Goal: Task Accomplishment & Management: Complete application form

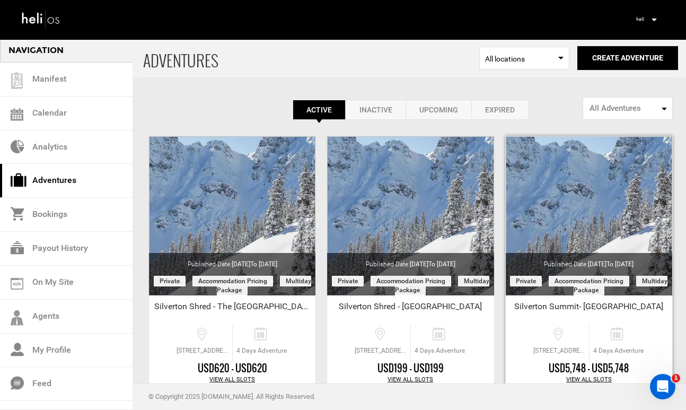
scroll to position [105, 0]
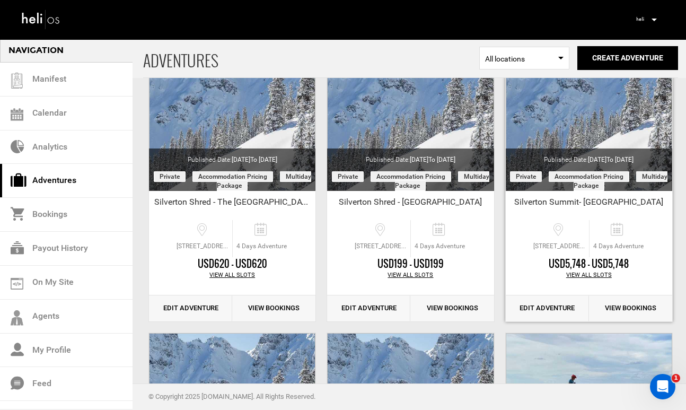
click at [550, 309] on link "Edit Adventure" at bounding box center [547, 308] width 83 height 26
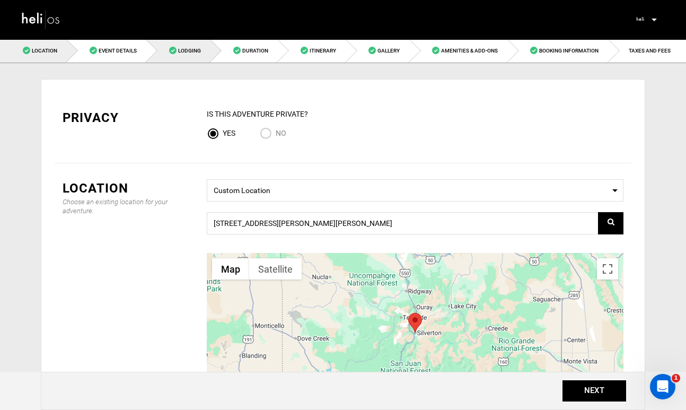
click at [189, 55] on link "Lodging" at bounding box center [178, 51] width 64 height 24
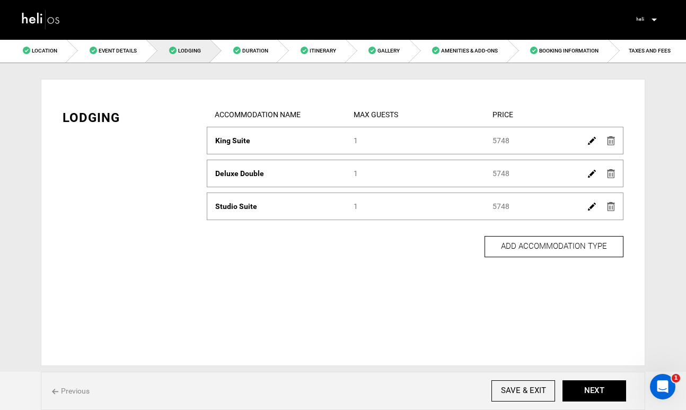
click at [593, 140] on img at bounding box center [592, 141] width 8 height 8
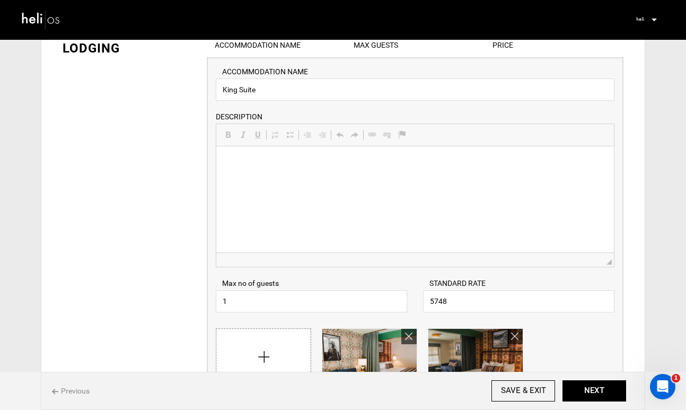
scroll to position [82, 0]
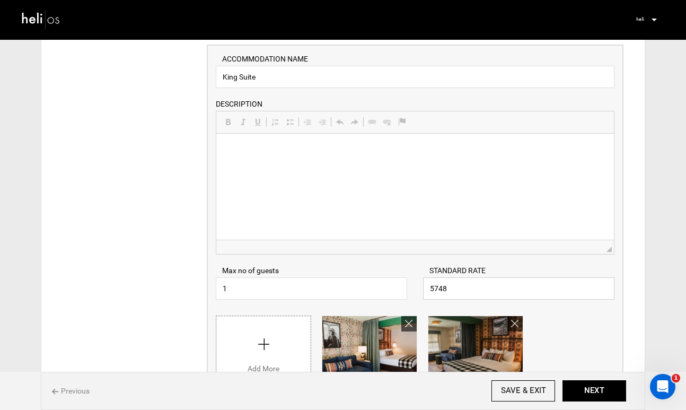
drag, startPoint x: 450, startPoint y: 289, endPoint x: 426, endPoint y: 286, distance: 24.5
click at [426, 286] on input "5748" at bounding box center [519, 288] width 192 height 22
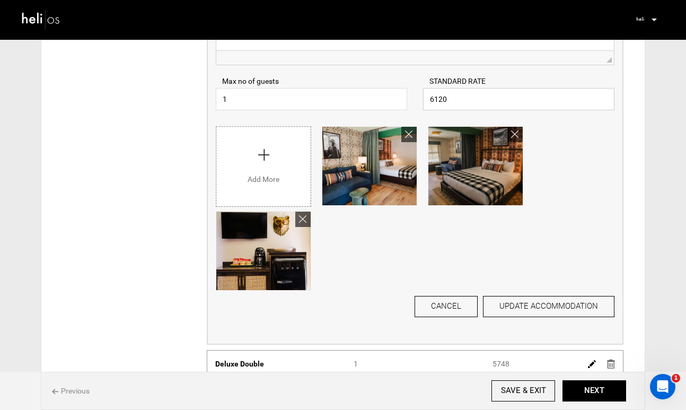
scroll to position [276, 0]
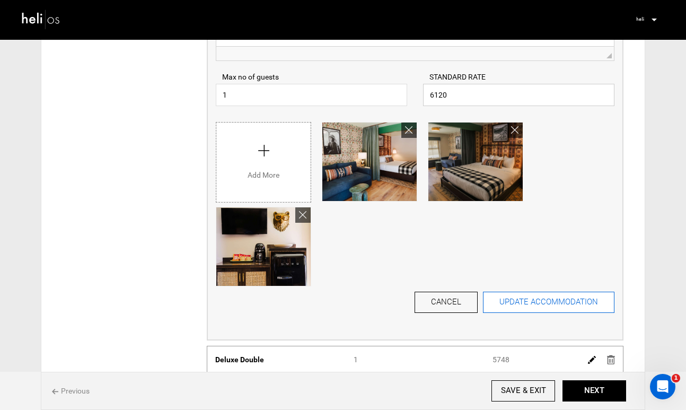
type input "6120"
click at [511, 306] on button "UPDATE ACCOMMODATION" at bounding box center [549, 302] width 132 height 21
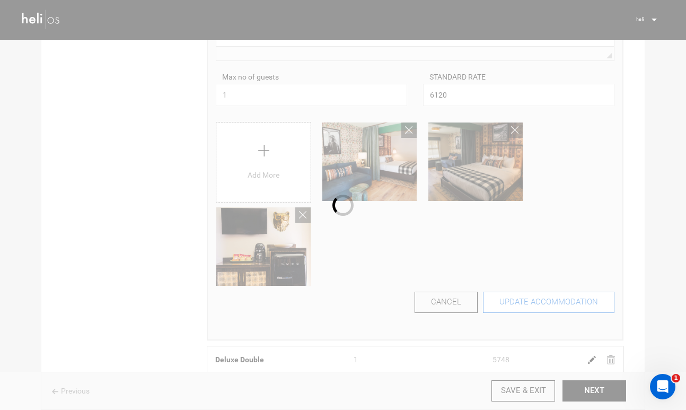
scroll to position [0, 0]
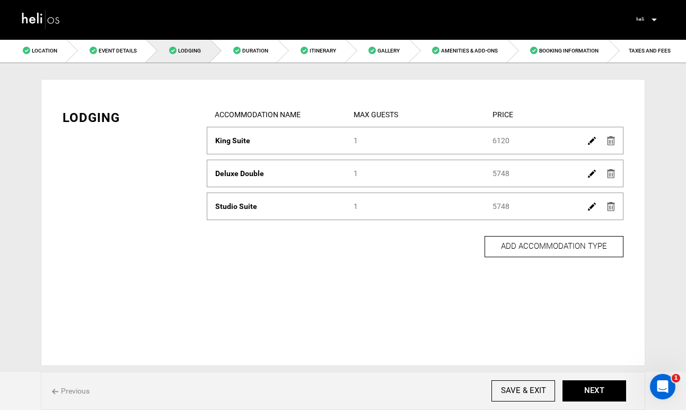
click at [592, 173] on img at bounding box center [592, 174] width 8 height 8
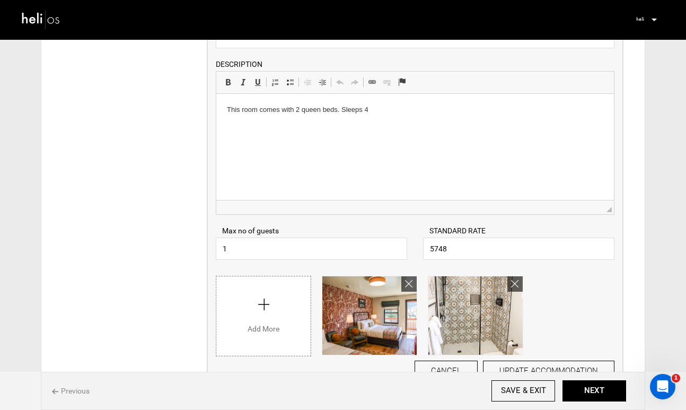
scroll to position [169, 0]
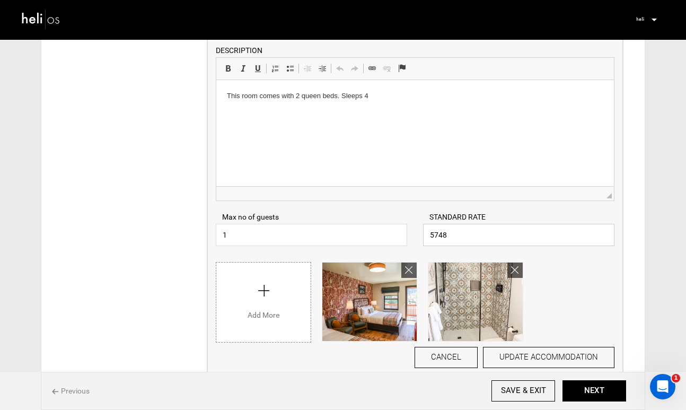
drag, startPoint x: 468, startPoint y: 241, endPoint x: 424, endPoint y: 236, distance: 44.8
click at [424, 236] on input "5748" at bounding box center [519, 235] width 192 height 22
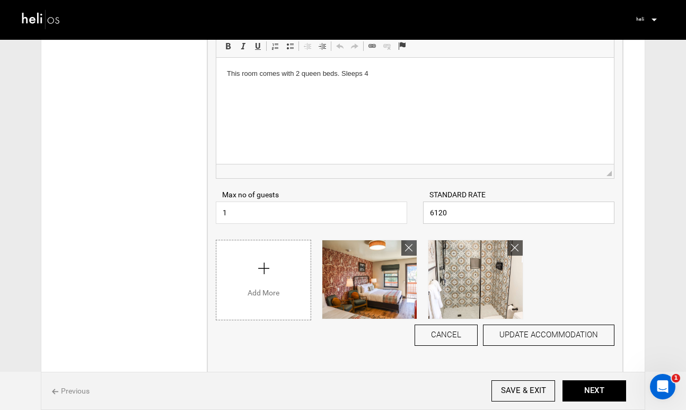
scroll to position [198, 0]
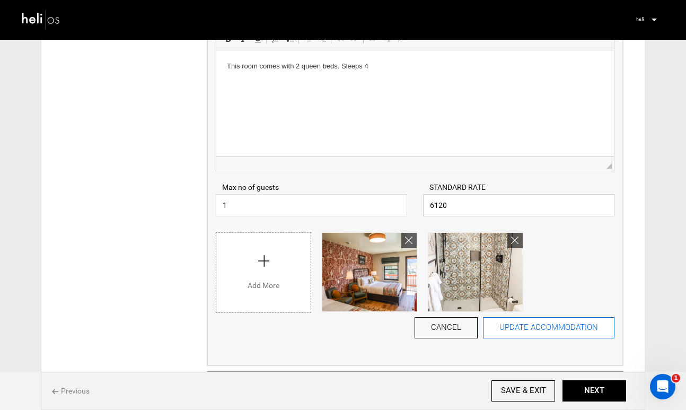
type input "6120"
click at [557, 325] on button "UPDATE ACCOMMODATION" at bounding box center [549, 327] width 132 height 21
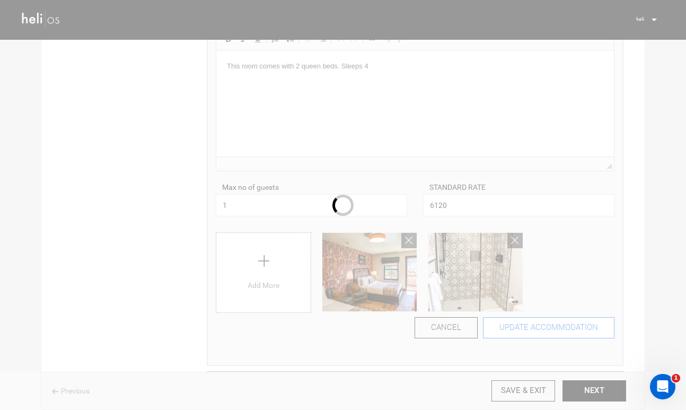
scroll to position [0, 0]
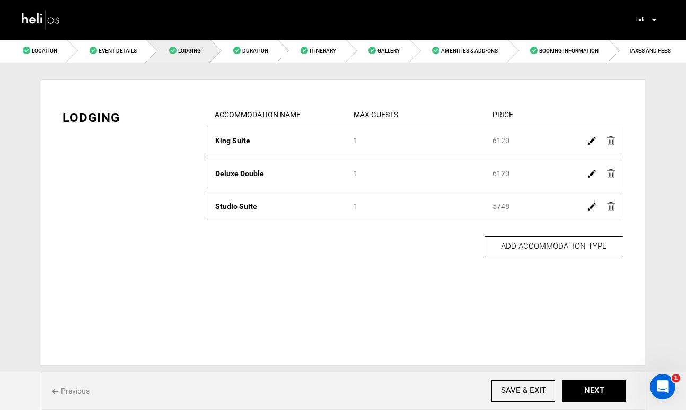
click at [590, 208] on img at bounding box center [592, 207] width 8 height 8
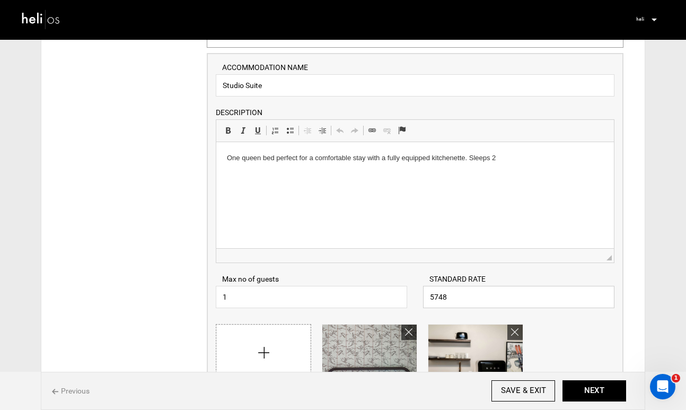
drag, startPoint x: 455, startPoint y: 300, endPoint x: 425, endPoint y: 298, distance: 29.8
click at [425, 298] on input "5748" at bounding box center [519, 297] width 192 height 22
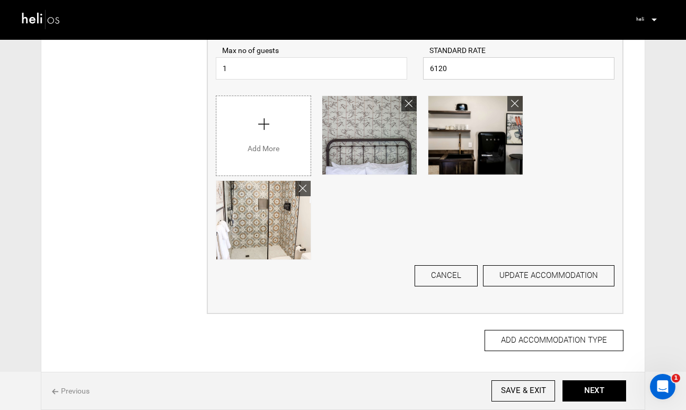
scroll to position [389, 0]
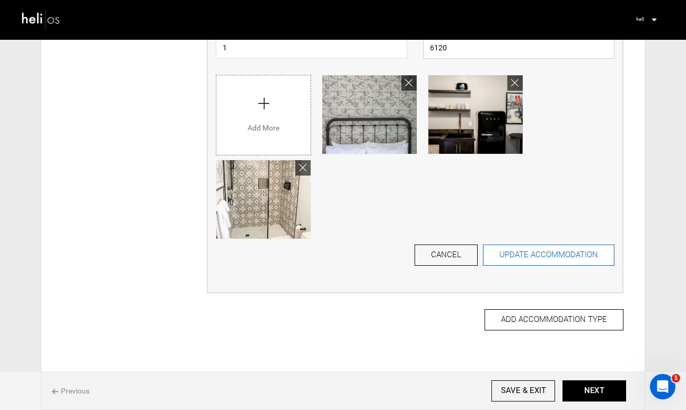
type input "6120"
click at [524, 256] on button "UPDATE ACCOMMODATION" at bounding box center [549, 255] width 132 height 21
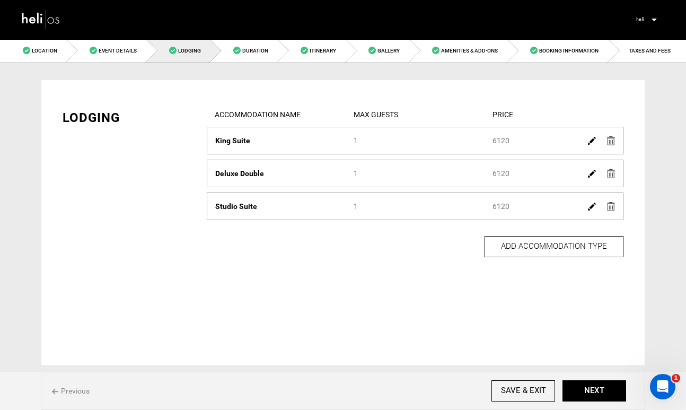
scroll to position [0, 0]
click at [587, 390] on button "NEXT" at bounding box center [595, 390] width 64 height 21
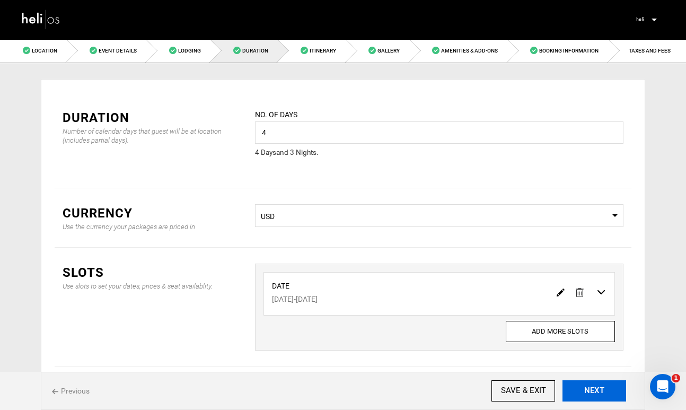
click at [587, 390] on button "NEXT" at bounding box center [595, 390] width 64 height 21
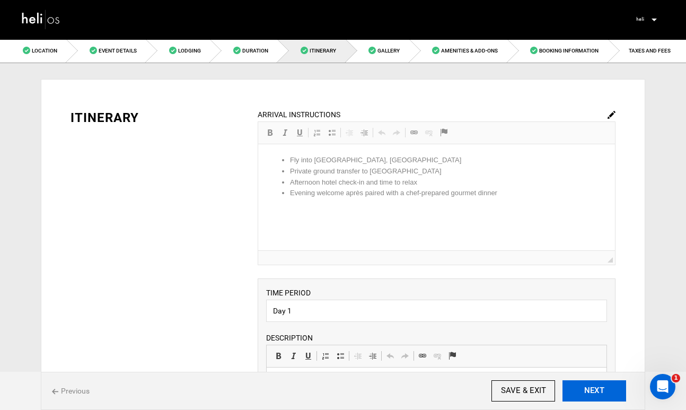
click at [587, 390] on button "NEXT" at bounding box center [595, 390] width 64 height 21
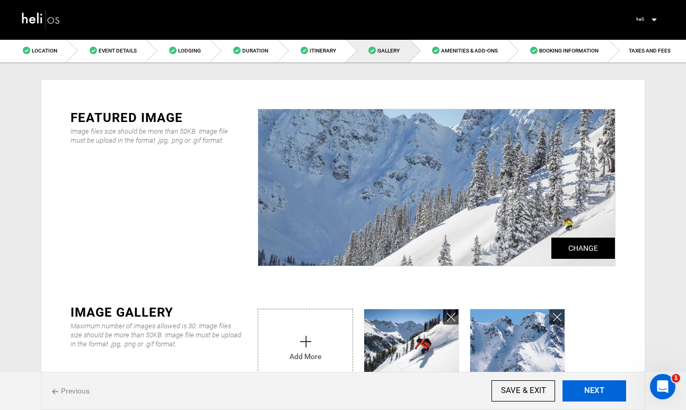
click at [587, 390] on button "NEXT" at bounding box center [595, 390] width 64 height 21
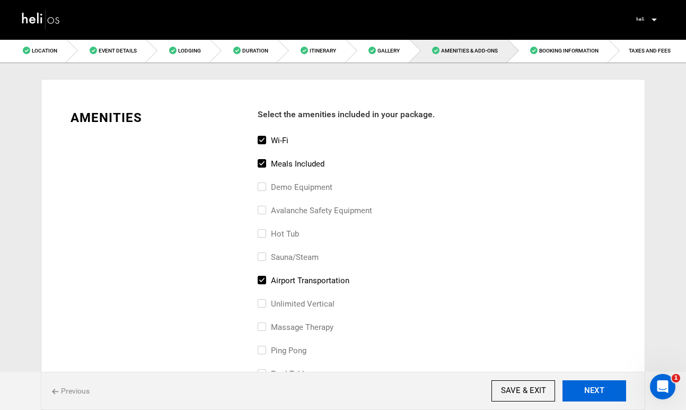
click at [587, 390] on button "NEXT" at bounding box center [595, 390] width 64 height 21
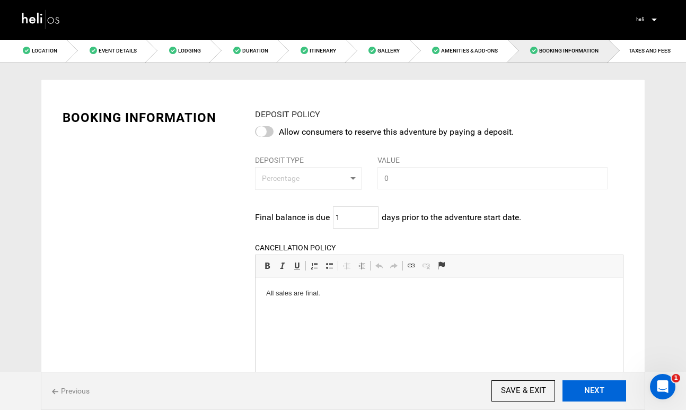
click at [587, 390] on button "NEXT" at bounding box center [595, 390] width 64 height 21
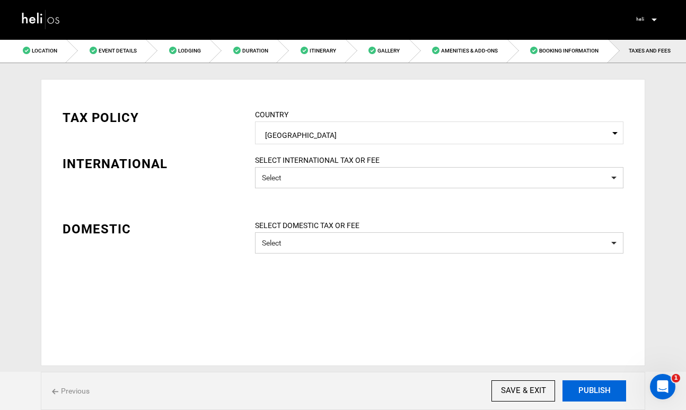
click at [587, 390] on button "PUBLISH" at bounding box center [595, 390] width 64 height 21
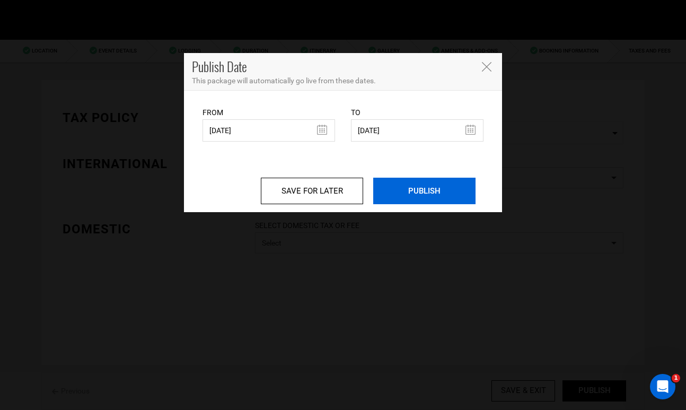
click at [429, 193] on input "PUBLISH" at bounding box center [424, 191] width 102 height 27
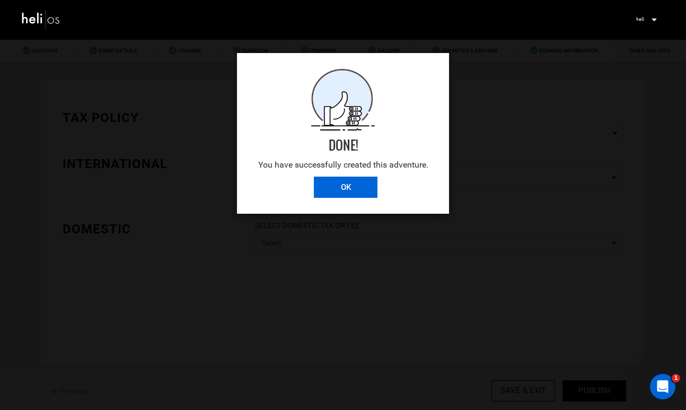
click at [361, 188] on input "OK" at bounding box center [346, 187] width 64 height 21
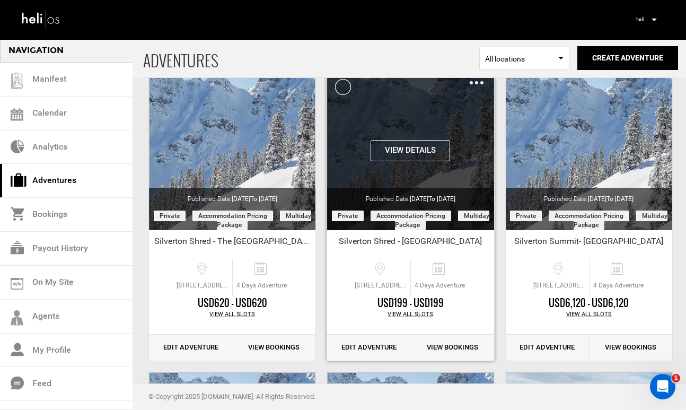
scroll to position [66, 0]
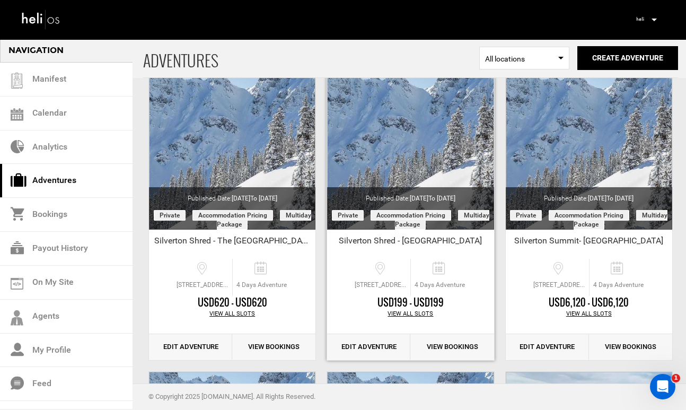
click at [387, 342] on link "Edit Adventure" at bounding box center [368, 347] width 83 height 26
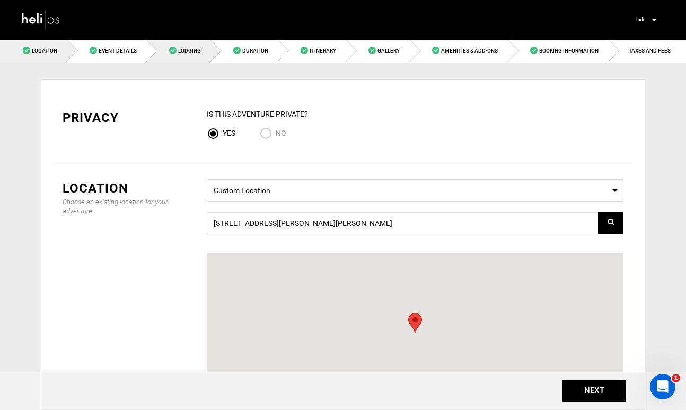
click at [184, 53] on span "Lodging" at bounding box center [189, 51] width 23 height 6
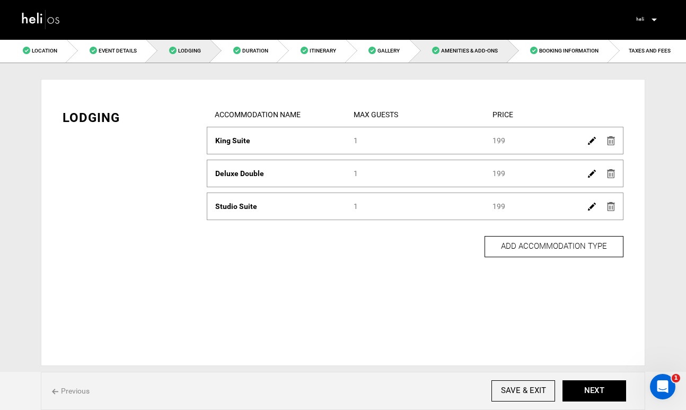
click at [448, 55] on link "Amenities & Add-Ons" at bounding box center [459, 51] width 98 height 24
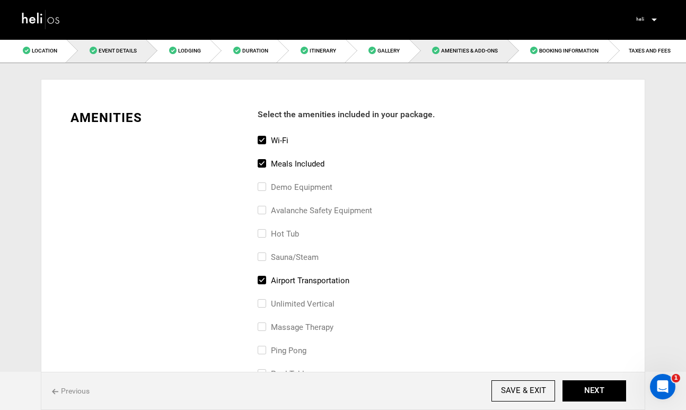
click at [112, 53] on span "Event Details" at bounding box center [118, 51] width 38 height 6
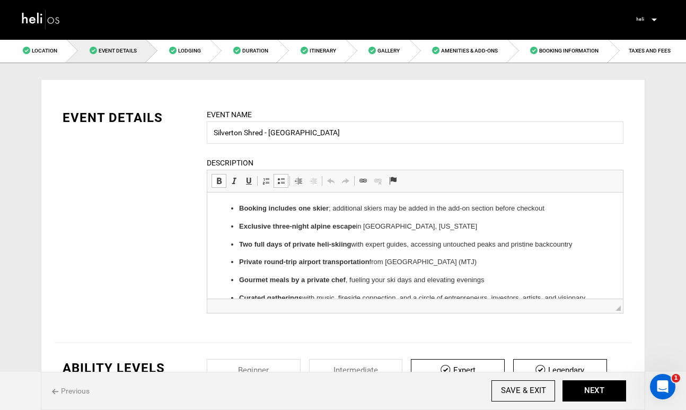
drag, startPoint x: 564, startPoint y: 209, endPoint x: 308, endPoint y: 392, distance: 314.5
click at [298, 211] on strong "Booking includes one skier" at bounding box center [284, 208] width 90 height 8
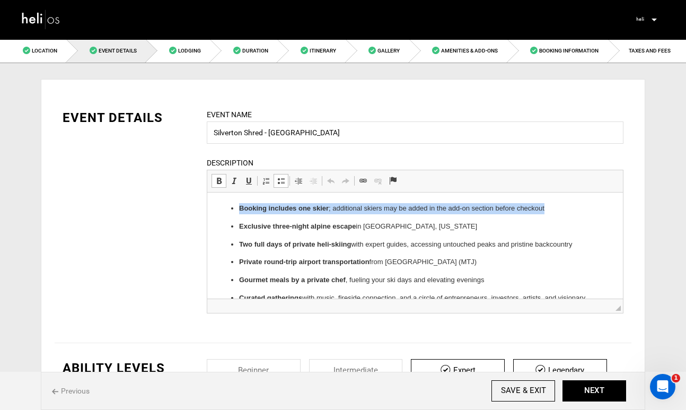
click at [298, 211] on strong "Booking includes one skier" at bounding box center [284, 208] width 90 height 8
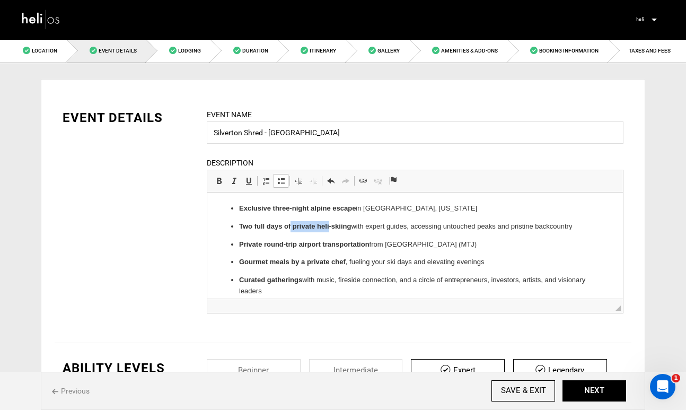
drag, startPoint x: 330, startPoint y: 226, endPoint x: 291, endPoint y: 224, distance: 38.8
click at [291, 225] on strong "Two full days of private heli-skiing" at bounding box center [295, 226] width 112 height 8
click at [343, 226] on strong "Two full days of private heli-skiing" at bounding box center [295, 226] width 112 height 8
drag, startPoint x: 578, startPoint y: 228, endPoint x: 240, endPoint y: 222, distance: 338.0
click at [240, 222] on p "Two full days of private heli-skiing with expert guides, accessing untouched pe…" at bounding box center [415, 226] width 352 height 11
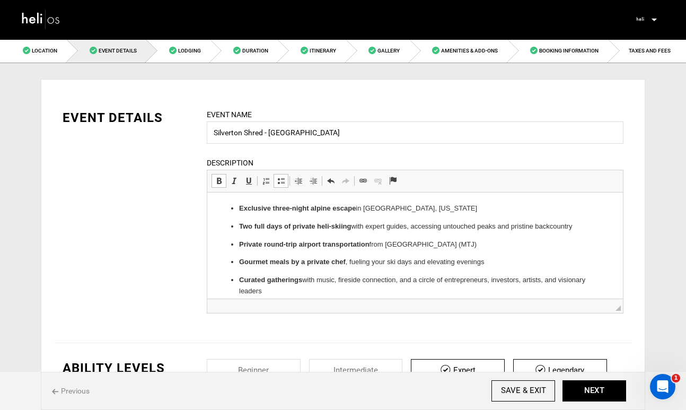
scroll to position [5, 0]
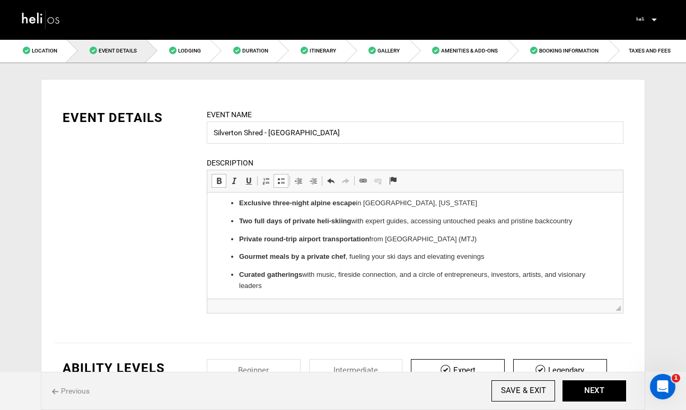
click at [276, 288] on p "Curated gatherings with music, fireside connection, and a circle of entrepreneu…" at bounding box center [415, 280] width 352 height 22
drag, startPoint x: 276, startPoint y: 288, endPoint x: 234, endPoint y: 241, distance: 62.4
click at [234, 241] on ul "Exclusive three-night alpine escape in [GEOGRAPHIC_DATA], [US_STATE] Two full d…" at bounding box center [415, 254] width 395 height 112
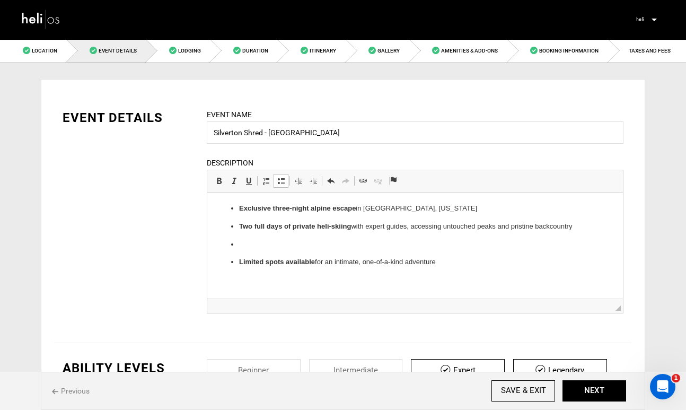
scroll to position [0, 0]
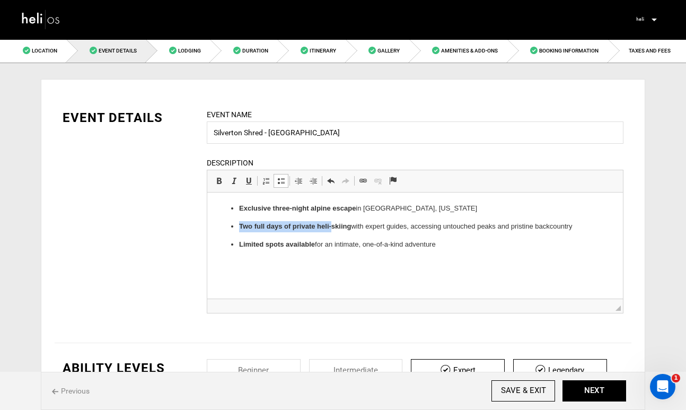
drag, startPoint x: 333, startPoint y: 229, endPoint x: 241, endPoint y: 227, distance: 91.8
click at [241, 227] on strong "Two full days of private heli-skiing" at bounding box center [295, 226] width 112 height 8
drag, startPoint x: 516, startPoint y: 227, endPoint x: 289, endPoint y: 227, distance: 227.1
click at [289, 227] on p "Custom skiing with expert guides, accessing untouched peaks and pristine backco…" at bounding box center [415, 226] width 352 height 11
click at [463, 242] on p "Limited spots available for an intimate, one-of-a-kind adventure" at bounding box center [415, 244] width 352 height 11
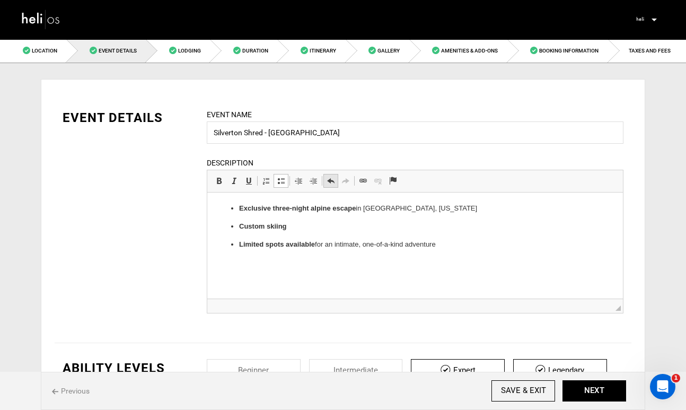
click at [331, 181] on span at bounding box center [331, 181] width 8 height 8
click at [445, 250] on html "Exclusive three-night alpine escape in [GEOGRAPHIC_DATA], [US_STATE] Custom ski…" at bounding box center [415, 227] width 416 height 68
drag, startPoint x: 445, startPoint y: 251, endPoint x: 228, endPoint y: 207, distance: 220.9
click at [228, 207] on html "Exclusive three-night alpine escape in [GEOGRAPHIC_DATA], [US_STATE] Custom ski…" at bounding box center [415, 227] width 416 height 68
click at [357, 253] on span "Copy" at bounding box center [356, 252] width 36 height 15
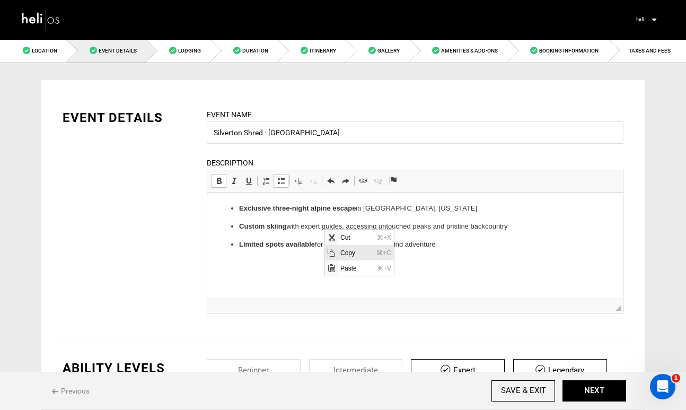
copy ul "Exclusive three-night alpine escape in [GEOGRAPHIC_DATA], [US_STATE] Custom ski…"
click at [450, 260] on html "Exclusive three-night alpine escape in [GEOGRAPHIC_DATA], [US_STATE] Custom ski…" at bounding box center [415, 227] width 416 height 68
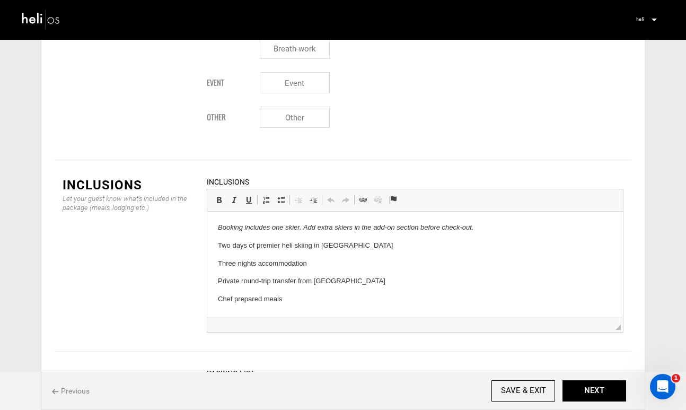
scroll to position [1253, 0]
drag, startPoint x: 350, startPoint y: 249, endPoint x: 229, endPoint y: 221, distance: 124.6
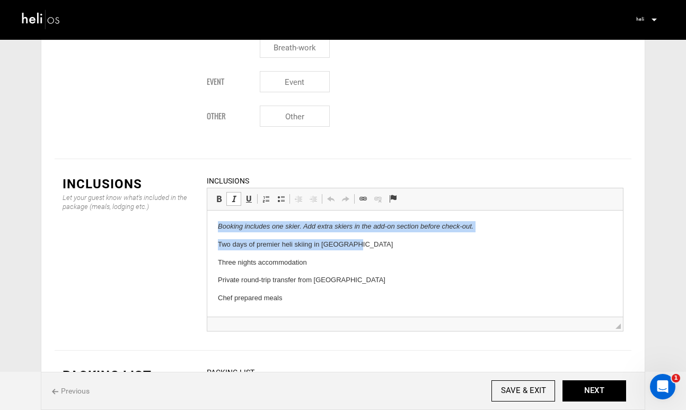
drag, startPoint x: 352, startPoint y: 245, endPoint x: 203, endPoint y: 229, distance: 149.4
click at [207, 229] on html "Booking includes one skier. Add extra skiers in the add-on section before check…" at bounding box center [415, 263] width 416 height 104
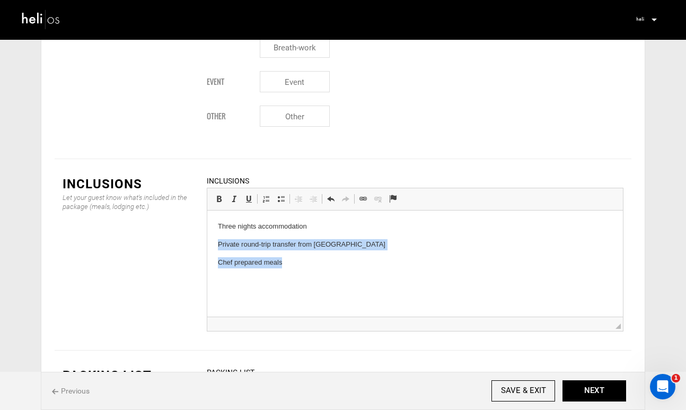
drag, startPoint x: 290, startPoint y: 265, endPoint x: 214, endPoint y: 242, distance: 79.2
click at [214, 243] on html "Three nights accommodation Private round-trip transfer from [GEOGRAPHIC_DATA] C…" at bounding box center [415, 245] width 416 height 68
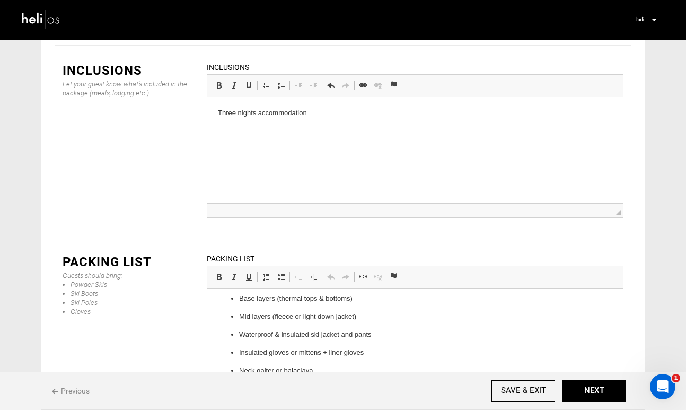
scroll to position [284, 0]
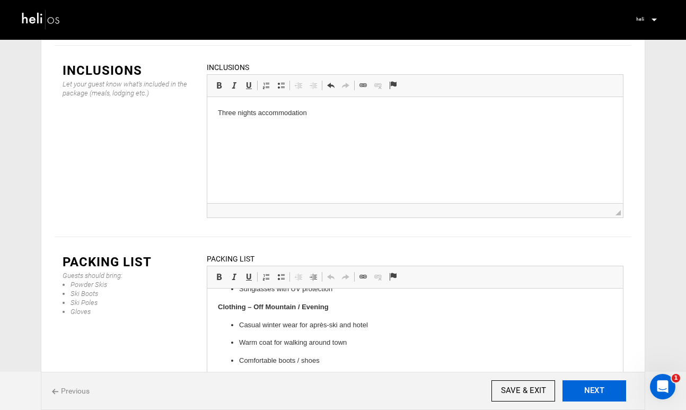
click at [595, 386] on button "NEXT" at bounding box center [595, 390] width 64 height 21
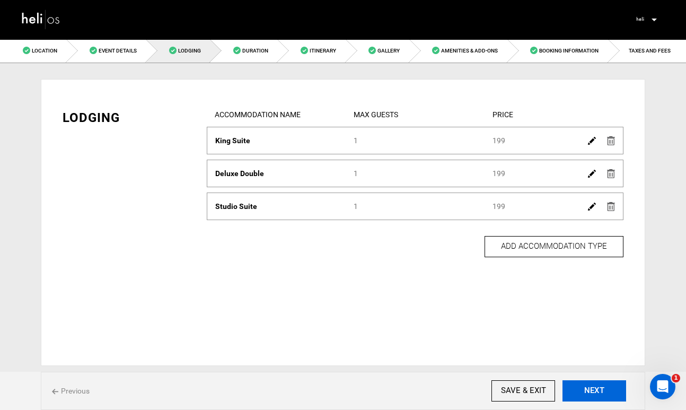
click at [595, 386] on button "NEXT" at bounding box center [595, 390] width 64 height 21
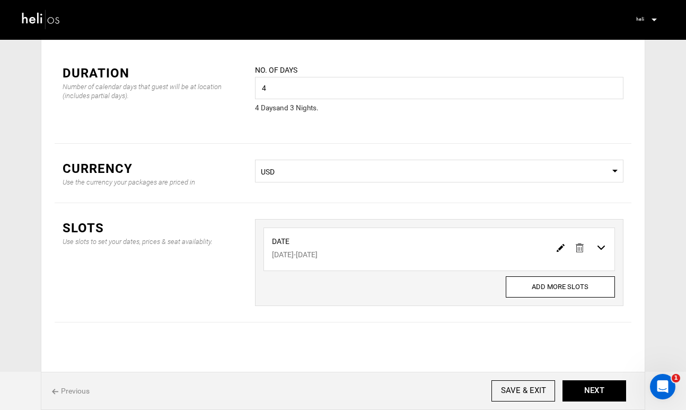
scroll to position [48, 0]
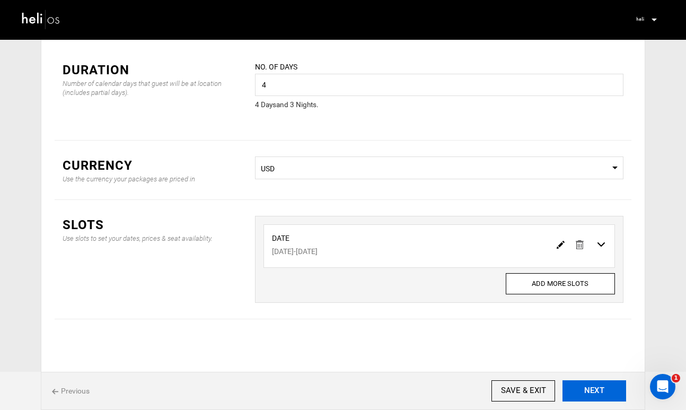
click at [598, 384] on button "NEXT" at bounding box center [595, 390] width 64 height 21
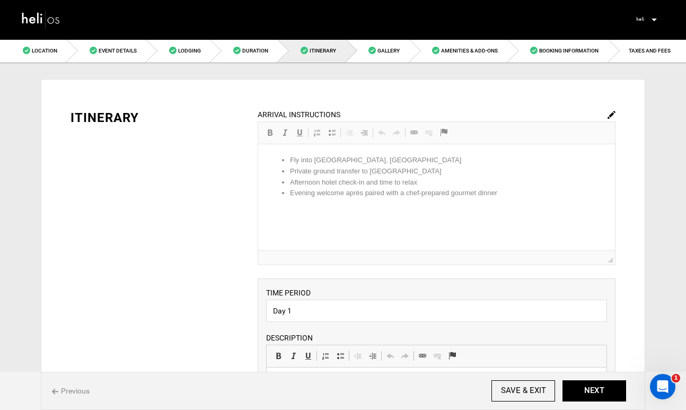
click at [610, 114] on img at bounding box center [612, 115] width 8 height 8
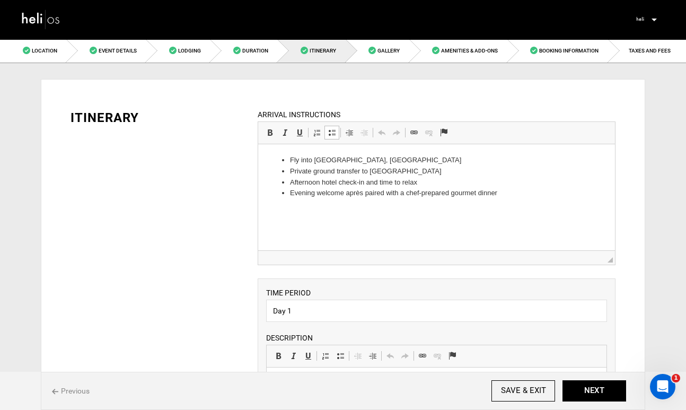
drag, startPoint x: 403, startPoint y: 172, endPoint x: 297, endPoint y: 170, distance: 106.1
click at [297, 169] on li "Private ground transfer to [GEOGRAPHIC_DATA]" at bounding box center [436, 171] width 293 height 11
click at [315, 173] on li "Private ground transfer to [GEOGRAPHIC_DATA]" at bounding box center [436, 171] width 293 height 11
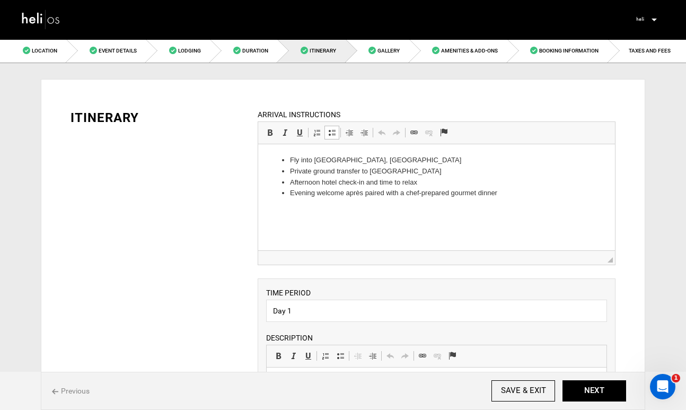
click at [315, 173] on li "Private ground transfer to [GEOGRAPHIC_DATA]" at bounding box center [436, 171] width 293 height 11
click at [507, 192] on li "Evening welcome après paired with a chef-prepared gourmet dinner" at bounding box center [436, 193] width 293 height 11
drag, startPoint x: 507, startPoint y: 192, endPoint x: 288, endPoint y: 197, distance: 219.1
click at [288, 197] on ul "Fly into [GEOGRAPHIC_DATA], [GEOGRAPHIC_DATA] transfer to [GEOGRAPHIC_DATA] che…" at bounding box center [436, 177] width 336 height 44
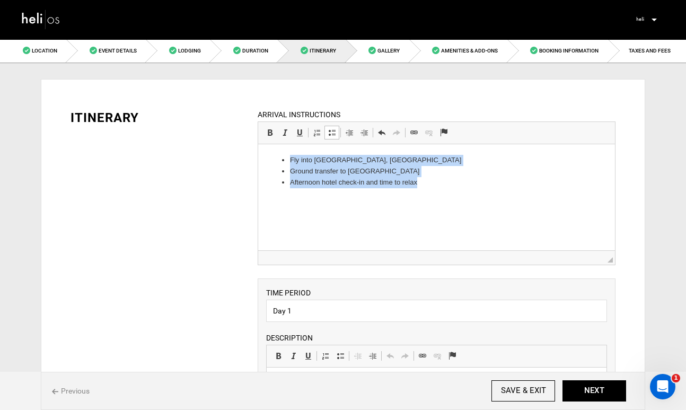
drag, startPoint x: 429, startPoint y: 183, endPoint x: 270, endPoint y: 160, distance: 160.3
click at [270, 160] on ul "Fly into [GEOGRAPHIC_DATA], [GEOGRAPHIC_DATA] transfer to [GEOGRAPHIC_DATA] che…" at bounding box center [436, 171] width 336 height 33
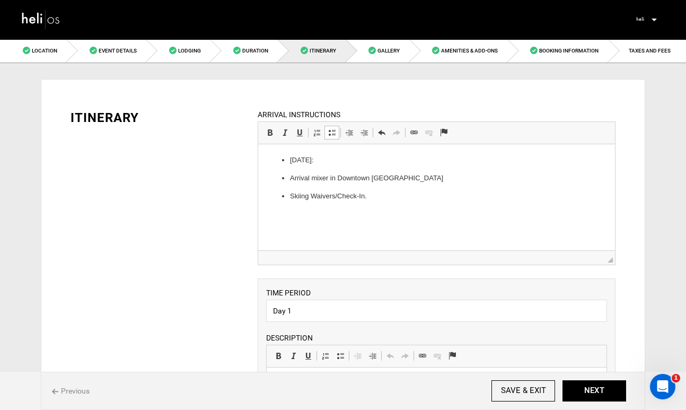
click at [291, 162] on p "[DATE]:" at bounding box center [436, 160] width 293 height 11
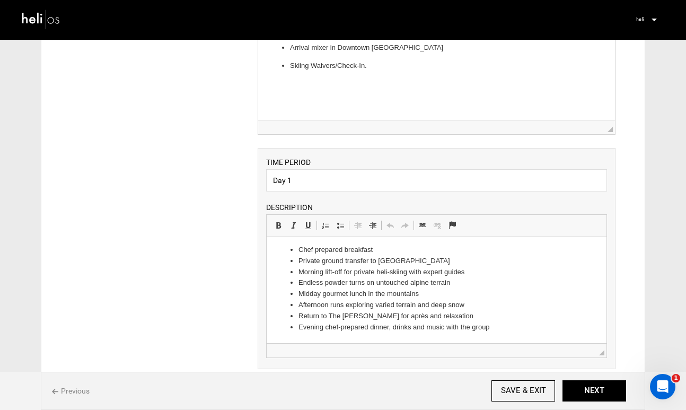
scroll to position [133, 0]
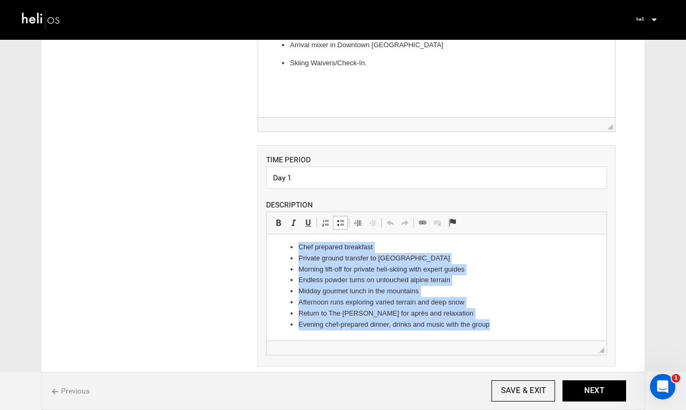
drag, startPoint x: 496, startPoint y: 325, endPoint x: 274, endPoint y: 246, distance: 235.2
click at [274, 246] on html "Chef prepared breakfast Private ground transfer to [GEOGRAPHIC_DATA] Ski Area M…" at bounding box center [436, 285] width 340 height 109
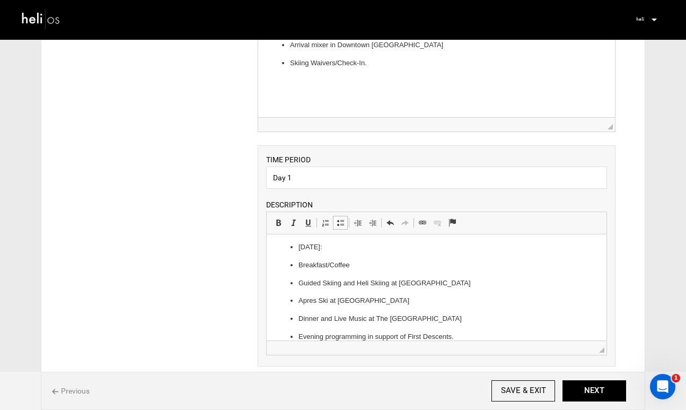
click at [299, 247] on p "[DATE]:" at bounding box center [436, 247] width 276 height 11
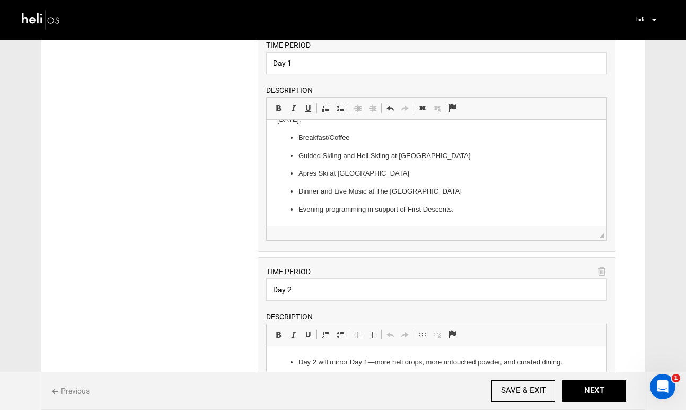
scroll to position [351, 0]
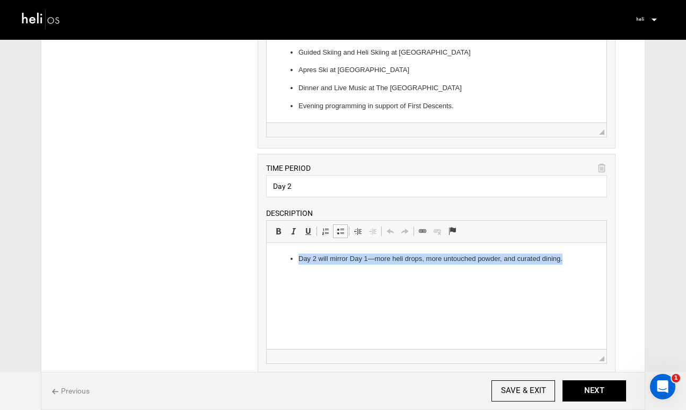
drag, startPoint x: 580, startPoint y: 262, endPoint x: 281, endPoint y: 256, distance: 299.8
click at [281, 256] on ul "Day 2 will mirror Day 1—more heli drops, more untouched powder, and curated din…" at bounding box center [436, 259] width 319 height 11
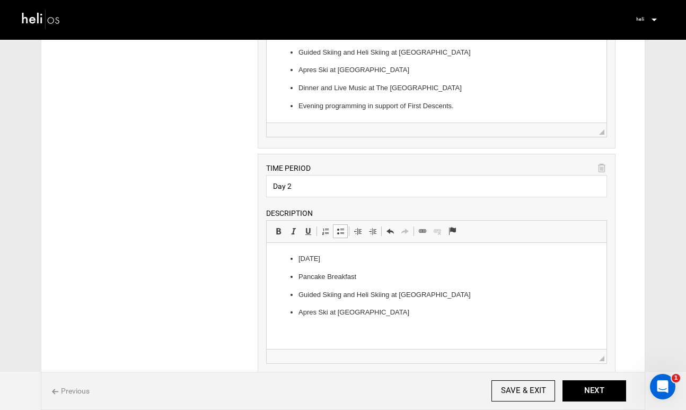
click at [299, 259] on p "[DATE]" at bounding box center [436, 259] width 276 height 11
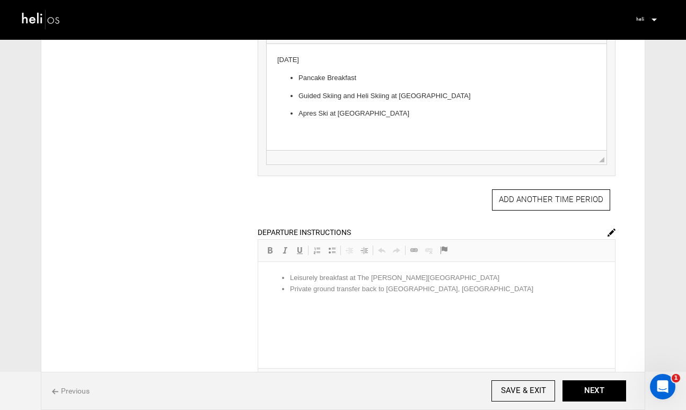
scroll to position [570, 0]
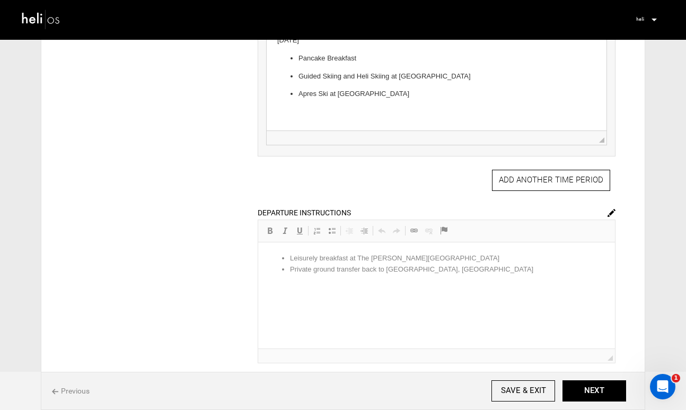
click at [610, 215] on img at bounding box center [612, 213] width 8 height 8
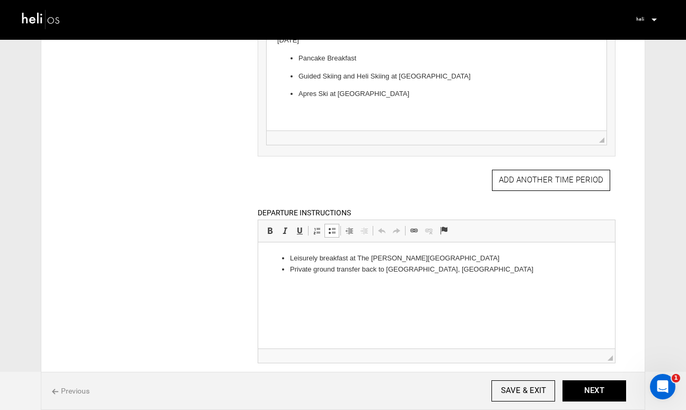
drag, startPoint x: 476, startPoint y: 270, endPoint x: 271, endPoint y: 265, distance: 205.9
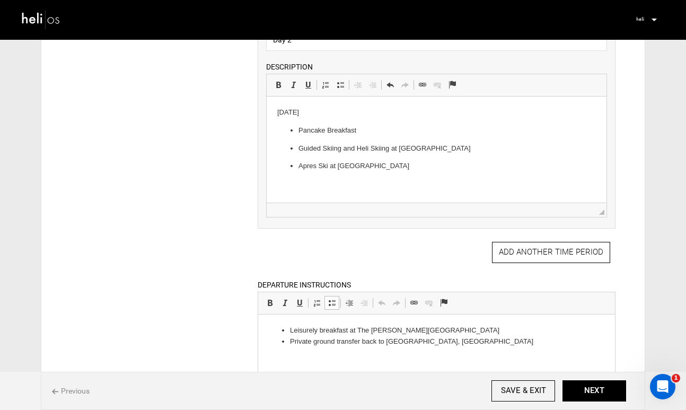
scroll to position [496, 0]
drag, startPoint x: 360, startPoint y: 112, endPoint x: 275, endPoint y: 112, distance: 85.4
click at [275, 112] on html "[DATE] Pancake Breakfast Guided Skiing and Heli Skiing at [GEOGRAPHIC_DATA] Apr…" at bounding box center [436, 141] width 340 height 86
copy p "[DATE]"
click at [464, 346] on li "Private ground transfer back to [GEOGRAPHIC_DATA], [GEOGRAPHIC_DATA]" at bounding box center [436, 343] width 293 height 11
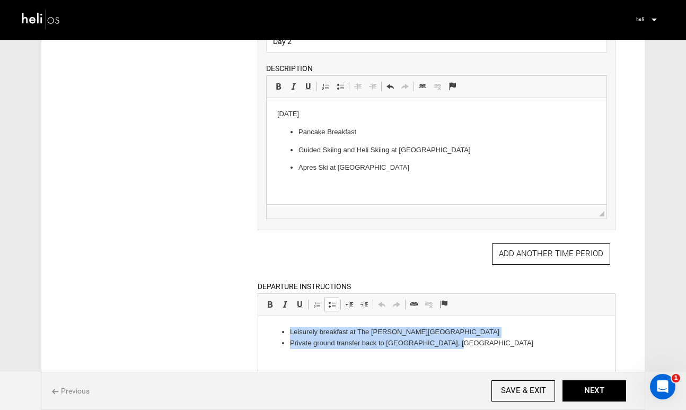
drag, startPoint x: 464, startPoint y: 346, endPoint x: 270, endPoint y: 320, distance: 195.3
click at [270, 320] on html "Leisurely breakfast at [GEOGRAPHIC_DATA][PERSON_NAME] Private ground transfer b…" at bounding box center [436, 338] width 357 height 44
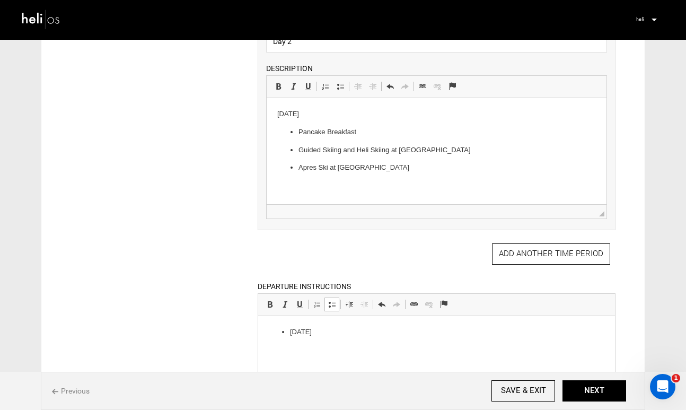
click at [292, 333] on li "[DATE]" at bounding box center [436, 332] width 293 height 11
drag, startPoint x: 304, startPoint y: 333, endPoint x: 266, endPoint y: 331, distance: 38.3
click at [266, 332] on html "[DATE]" at bounding box center [436, 332] width 357 height 32
click at [333, 334] on p "[DATE]" at bounding box center [436, 332] width 336 height 11
click at [363, 338] on html "[DATE]" at bounding box center [436, 332] width 357 height 32
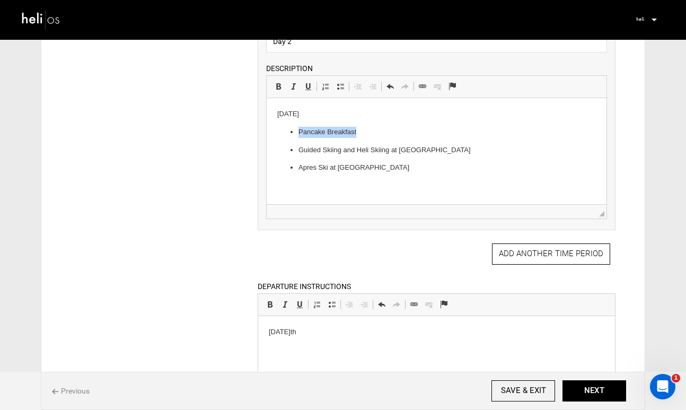
drag, startPoint x: 361, startPoint y: 133, endPoint x: 291, endPoint y: 131, distance: 70.1
click at [291, 131] on ul "Pancake Breakfast Guided Skiing and Heli Skiing at [GEOGRAPHIC_DATA] Apres Ski …" at bounding box center [436, 150] width 319 height 47
copy p "Pancake Breakfast"
click at [308, 345] on html "[DATE]" at bounding box center [436, 332] width 357 height 32
click at [379, 309] on span at bounding box center [382, 304] width 8 height 8
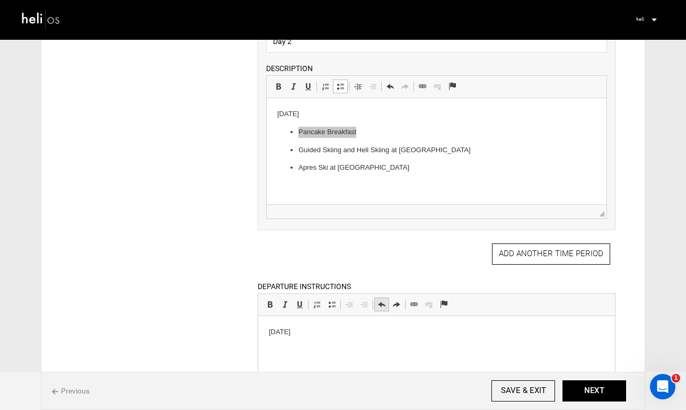
click at [379, 309] on span at bounding box center [382, 304] width 8 height 8
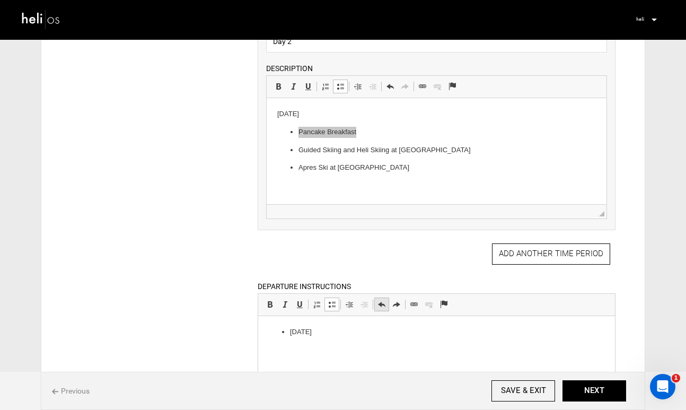
click at [379, 309] on span at bounding box center [382, 304] width 8 height 8
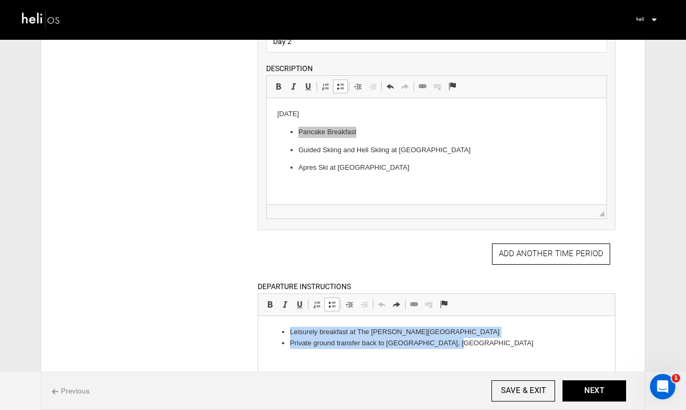
click at [379, 309] on span at bounding box center [382, 304] width 8 height 8
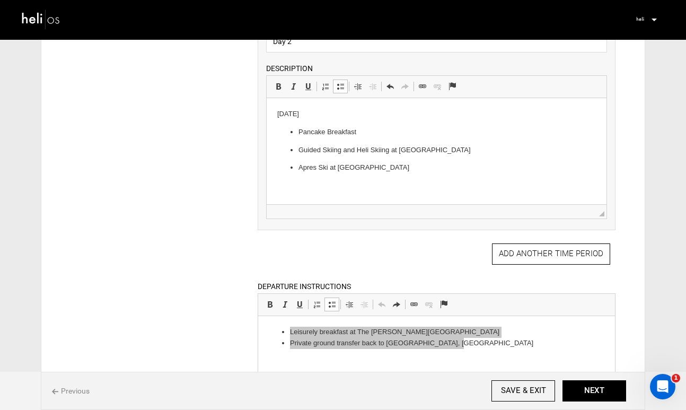
click at [394, 149] on p "Guided Skiing and Heli Skiing at [GEOGRAPHIC_DATA]" at bounding box center [436, 150] width 276 height 11
drag, startPoint x: 460, startPoint y: 151, endPoint x: 307, endPoint y: 137, distance: 154.5
click at [307, 137] on ul "Pancake Breakfast Guided Skiing and Heli Skiing at [GEOGRAPHIC_DATA] Apres Ski …" at bounding box center [436, 150] width 319 height 47
click at [365, 127] on p "Pancake Breakfast" at bounding box center [436, 132] width 276 height 11
drag, startPoint x: 364, startPoint y: 135, endPoint x: 266, endPoint y: 102, distance: 102.8
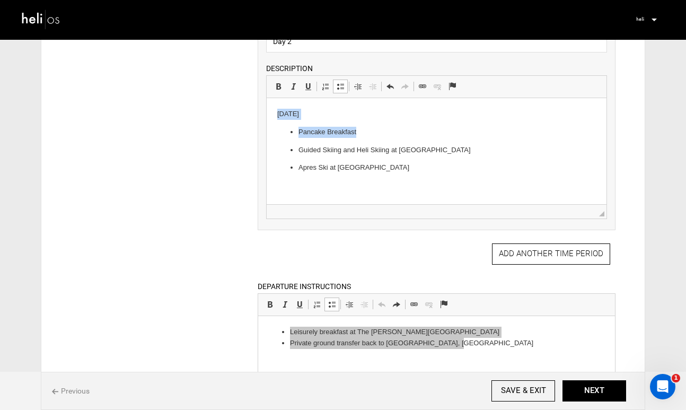
click at [266, 102] on html "[DATE] Pancake Breakfast Guided Skiing and Heli Skiing at [GEOGRAPHIC_DATA] Apr…" at bounding box center [436, 141] width 340 height 86
copy body "[DATE] Pancake Breakfast"
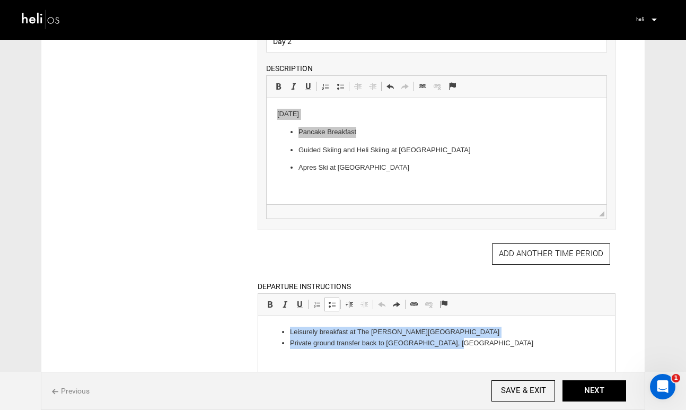
click at [382, 335] on li "Leisurely breakfast at The [PERSON_NAME][GEOGRAPHIC_DATA]" at bounding box center [436, 332] width 293 height 11
drag, startPoint x: 463, startPoint y: 344, endPoint x: 495, endPoint y: 655, distance: 312.6
click at [258, 337] on html "Leisurely breakfast at [GEOGRAPHIC_DATA][PERSON_NAME] Private ground transfer b…" at bounding box center [436, 338] width 357 height 44
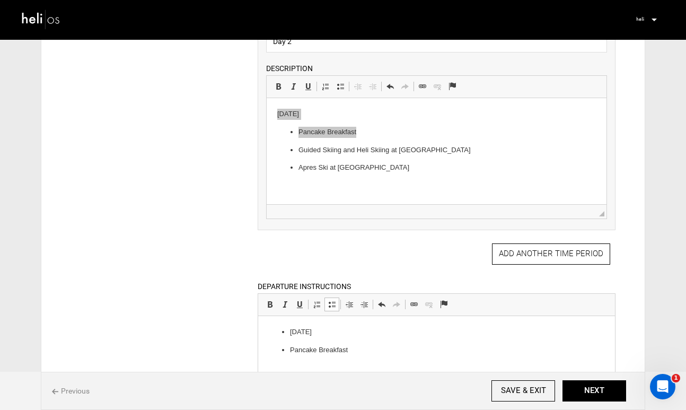
click at [292, 335] on p "[DATE]" at bounding box center [436, 332] width 293 height 11
drag, startPoint x: 305, startPoint y: 335, endPoint x: 268, endPoint y: 333, distance: 36.7
click at [268, 334] on p "[DATE]" at bounding box center [436, 332] width 336 height 11
click at [333, 335] on p "[DATE]" at bounding box center [436, 332] width 336 height 11
click at [365, 349] on p "Pancake Breakfast" at bounding box center [436, 350] width 293 height 11
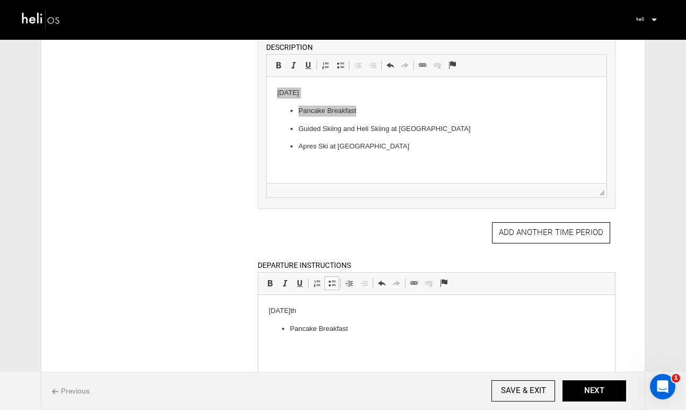
scroll to position [519, 0]
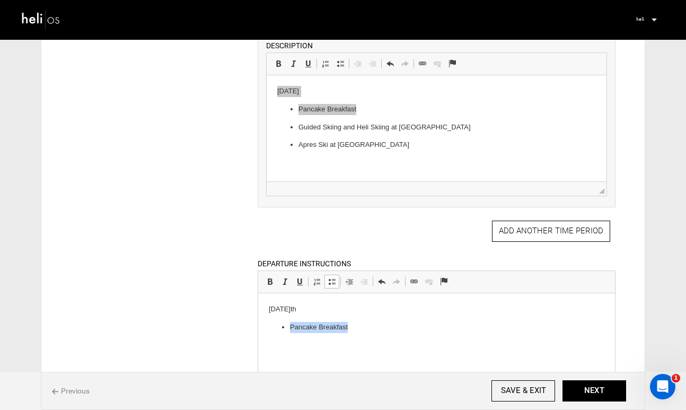
drag, startPoint x: 355, startPoint y: 332, endPoint x: 291, endPoint y: 329, distance: 64.8
click at [291, 329] on p "Pancake Breakfast" at bounding box center [436, 327] width 293 height 11
click at [201, 305] on div "ITINERARY ARRIVAL INSTRUCTIONS Rich Text Editor, editor37 Editor toolbars Basic…" at bounding box center [343, 27] width 577 height 907
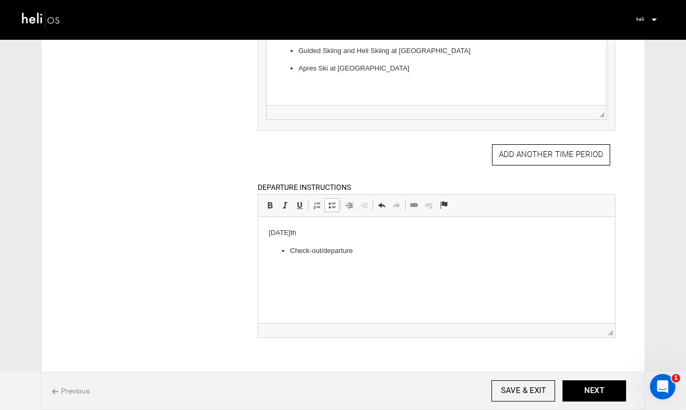
scroll to position [596, 0]
click at [585, 389] on button "NEXT" at bounding box center [595, 390] width 64 height 21
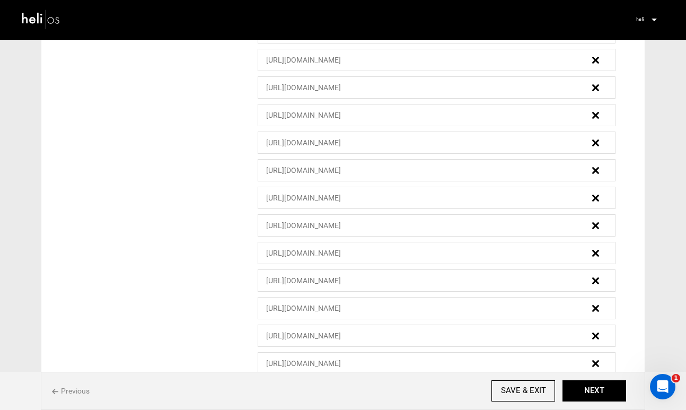
scroll to position [987, 0]
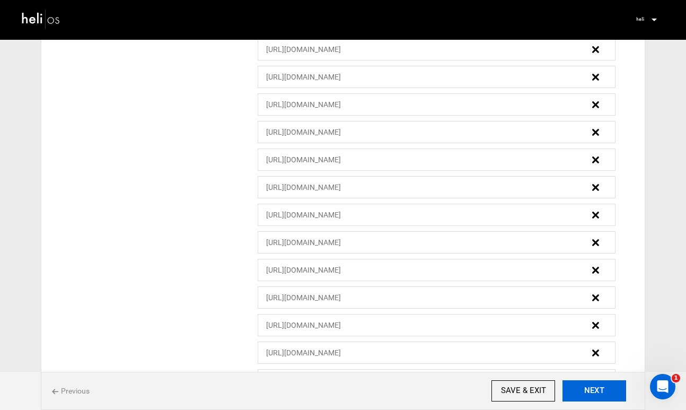
click at [594, 393] on button "NEXT" at bounding box center [595, 390] width 64 height 21
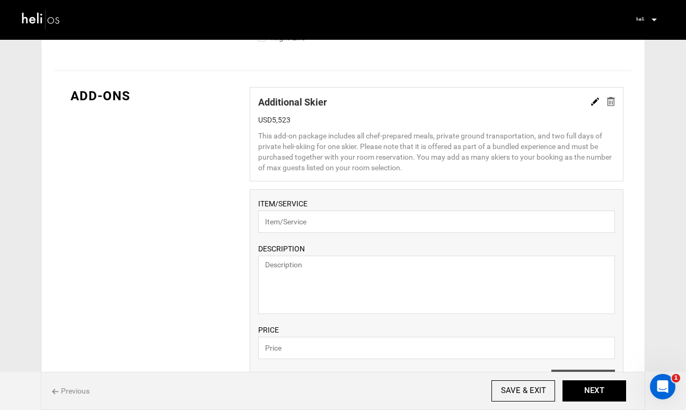
scroll to position [735, 0]
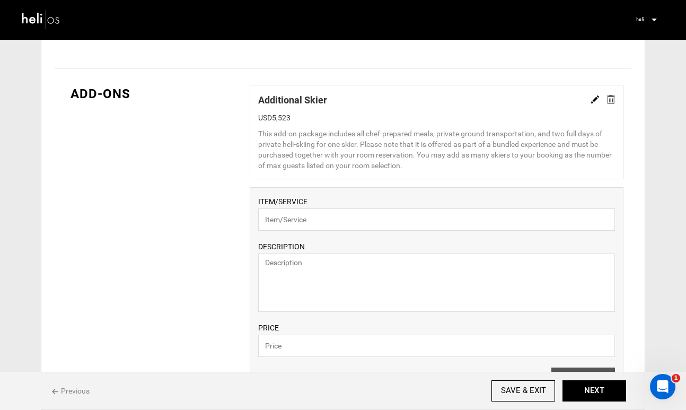
click at [595, 102] on img at bounding box center [596, 99] width 8 height 8
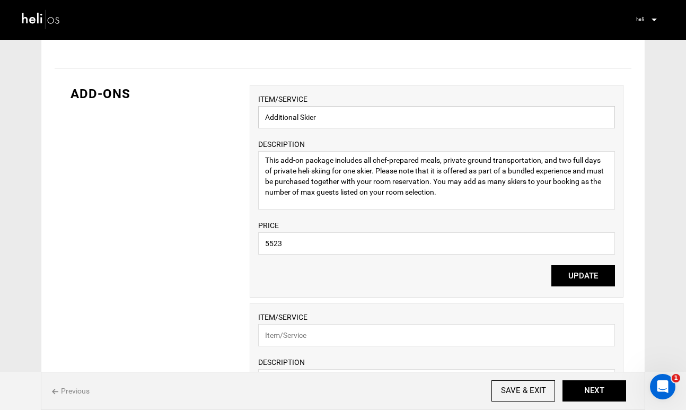
drag, startPoint x: 361, startPoint y: 120, endPoint x: 220, endPoint y: 124, distance: 140.6
click at [220, 124] on div "ADD-ONS ITEM/SERVICE Additional Skier DESCRIPTION This add-on package includes …" at bounding box center [343, 321] width 577 height 505
paste input "Two Day Guided Skiing Ticket"
drag, startPoint x: 317, startPoint y: 118, endPoint x: 229, endPoint y: 117, distance: 88.1
click at [230, 118] on div "ADD-ONS ITEM/SERVICE Additional SkierTwo Day Guided Skiing Ticket DESCRIPTION T…" at bounding box center [343, 321] width 577 height 505
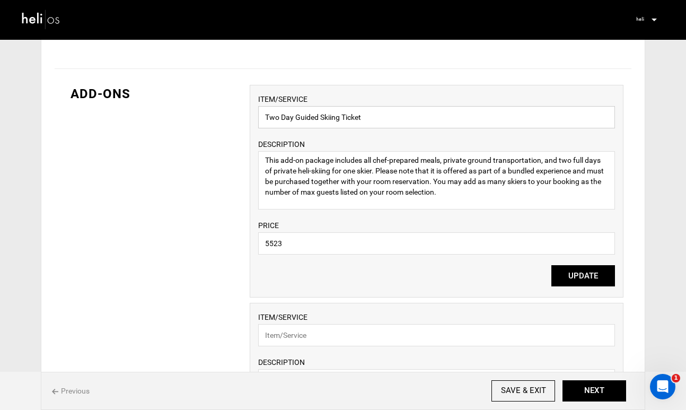
type input "Two Day Guided Skiing Ticket"
drag, startPoint x: 467, startPoint y: 196, endPoint x: 229, endPoint y: 164, distance: 240.3
click at [229, 164] on div "ADD-ONS ITEM/SERVICE Two Day Guided Skiing Ticket DESCRIPTION This add-on packa…" at bounding box center [343, 321] width 577 height 505
paste textarea "Silverton Mountain's world-class terrain is serviced by its one iconic chairlif…"
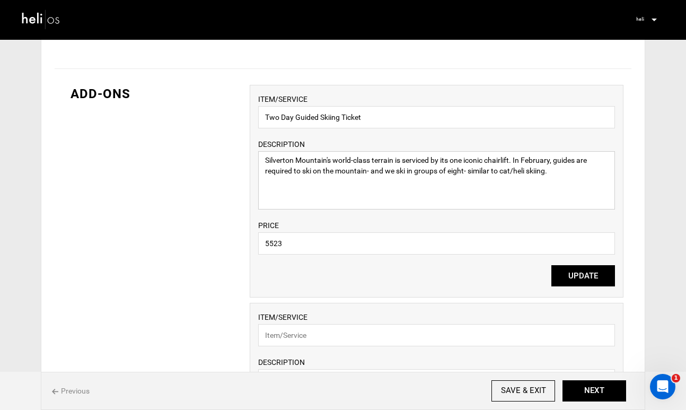
type textarea "Silverton Mountain's world-class terrain is serviced by its one iconic chairlif…"
drag, startPoint x: 287, startPoint y: 247, endPoint x: 248, endPoint y: 245, distance: 39.3
click at [247, 246] on div "ADD-ONS ITEM/SERVICE Two Day Guided Skiing Ticket DESCRIPTION [GEOGRAPHIC_DATA]…" at bounding box center [343, 321] width 577 height 505
type input "1100"
click at [342, 212] on div "ITEM/SERVICE Two Day Guided Skiing Ticket DESCRIPTION [GEOGRAPHIC_DATA]'s world…" at bounding box center [436, 173] width 357 height 161
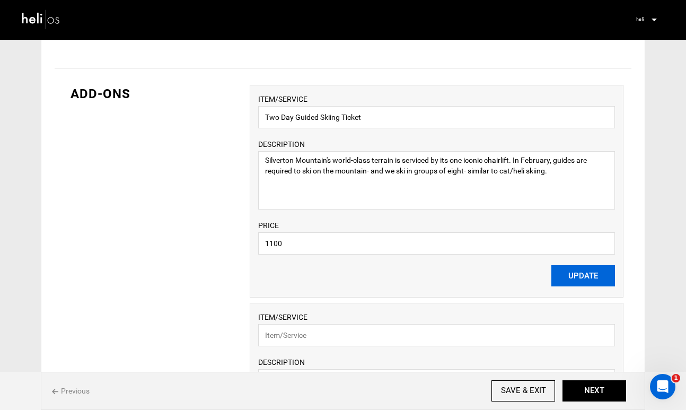
click at [590, 279] on button "UPDATE" at bounding box center [584, 275] width 64 height 21
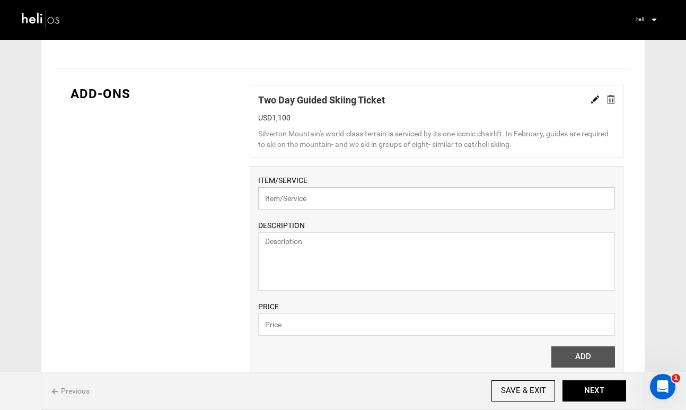
click at [363, 195] on input "text" at bounding box center [436, 198] width 357 height 22
paste input "Two Day Heli Ticket"
type input "Two Day Heli Ticket"
click at [505, 247] on textarea at bounding box center [436, 261] width 357 height 58
paste textarea "6 Run Heli-Skiing at [GEOGRAPHIC_DATA] is a full day of heliskiing in our helic…"
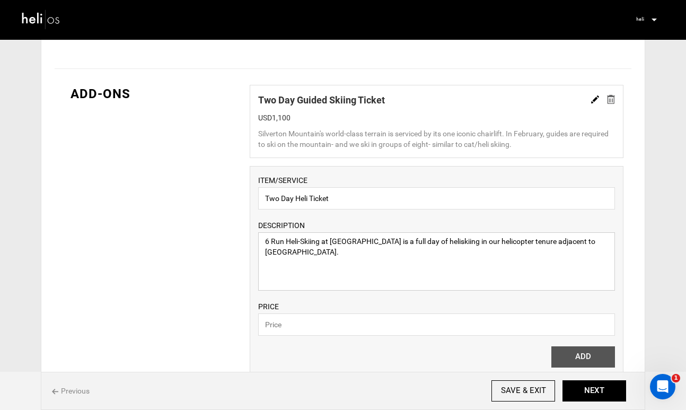
type textarea "6 Run Heli-Skiing at [GEOGRAPHIC_DATA] is a full day of heliskiing in our helic…"
click at [345, 323] on input "text" at bounding box center [436, 325] width 357 height 22
type input "3200"
click at [385, 352] on div "ITEM/SERVICE Two Day Heli Ticket DESCRIPTION 6 Run Heli-Skiing at [GEOGRAPHIC_D…" at bounding box center [437, 272] width 374 height 213
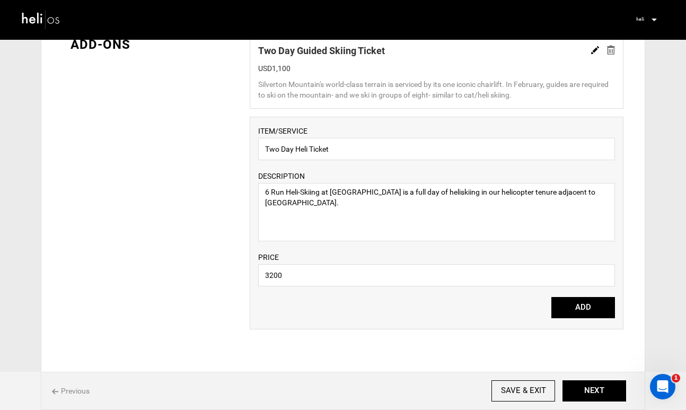
scroll to position [793, 0]
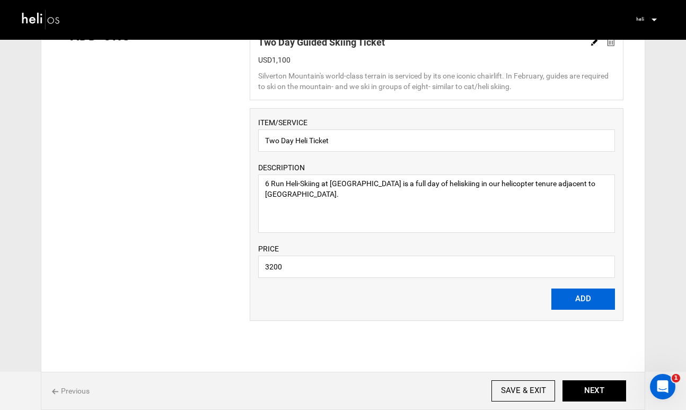
click at [575, 300] on button "ADD" at bounding box center [584, 299] width 64 height 21
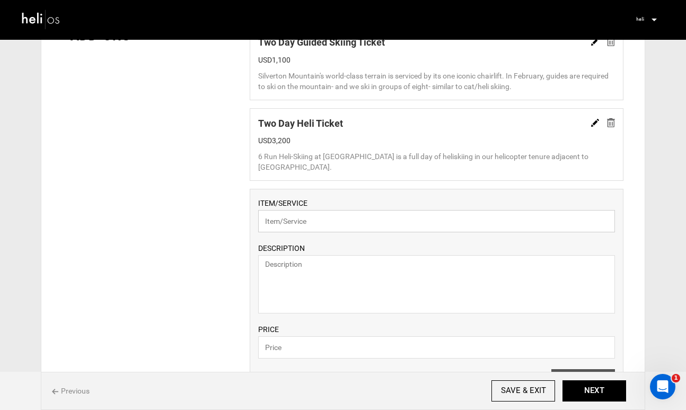
click at [363, 227] on input "text" at bounding box center [436, 221] width 357 height 22
paste input "Combo Ticket- 1 Day Guided Skiing, 1 Day Heli Skiing"
click at [349, 274] on textarea at bounding box center [436, 284] width 357 height 58
drag, startPoint x: 440, startPoint y: 225, endPoint x: 310, endPoint y: 223, distance: 130.0
click at [310, 223] on input "Combo Ticket- 1 Day Guided Skiing, 1 Day Heli Skiing" at bounding box center [436, 221] width 357 height 22
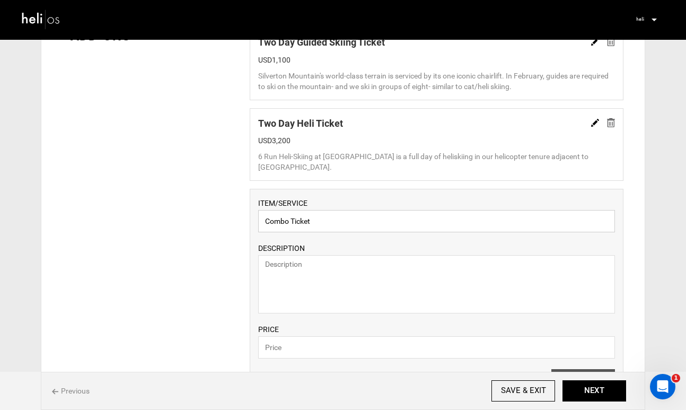
type input "Combo Ticket"
click at [319, 274] on textarea at bounding box center [436, 284] width 357 height 58
paste textarea "- 1 Day Guided Skiing, 1 Day Heli Skiing"
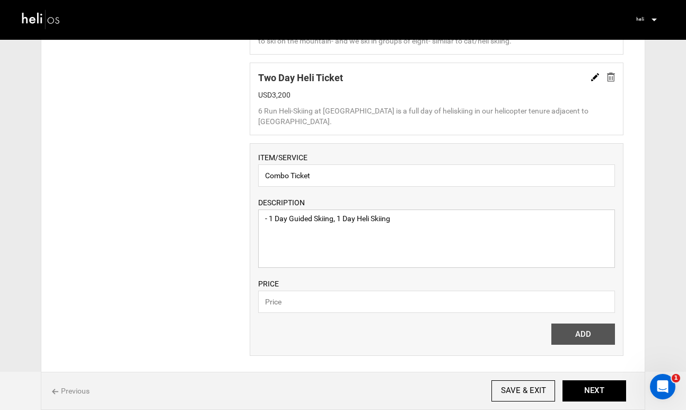
scroll to position [838, 0]
click at [269, 223] on textarea "- 1 Day Guided Skiing, 1 Day Heli Skiing" at bounding box center [436, 240] width 357 height 58
type textarea "1 Day Guided Skiing, 1 Day Heli Skiing"
click at [306, 300] on input "text" at bounding box center [436, 303] width 357 height 22
type input "2150"
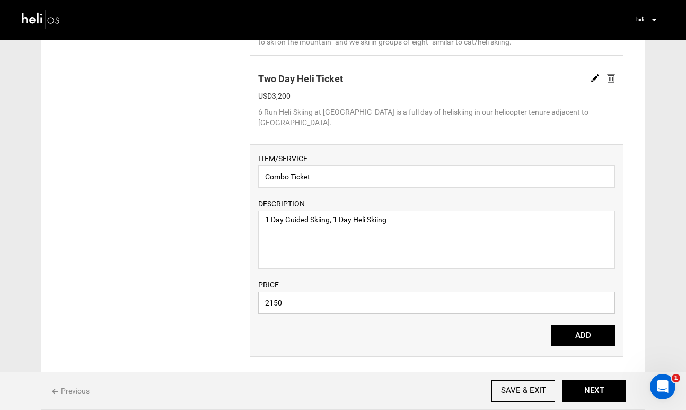
scroll to position [858, 0]
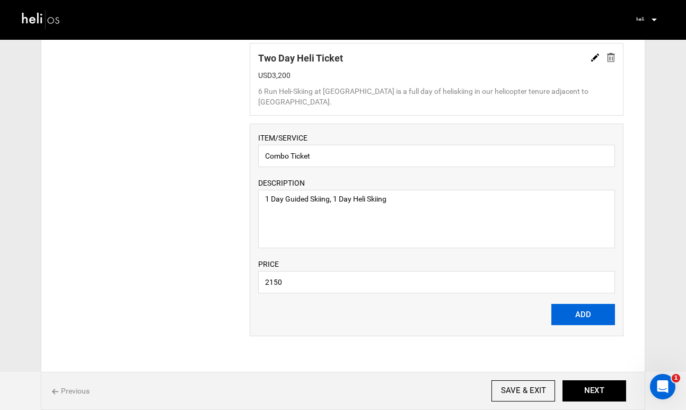
click at [581, 318] on button "ADD" at bounding box center [584, 314] width 64 height 21
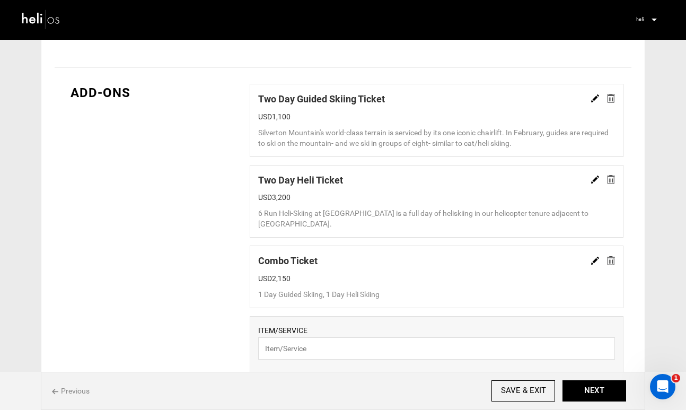
scroll to position [718, 0]
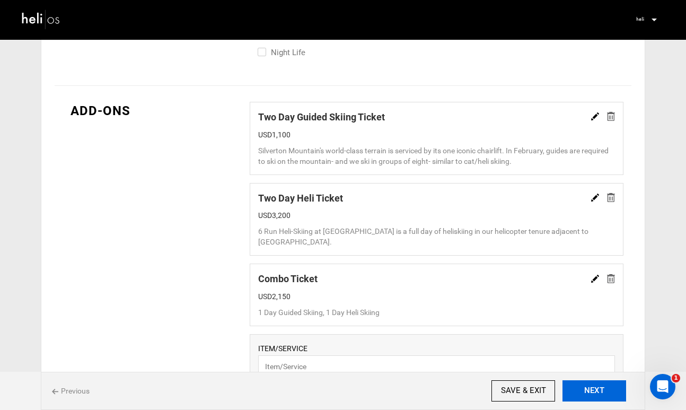
click at [587, 388] on button "NEXT" at bounding box center [595, 390] width 64 height 21
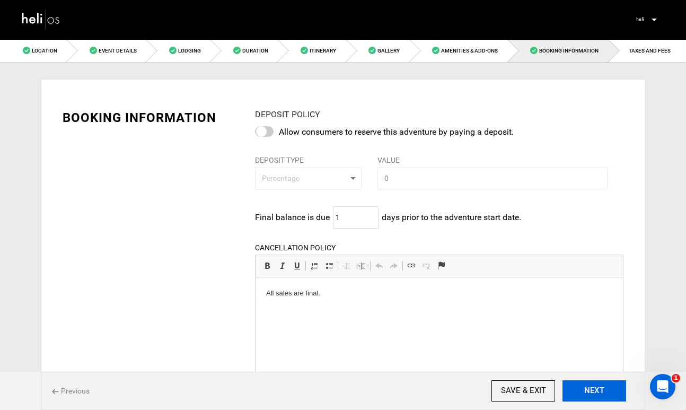
click at [587, 388] on button "NEXT" at bounding box center [595, 390] width 64 height 21
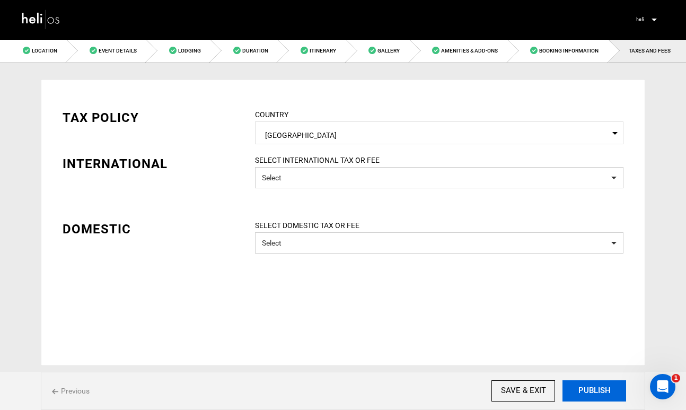
click at [587, 388] on button "PUBLISH" at bounding box center [595, 390] width 64 height 21
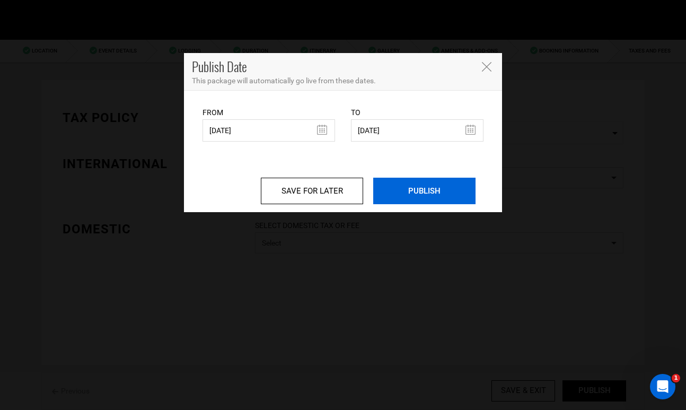
click at [423, 197] on input "PUBLISH" at bounding box center [424, 191] width 102 height 27
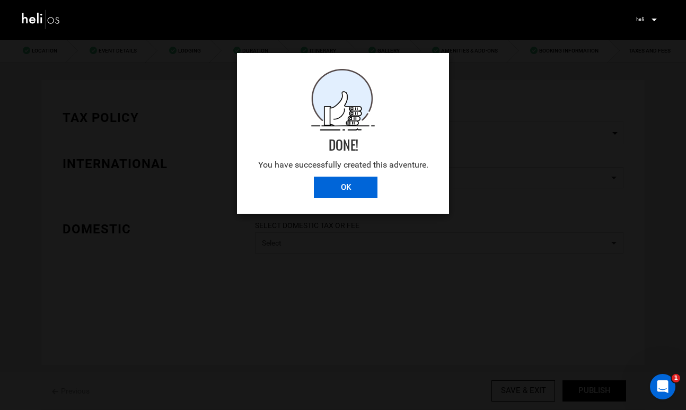
click at [352, 190] on input "OK" at bounding box center [346, 187] width 64 height 21
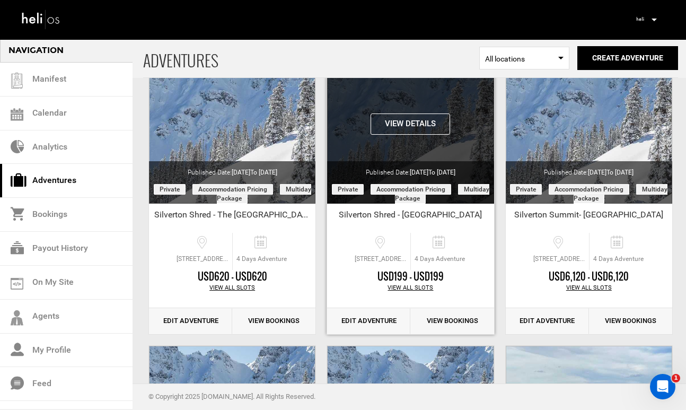
scroll to position [93, 0]
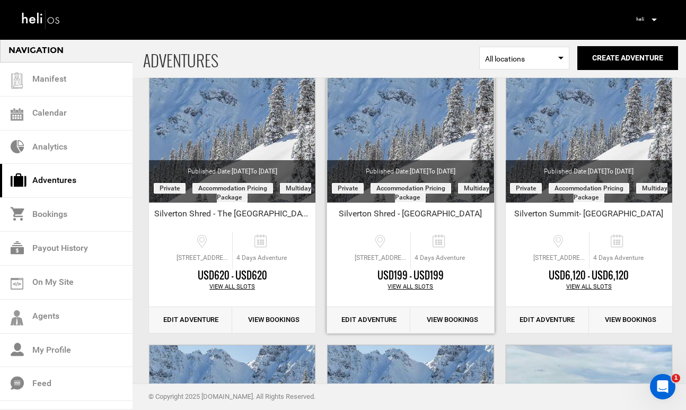
click at [364, 318] on link "Edit Adventure" at bounding box center [368, 320] width 83 height 26
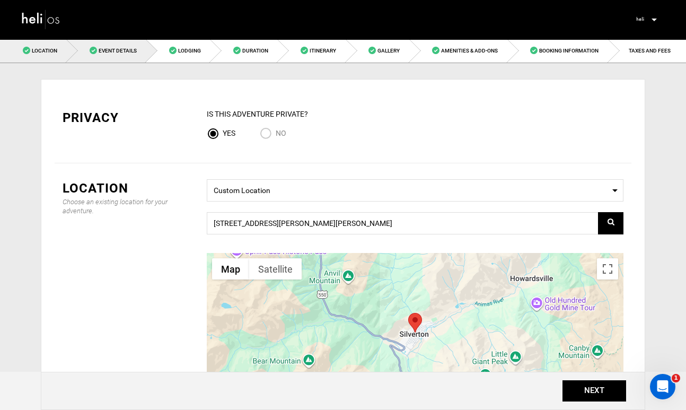
click at [120, 54] on link "Event Details" at bounding box center [107, 51] width 80 height 24
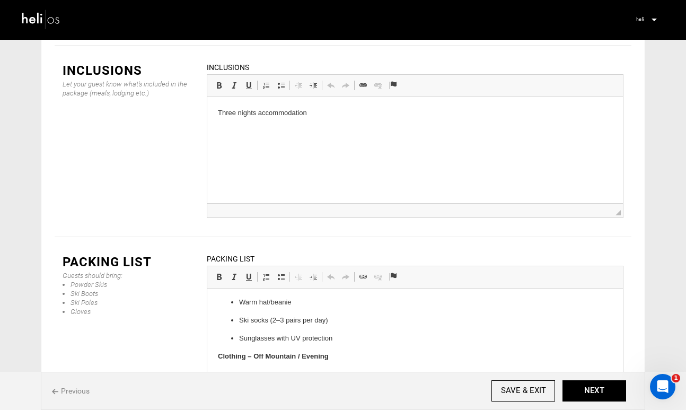
scroll to position [284, 0]
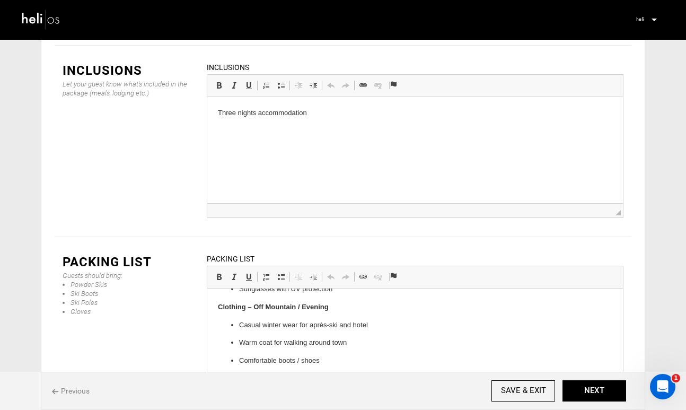
click at [37, 18] on img at bounding box center [41, 18] width 40 height 23
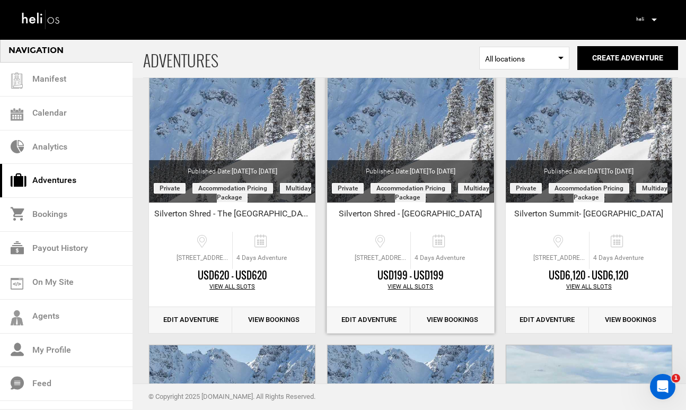
scroll to position [74, 0]
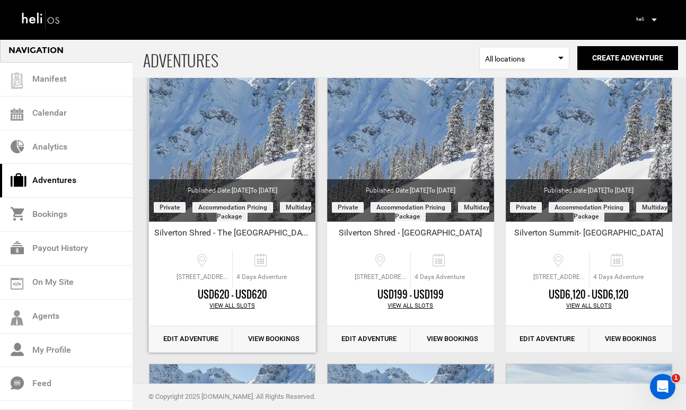
click at [196, 336] on link "Edit Adventure" at bounding box center [190, 339] width 83 height 26
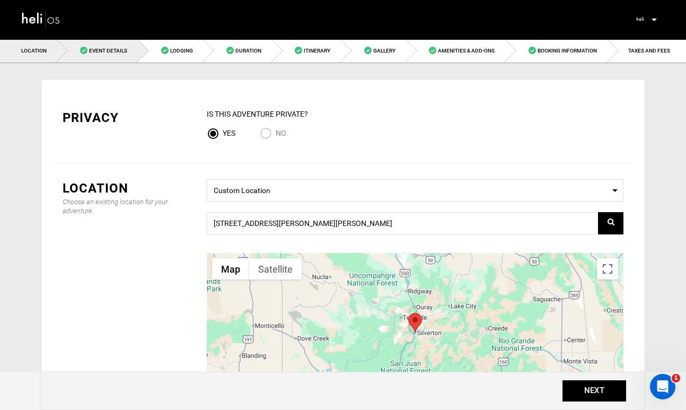
click at [114, 55] on link "Event Details" at bounding box center [97, 51] width 81 height 24
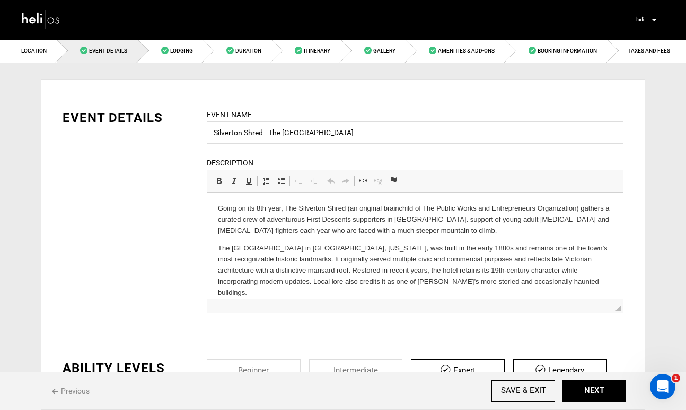
drag, startPoint x: 547, startPoint y: 286, endPoint x: 171, endPoint y: 221, distance: 381.2
click at [538, 283] on p "The [GEOGRAPHIC_DATA] in [GEOGRAPHIC_DATA], [US_STATE], was built in the early …" at bounding box center [415, 270] width 395 height 55
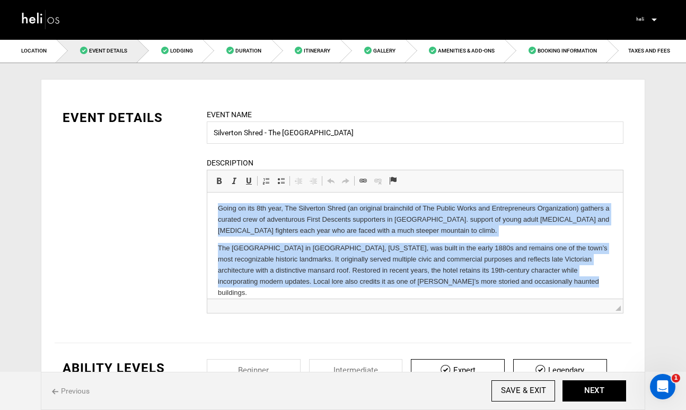
drag, startPoint x: 538, startPoint y: 283, endPoint x: 219, endPoint y: 194, distance: 331.9
click at [219, 194] on html "Going on its 8th year, The Silverton Shred (an original brainchild of The Publi…" at bounding box center [415, 251] width 416 height 116
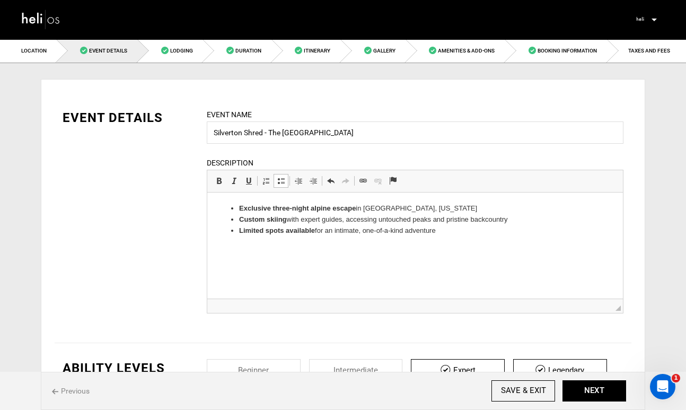
click at [278, 247] on html "Exclusive three-night alpine escape in [GEOGRAPHIC_DATA], [US_STATE] Custom ski…" at bounding box center [415, 220] width 416 height 54
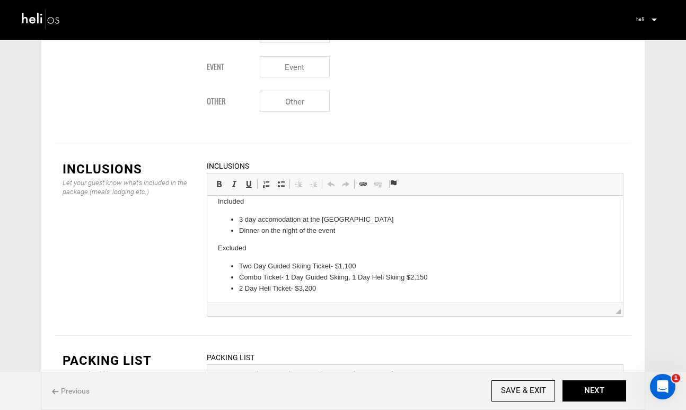
scroll to position [13, 0]
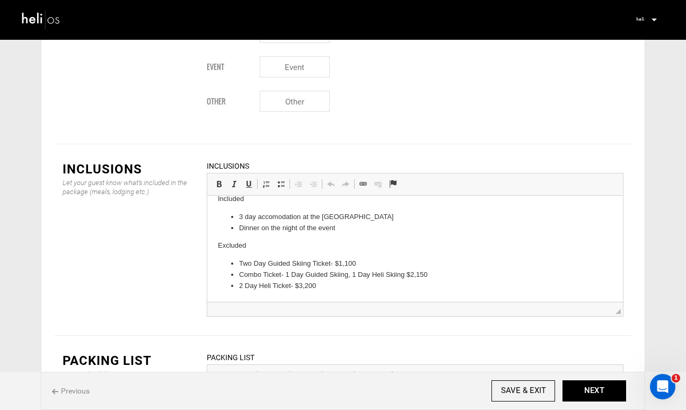
click at [323, 287] on li "2 Day Heli Ticket- $3,200" at bounding box center [415, 286] width 352 height 11
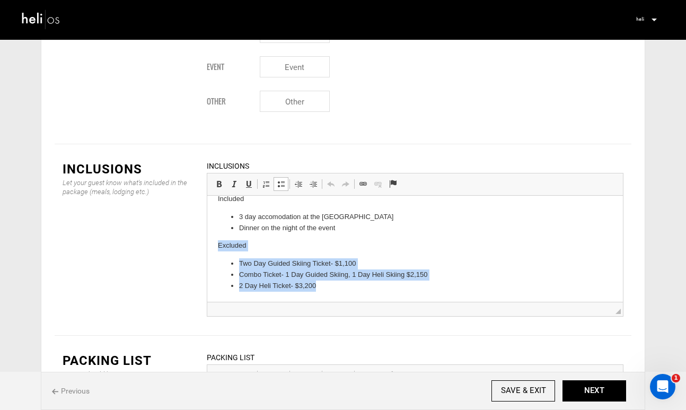
drag, startPoint x: 323, startPoint y: 287, endPoint x: 212, endPoint y: 234, distance: 123.2
click at [211, 236] on html "Included 3 day accomodation at the Imperial Hotel Dinner on the night of the ev…" at bounding box center [415, 242] width 416 height 119
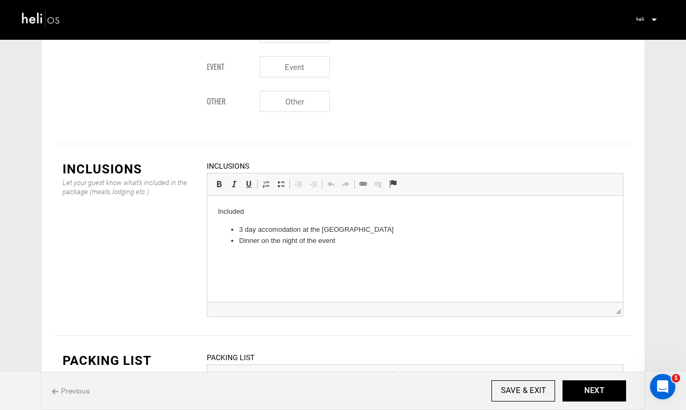
scroll to position [0, 0]
drag, startPoint x: 345, startPoint y: 244, endPoint x: 224, endPoint y: 242, distance: 121.0
click at [224, 242] on ul "3 day accomodation at the [GEOGRAPHIC_DATA] on the night of the event" at bounding box center [415, 235] width 395 height 22
click at [253, 230] on li "3 day accomodation at the [GEOGRAPHIC_DATA]" at bounding box center [415, 229] width 352 height 11
drag, startPoint x: 320, startPoint y: 232, endPoint x: 204, endPoint y: 211, distance: 118.0
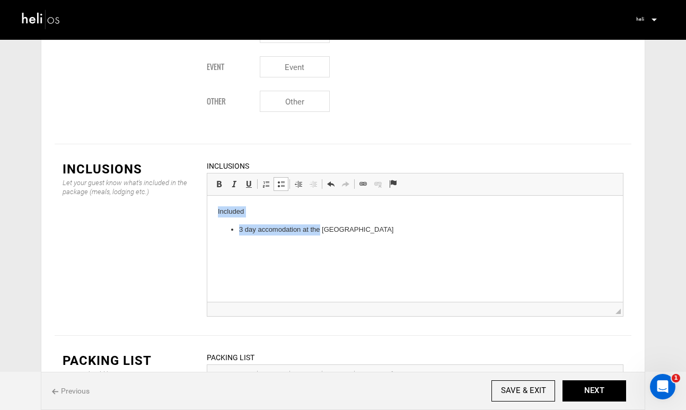
click at [207, 211] on html "Included 3 day accomodation at the [GEOGRAPHIC_DATA]" at bounding box center [415, 221] width 416 height 50
click at [281, 180] on span at bounding box center [281, 184] width 8 height 8
click at [270, 209] on li "Included" at bounding box center [415, 211] width 352 height 11
drag, startPoint x: 270, startPoint y: 209, endPoint x: 221, endPoint y: 211, distance: 48.8
click at [221, 211] on ul "Included 3 day accomodation at the [GEOGRAPHIC_DATA]" at bounding box center [415, 217] width 395 height 22
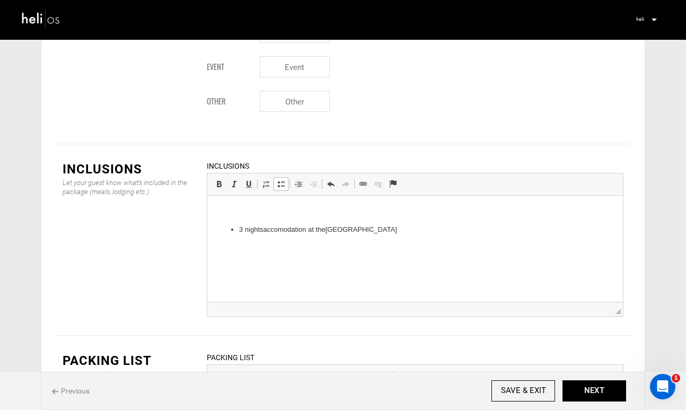
click at [241, 221] on body "3 nights accomodation at the [GEOGRAPHIC_DATA]" at bounding box center [415, 220] width 395 height 29
click at [282, 180] on span at bounding box center [281, 184] width 8 height 8
click at [389, 215] on li "3 nights accomodation at the [GEOGRAPHIC_DATA]" at bounding box center [415, 211] width 352 height 11
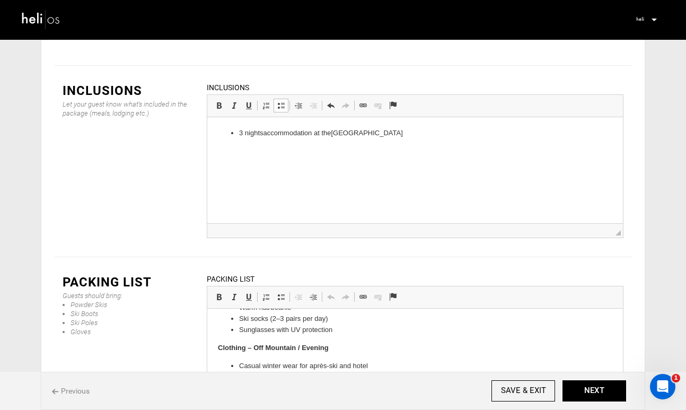
scroll to position [1366, 0]
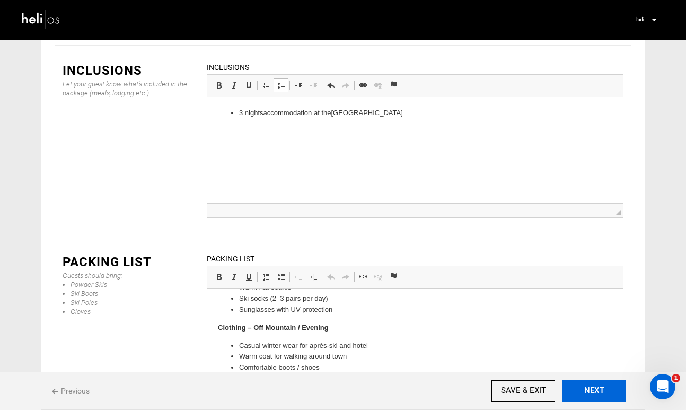
click at [598, 390] on button "NEXT" at bounding box center [595, 390] width 64 height 21
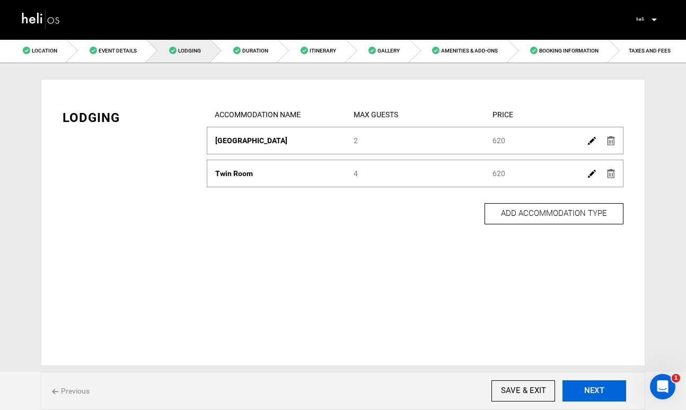
click at [599, 391] on button "NEXT" at bounding box center [595, 390] width 64 height 21
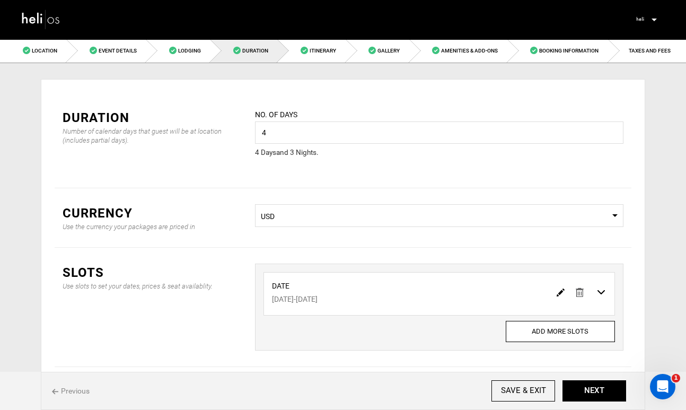
scroll to position [48, 0]
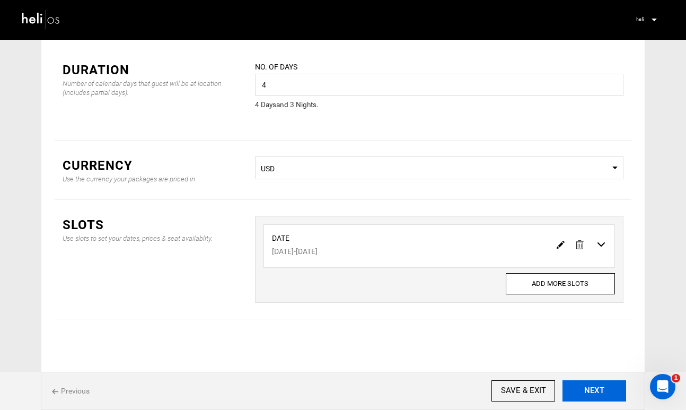
click at [597, 389] on button "NEXT" at bounding box center [595, 390] width 64 height 21
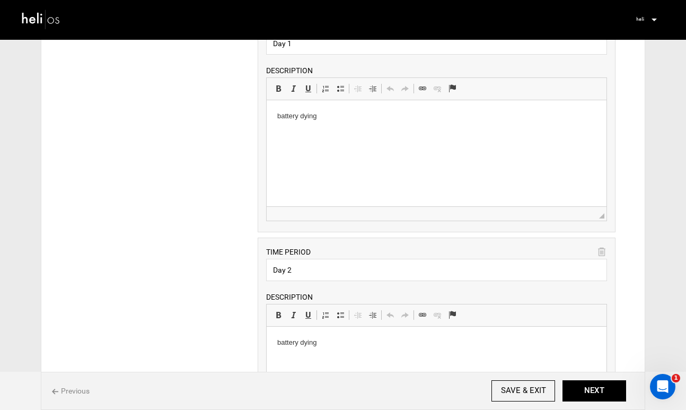
scroll to position [12, 0]
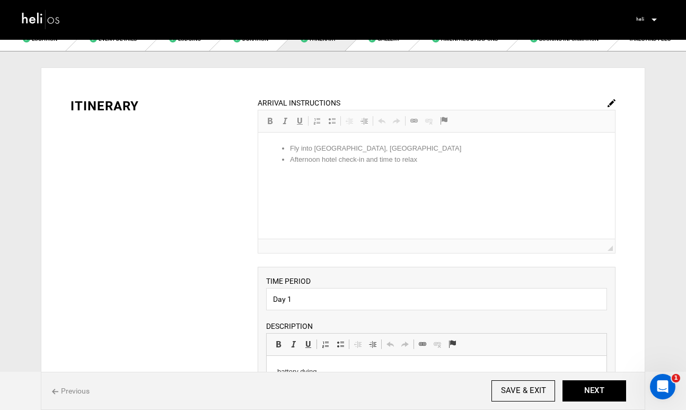
click at [610, 102] on img at bounding box center [612, 103] width 8 height 8
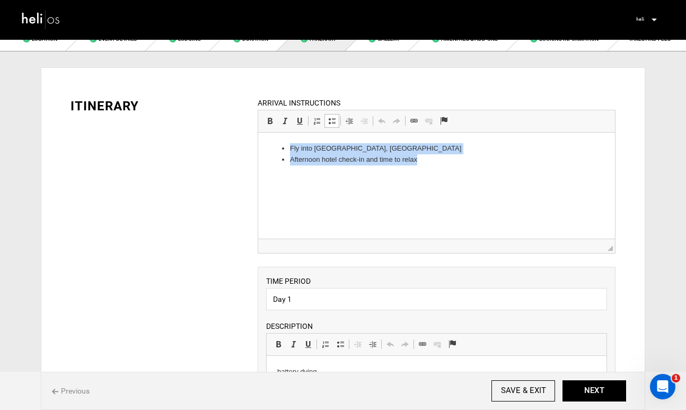
drag, startPoint x: 427, startPoint y: 165, endPoint x: 271, endPoint y: 148, distance: 156.9
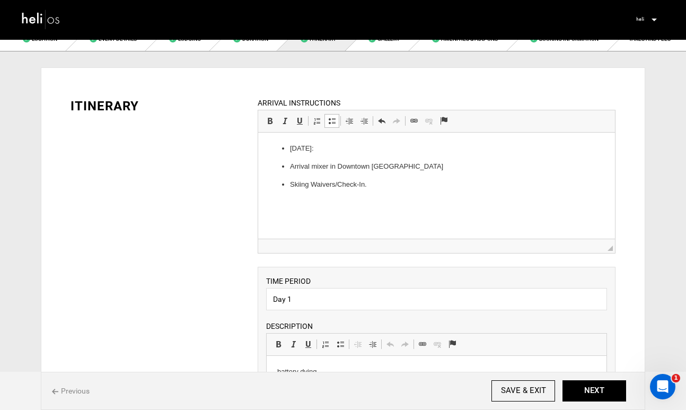
click at [289, 150] on ul "[DATE]: Arrival mixer in [GEOGRAPHIC_DATA] Skiing Waivers/Check-In." at bounding box center [436, 166] width 336 height 47
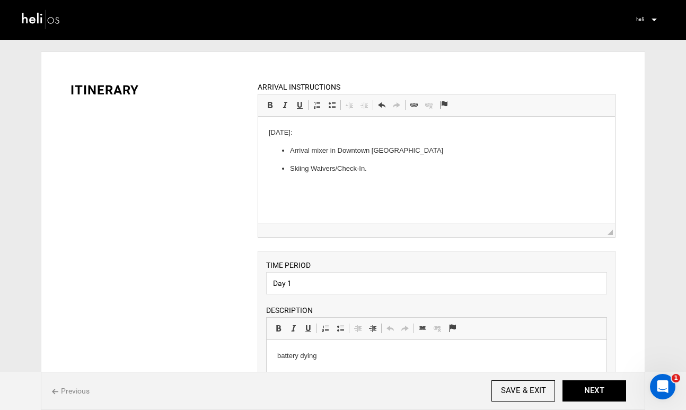
scroll to position [179, 0]
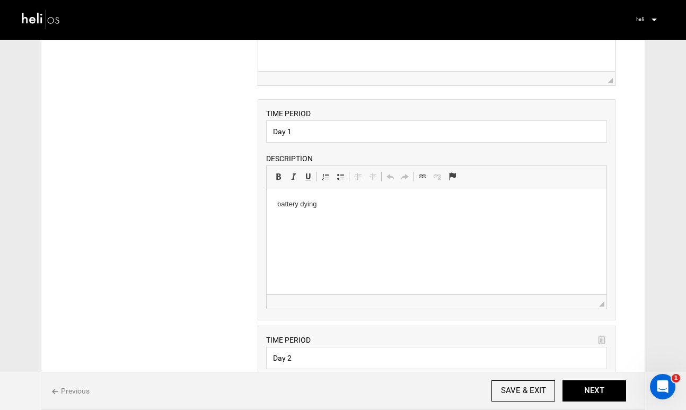
click at [334, 215] on html "battery dying" at bounding box center [436, 204] width 340 height 32
drag, startPoint x: 327, startPoint y: 209, endPoint x: 258, endPoint y: 204, distance: 69.2
click at [266, 204] on html "battery dying" at bounding box center [436, 204] width 340 height 32
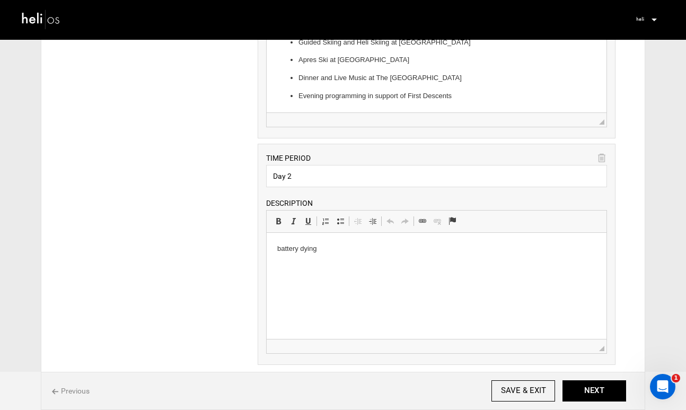
scroll to position [362, 0]
drag, startPoint x: 339, startPoint y: 251, endPoint x: 529, endPoint y: 477, distance: 295.6
click at [266, 244] on html "battery dying" at bounding box center [436, 248] width 340 height 32
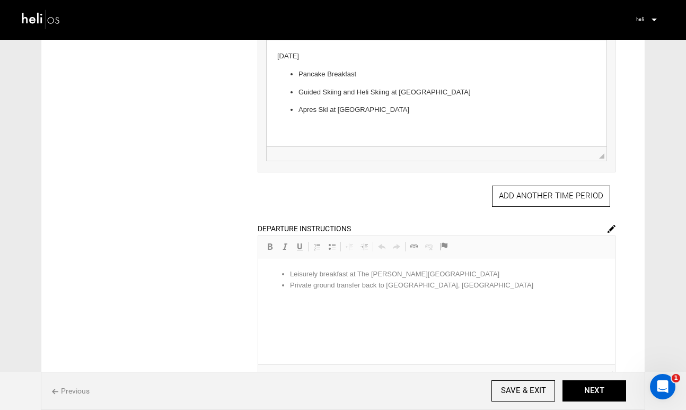
scroll to position [559, 0]
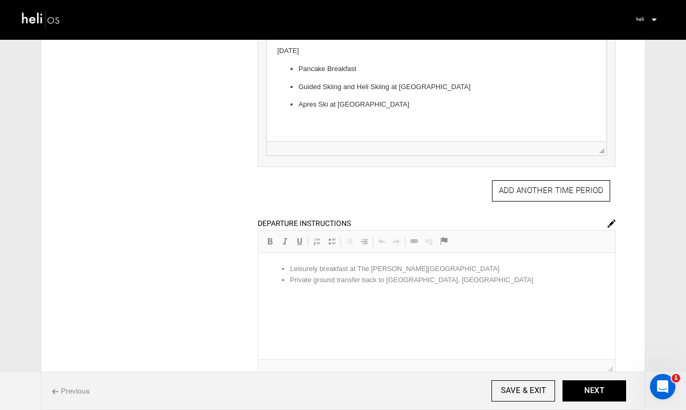
click at [610, 225] on img at bounding box center [612, 224] width 8 height 8
drag, startPoint x: 462, startPoint y: 285, endPoint x: 249, endPoint y: 262, distance: 214.5
click at [465, 283] on li "Private ground transfer back to [GEOGRAPHIC_DATA], [GEOGRAPHIC_DATA]" at bounding box center [436, 280] width 293 height 11
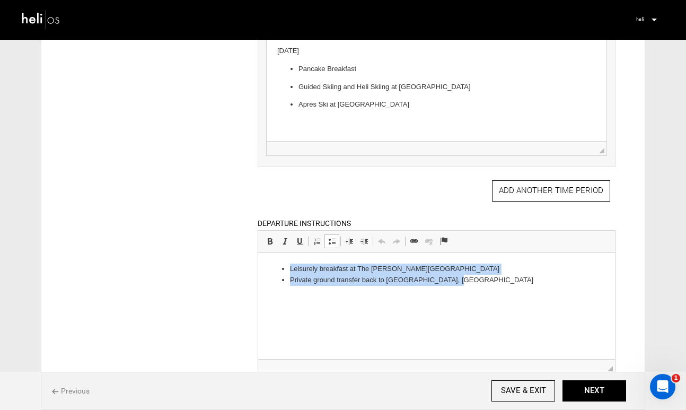
drag, startPoint x: 464, startPoint y: 283, endPoint x: 260, endPoint y: 263, distance: 205.3
click at [259, 265] on html "Leisurely breakfast at [GEOGRAPHIC_DATA][PERSON_NAME] Private ground transfer b…" at bounding box center [436, 275] width 357 height 44
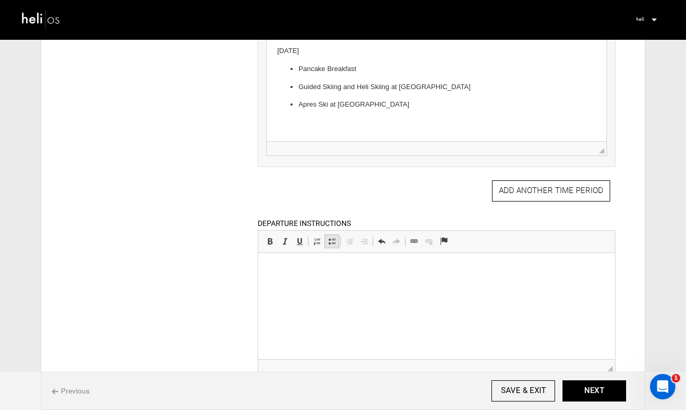
scroll to position [552, 0]
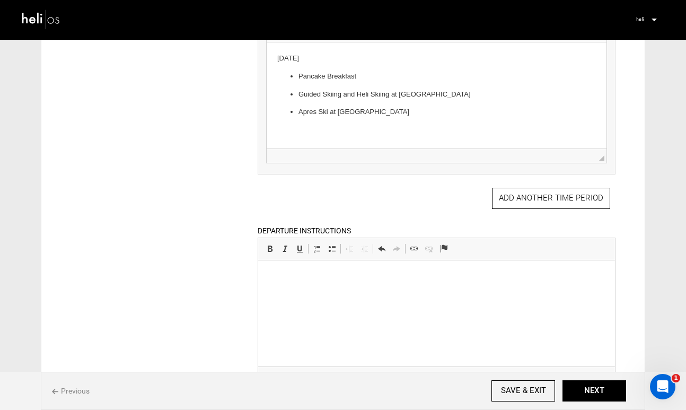
click at [364, 75] on p "Pancake Breakfast" at bounding box center [436, 76] width 276 height 11
drag, startPoint x: 364, startPoint y: 81, endPoint x: 277, endPoint y: 59, distance: 89.2
click at [277, 59] on body "[DATE] Pancake Breakfast Guided Skiing and Heli Skiing at [GEOGRAPHIC_DATA] Apr…" at bounding box center [436, 85] width 319 height 65
copy body "[DATE] Pancake Breakfast"
click at [294, 273] on p at bounding box center [436, 276] width 336 height 11
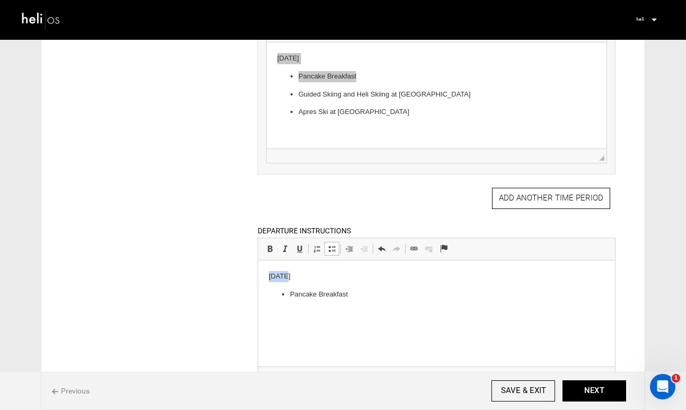
drag, startPoint x: 290, startPoint y: 278, endPoint x: 270, endPoint y: 277, distance: 20.2
click at [270, 277] on p "[DATE]" at bounding box center [436, 276] width 336 height 11
click at [334, 277] on p "[DATE]" at bounding box center [436, 276] width 336 height 11
drag, startPoint x: 356, startPoint y: 297, endPoint x: 290, endPoint y: 292, distance: 66.5
click at [290, 292] on p "Pancake Breakfast" at bounding box center [436, 294] width 293 height 11
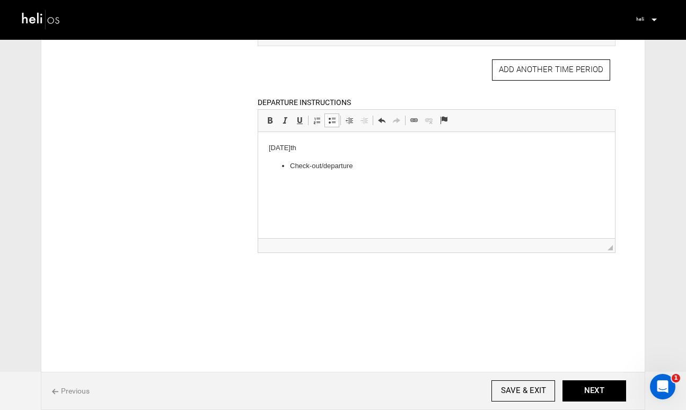
scroll to position [682, 0]
click at [599, 390] on button "NEXT" at bounding box center [595, 390] width 64 height 21
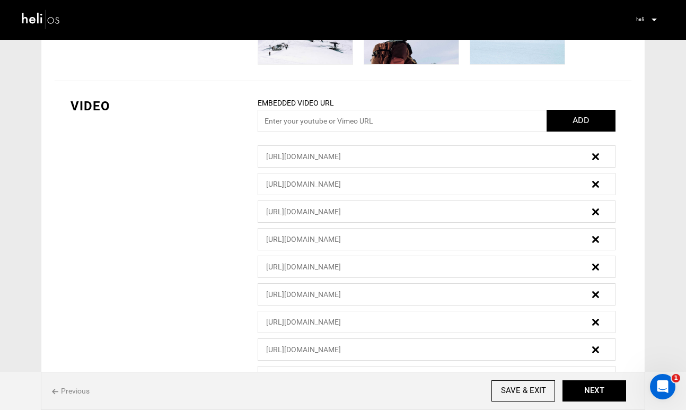
scroll to position [520, 0]
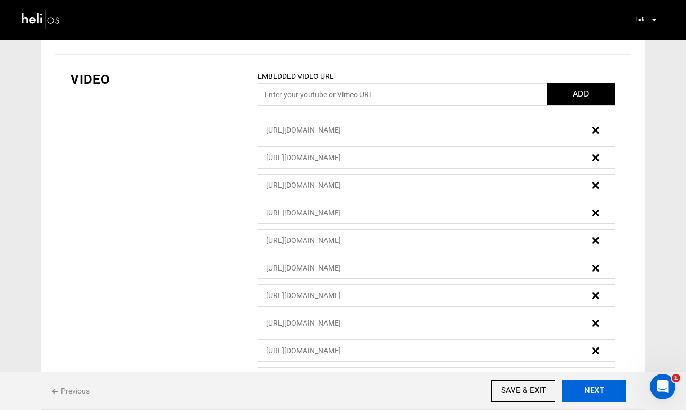
click at [606, 386] on button "NEXT" at bounding box center [595, 390] width 64 height 21
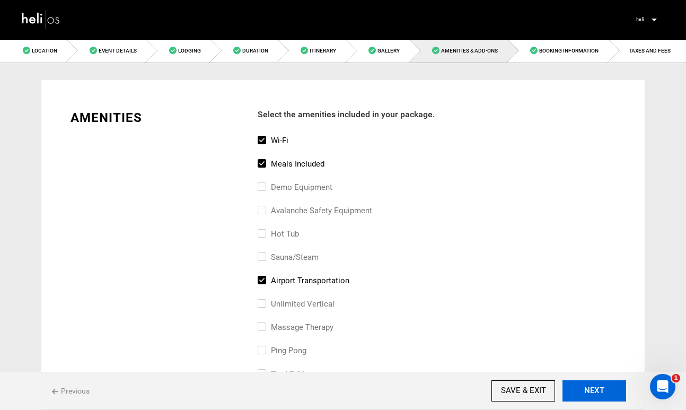
click at [606, 386] on button "NEXT" at bounding box center [595, 390] width 64 height 21
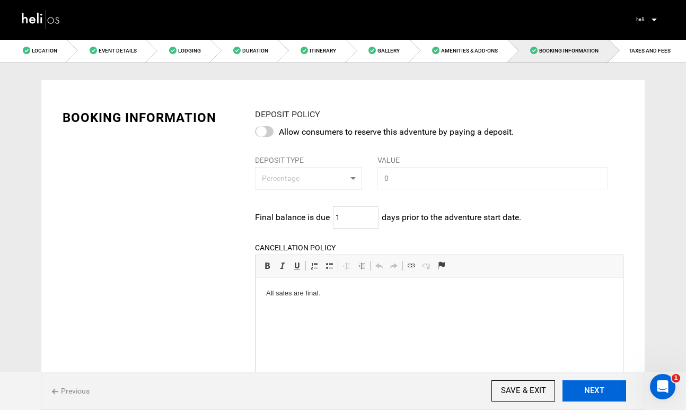
click at [611, 389] on button "NEXT" at bounding box center [595, 390] width 64 height 21
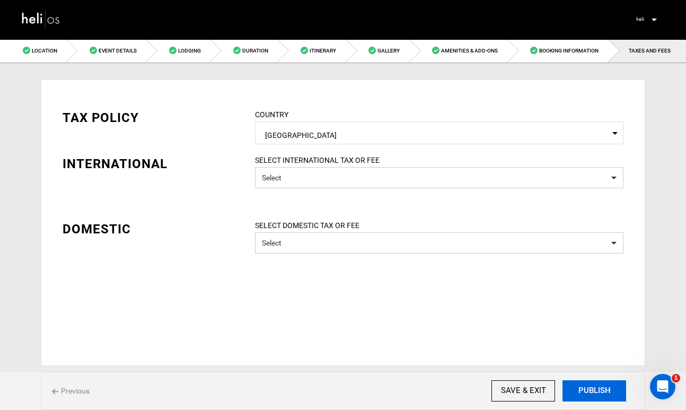
click at [592, 388] on button "PUBLISH" at bounding box center [595, 390] width 64 height 21
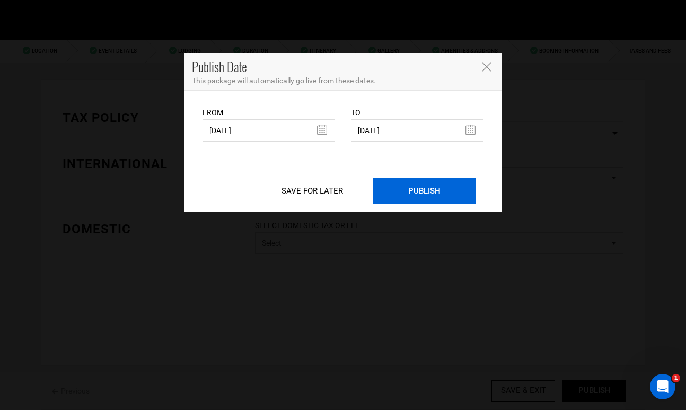
click at [424, 196] on input "PUBLISH" at bounding box center [424, 191] width 102 height 27
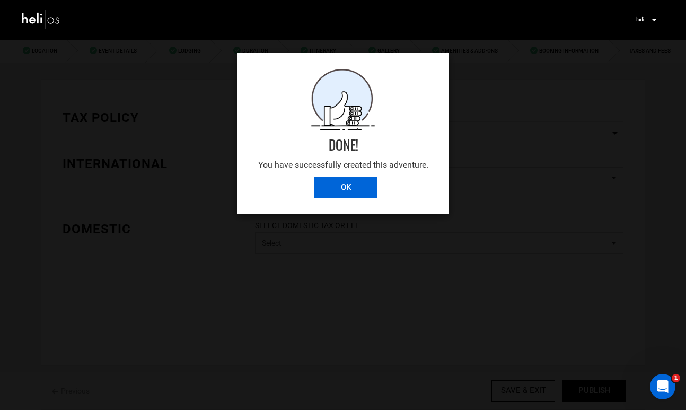
click at [355, 186] on input "OK" at bounding box center [346, 187] width 64 height 21
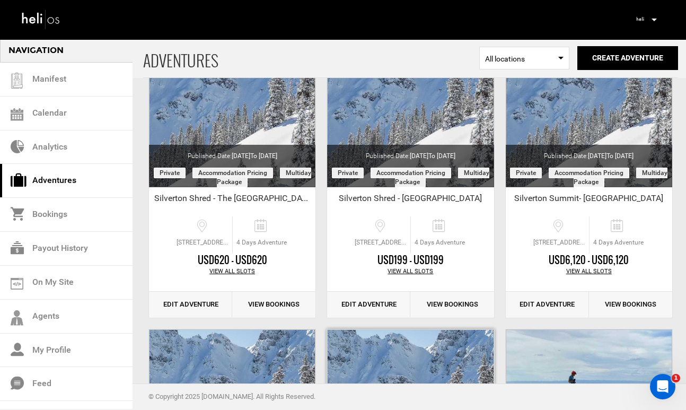
scroll to position [97, 0]
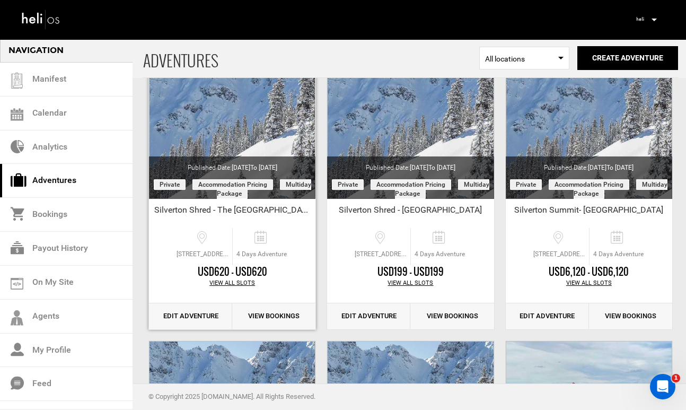
click at [205, 316] on link "Edit Adventure" at bounding box center [190, 316] width 83 height 26
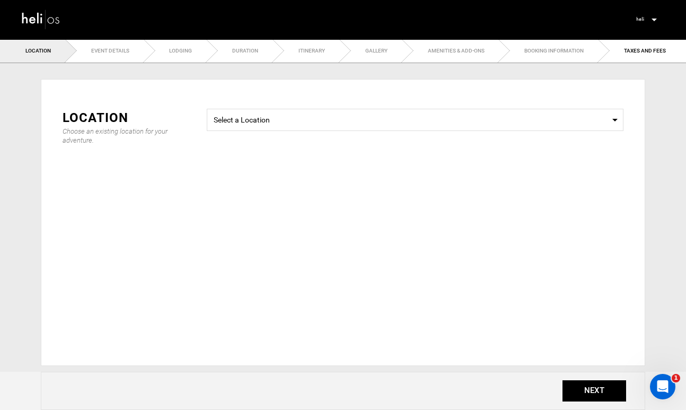
checkbox input "true"
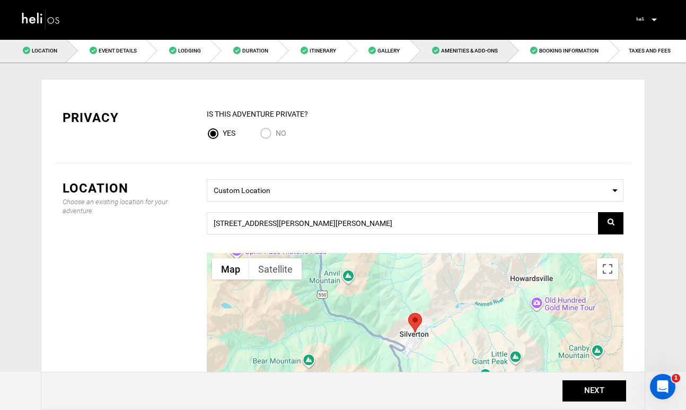
click at [470, 58] on link "Amenities & Add-Ons" at bounding box center [459, 51] width 98 height 24
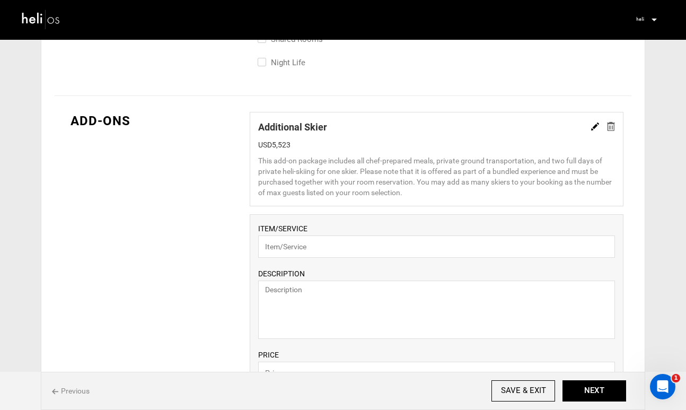
scroll to position [699, 0]
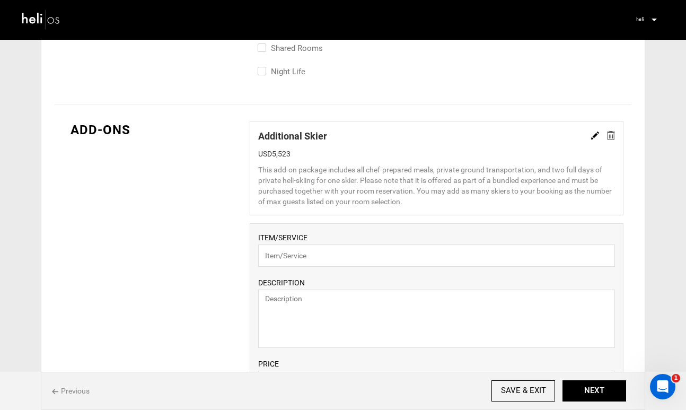
click at [592, 136] on img at bounding box center [596, 136] width 8 height 8
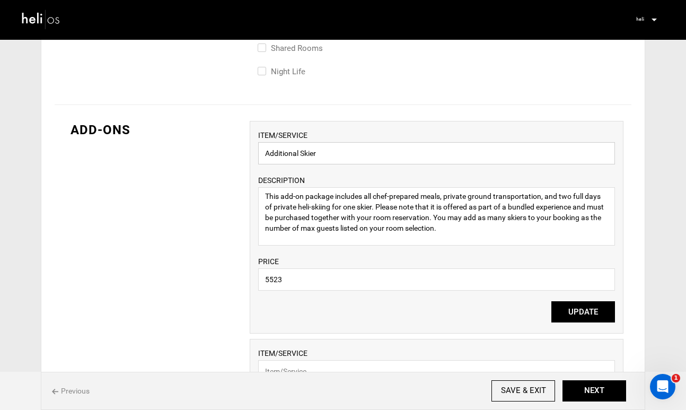
drag, startPoint x: 344, startPoint y: 154, endPoint x: 244, endPoint y: 153, distance: 100.3
click at [244, 153] on div "ADD-ONS ITEM/SERVICE Additional Skier DESCRIPTION This add-on package includes …" at bounding box center [343, 357] width 577 height 505
paste input "Two Day Guided Skiing Ticket"
type input "Two Day Guided Skiing Ticket"
drag, startPoint x: 457, startPoint y: 234, endPoint x: 234, endPoint y: 188, distance: 226.9
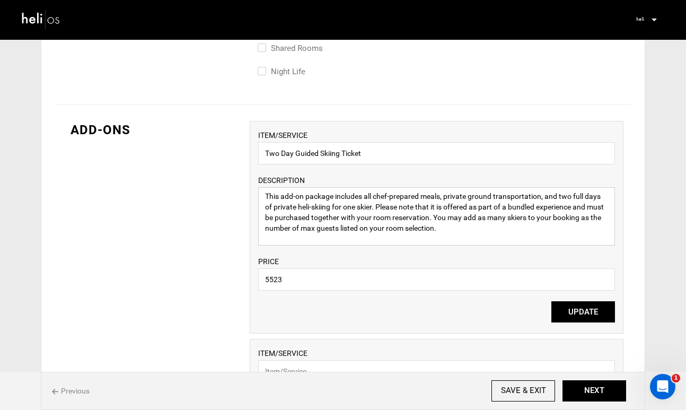
click at [234, 188] on div "ADD-ONS ITEM/SERVICE Two Day Guided Skiing Ticket DESCRIPTION This add-on packa…" at bounding box center [343, 357] width 577 height 505
paste textarea "Silverton Mountain's world-class terrain is serviced by its one iconic chairlif…"
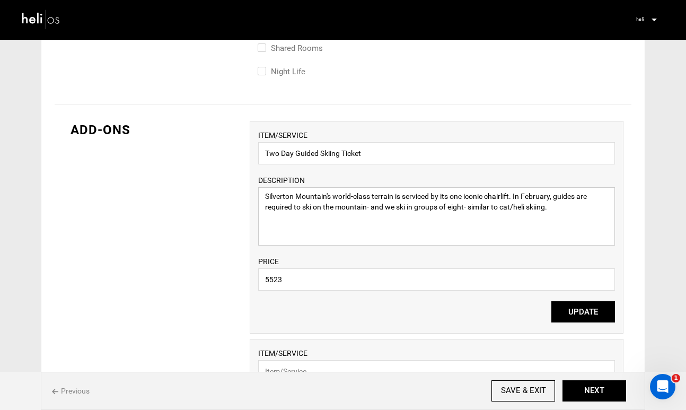
type textarea "Silverton Mountain's world-class terrain is serviced by its one iconic chairlif…"
drag, startPoint x: 283, startPoint y: 284, endPoint x: 249, endPoint y: 284, distance: 34.5
click at [249, 284] on div "ADD-ONS ITEM/SERVICE Two Day Guided Skiing Ticket DESCRIPTION [GEOGRAPHIC_DATA]…" at bounding box center [343, 357] width 577 height 505
type input "1100"
click at [568, 308] on button "UPDATE" at bounding box center [584, 311] width 64 height 21
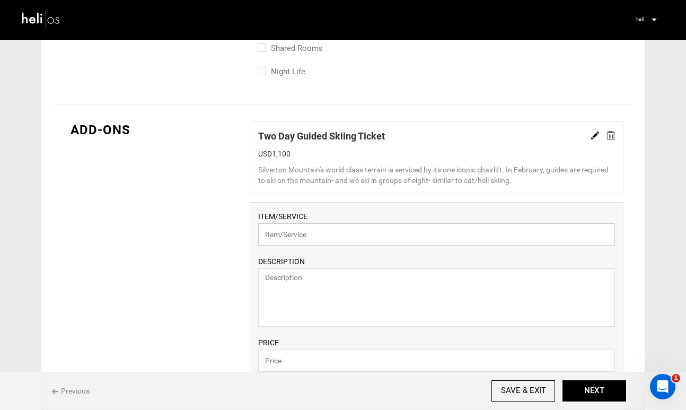
click at [360, 238] on input "text" at bounding box center [436, 234] width 357 height 22
paste input "Two Day Heli Ticket"
type input "Two Day Heli Ticket"
click at [358, 280] on textarea at bounding box center [436, 297] width 357 height 58
click at [484, 293] on textarea at bounding box center [436, 297] width 357 height 58
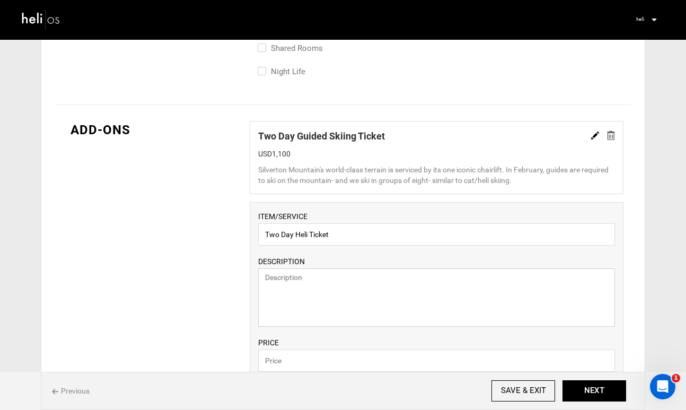
paste textarea "6 Run Heli-Skiing at [GEOGRAPHIC_DATA] is a full day of heliskiing in our helic…"
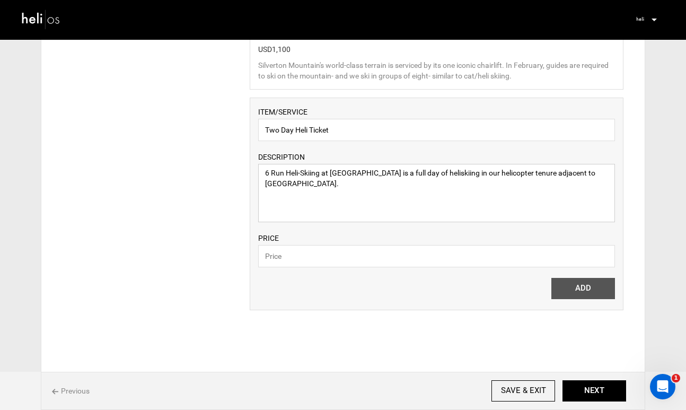
type textarea "6 Run Heli-Skiing at [GEOGRAPHIC_DATA] is a full day of heliskiing in our helic…"
click at [462, 262] on input "text" at bounding box center [436, 256] width 357 height 22
type input "3200"
click at [588, 291] on button "ADD" at bounding box center [584, 288] width 64 height 21
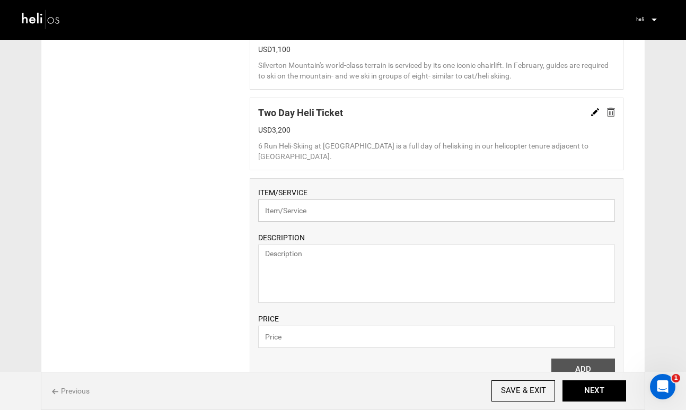
click at [425, 213] on input "text" at bounding box center [436, 210] width 357 height 22
paste input "Combo Ticket- 1 Day Guided Skiing, 1 Day Heli Skiing"
drag, startPoint x: 441, startPoint y: 213, endPoint x: 316, endPoint y: 212, distance: 124.7
click at [316, 213] on input "Combo Ticket- 1 Day Guided Skiing, 1 Day Heli Skiing" at bounding box center [436, 210] width 357 height 22
type input "Combo Ticket"
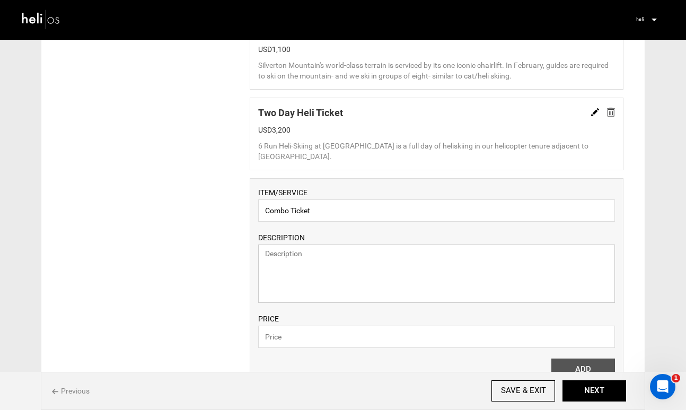
click at [310, 268] on textarea at bounding box center [436, 274] width 357 height 58
paste textarea "1 Day Guided Skiing, 1 Day Heli Skiing"
type textarea "1 Day Guided Skiing, 1 Day Heli Skiing"
click at [308, 339] on input "text" at bounding box center [436, 337] width 357 height 22
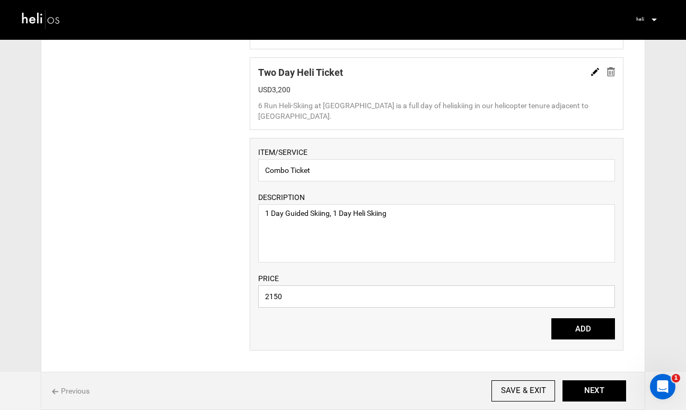
scroll to position [845, 0]
type input "2150"
click at [570, 325] on button "ADD" at bounding box center [584, 328] width 64 height 21
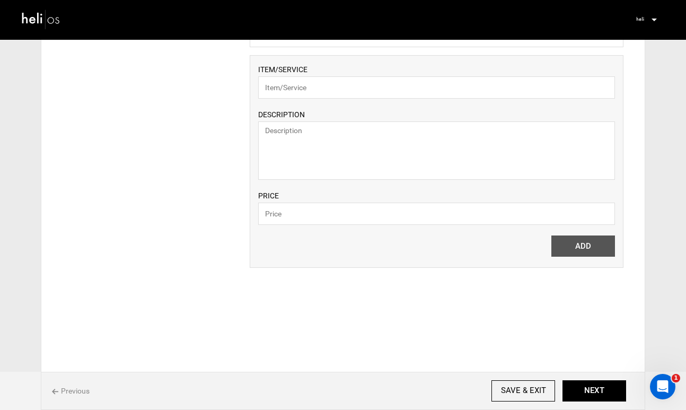
scroll to position [1005, 0]
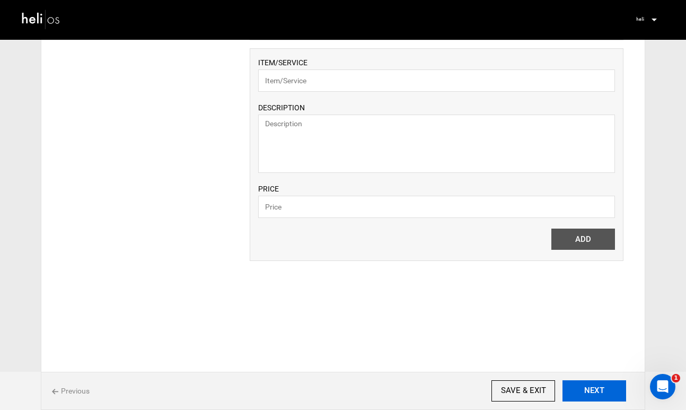
click at [599, 393] on button "NEXT" at bounding box center [595, 390] width 64 height 21
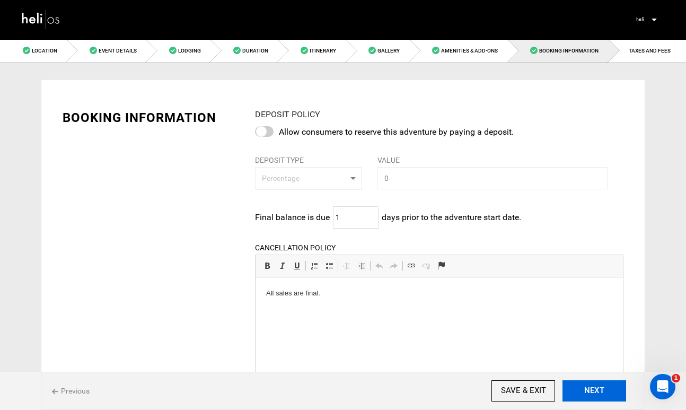
click at [599, 393] on button "NEXT" at bounding box center [595, 390] width 64 height 21
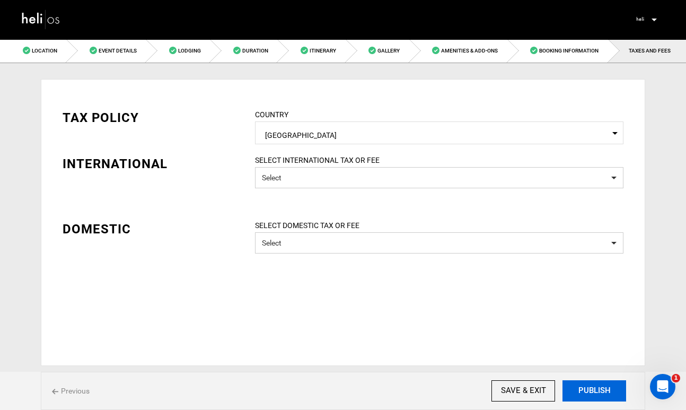
click at [599, 393] on button "PUBLISH" at bounding box center [595, 390] width 64 height 21
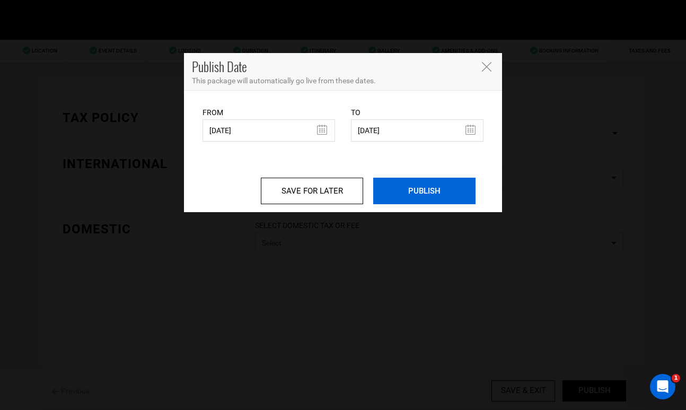
click at [429, 194] on input "PUBLISH" at bounding box center [424, 191] width 102 height 27
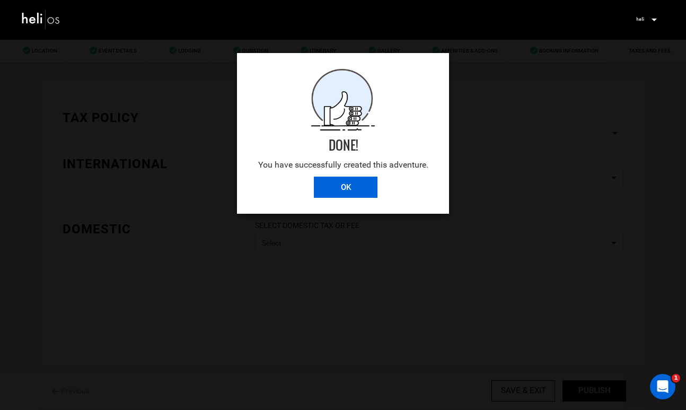
click at [350, 192] on input "OK" at bounding box center [346, 187] width 64 height 21
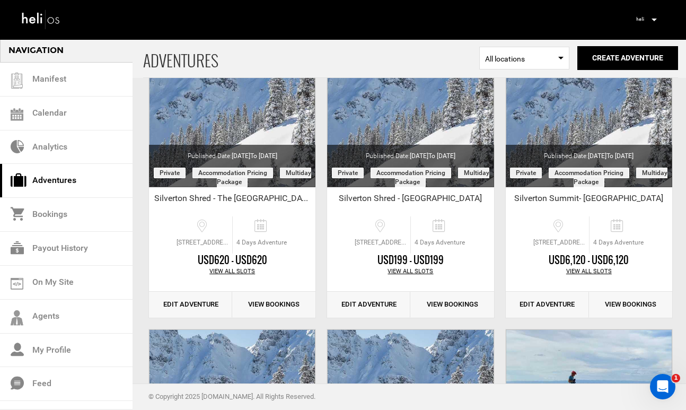
scroll to position [110, 0]
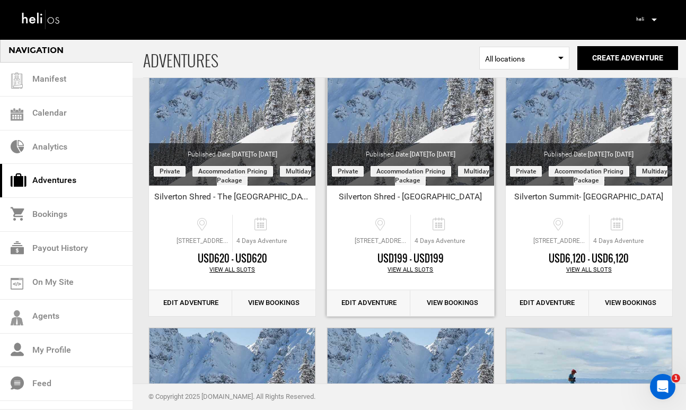
click at [377, 306] on link "Edit Adventure" at bounding box center [368, 303] width 83 height 26
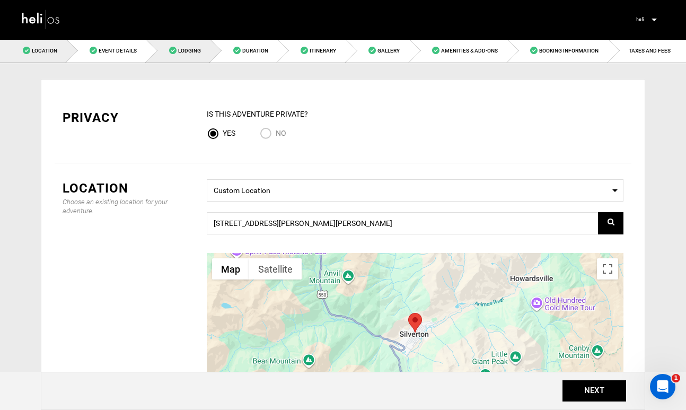
click at [187, 52] on span "Lodging" at bounding box center [189, 51] width 23 height 6
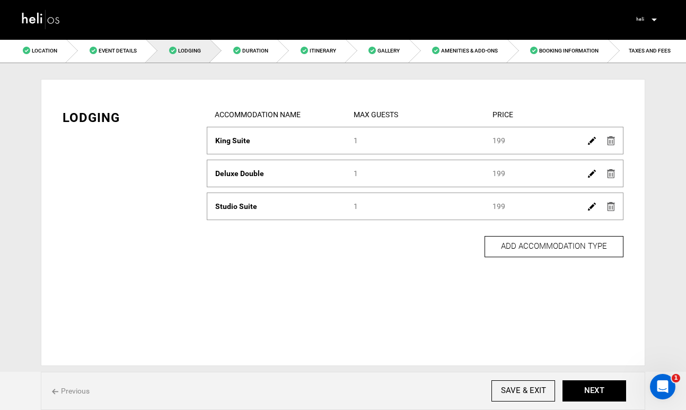
click at [592, 145] on img at bounding box center [592, 141] width 8 height 8
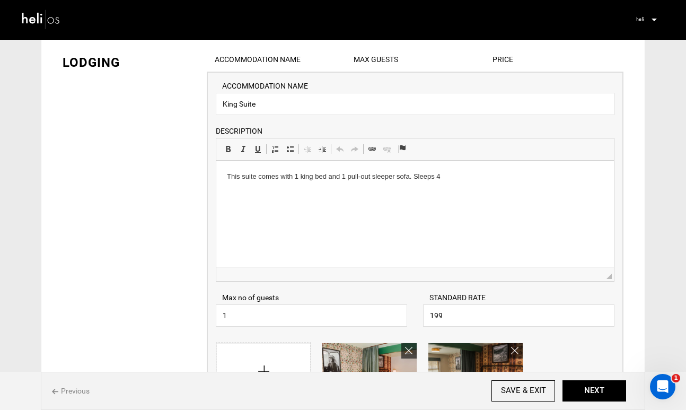
scroll to position [64, 0]
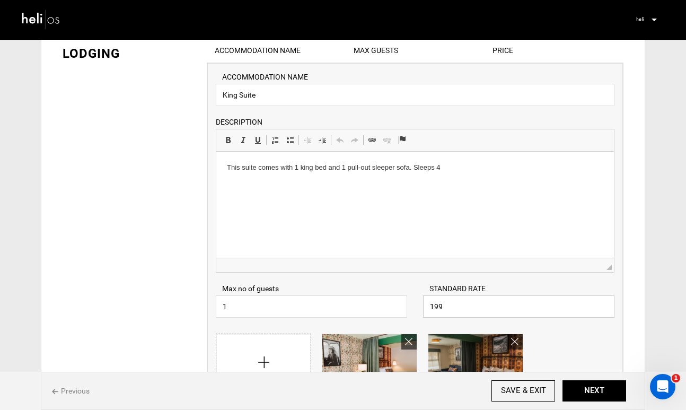
drag, startPoint x: 460, startPoint y: 306, endPoint x: 419, endPoint y: 304, distance: 41.4
click at [418, 305] on div "STANDARD RATE 199 Please enter a valid Price." at bounding box center [518, 300] width 207 height 34
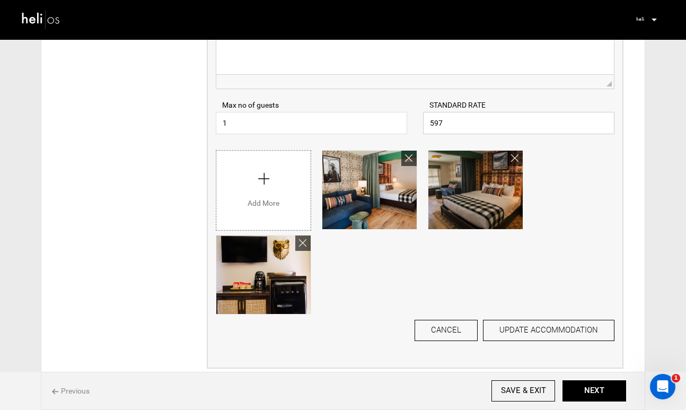
scroll to position [259, 0]
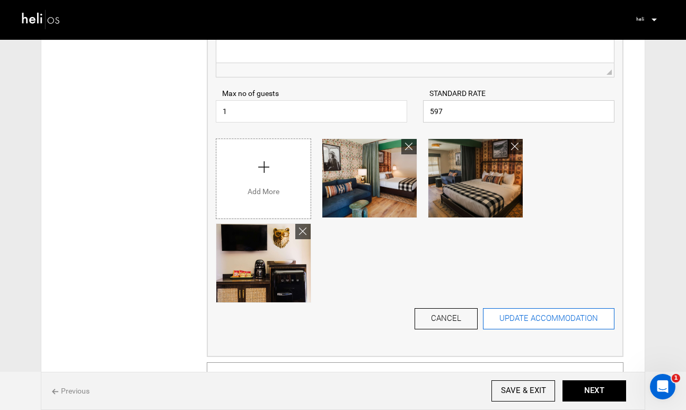
type input "597"
click at [566, 319] on button "UPDATE ACCOMMODATION" at bounding box center [549, 318] width 132 height 21
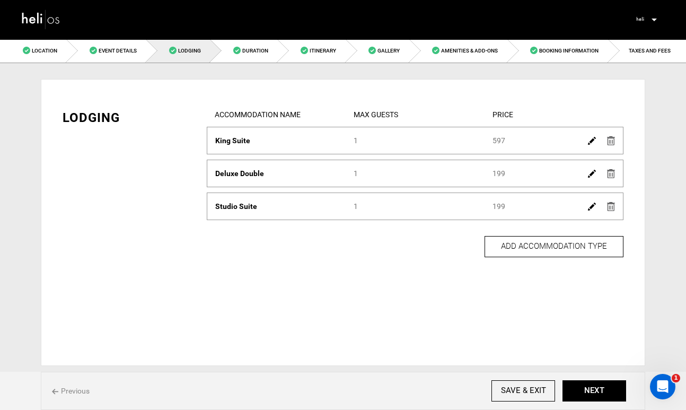
scroll to position [0, 0]
click at [593, 170] on img at bounding box center [592, 174] width 8 height 8
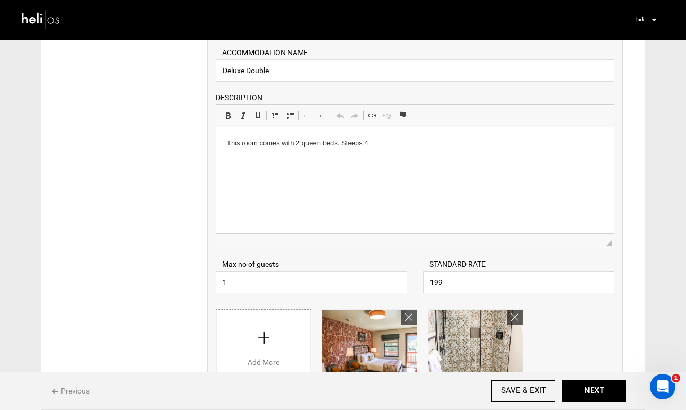
scroll to position [134, 0]
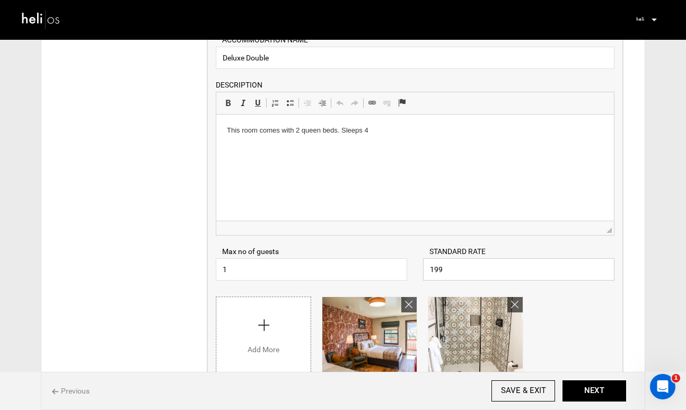
drag, startPoint x: 448, startPoint y: 273, endPoint x: 403, endPoint y: 273, distance: 44.6
click at [404, 273] on div "Max no of guests 1 Please enter a valid Guest no. STANDARD RATE 199 Please ente…" at bounding box center [415, 258] width 415 height 45
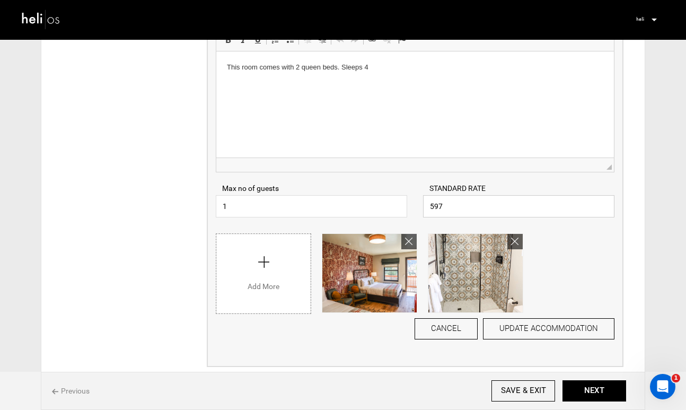
scroll to position [212, 0]
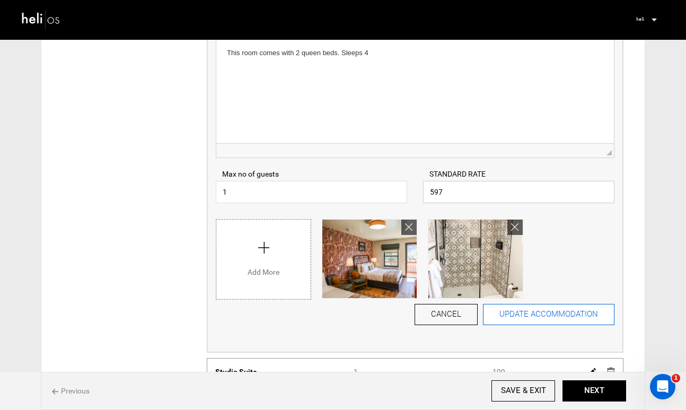
type input "597"
click at [572, 315] on button "UPDATE ACCOMMODATION" at bounding box center [549, 314] width 132 height 21
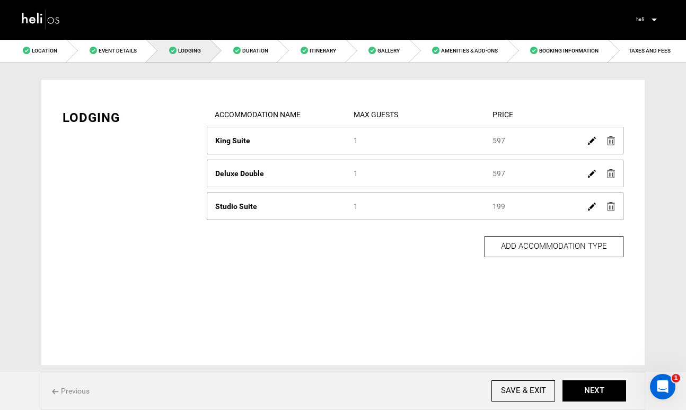
scroll to position [0, 0]
click at [595, 208] on img at bounding box center [592, 207] width 8 height 8
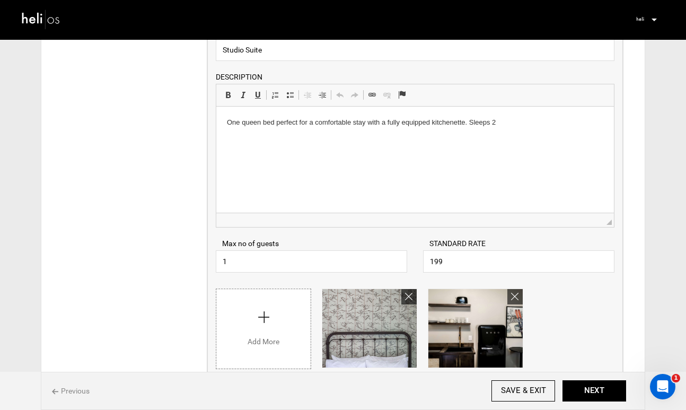
scroll to position [182, 0]
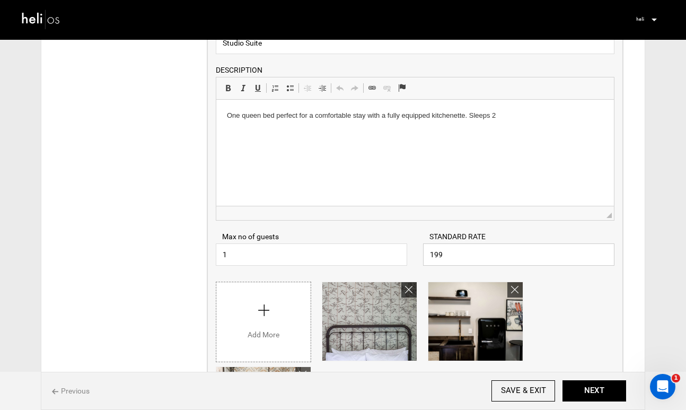
drag, startPoint x: 475, startPoint y: 261, endPoint x: 380, endPoint y: 253, distance: 95.3
click at [380, 254] on div "Max no of guests 1 Please enter a valid Guest no. STANDARD RATE 199 Please ente…" at bounding box center [415, 243] width 415 height 45
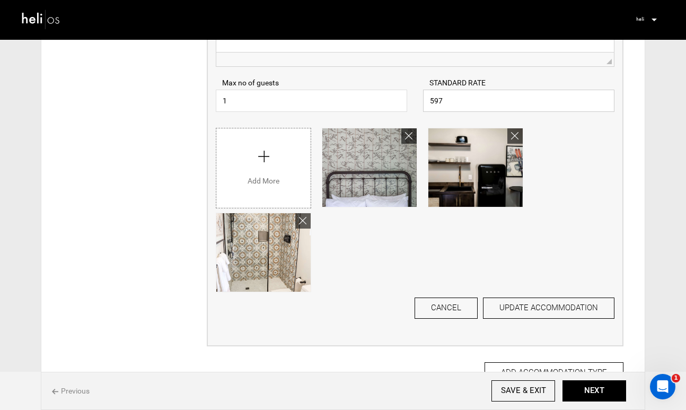
scroll to position [337, 0]
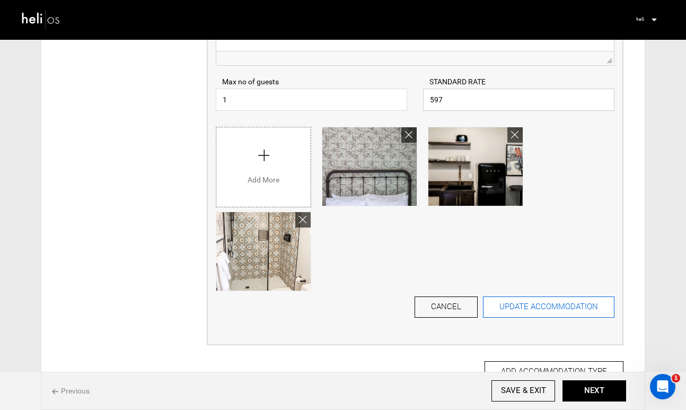
type input "597"
click at [532, 313] on button "UPDATE ACCOMMODATION" at bounding box center [549, 307] width 132 height 21
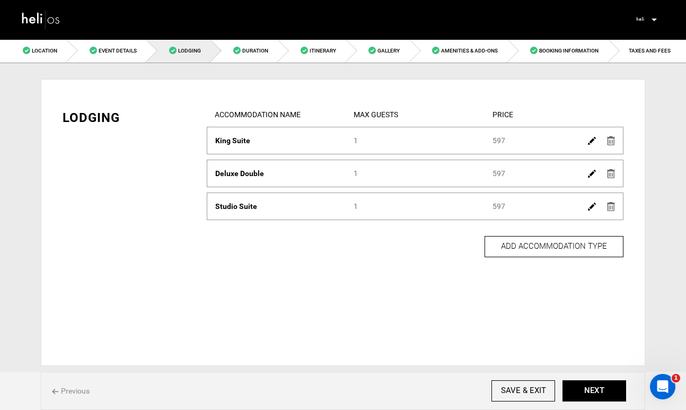
scroll to position [0, 0]
click at [594, 389] on button "NEXT" at bounding box center [595, 390] width 64 height 21
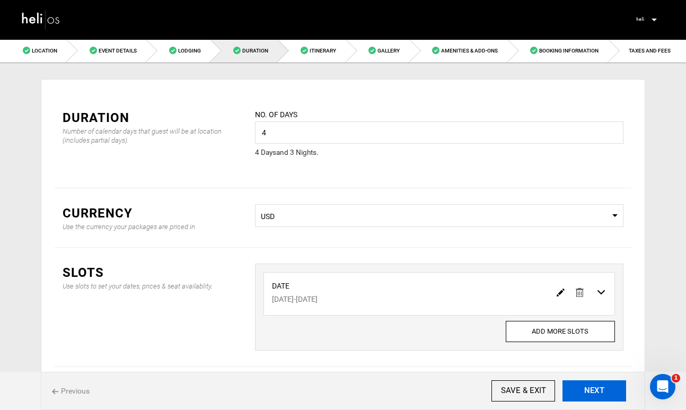
click at [594, 389] on button "NEXT" at bounding box center [595, 390] width 64 height 21
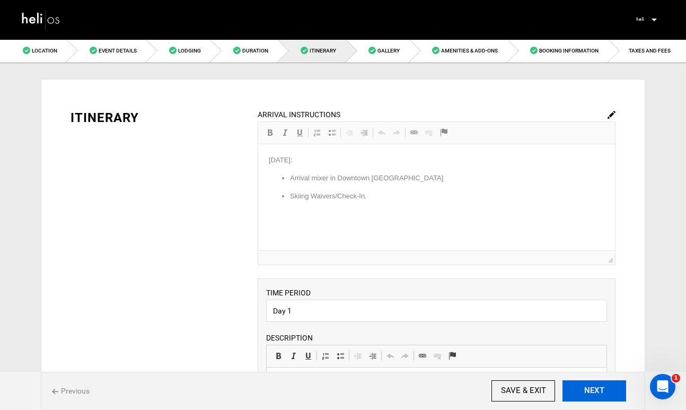
click at [594, 389] on button "NEXT" at bounding box center [595, 390] width 64 height 21
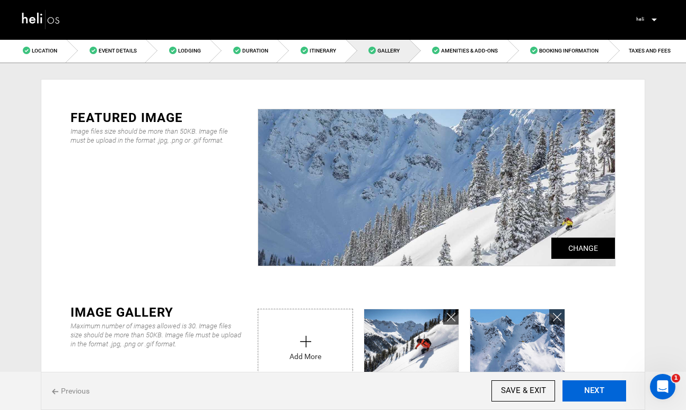
click at [594, 389] on button "NEXT" at bounding box center [595, 390] width 64 height 21
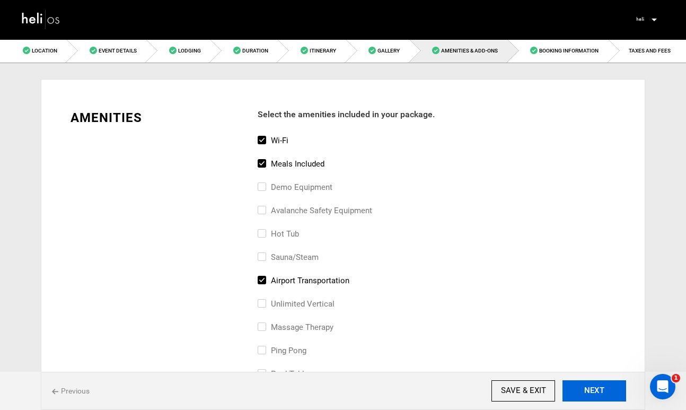
click at [594, 389] on button "NEXT" at bounding box center [595, 390] width 64 height 21
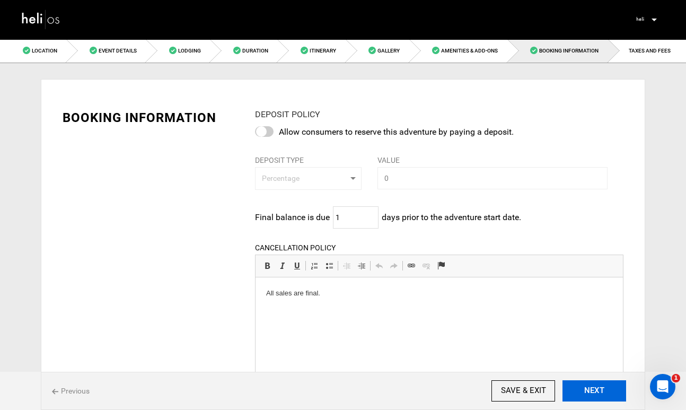
click at [594, 389] on button "NEXT" at bounding box center [595, 390] width 64 height 21
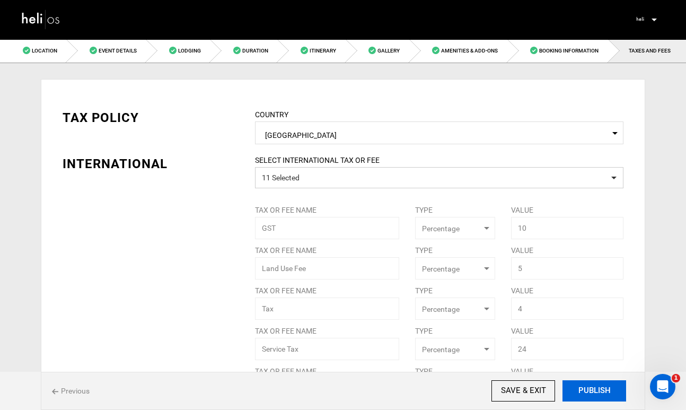
click at [594, 389] on button "PUBLISH" at bounding box center [595, 390] width 64 height 21
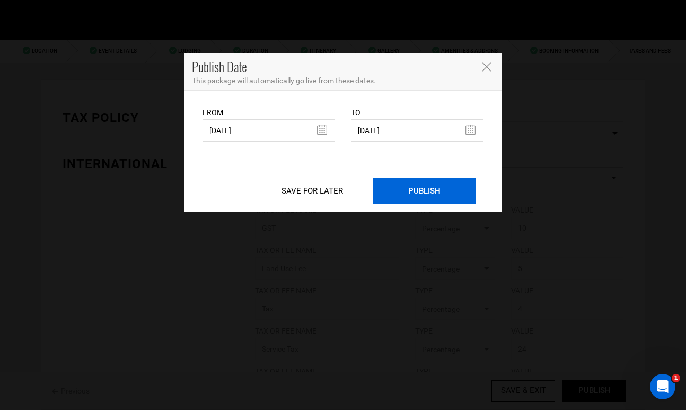
click at [418, 186] on input "PUBLISH" at bounding box center [424, 191] width 102 height 27
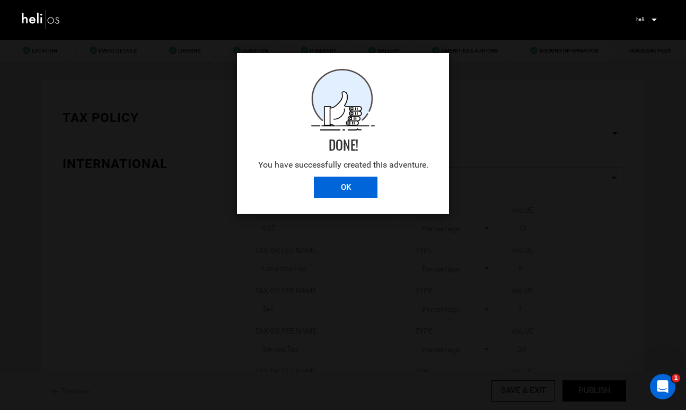
click at [331, 195] on input "OK" at bounding box center [346, 187] width 64 height 21
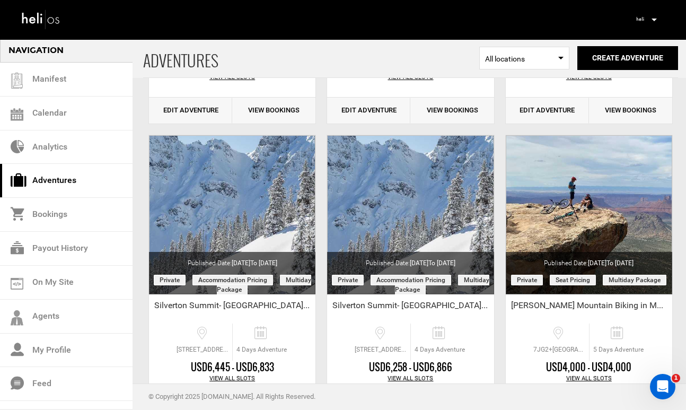
scroll to position [303, 0]
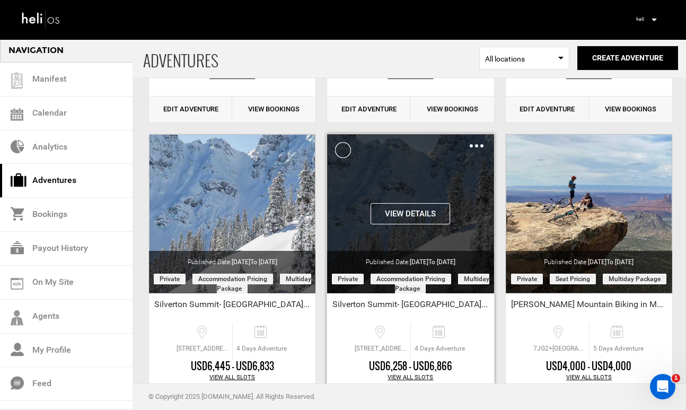
click at [474, 145] on img at bounding box center [477, 145] width 14 height 3
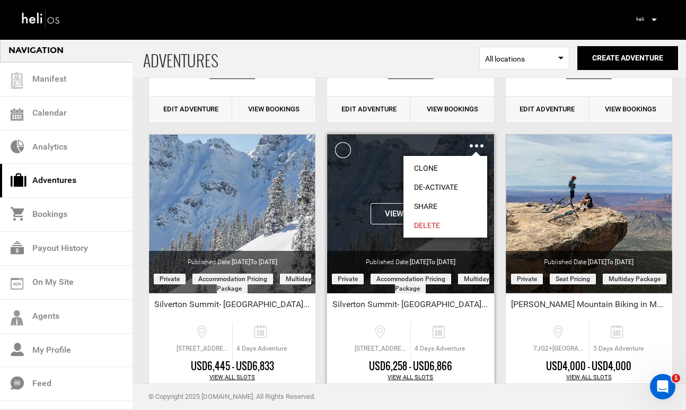
click at [452, 168] on link "Clone" at bounding box center [446, 168] width 84 height 19
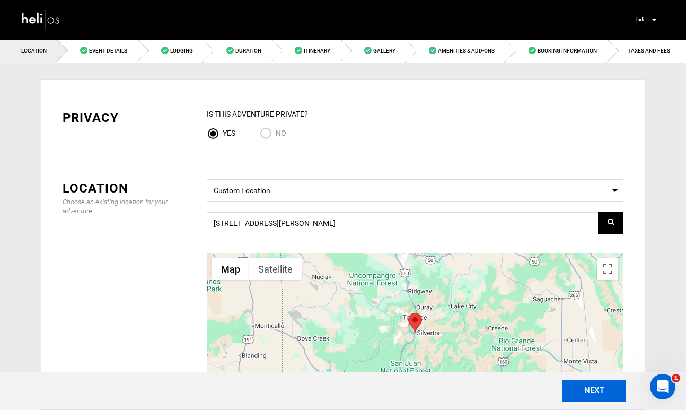
click at [594, 392] on button "NEXT" at bounding box center [595, 390] width 64 height 21
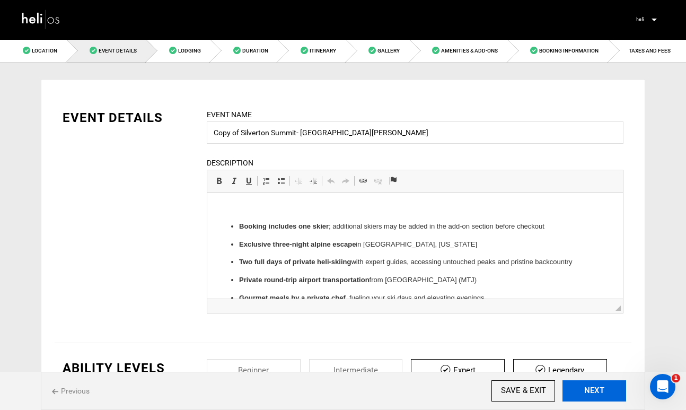
click at [594, 392] on button "NEXT" at bounding box center [595, 390] width 64 height 21
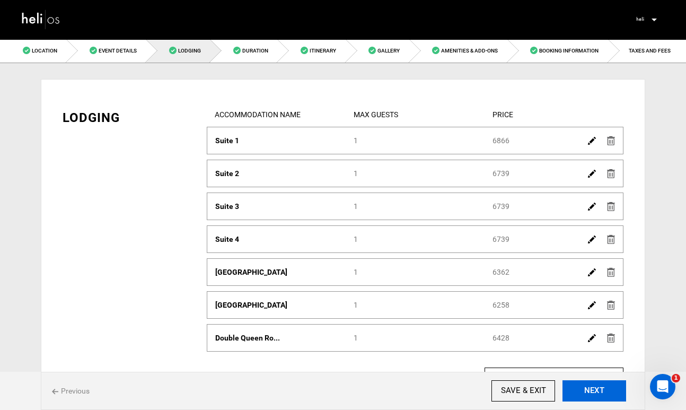
click at [594, 392] on button "NEXT" at bounding box center [595, 390] width 64 height 21
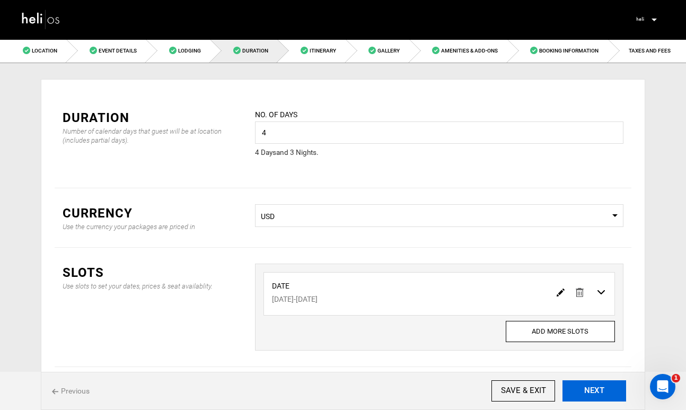
click at [594, 392] on button "NEXT" at bounding box center [595, 390] width 64 height 21
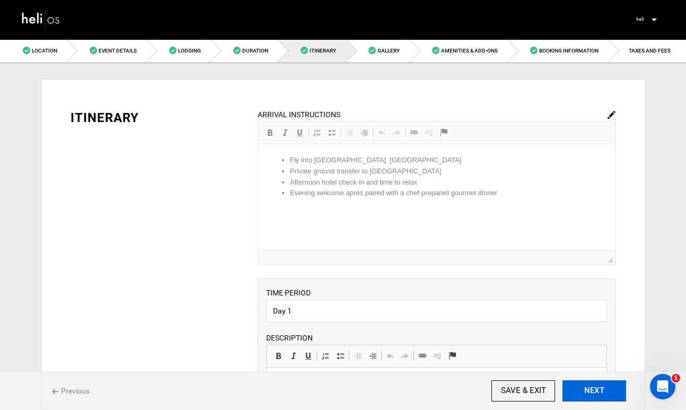
click at [594, 392] on button "NEXT" at bounding box center [595, 390] width 64 height 21
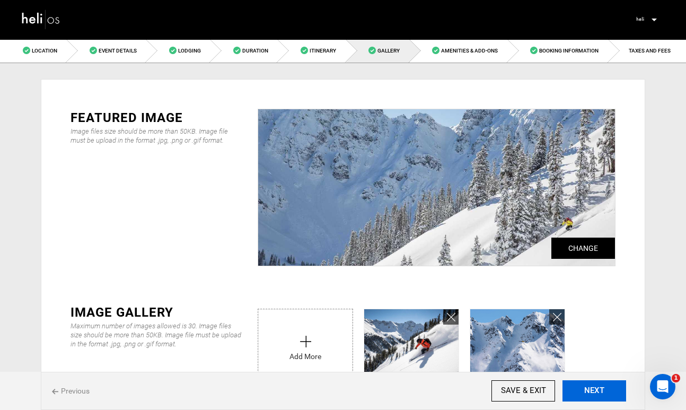
click at [594, 392] on button "NEXT" at bounding box center [595, 390] width 64 height 21
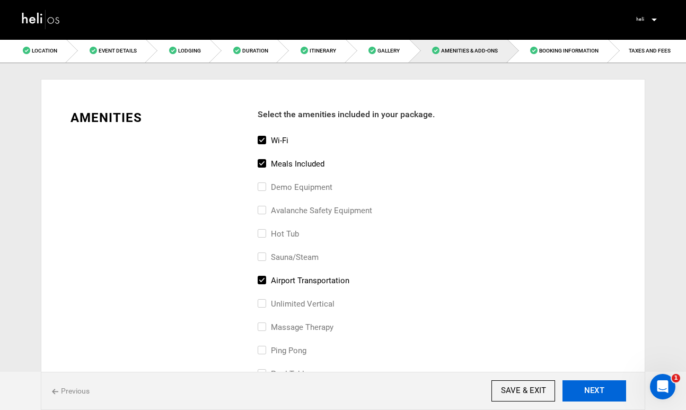
click at [594, 392] on button "NEXT" at bounding box center [595, 390] width 64 height 21
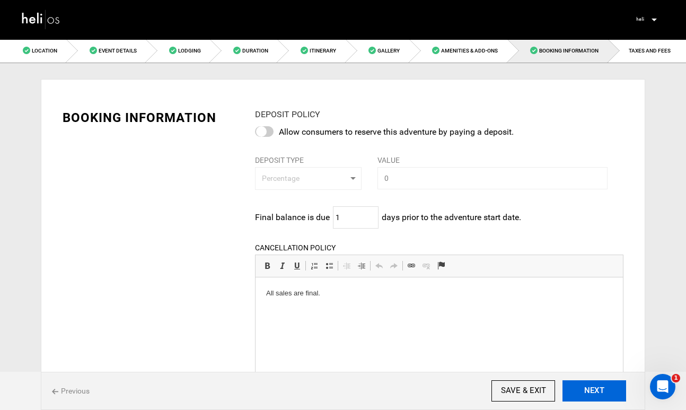
click at [594, 392] on button "NEXT" at bounding box center [595, 390] width 64 height 21
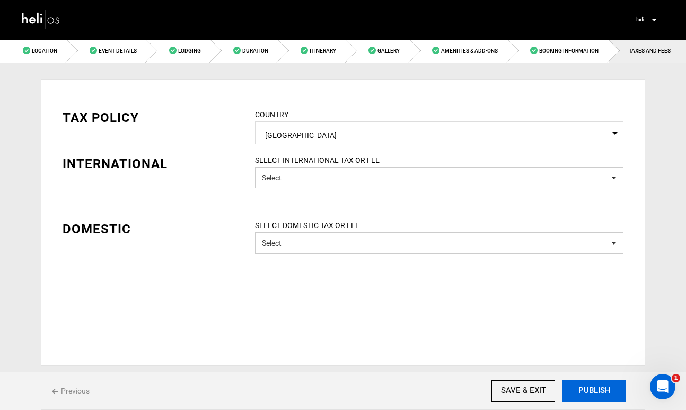
click at [594, 392] on button "PUBLISH" at bounding box center [595, 390] width 64 height 21
type input "[DATE]"
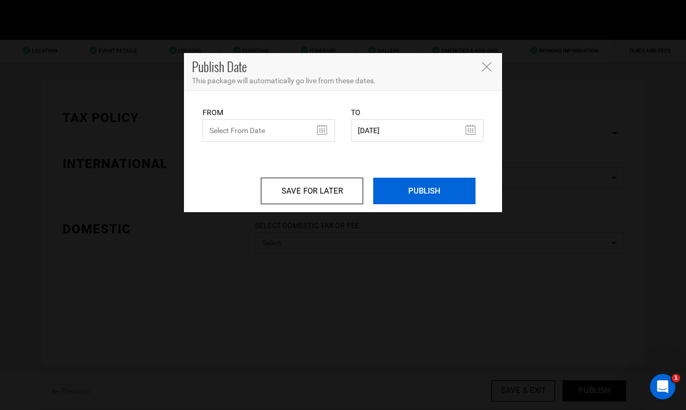
click at [421, 194] on input "PUBLISH" at bounding box center [424, 191] width 102 height 27
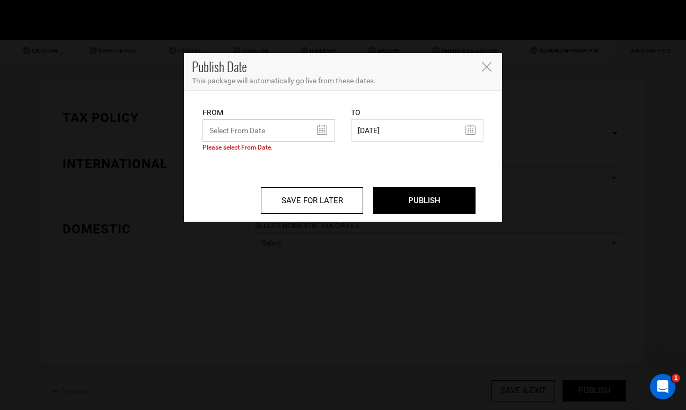
click at [316, 126] on input "text" at bounding box center [269, 130] width 133 height 22
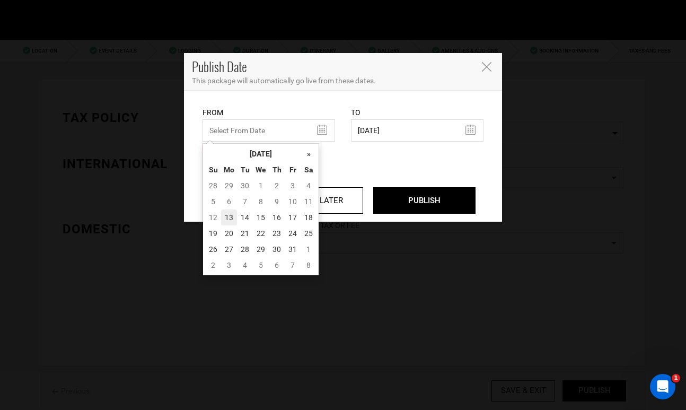
click at [228, 215] on td "13" at bounding box center [229, 218] width 16 height 16
type input "[DATE]"
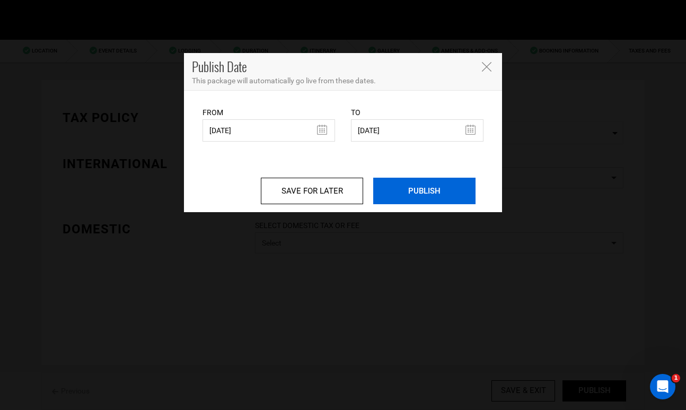
click at [415, 195] on input "PUBLISH" at bounding box center [424, 191] width 102 height 27
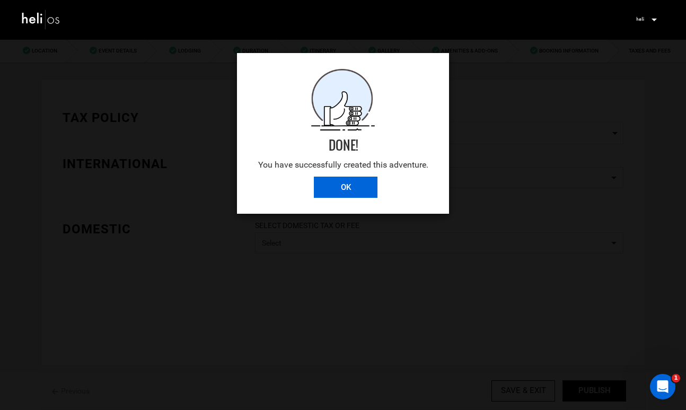
click at [350, 184] on input "OK" at bounding box center [346, 187] width 64 height 21
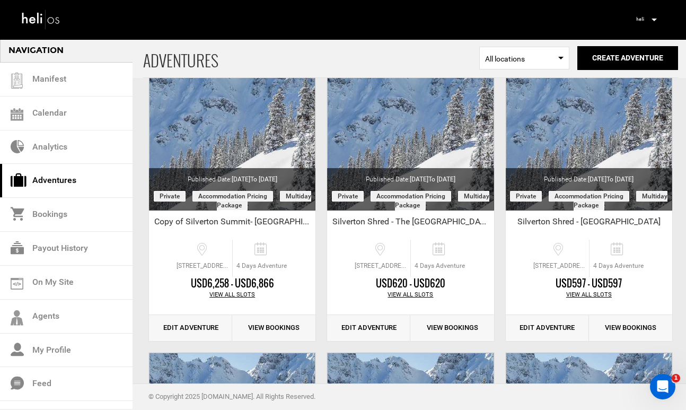
scroll to position [91, 0]
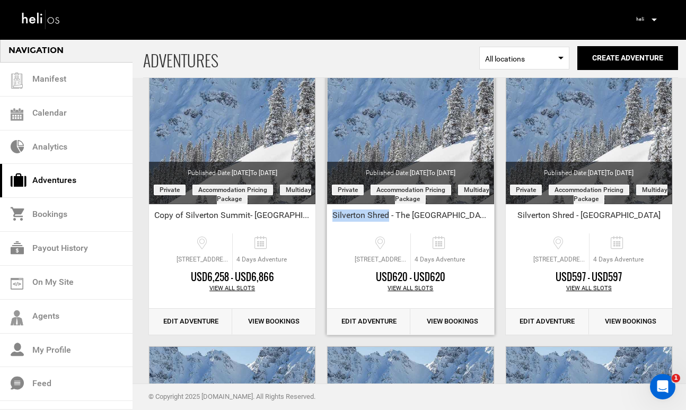
drag, startPoint x: 402, startPoint y: 216, endPoint x: 345, endPoint y: 221, distance: 57.5
click at [345, 221] on div "Silverton Shred - The [GEOGRAPHIC_DATA]" at bounding box center [410, 218] width 167 height 16
copy div "Silverton Shred"
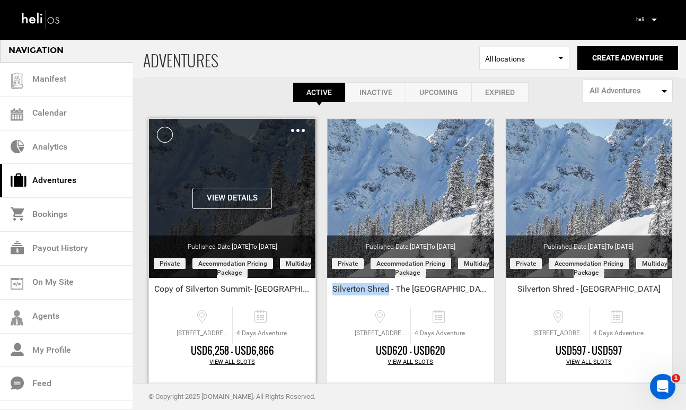
scroll to position [14, 0]
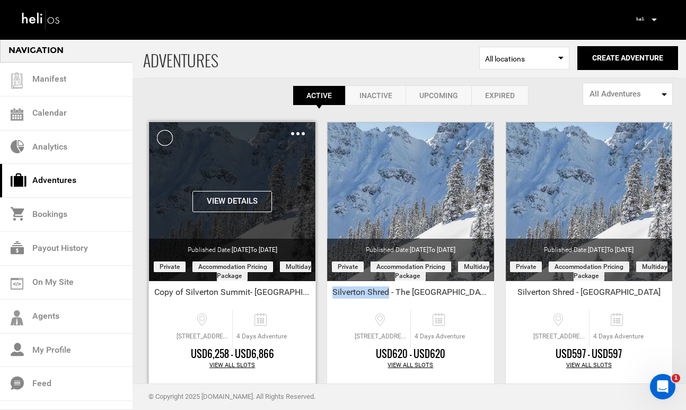
click at [295, 134] on img at bounding box center [298, 133] width 14 height 3
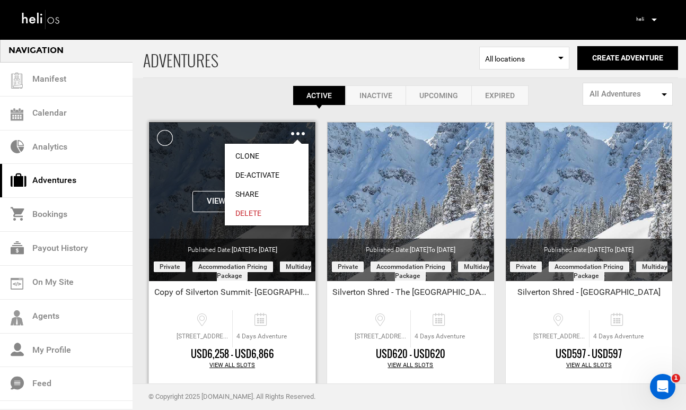
click at [221, 151] on div "View Details Clone De-Activate Share Delete" at bounding box center [232, 201] width 167 height 159
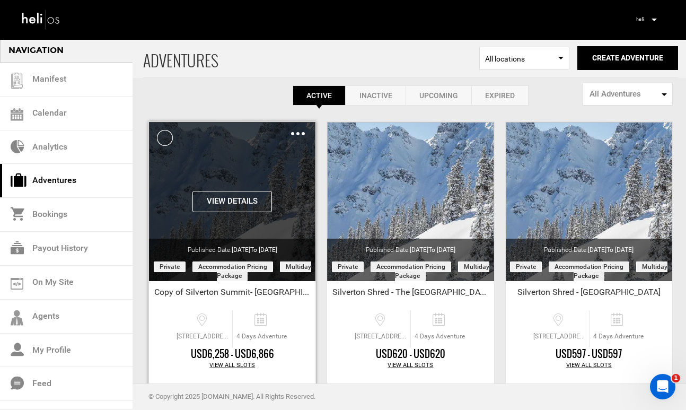
scroll to position [67, 0]
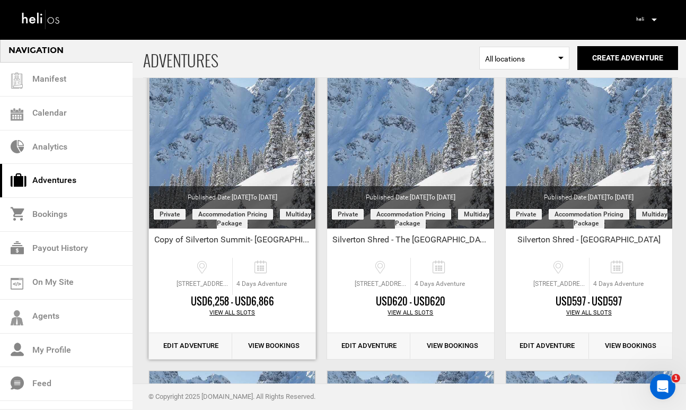
click at [199, 345] on link "Edit Adventure" at bounding box center [190, 346] width 83 height 26
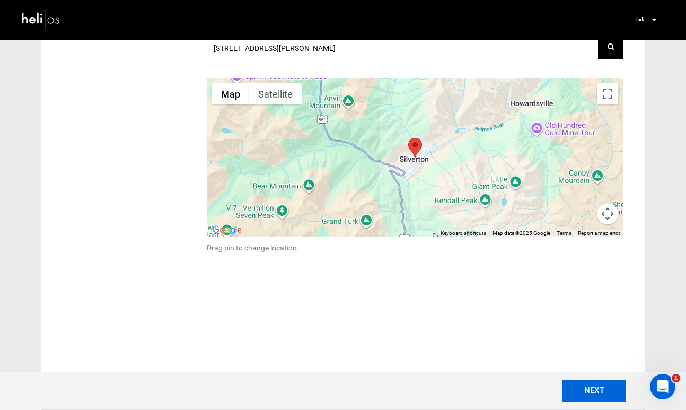
click at [594, 395] on button "NEXT" at bounding box center [595, 390] width 64 height 21
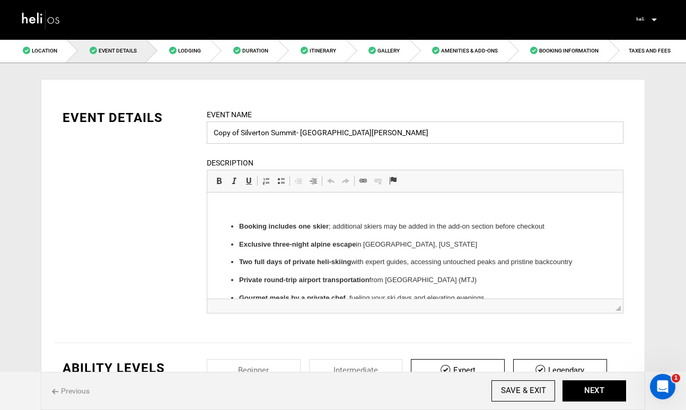
drag, startPoint x: 298, startPoint y: 135, endPoint x: 196, endPoint y: 132, distance: 101.4
click at [196, 132] on div "EVENT DETAILS Event Name Copy of [GEOGRAPHIC_DATA]- [GEOGRAPHIC_DATA][PERSON_NA…" at bounding box center [343, 218] width 577 height 218
paste input "Silverton Shred"
type input "Silverton Shred - [GEOGRAPHIC_DATA][PERSON_NAME]"
drag, startPoint x: 469, startPoint y: 286, endPoint x: 219, endPoint y: 190, distance: 268.2
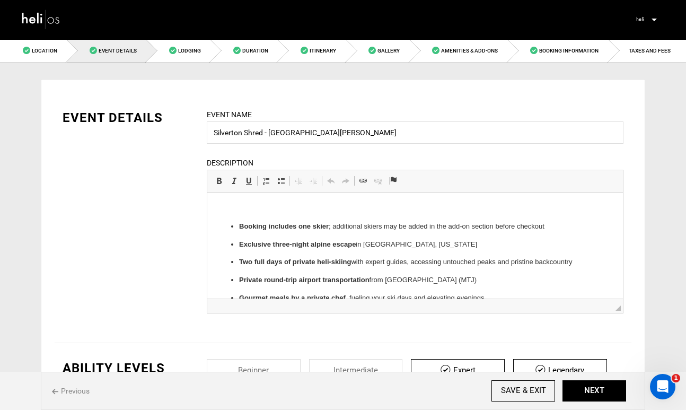
click at [219, 193] on html "Booking includes one skier ; additional skiers may be added in the add-on secti…" at bounding box center [415, 277] width 416 height 169
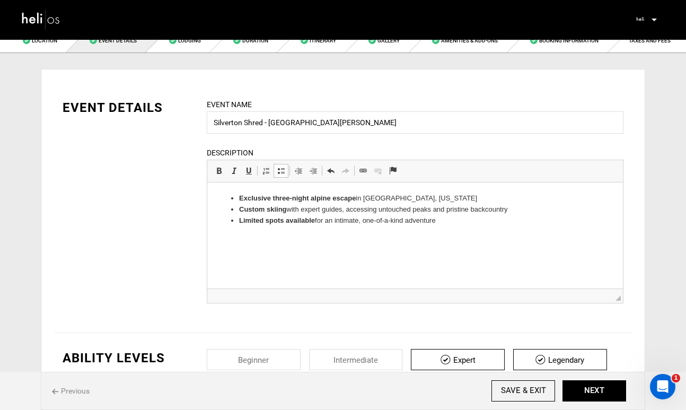
scroll to position [11, 0]
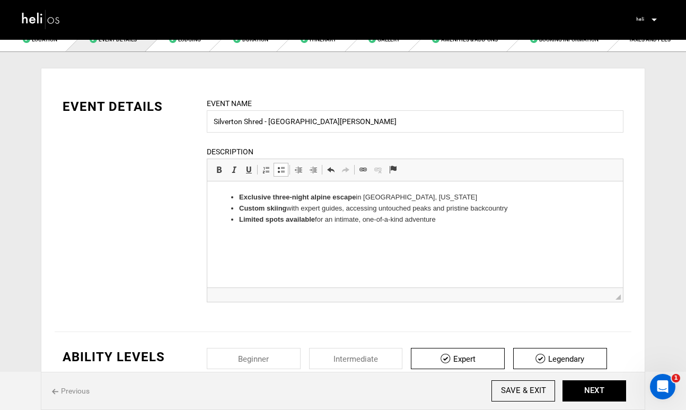
click at [402, 310] on div "Event Name Silverton Shred - [GEOGRAPHIC_DATA][PERSON_NAME] Event name can not …" at bounding box center [415, 207] width 433 height 218
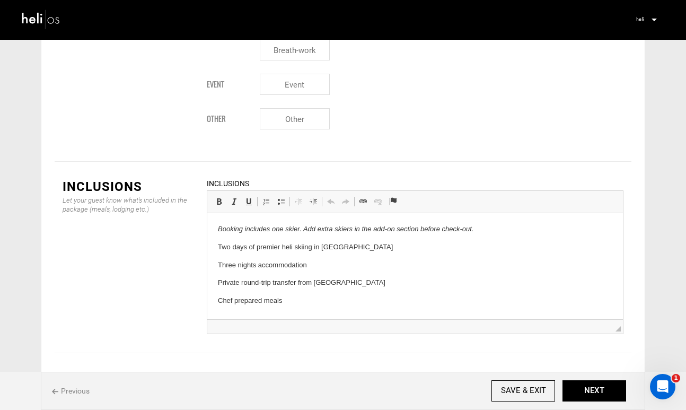
scroll to position [1225, 0]
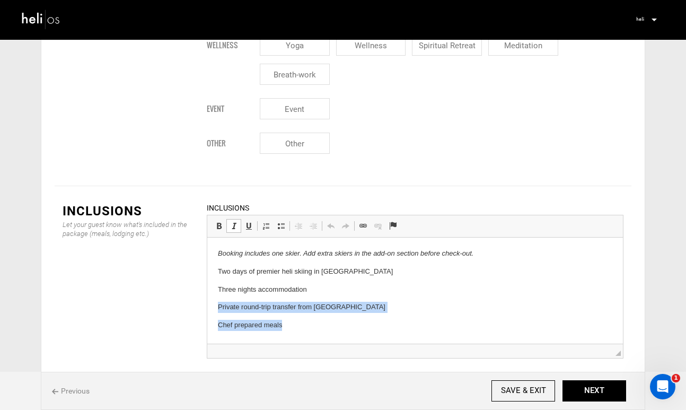
drag, startPoint x: 293, startPoint y: 327, endPoint x: 204, endPoint y: 303, distance: 92.9
click at [207, 303] on html "Booking includes one skier. Add extra skiers in the add-on section before check…" at bounding box center [415, 290] width 416 height 104
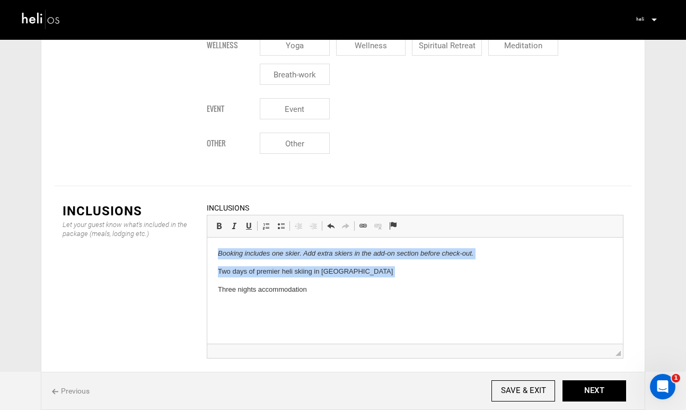
drag, startPoint x: 219, startPoint y: 288, endPoint x: 207, endPoint y: 249, distance: 40.4
click at [207, 249] on html "Booking includes one skier. Add extra skiers in the add-on section before check…" at bounding box center [415, 272] width 416 height 68
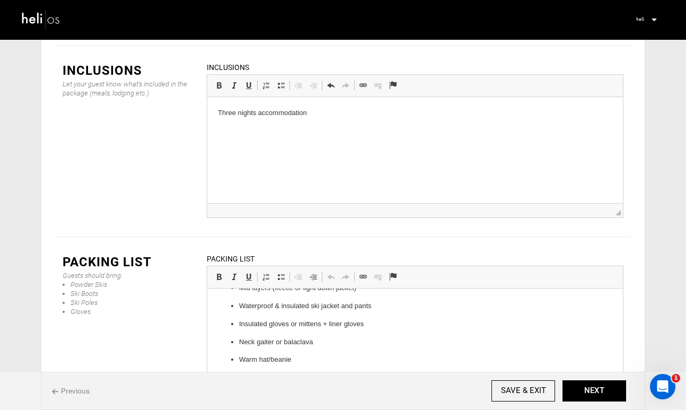
scroll to position [284, 0]
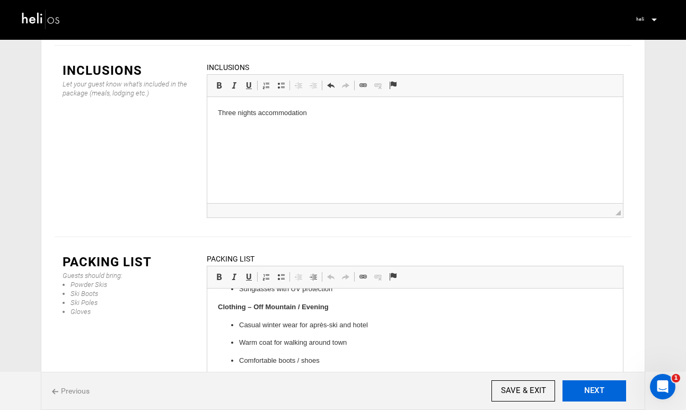
click at [586, 393] on button "NEXT" at bounding box center [595, 390] width 64 height 21
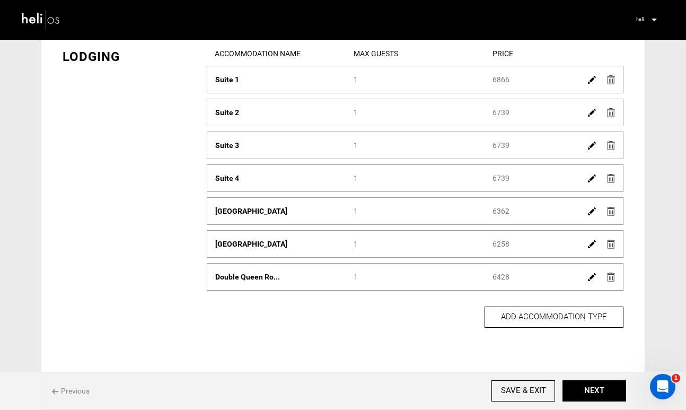
scroll to position [62, 0]
click at [562, 317] on button "ADD ACCOMMODATION TYPE" at bounding box center [554, 316] width 139 height 21
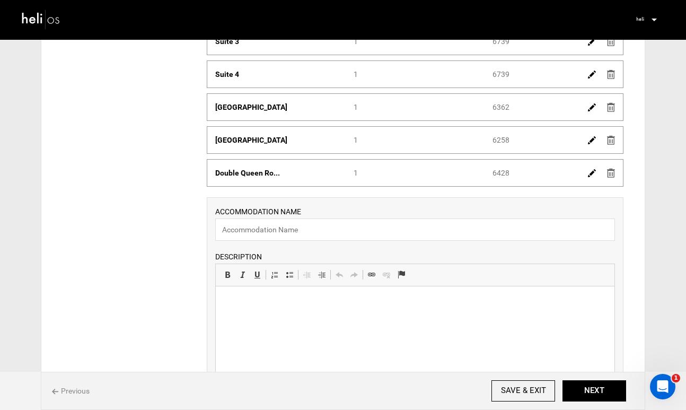
scroll to position [182, 0]
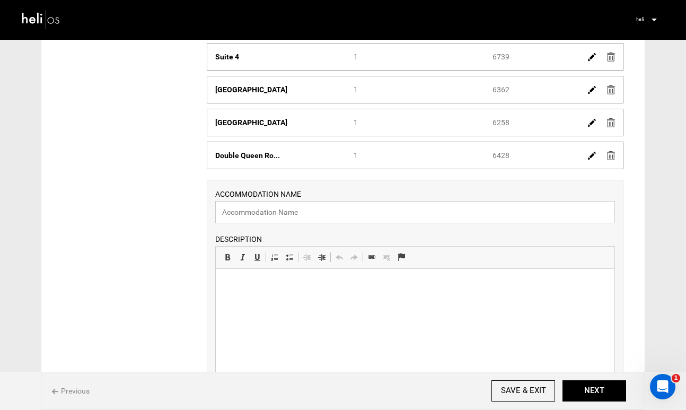
click at [398, 212] on input "text" at bounding box center [415, 212] width 400 height 22
type input "Shared Bunk Room Twin"
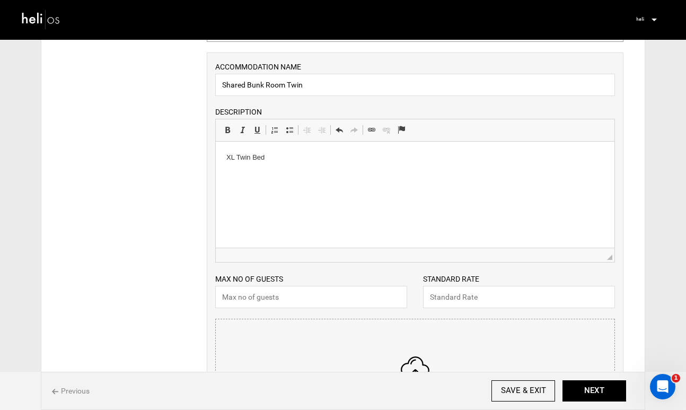
scroll to position [313, 0]
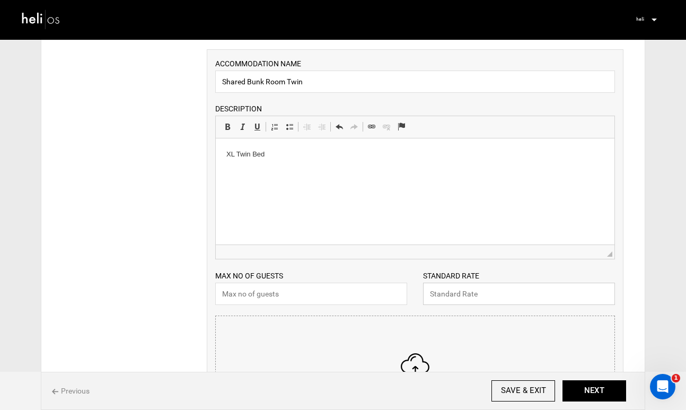
click at [481, 292] on input "text" at bounding box center [519, 294] width 192 height 22
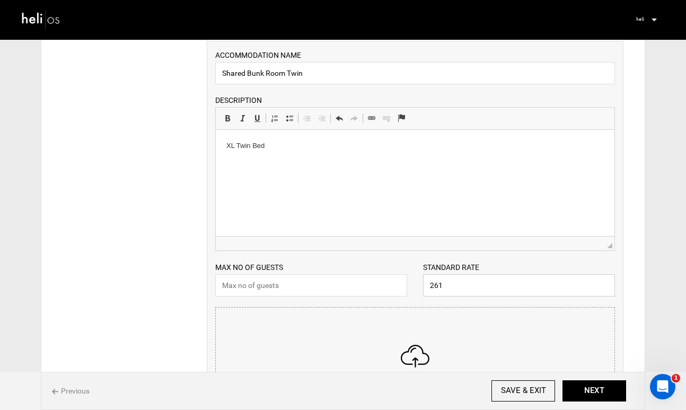
scroll to position [322, 0]
type input "261"
click at [380, 290] on input "text" at bounding box center [311, 285] width 192 height 22
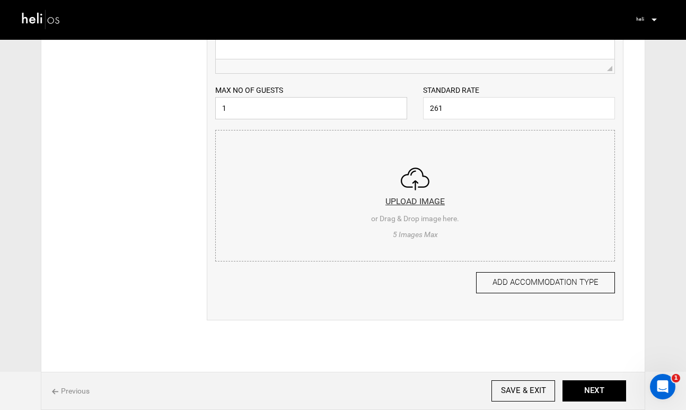
scroll to position [490, 0]
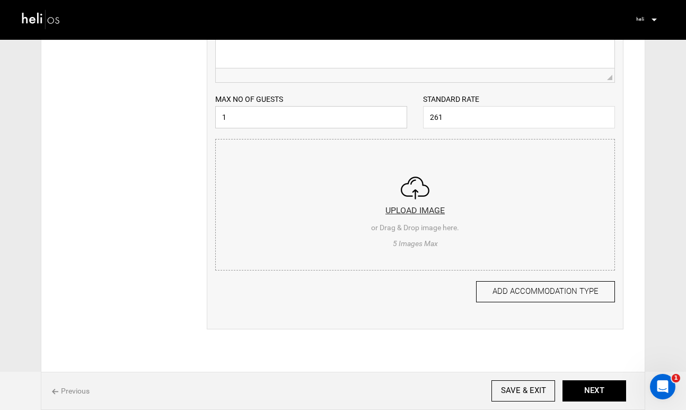
type input "1"
click at [403, 216] on input "file" at bounding box center [415, 203] width 399 height 127
type input "C:\fakepath\[PERSON_NAME]-13.jpeg"
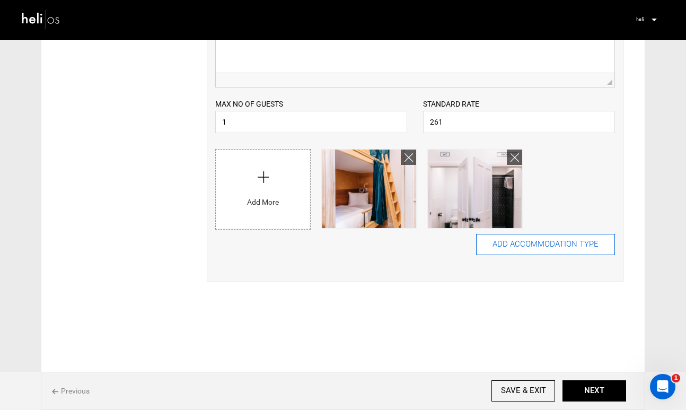
click at [564, 244] on button "ADD ACCOMMODATION TYPE" at bounding box center [545, 244] width 139 height 21
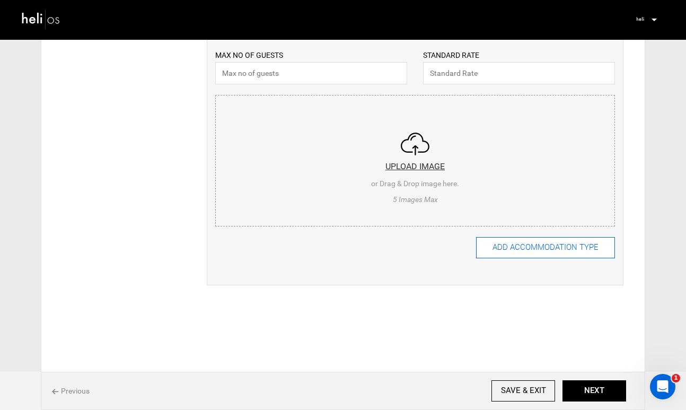
scroll to position [571, 0]
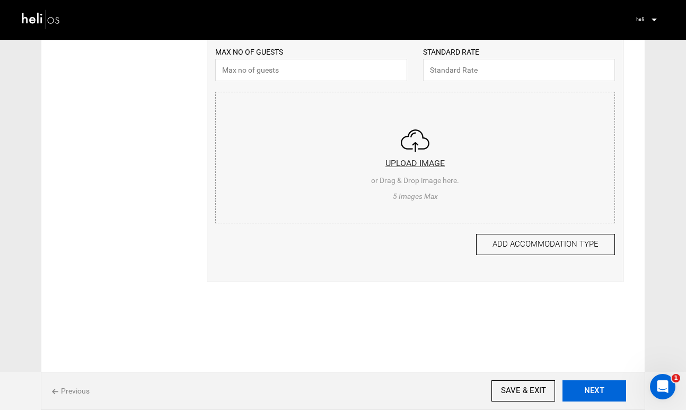
click at [598, 396] on button "NEXT" at bounding box center [595, 390] width 64 height 21
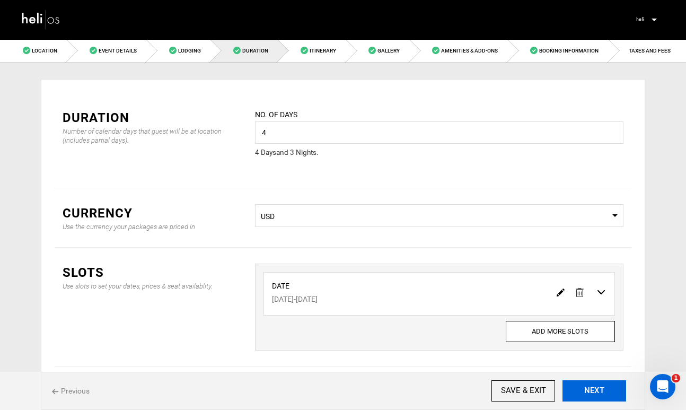
click at [598, 396] on button "NEXT" at bounding box center [595, 390] width 64 height 21
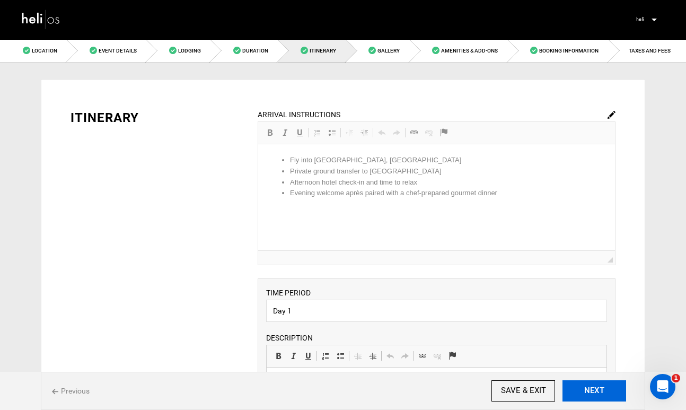
click at [599, 389] on button "NEXT" at bounding box center [595, 390] width 64 height 21
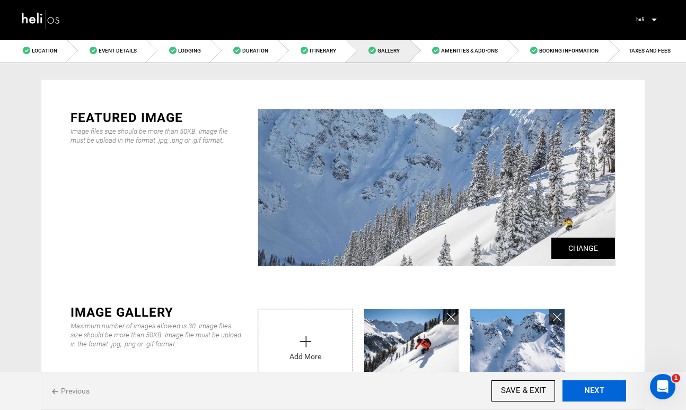
click at [599, 389] on button "NEXT" at bounding box center [595, 390] width 64 height 21
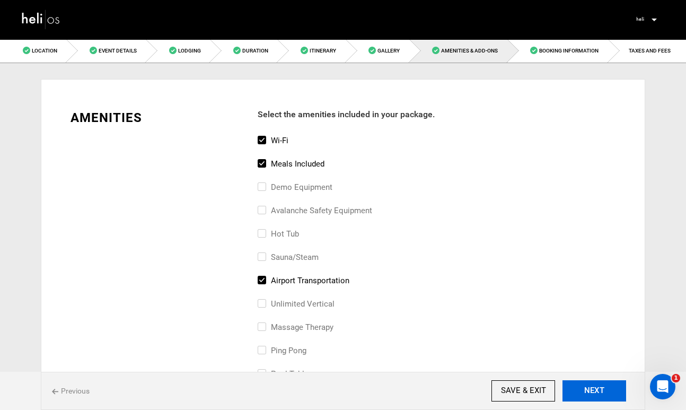
click at [599, 389] on button "NEXT" at bounding box center [595, 390] width 64 height 21
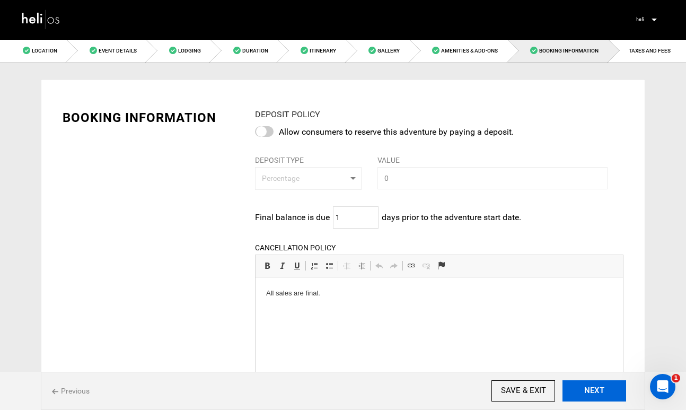
click at [599, 389] on button "NEXT" at bounding box center [595, 390] width 64 height 21
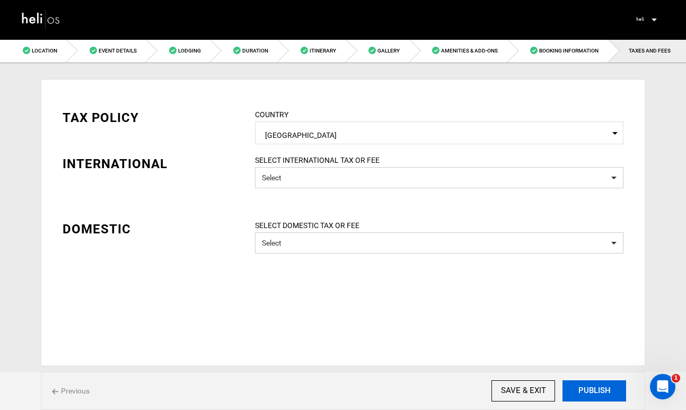
click at [599, 389] on button "PUBLISH" at bounding box center [595, 390] width 64 height 21
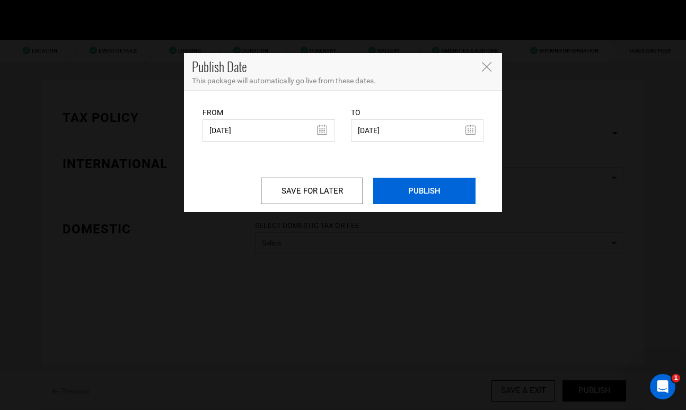
click at [435, 182] on input "PUBLISH" at bounding box center [424, 191] width 102 height 27
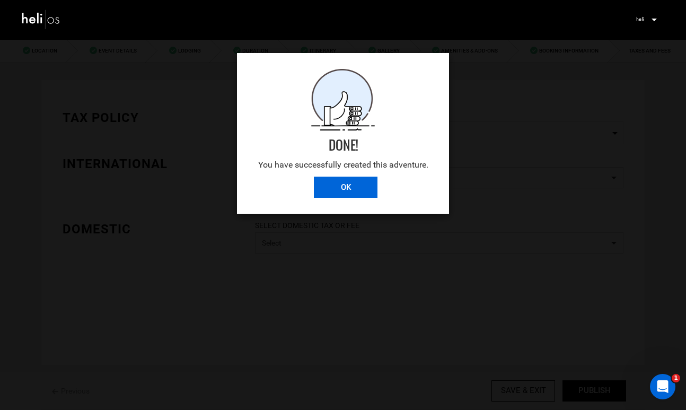
click at [351, 180] on input "OK" at bounding box center [346, 187] width 64 height 21
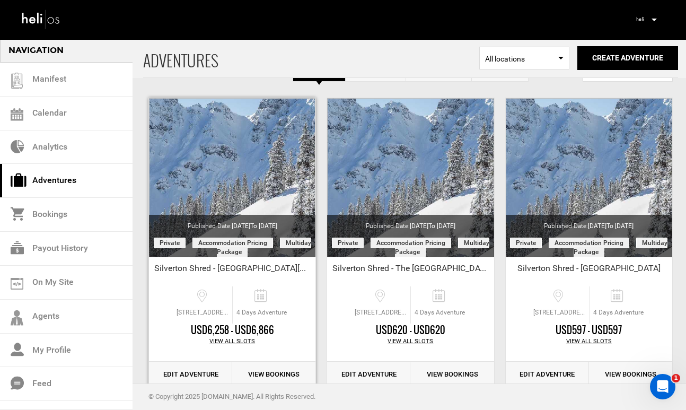
scroll to position [42, 0]
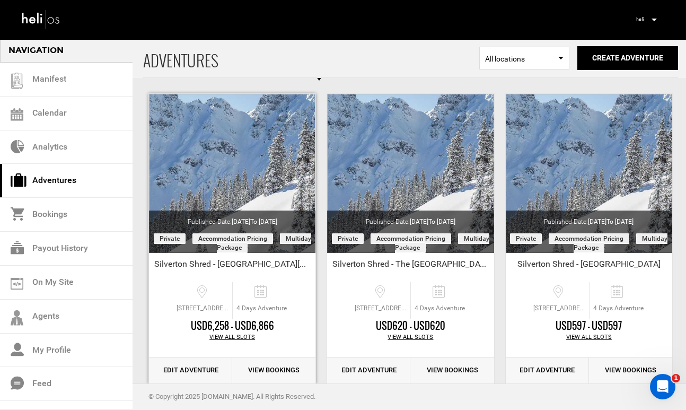
click at [210, 368] on link "Edit Adventure" at bounding box center [190, 371] width 83 height 26
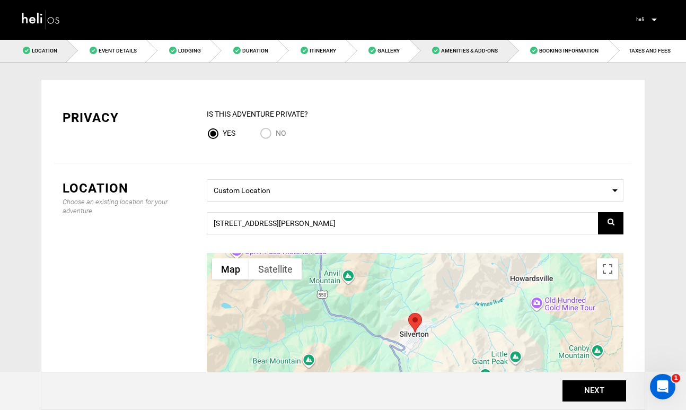
click at [465, 53] on span "Amenities & Add-Ons" at bounding box center [469, 51] width 57 height 6
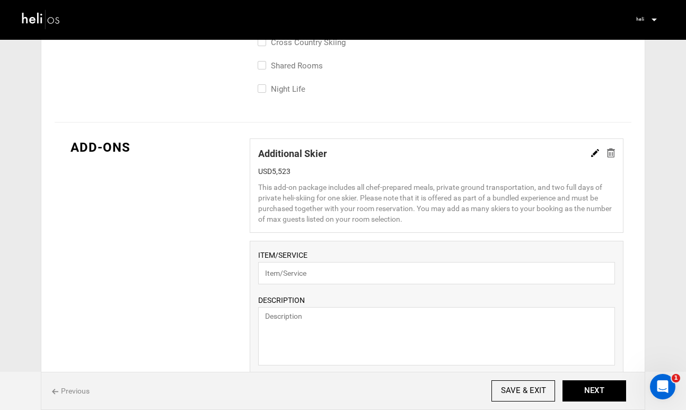
scroll to position [683, 0]
click at [401, 282] on input "text" at bounding box center [436, 272] width 357 height 22
paste input "Two Day Guided Skiing Ticket"
type input "Two Day Guided Skiing Ticket"
click at [450, 319] on textarea at bounding box center [436, 335] width 357 height 58
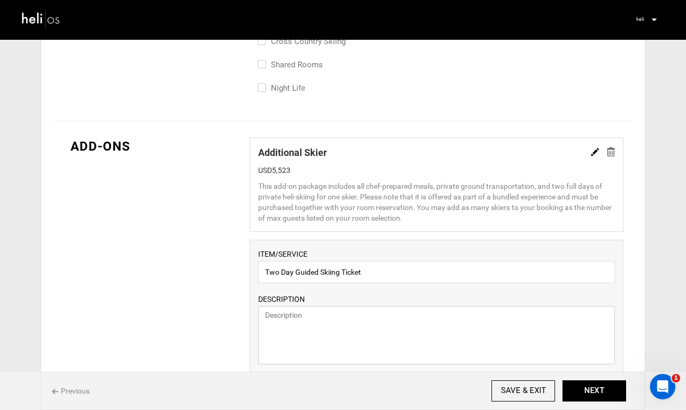
paste textarea "Silverton Mountain's world-class terrain is serviced by its one iconic chairlif…"
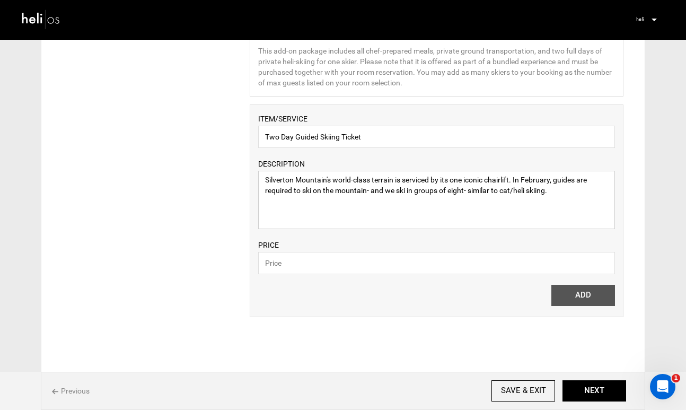
scroll to position [820, 0]
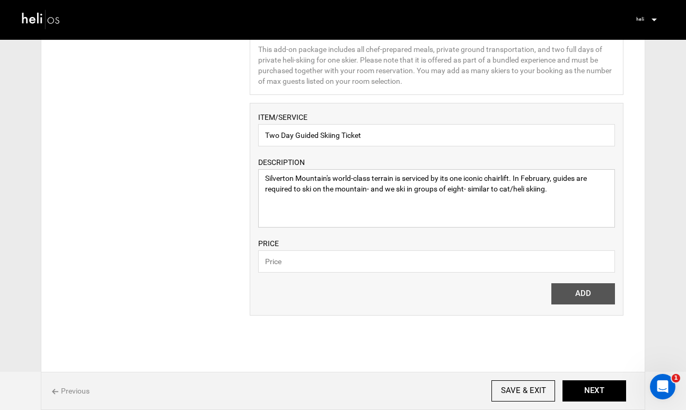
type textarea "Silverton Mountain's world-class terrain is serviced by its one iconic chairlif…"
click at [406, 264] on input "text" at bounding box center [436, 261] width 357 height 22
type input "1100"
click at [598, 298] on button "ADD" at bounding box center [584, 293] width 64 height 21
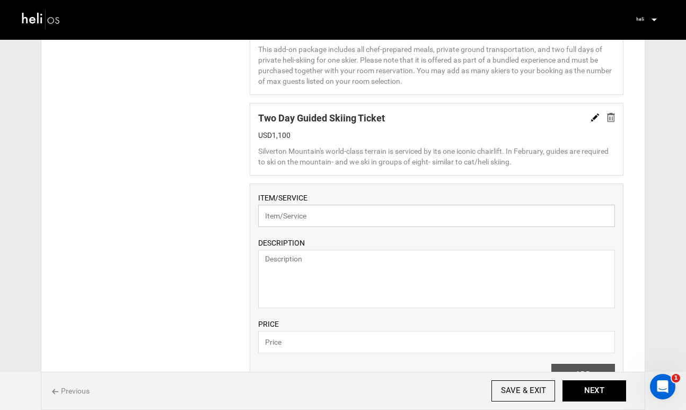
click at [419, 223] on input "text" at bounding box center [436, 216] width 357 height 22
paste input "Two Day Heli Ticket"
type input "Two Day Heli Ticket"
click at [490, 267] on textarea at bounding box center [436, 279] width 357 height 58
paste textarea "6 Run Heli-Skiing at [GEOGRAPHIC_DATA] is a full day of heliskiing in our helic…"
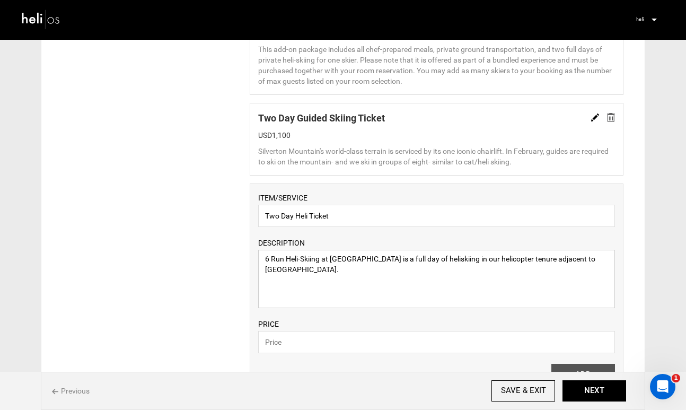
type textarea "6 Run Heli-Skiing at [GEOGRAPHIC_DATA] is a full day of heliskiing in our helic…"
click at [413, 340] on input "text" at bounding box center [436, 342] width 357 height 22
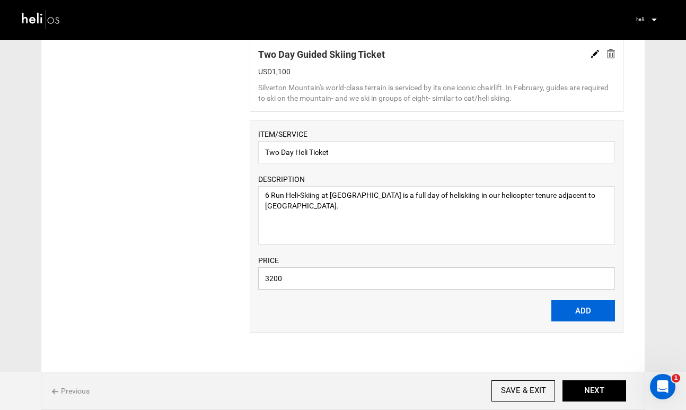
type input "3200"
click at [574, 315] on button "ADD" at bounding box center [584, 310] width 64 height 21
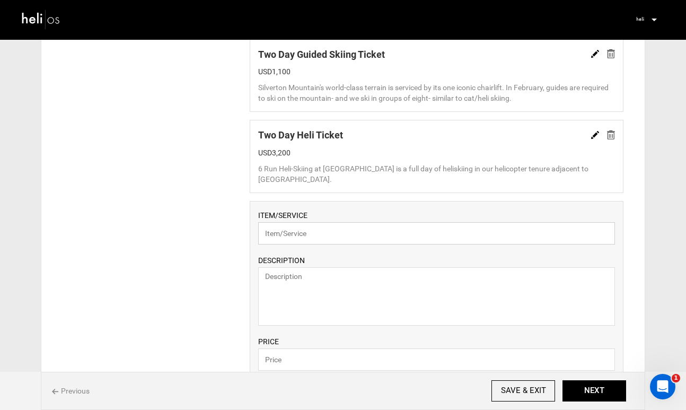
click at [485, 237] on input "text" at bounding box center [436, 233] width 357 height 22
type input "Combo Ticket"
click at [475, 291] on textarea at bounding box center [436, 296] width 357 height 58
paste textarea "1 Day Guided Skiing, 1 Day Heli Skiing"
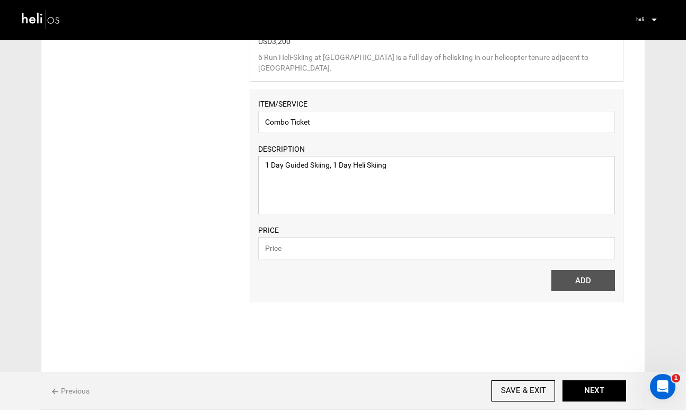
scroll to position [1003, 0]
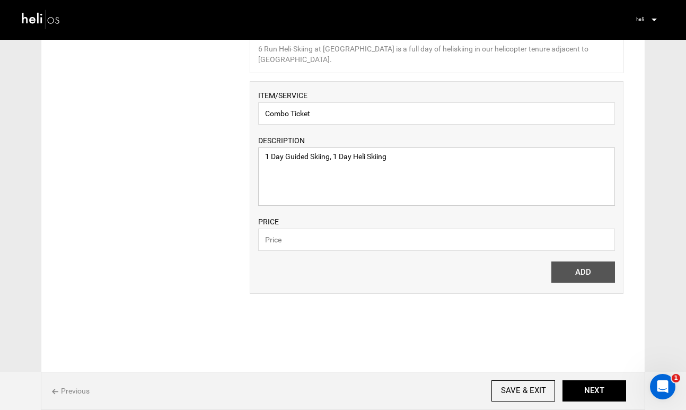
type textarea "1 Day Guided Skiing, 1 Day Heli Skiing"
click at [437, 249] on input "text" at bounding box center [436, 240] width 357 height 22
type input "2150"
click at [267, 156] on textarea "1 Day Guided Skiing, 1 Day Heli Skiing" at bounding box center [436, 176] width 357 height 58
click at [574, 274] on button "ADD" at bounding box center [584, 272] width 64 height 21
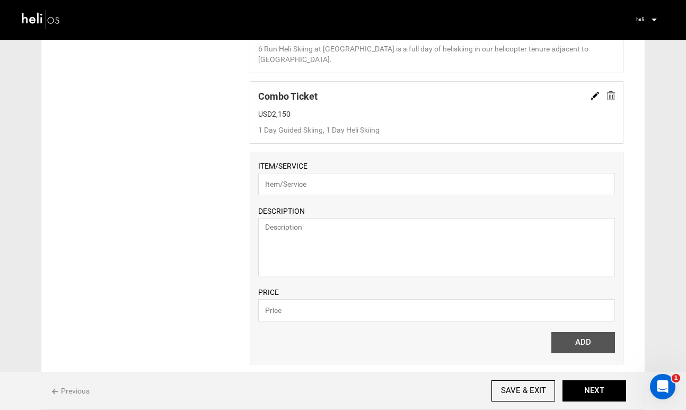
scroll to position [1043, 0]
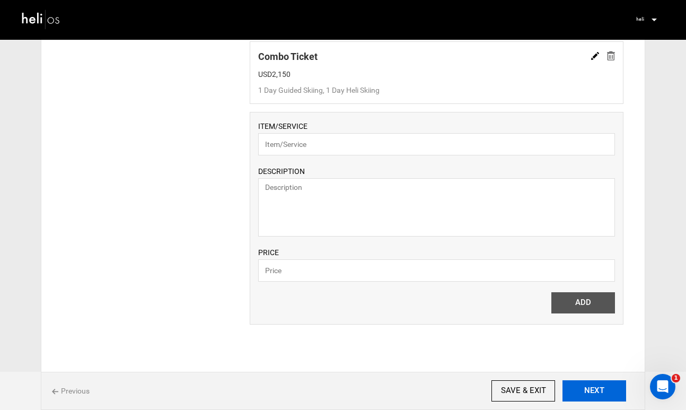
click at [600, 398] on button "NEXT" at bounding box center [595, 390] width 64 height 21
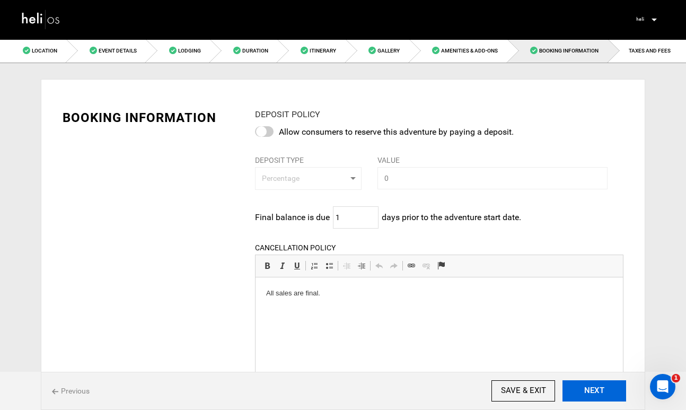
click at [599, 392] on button "NEXT" at bounding box center [595, 390] width 64 height 21
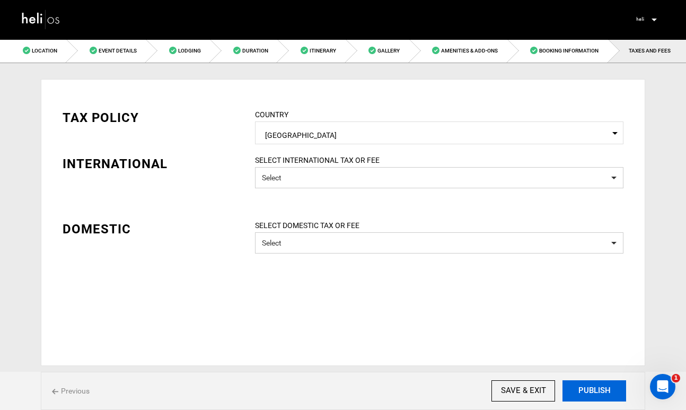
click at [599, 392] on button "PUBLISH" at bounding box center [595, 390] width 64 height 21
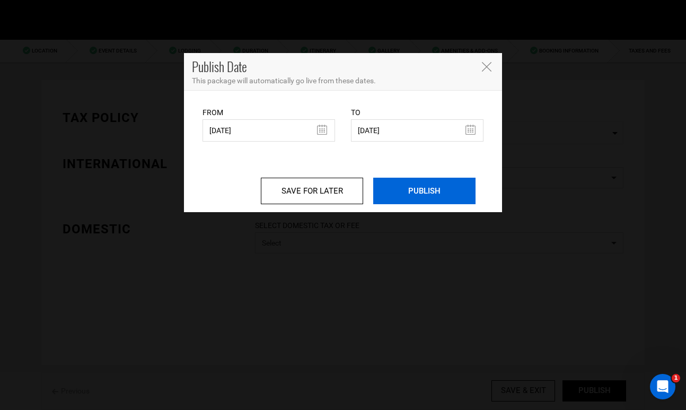
click at [421, 197] on input "PUBLISH" at bounding box center [424, 191] width 102 height 27
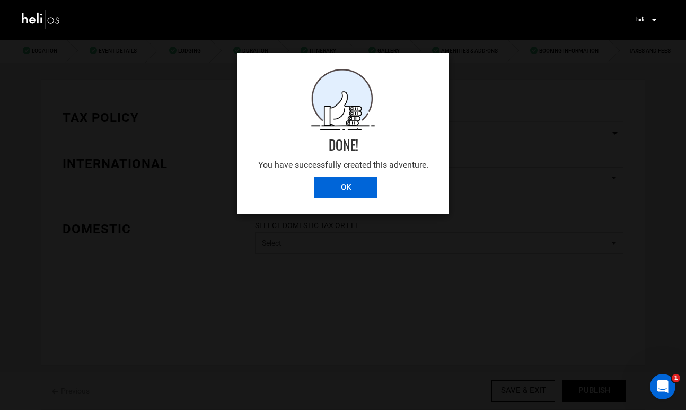
click at [346, 186] on input "OK" at bounding box center [346, 187] width 64 height 21
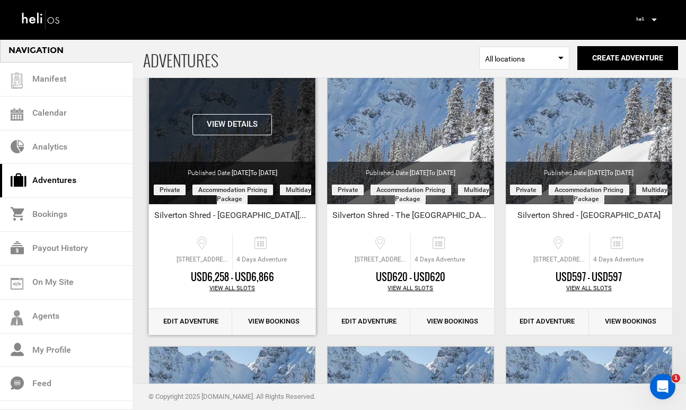
scroll to position [92, 0]
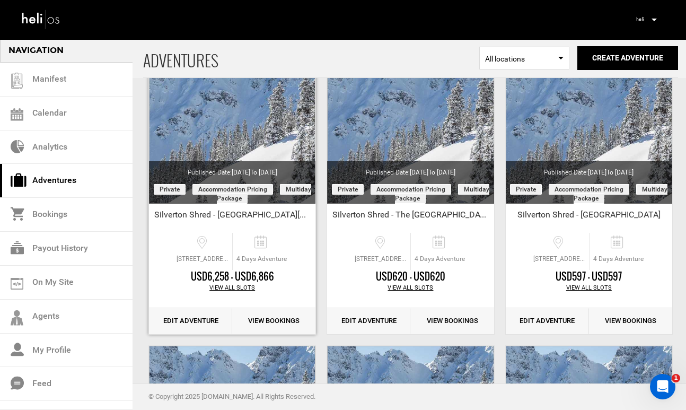
click at [201, 319] on link "Edit Adventure" at bounding box center [190, 321] width 83 height 26
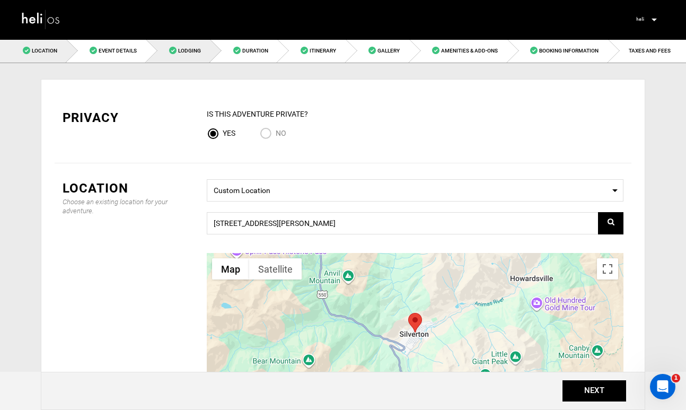
click at [187, 48] on span "Lodging" at bounding box center [189, 51] width 23 height 6
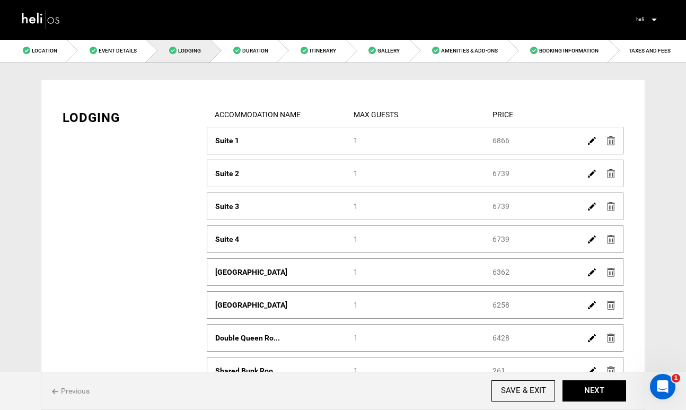
click at [592, 142] on img at bounding box center [592, 141] width 8 height 8
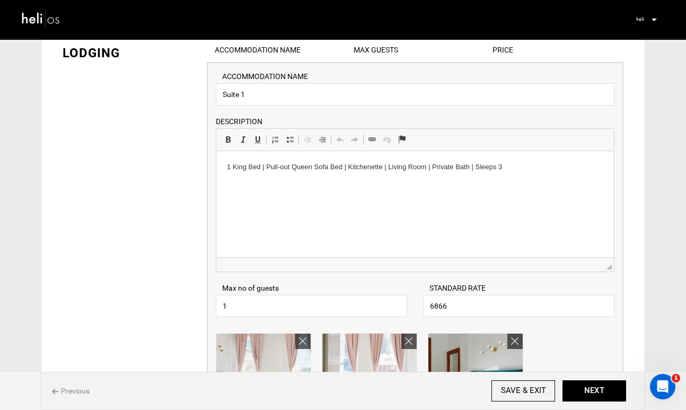
scroll to position [72, 0]
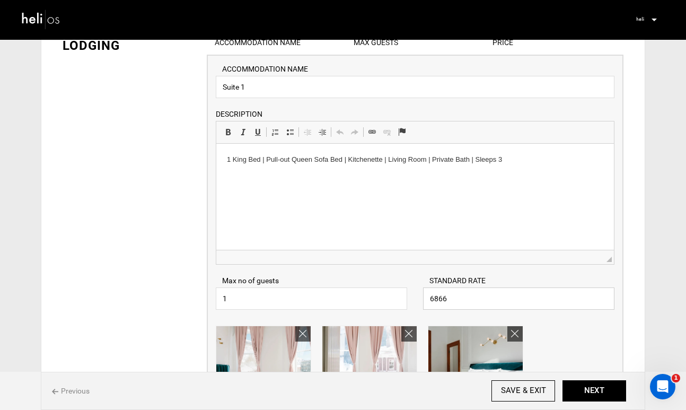
drag, startPoint x: 462, startPoint y: 299, endPoint x: 410, endPoint y: 299, distance: 52.0
click at [410, 299] on div "Max no of guests 1 Please enter a valid Guest no. STANDARD RATE 6866 Please ent…" at bounding box center [415, 287] width 415 height 45
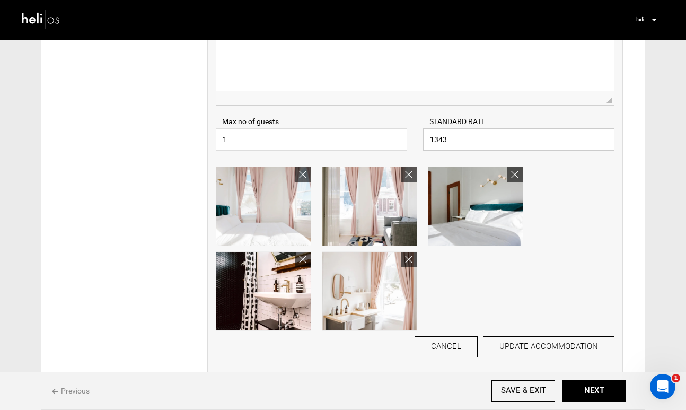
scroll to position [245, 0]
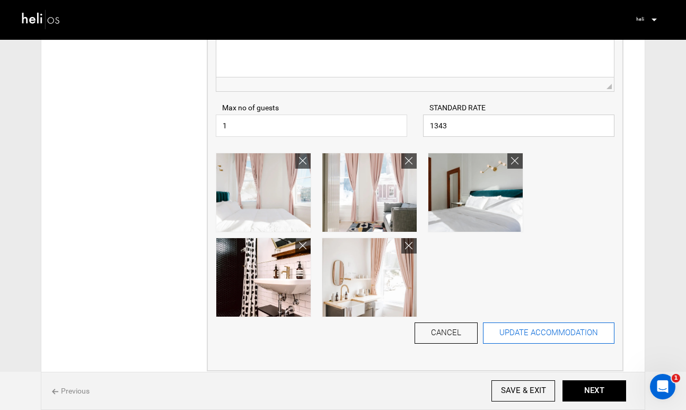
type input "1343"
click at [564, 335] on button "UPDATE ACCOMMODATION" at bounding box center [549, 333] width 132 height 21
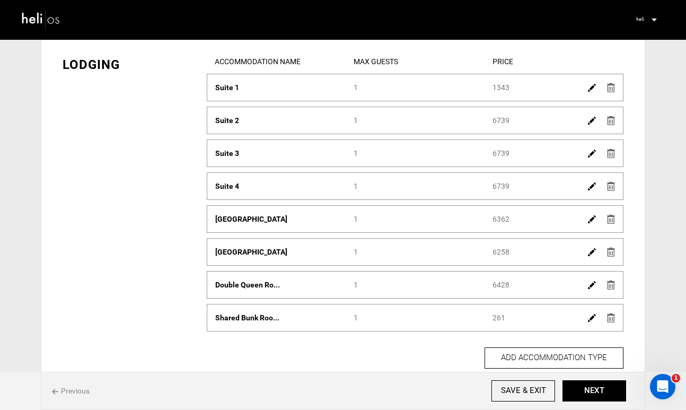
scroll to position [53, 0]
click at [589, 124] on img at bounding box center [592, 121] width 8 height 8
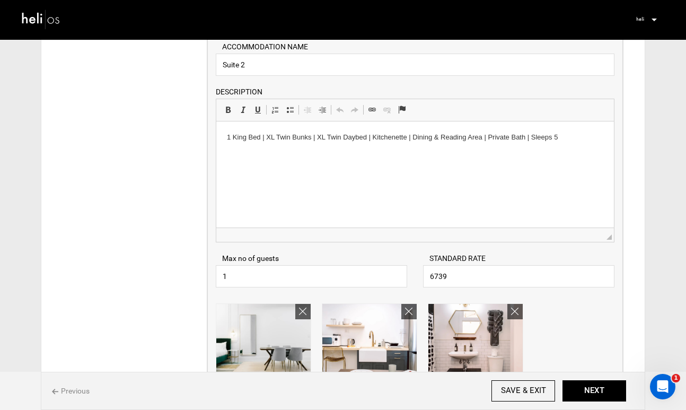
scroll to position [136, 0]
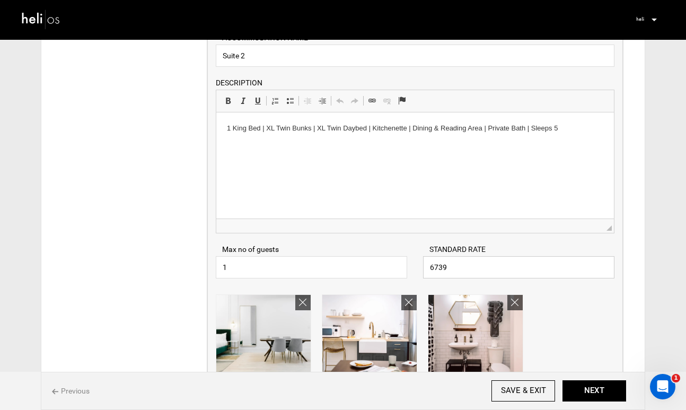
drag, startPoint x: 460, startPoint y: 273, endPoint x: 422, endPoint y: 266, distance: 39.4
click at [422, 266] on div "STANDARD RATE 6739 Please enter a valid Price." at bounding box center [518, 261] width 207 height 34
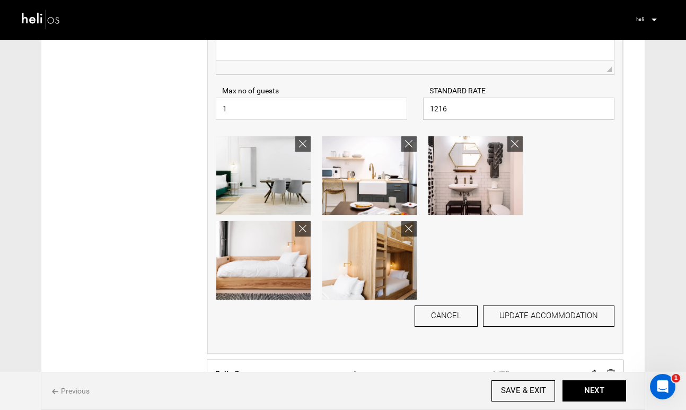
scroll to position [297, 0]
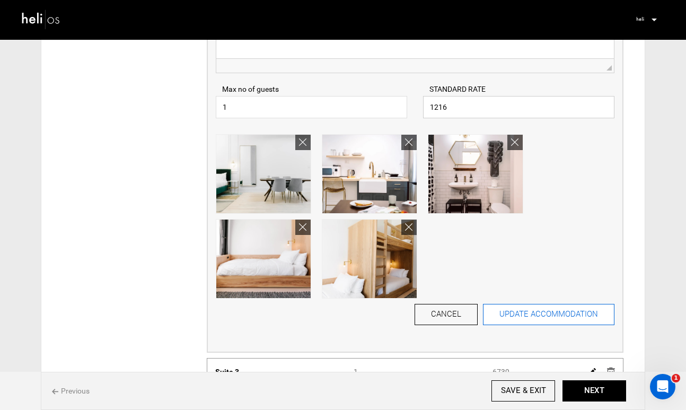
type input "1216"
click at [537, 309] on button "UPDATE ACCOMMODATION" at bounding box center [549, 314] width 132 height 21
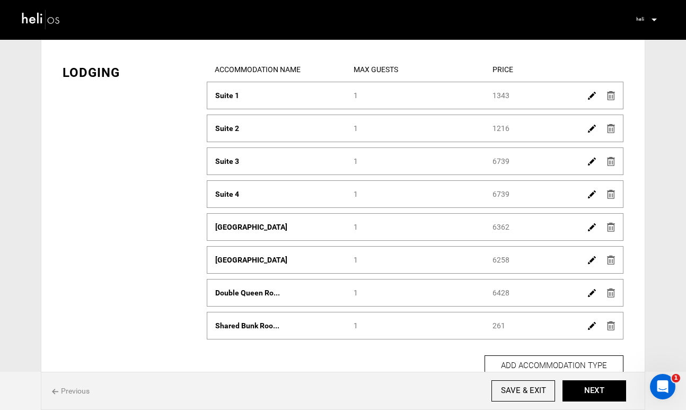
scroll to position [45, 0]
click at [589, 163] on img at bounding box center [592, 162] width 8 height 8
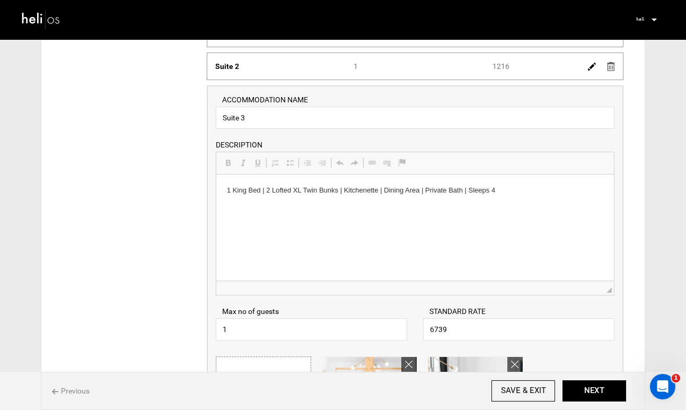
scroll to position [0, 0]
drag, startPoint x: 467, startPoint y: 329, endPoint x: 428, endPoint y: 326, distance: 40.0
click at [428, 326] on input "6739" at bounding box center [519, 329] width 192 height 22
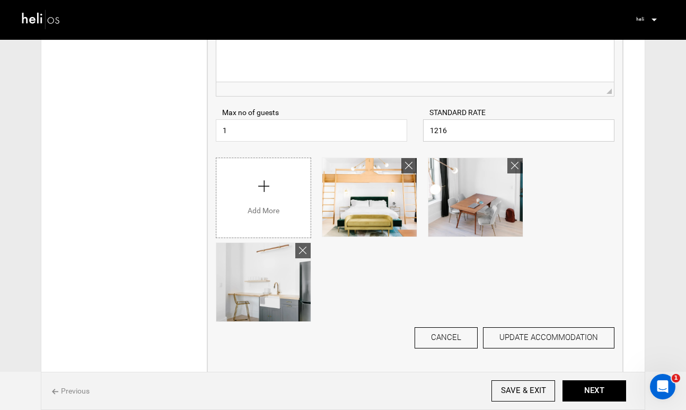
scroll to position [311, 0]
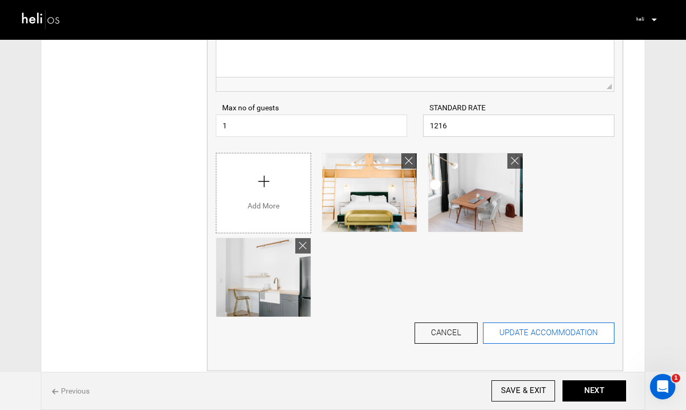
type input "1216"
click at [546, 333] on button "UPDATE ACCOMMODATION" at bounding box center [549, 333] width 132 height 21
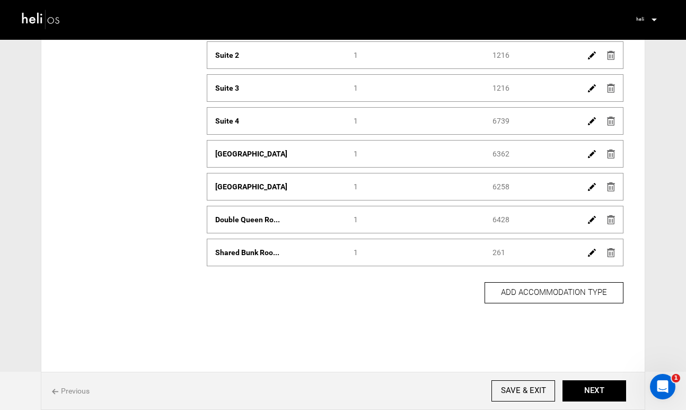
scroll to position [117, 0]
click at [594, 121] on img at bounding box center [592, 122] width 8 height 8
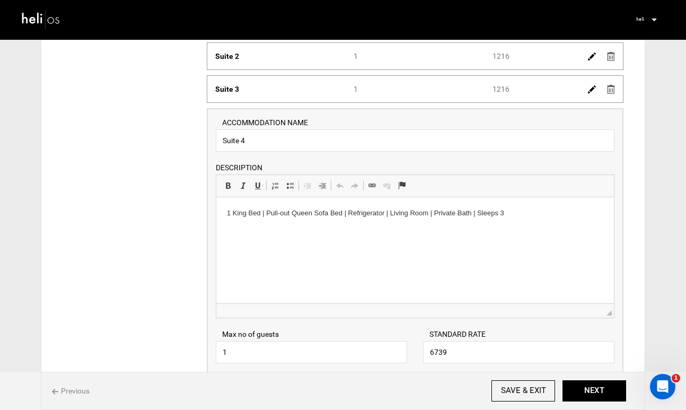
scroll to position [157, 0]
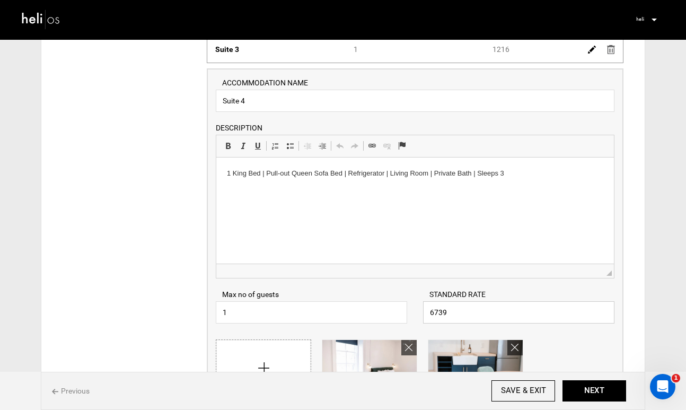
drag, startPoint x: 453, startPoint y: 315, endPoint x: 426, endPoint y: 311, distance: 26.9
click at [426, 311] on input "6739" at bounding box center [519, 312] width 192 height 22
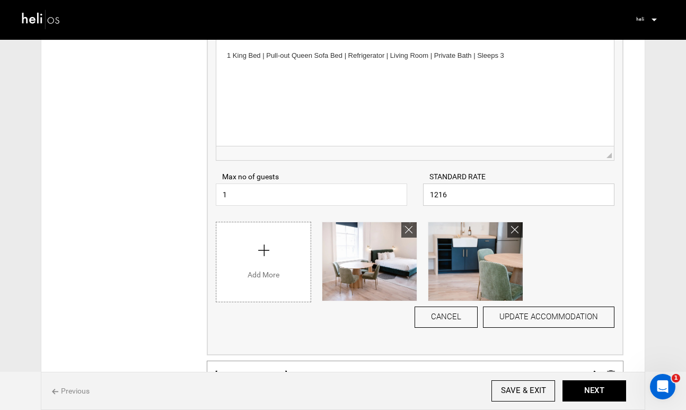
scroll to position [275, 0]
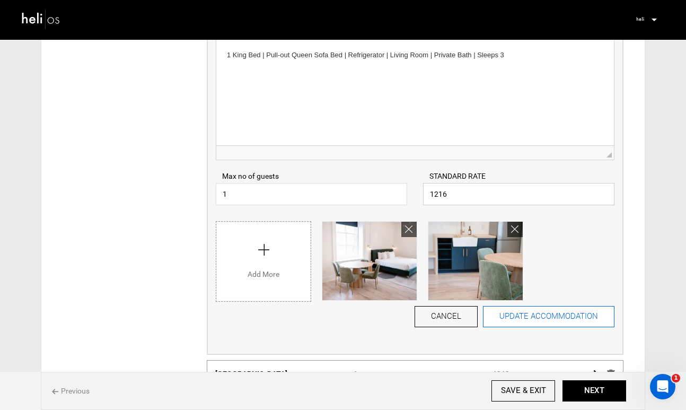
type input "1216"
click at [538, 315] on button "UPDATE ACCOMMODATION" at bounding box center [549, 316] width 132 height 21
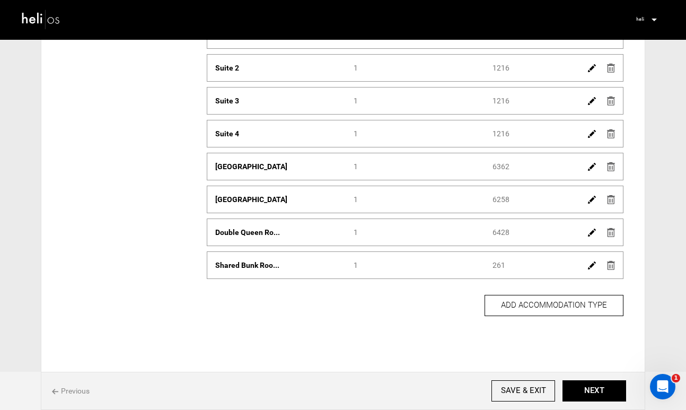
scroll to position [94, 0]
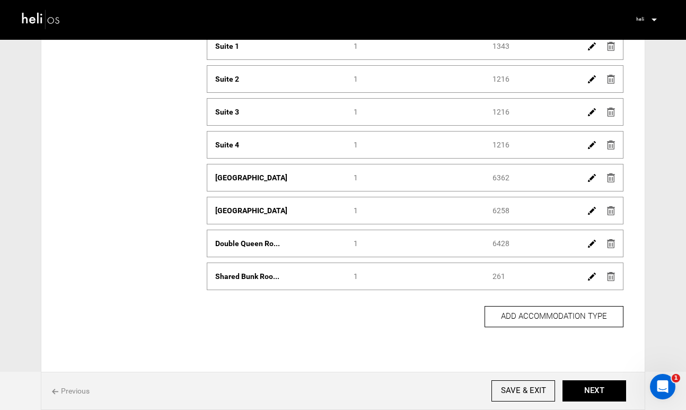
click at [589, 179] on img at bounding box center [592, 178] width 8 height 8
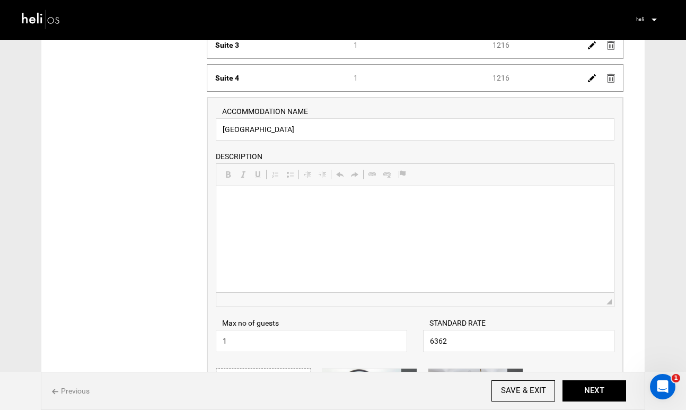
scroll to position [185, 0]
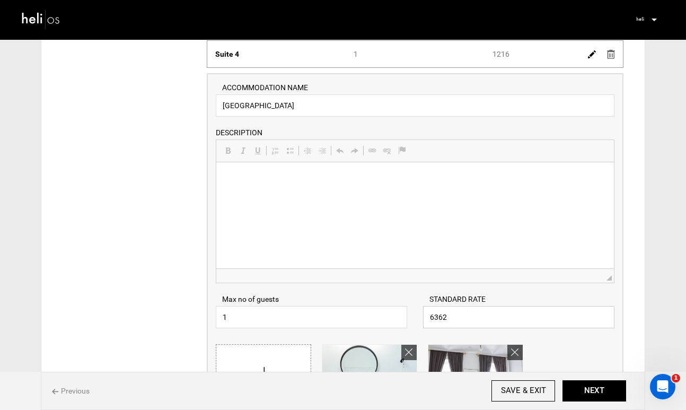
click at [484, 310] on input "6362" at bounding box center [519, 317] width 192 height 22
drag, startPoint x: 473, startPoint y: 315, endPoint x: 453, endPoint y: 314, distance: 20.2
click at [454, 314] on input "6362" at bounding box center [519, 317] width 192 height 22
click at [453, 314] on input "6362" at bounding box center [519, 317] width 192 height 22
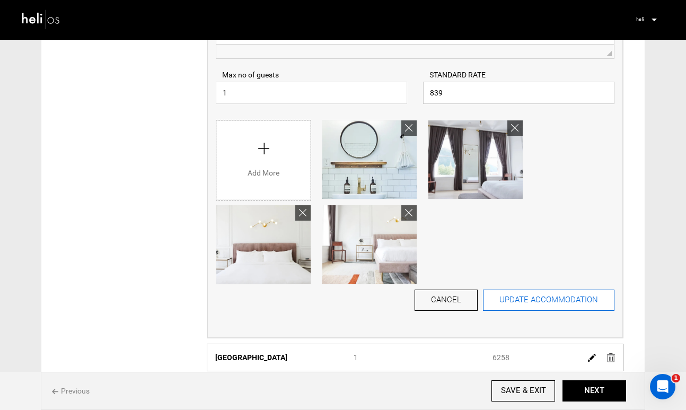
scroll to position [409, 0]
type input "839"
click at [512, 302] on button "UPDATE ACCOMMODATION" at bounding box center [549, 300] width 132 height 21
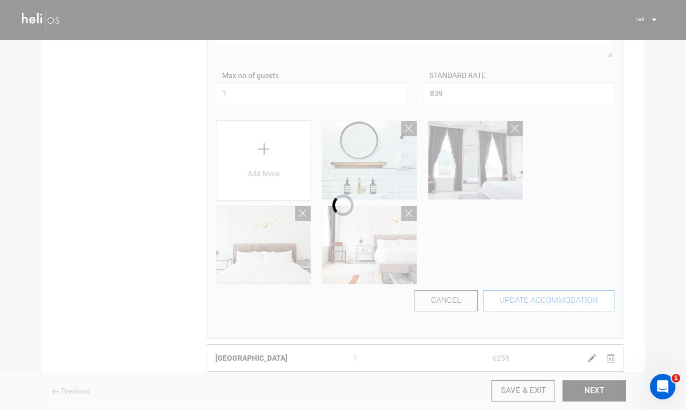
scroll to position [135, 0]
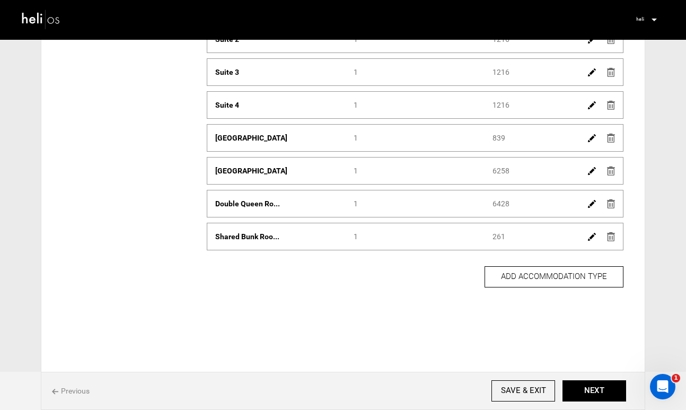
click at [592, 168] on img at bounding box center [592, 171] width 8 height 8
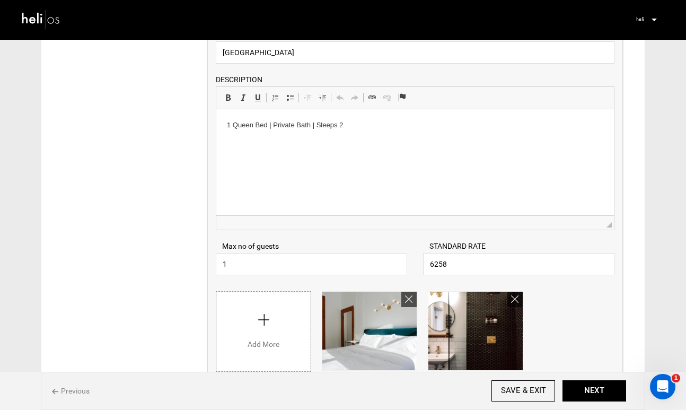
scroll to position [278, 0]
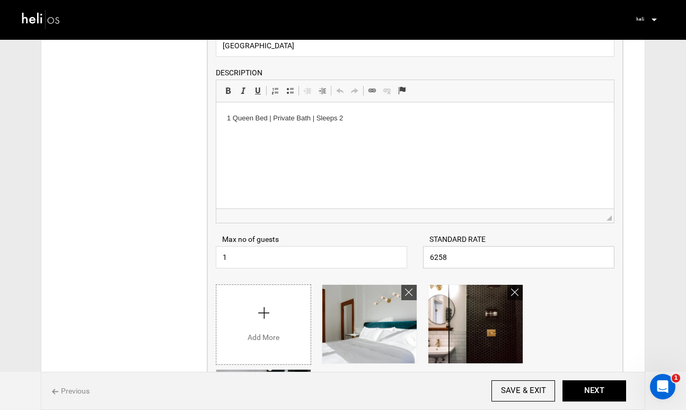
drag, startPoint x: 462, startPoint y: 262, endPoint x: 418, endPoint y: 250, distance: 46.2
click at [418, 250] on div "STANDARD RATE 6258 Please enter a valid Price." at bounding box center [518, 251] width 207 height 34
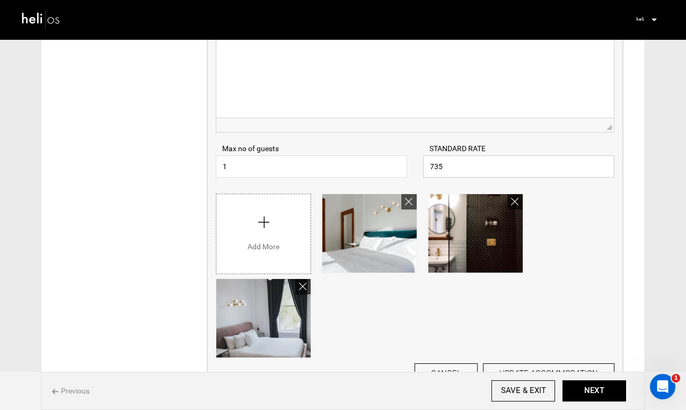
scroll to position [445, 0]
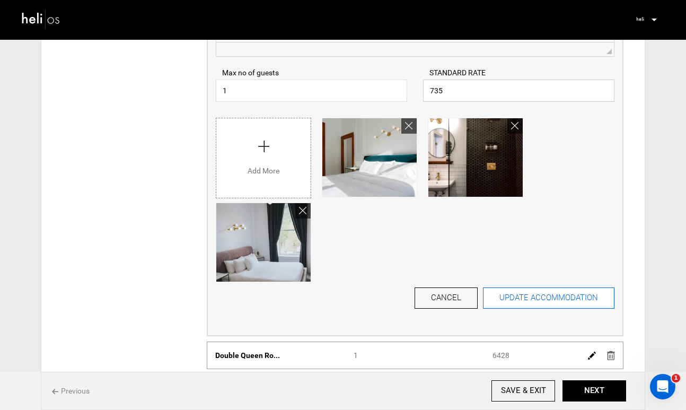
type input "735"
click at [567, 294] on button "UPDATE ACCOMMODATION" at bounding box center [549, 298] width 132 height 21
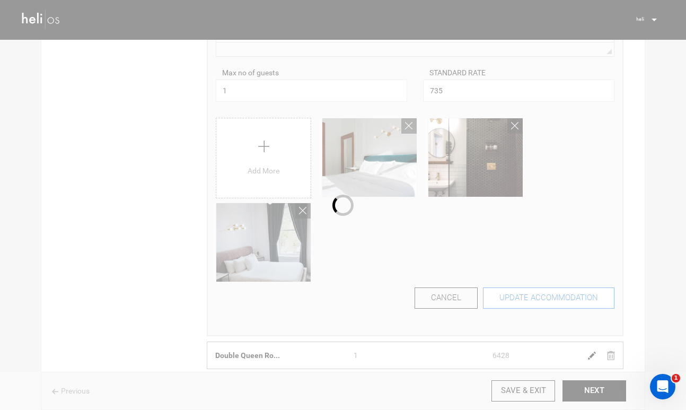
scroll to position [135, 0]
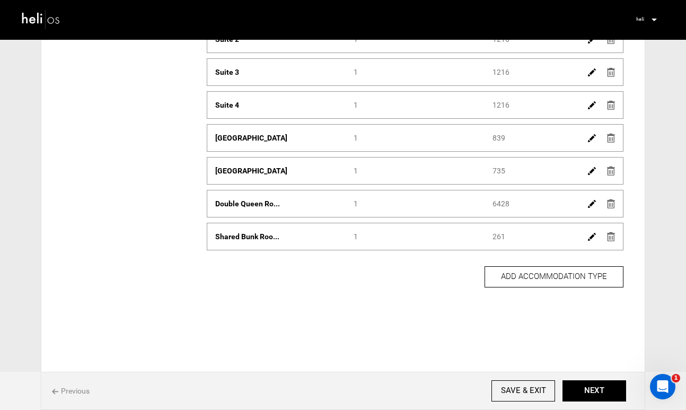
click at [593, 205] on img at bounding box center [592, 204] width 8 height 8
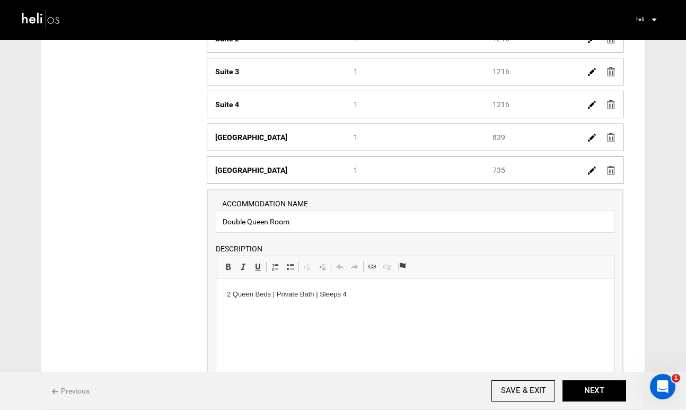
scroll to position [271, 0]
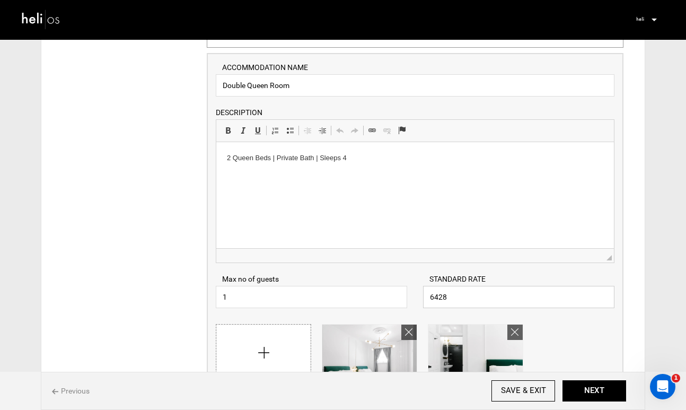
click at [481, 299] on input "6428" at bounding box center [519, 297] width 192 height 22
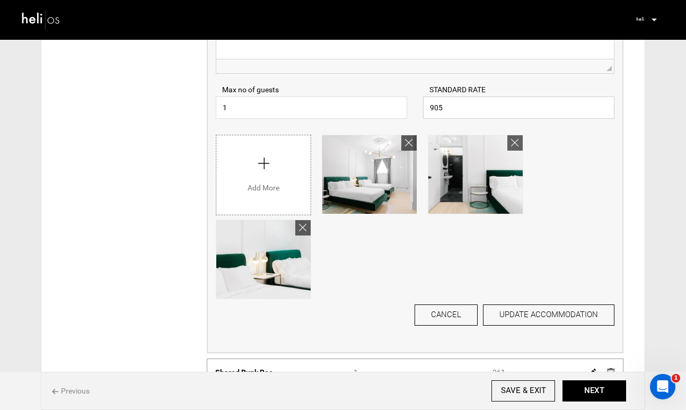
scroll to position [463, 0]
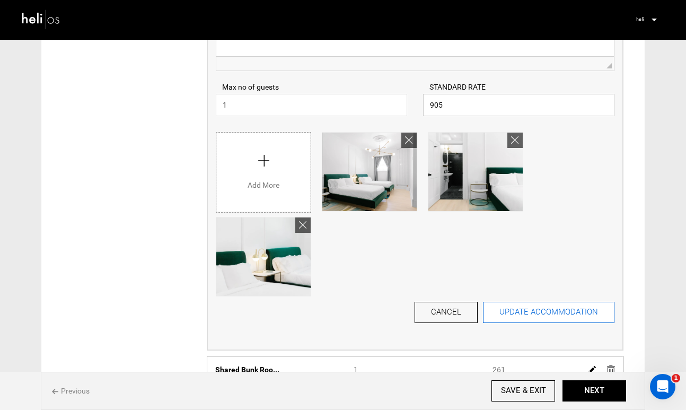
type input "905"
click at [520, 311] on button "UPDATE ACCOMMODATION" at bounding box center [549, 312] width 132 height 21
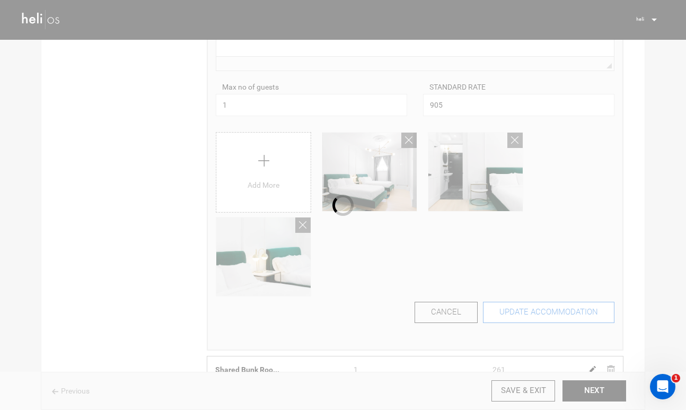
scroll to position [135, 0]
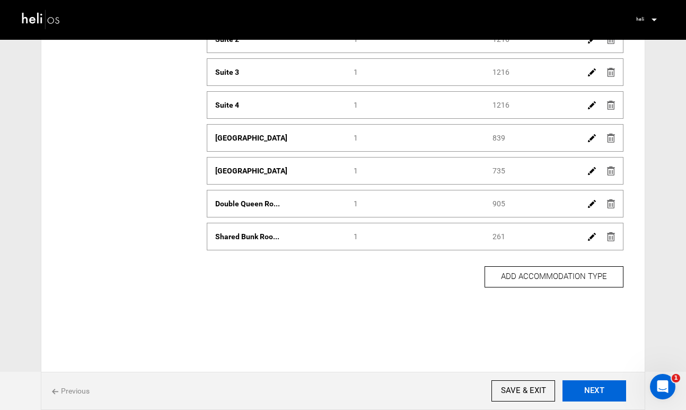
click at [593, 390] on button "NEXT" at bounding box center [595, 390] width 64 height 21
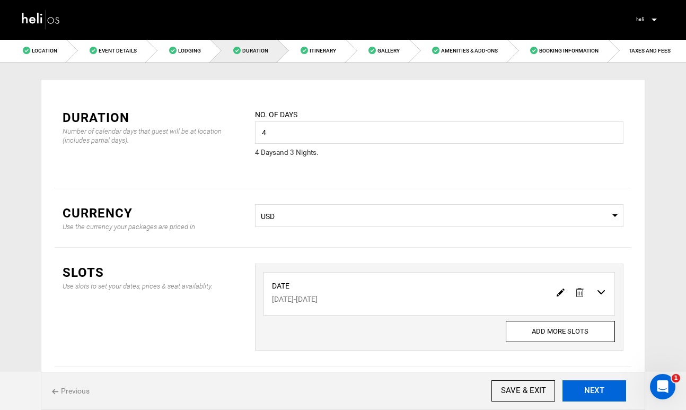
click at [593, 390] on button "NEXT" at bounding box center [595, 390] width 64 height 21
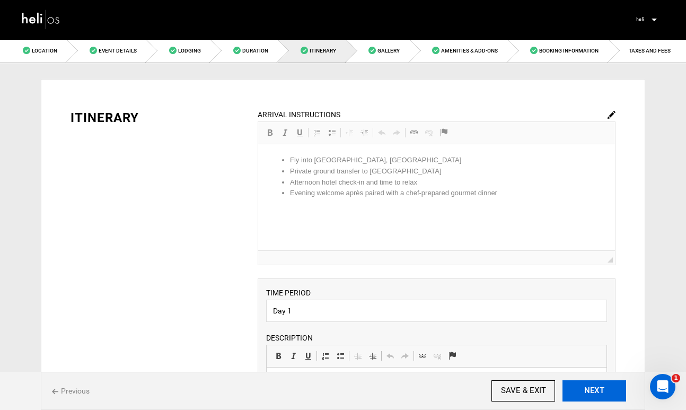
click at [593, 390] on button "NEXT" at bounding box center [595, 390] width 64 height 21
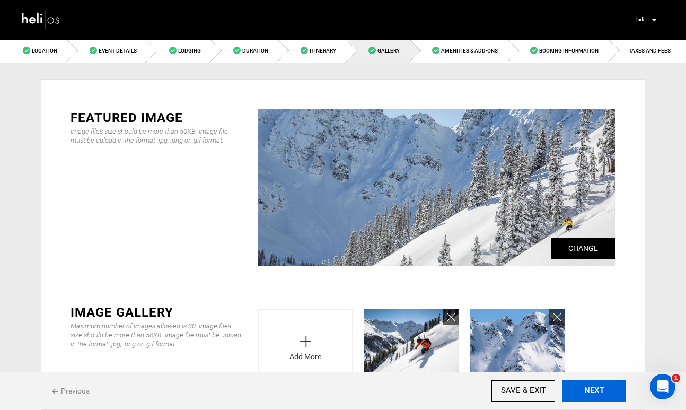
click at [593, 390] on button "NEXT" at bounding box center [595, 390] width 64 height 21
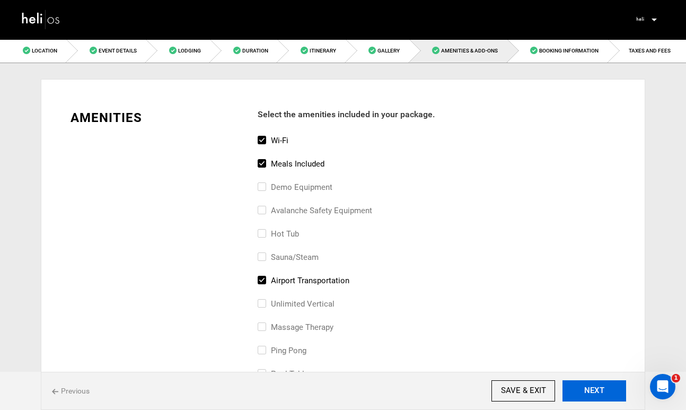
click at [593, 390] on button "NEXT" at bounding box center [595, 390] width 64 height 21
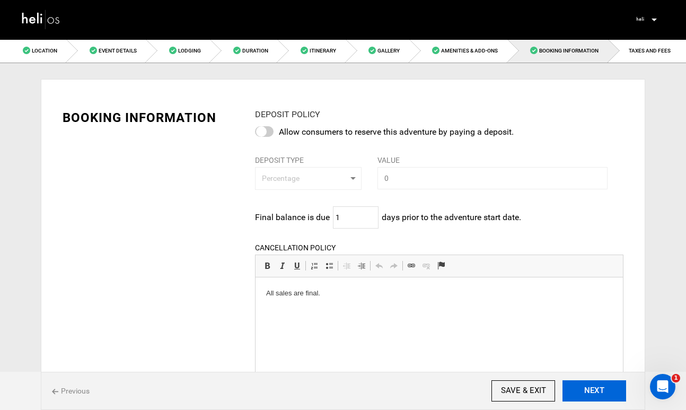
click at [593, 390] on button "NEXT" at bounding box center [595, 390] width 64 height 21
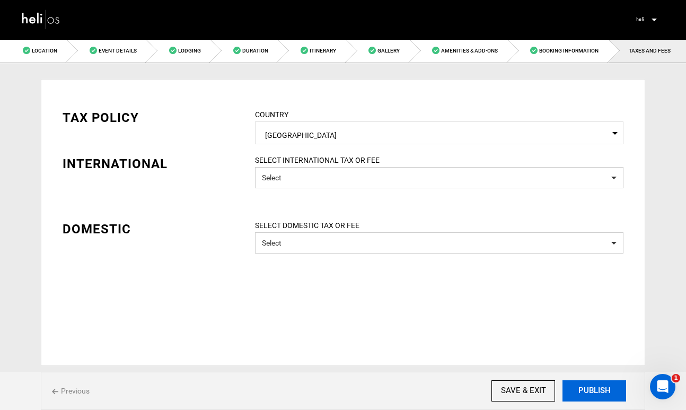
click at [593, 390] on button "PUBLISH" at bounding box center [595, 390] width 64 height 21
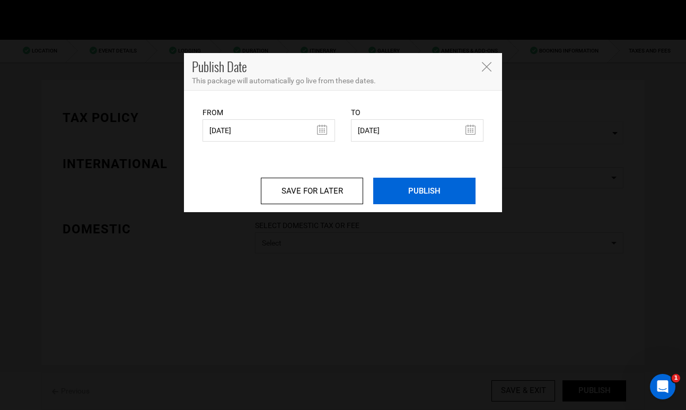
click at [418, 195] on input "PUBLISH" at bounding box center [424, 191] width 102 height 27
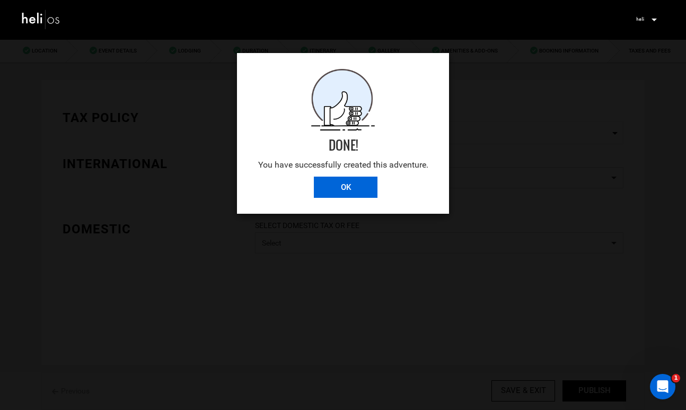
click at [343, 188] on input "OK" at bounding box center [346, 187] width 64 height 21
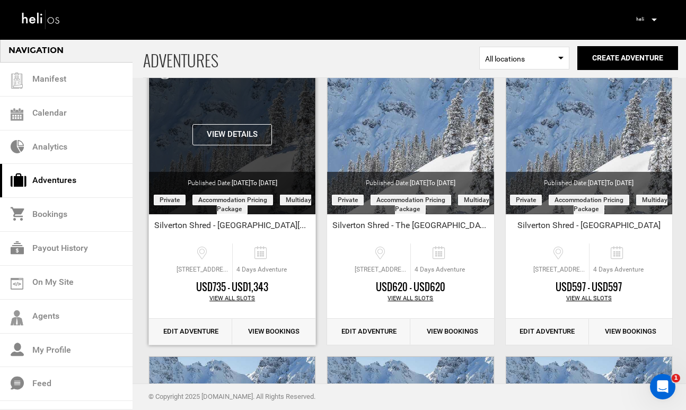
scroll to position [90, 0]
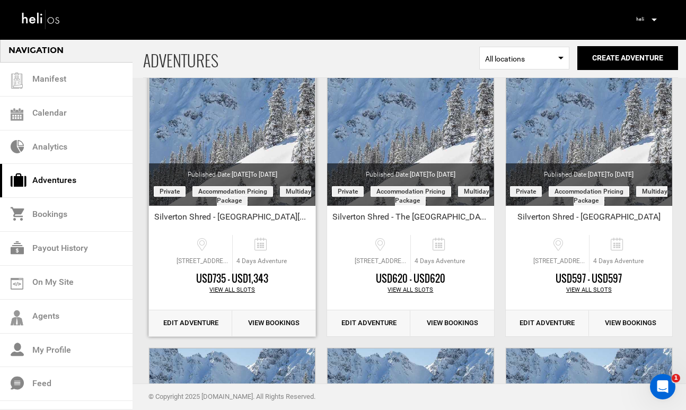
click at [203, 323] on link "Edit Adventure" at bounding box center [190, 323] width 83 height 26
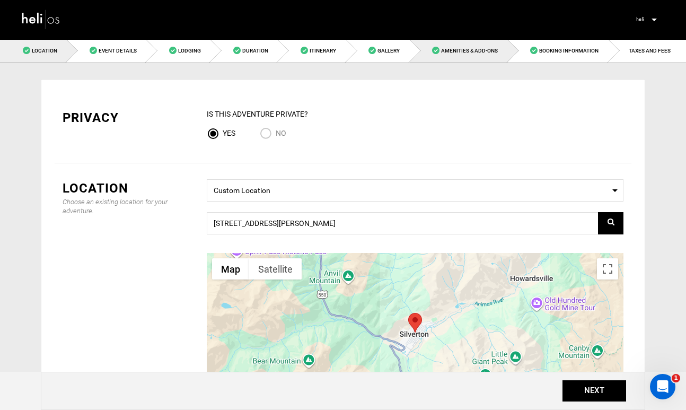
click at [450, 51] on span "Amenities & Add-Ons" at bounding box center [469, 51] width 57 height 6
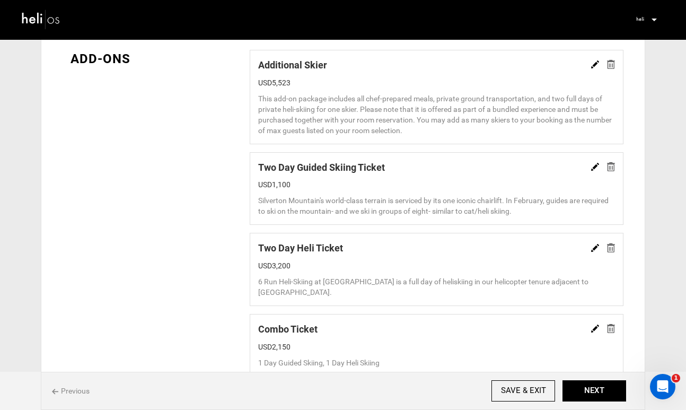
scroll to position [768, 0]
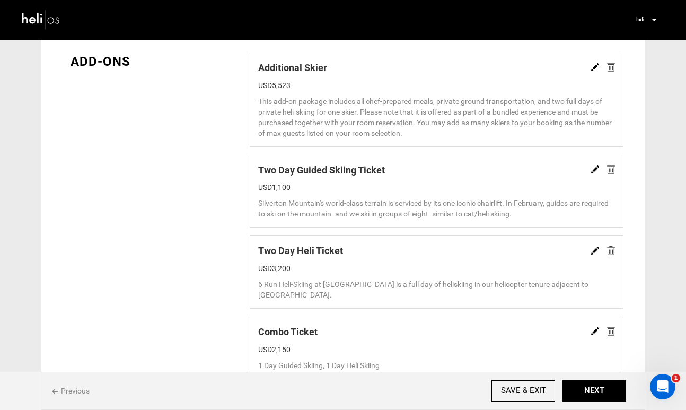
click at [611, 71] on img at bounding box center [611, 67] width 8 height 9
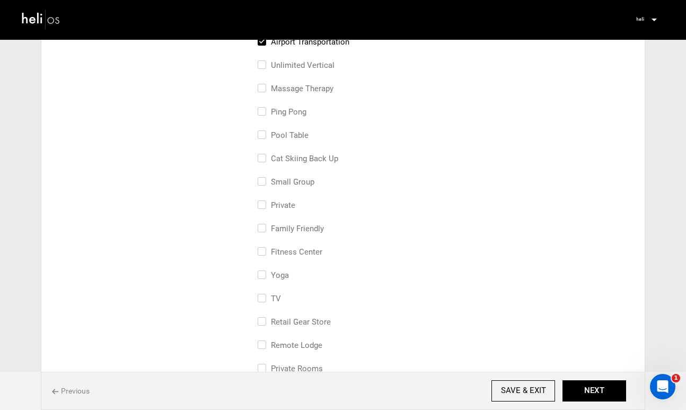
scroll to position [205, 0]
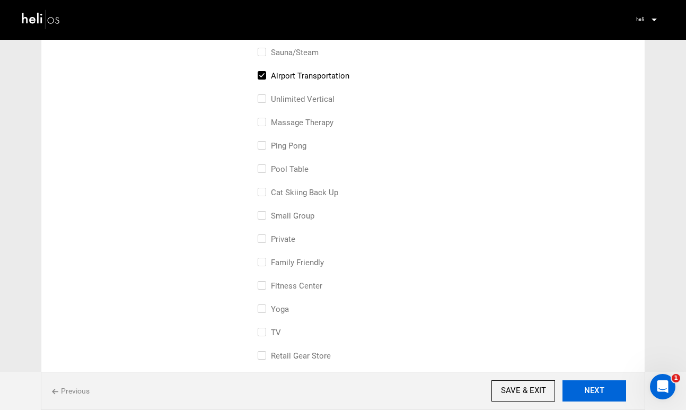
click at [596, 385] on button "NEXT" at bounding box center [595, 390] width 64 height 21
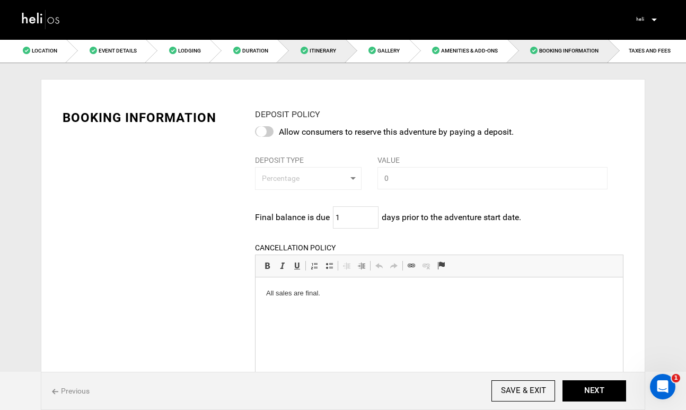
click at [320, 51] on span "Itinerary" at bounding box center [323, 51] width 27 height 6
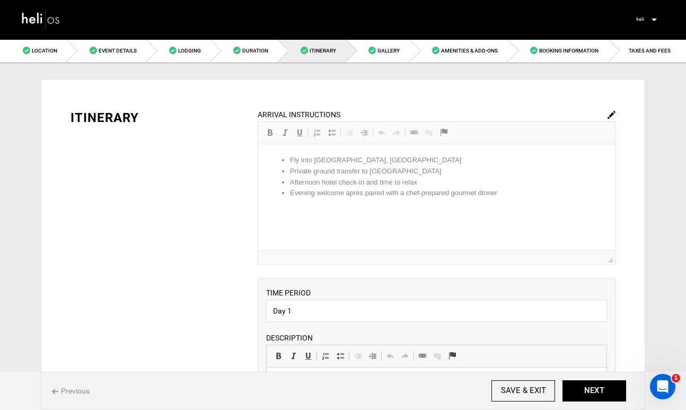
click at [614, 115] on img at bounding box center [612, 115] width 8 height 8
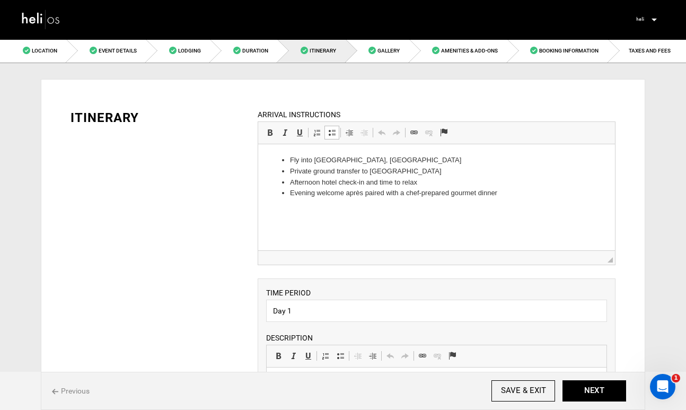
drag, startPoint x: 517, startPoint y: 193, endPoint x: 283, endPoint y: 173, distance: 234.2
click at [502, 190] on li "Evening welcome après paired with a chef-prepared gourmet dinner" at bounding box center [436, 193] width 293 height 11
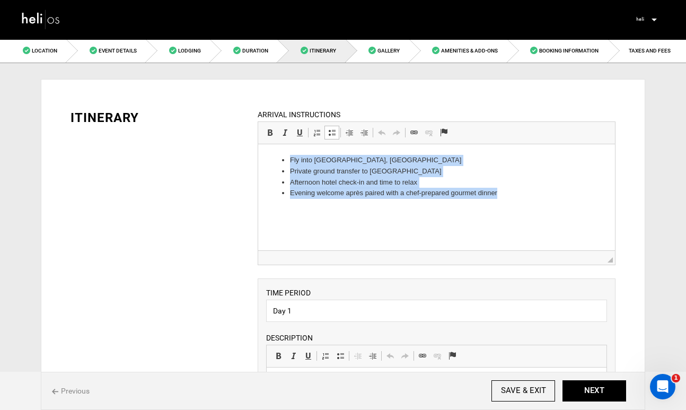
drag, startPoint x: 502, startPoint y: 190, endPoint x: 292, endPoint y: 160, distance: 212.2
click at [292, 160] on ul "Fly into [GEOGRAPHIC_DATA], [GEOGRAPHIC_DATA] Private ground transfer to [GEOGR…" at bounding box center [436, 177] width 336 height 44
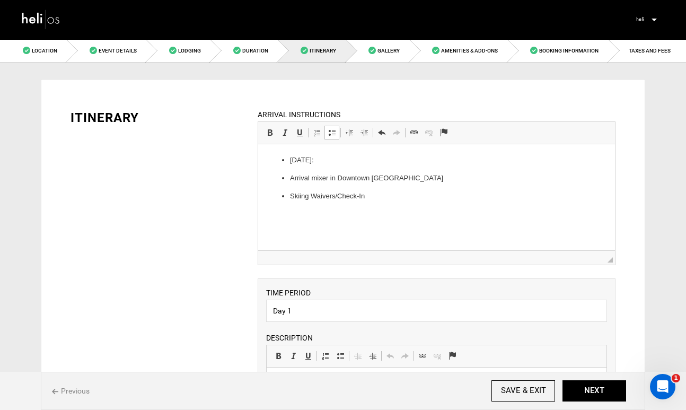
click at [292, 160] on p "[DATE]:" at bounding box center [436, 160] width 293 height 11
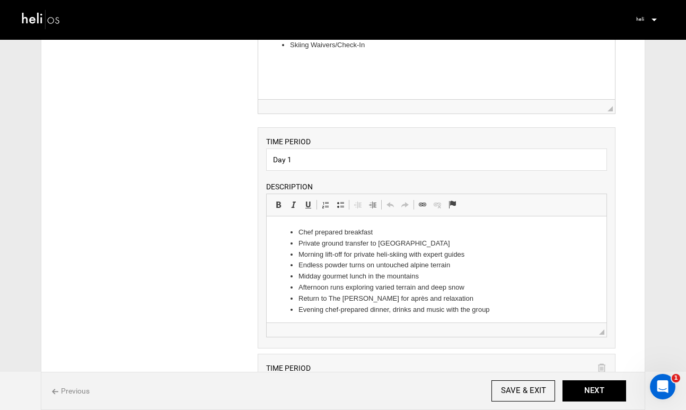
scroll to position [168, 0]
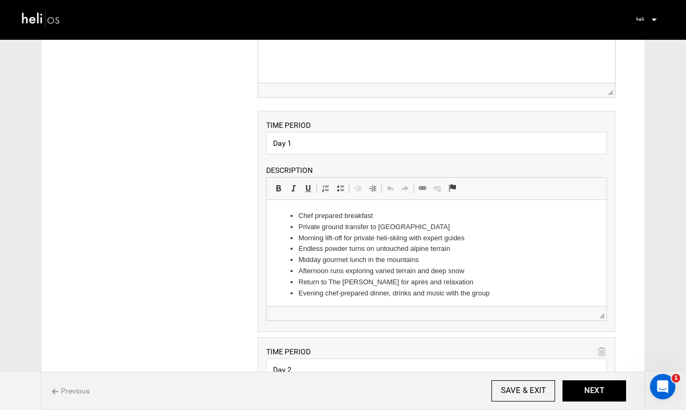
click at [500, 295] on li "Evening chef-prepared dinner, drinks and music with the group" at bounding box center [436, 293] width 276 height 11
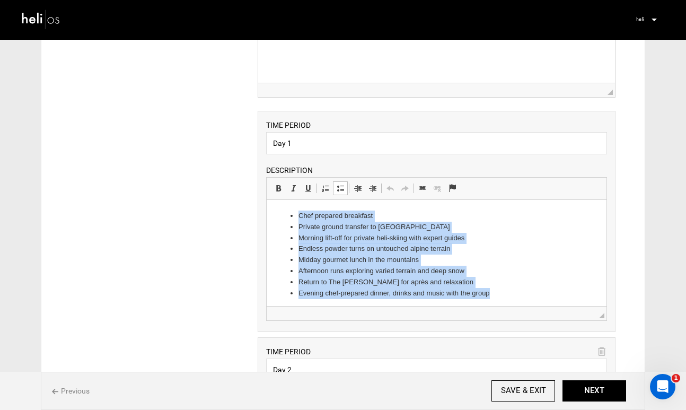
drag, startPoint x: 500, startPoint y: 295, endPoint x: 253, endPoint y: 210, distance: 261.6
click at [266, 210] on html "Chef prepared breakfast Private ground transfer to [GEOGRAPHIC_DATA] Ski Area M…" at bounding box center [436, 254] width 340 height 109
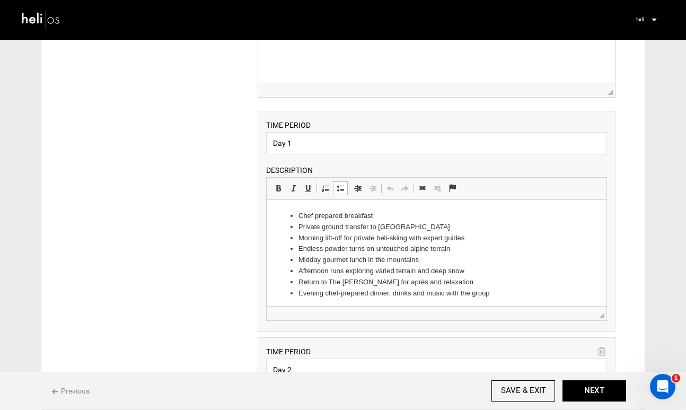
scroll to position [3, 0]
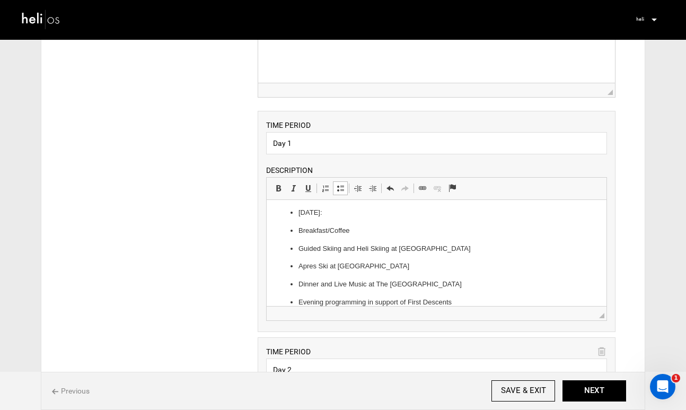
click at [300, 214] on p "[DATE]:" at bounding box center [436, 212] width 276 height 11
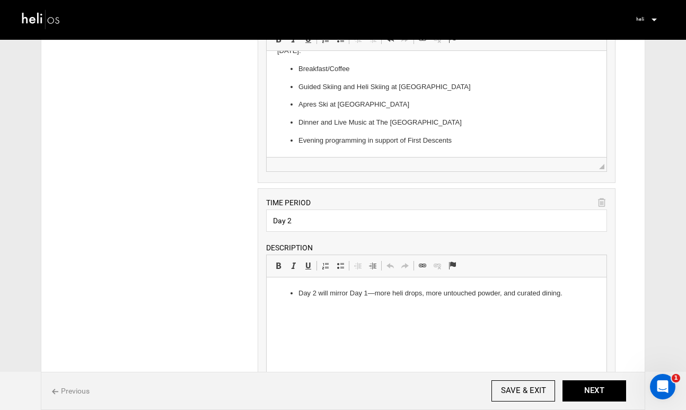
scroll to position [322, 0]
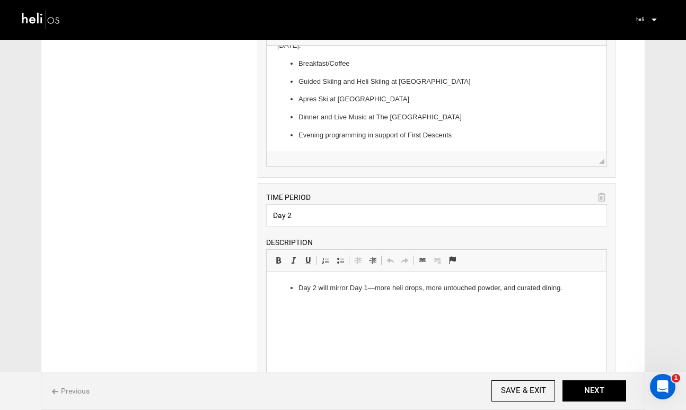
click at [584, 285] on ul "Day 2 will mirror Day 1—more heli drops, more untouched powder, and curated din…" at bounding box center [436, 288] width 319 height 11
drag, startPoint x: 579, startPoint y: 289, endPoint x: 285, endPoint y: 286, distance: 293.9
click at [285, 286] on ul "Day 2 will mirror Day 1—more heli drops, more untouched powder, and curated din…" at bounding box center [436, 288] width 319 height 11
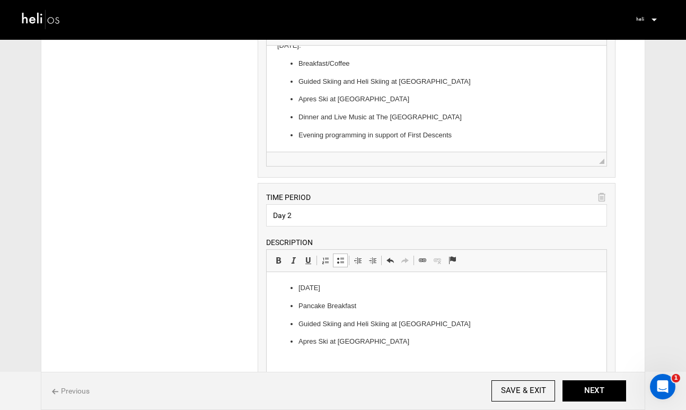
click at [299, 289] on p "[DATE]" at bounding box center [436, 288] width 276 height 11
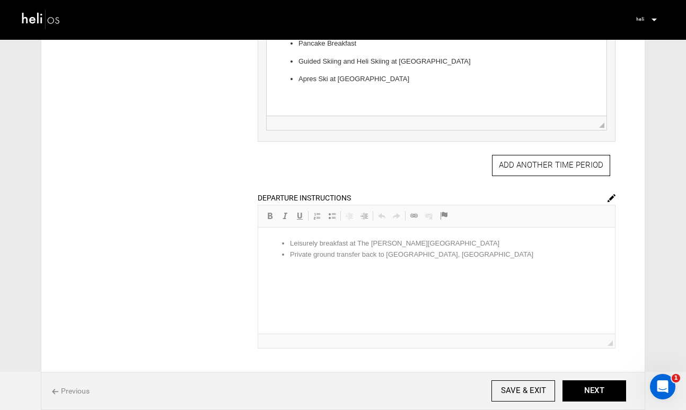
scroll to position [590, 0]
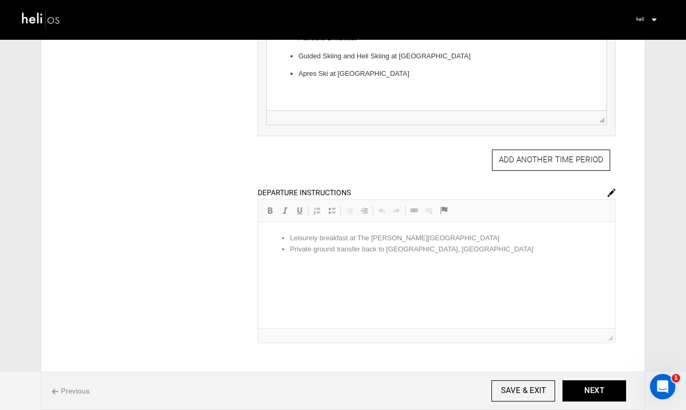
click at [613, 195] on img at bounding box center [612, 193] width 8 height 8
click at [460, 249] on li "Private ground transfer back to [GEOGRAPHIC_DATA], [GEOGRAPHIC_DATA]" at bounding box center [436, 249] width 293 height 11
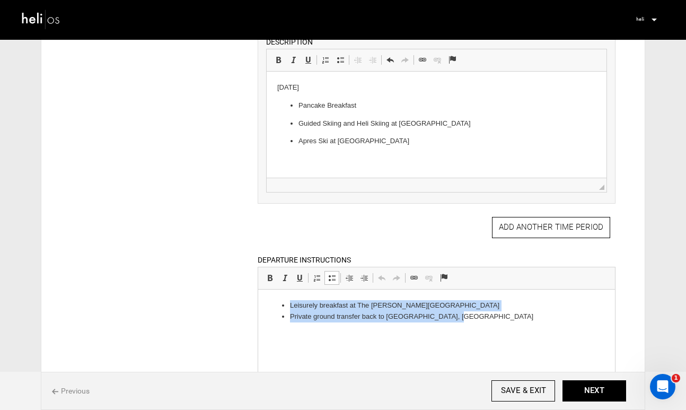
drag, startPoint x: 460, startPoint y: 319, endPoint x: 272, endPoint y: 281, distance: 191.7
click at [272, 290] on html "Leisurely breakfast at [GEOGRAPHIC_DATA][PERSON_NAME] Private ground transfer b…" at bounding box center [436, 312] width 357 height 44
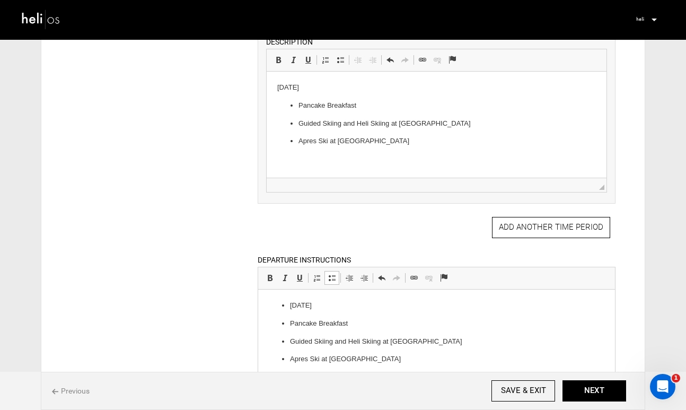
drag, startPoint x: 291, startPoint y: 305, endPoint x: 252, endPoint y: 305, distance: 39.3
click at [258, 305] on html "[DATE] Pancake Breakfast Guided Skiing and Heli Skiing at [GEOGRAPHIC_DATA] Apr…" at bounding box center [436, 333] width 357 height 86
click at [334, 303] on p "Thur sday, [DATE]" at bounding box center [436, 305] width 336 height 11
drag, startPoint x: 356, startPoint y: 325, endPoint x: 291, endPoint y: 322, distance: 65.3
click at [291, 323] on p "Pancake Breakfast" at bounding box center [436, 323] width 293 height 11
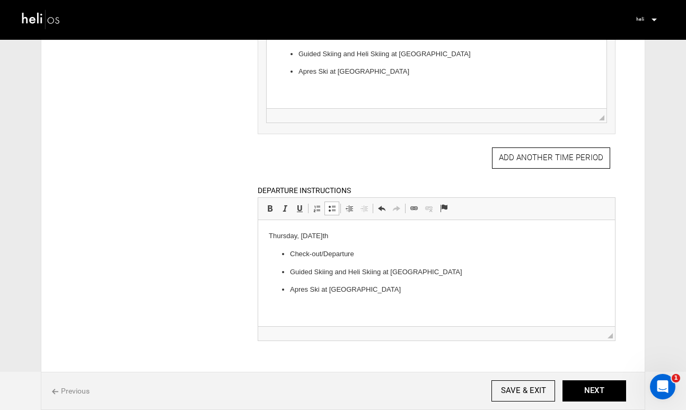
scroll to position [597, 0]
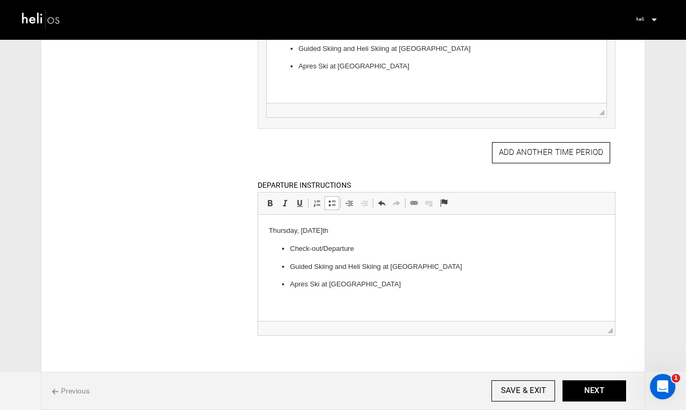
drag, startPoint x: 389, startPoint y: 286, endPoint x: 287, endPoint y: 262, distance: 104.9
click at [287, 262] on ul "Check-out/Departure Guided Skiing and Heli Skiing at [GEOGRAPHIC_DATA] Apres Sk…" at bounding box center [436, 266] width 336 height 47
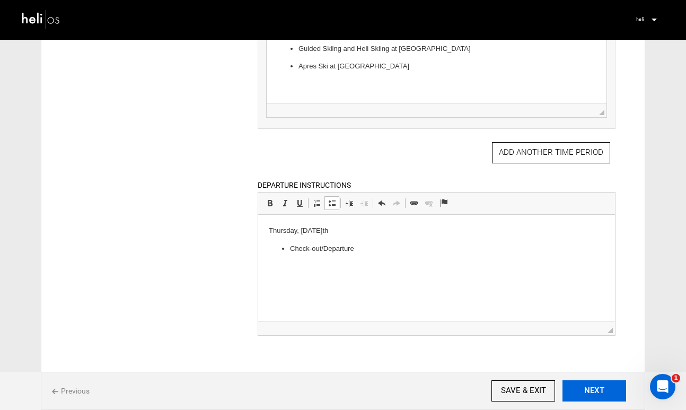
click at [594, 392] on button "NEXT" at bounding box center [595, 390] width 64 height 21
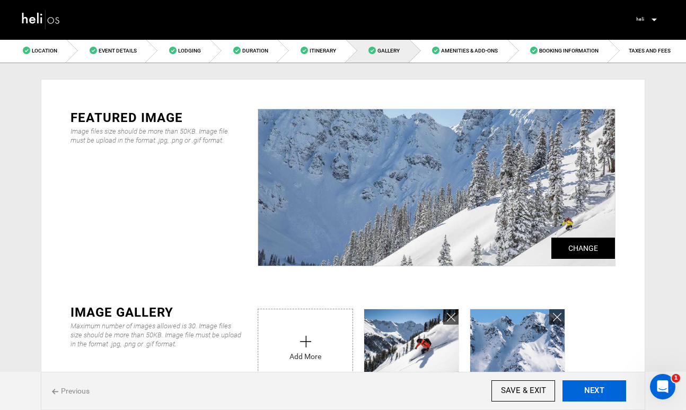
click at [594, 392] on button "NEXT" at bounding box center [595, 390] width 64 height 21
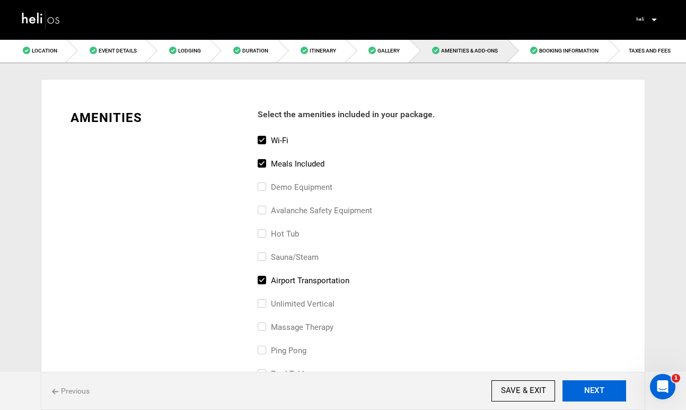
click at [594, 392] on button "NEXT" at bounding box center [595, 390] width 64 height 21
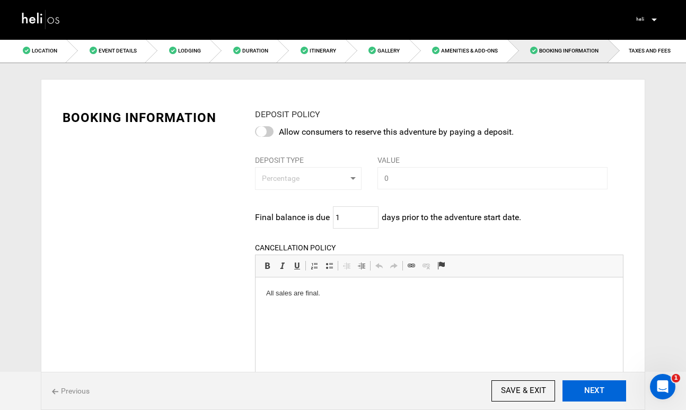
click at [594, 392] on button "NEXT" at bounding box center [595, 390] width 64 height 21
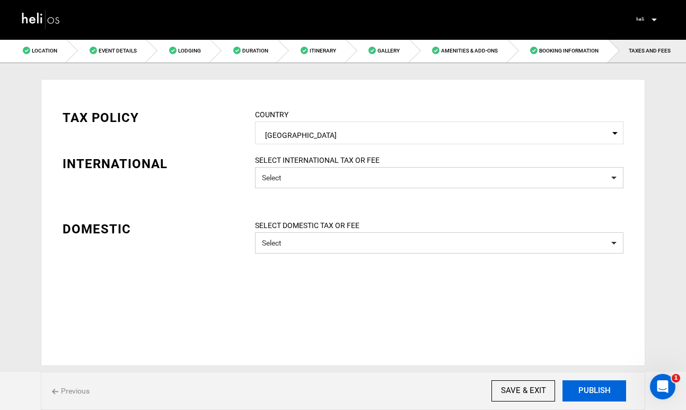
click at [594, 392] on button "PUBLISH" at bounding box center [595, 390] width 64 height 21
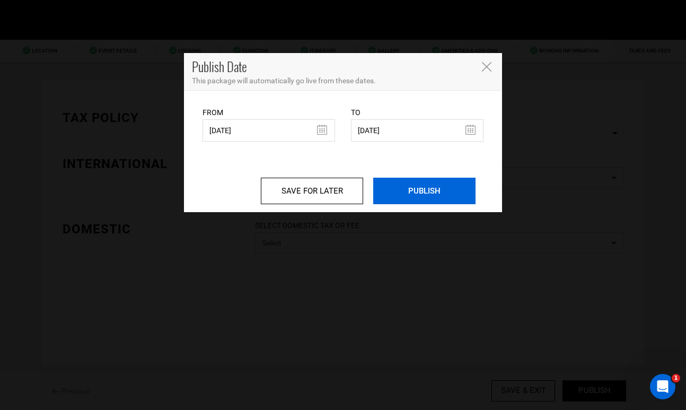
click at [428, 195] on input "PUBLISH" at bounding box center [424, 191] width 102 height 27
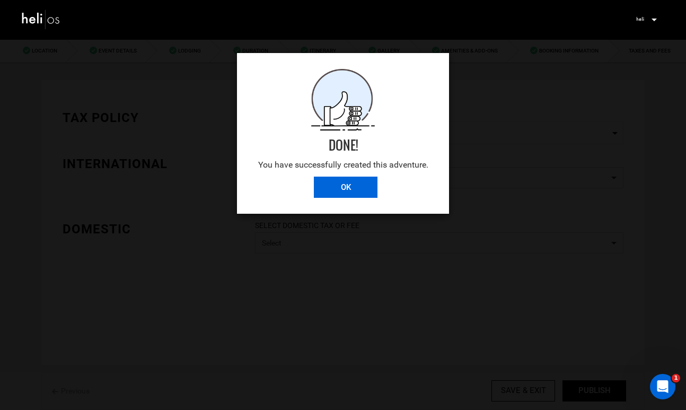
click at [363, 184] on input "OK" at bounding box center [346, 187] width 64 height 21
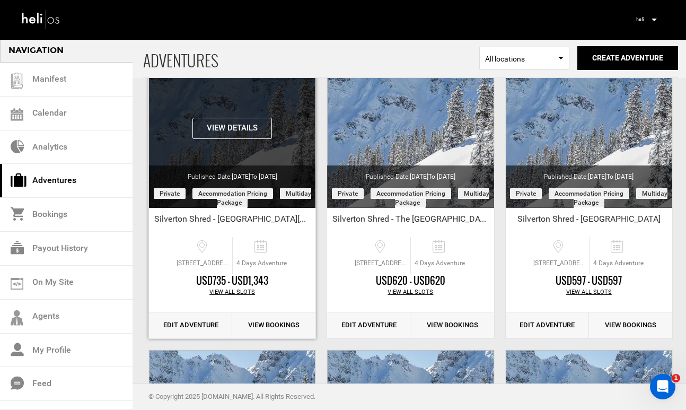
scroll to position [88, 0]
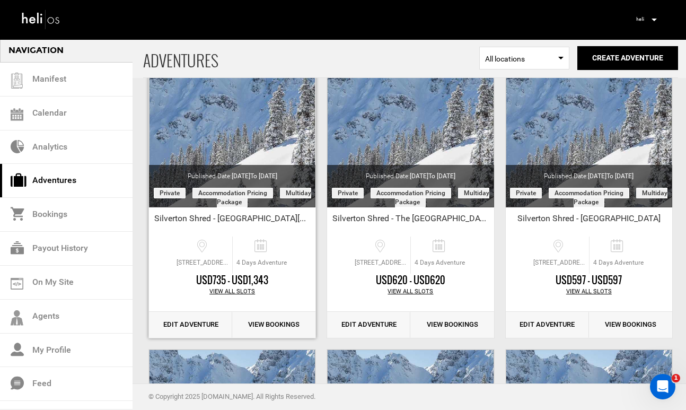
click at [179, 320] on link "Edit Adventure" at bounding box center [190, 325] width 83 height 26
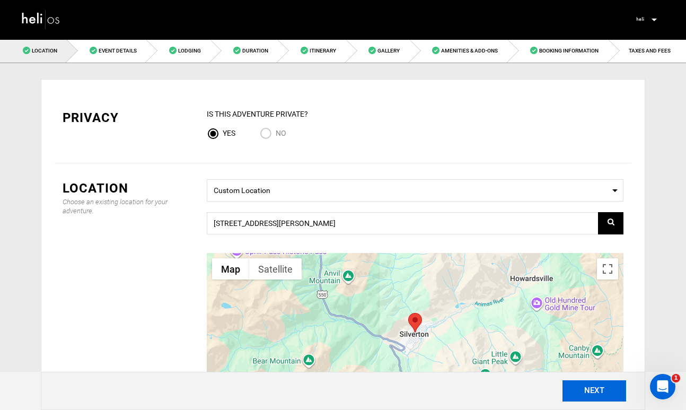
click at [581, 393] on button "NEXT" at bounding box center [595, 390] width 64 height 21
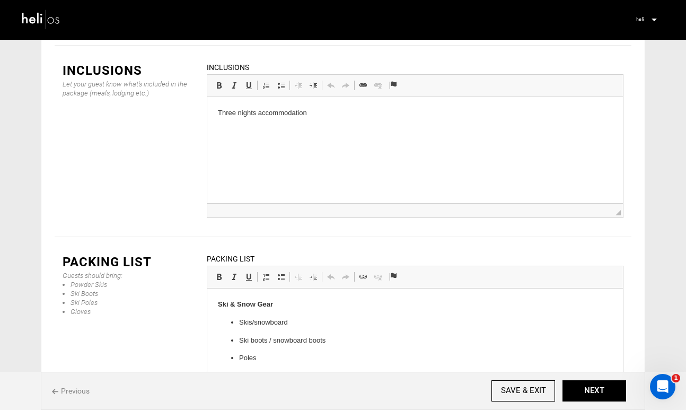
scroll to position [3, 0]
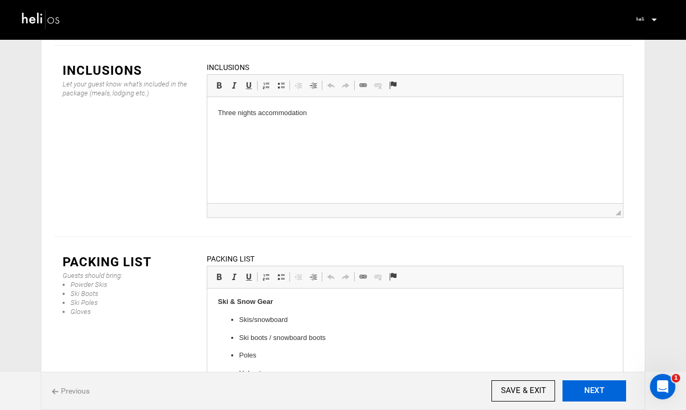
click at [573, 385] on button "NEXT" at bounding box center [595, 390] width 64 height 21
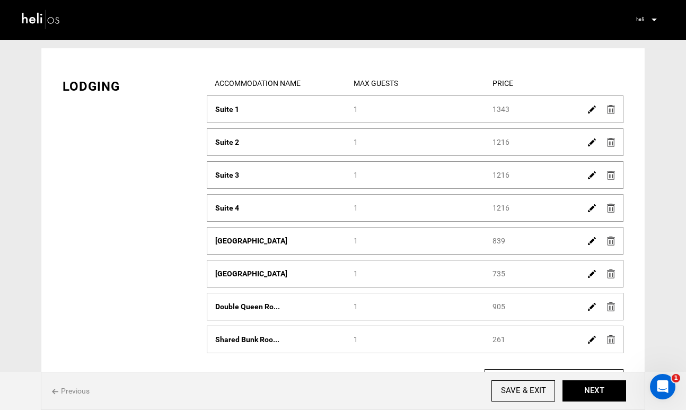
scroll to position [28, 0]
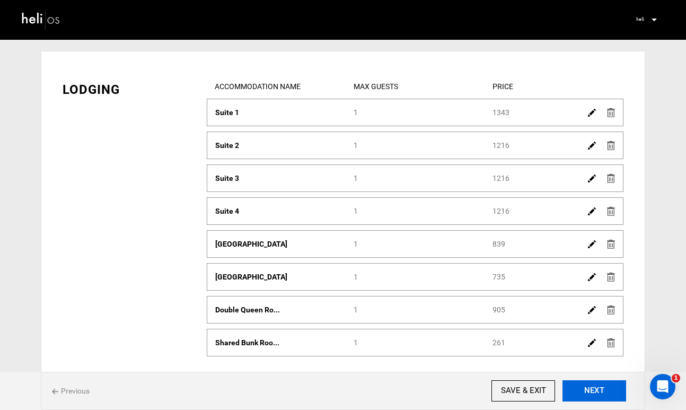
click at [583, 394] on button "NEXT" at bounding box center [595, 390] width 64 height 21
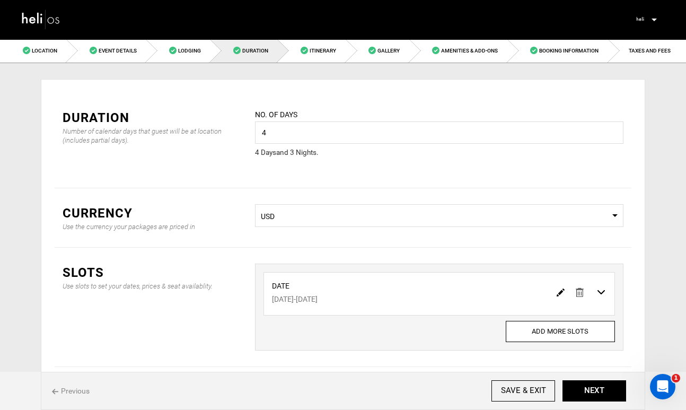
click at [560, 294] on img at bounding box center [561, 293] width 8 height 8
type input "[DATE]"
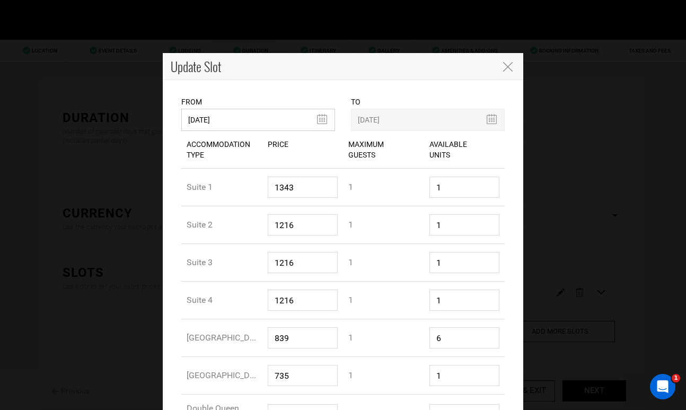
click at [320, 121] on input "[DATE]" at bounding box center [258, 120] width 154 height 22
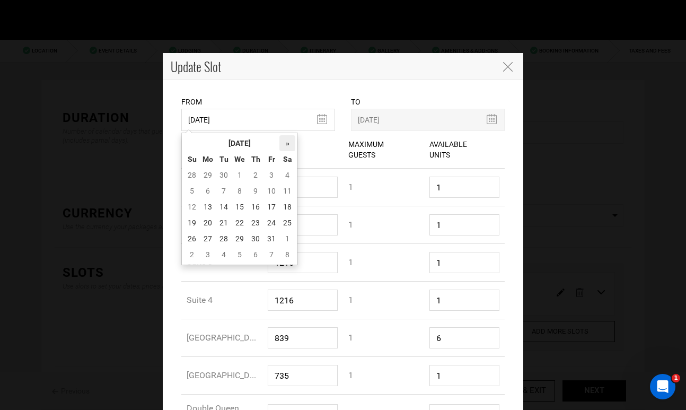
click at [287, 141] on th "»" at bounding box center [288, 143] width 16 height 16
click at [206, 190] on td "2" at bounding box center [208, 191] width 16 height 16
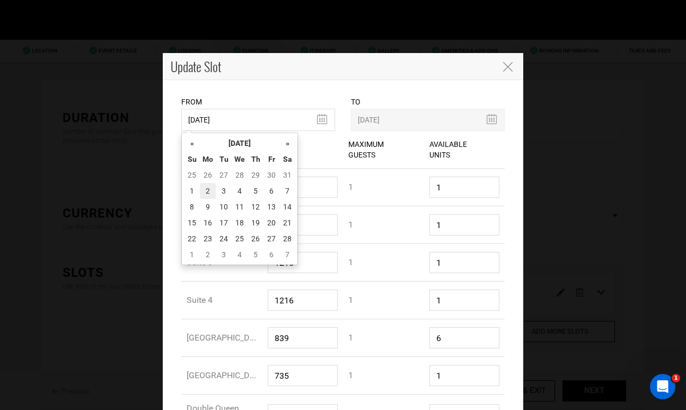
type input "[DATE]"
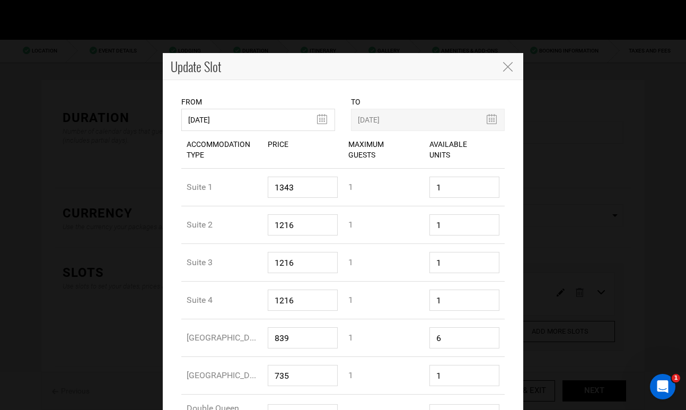
scroll to position [125, 0]
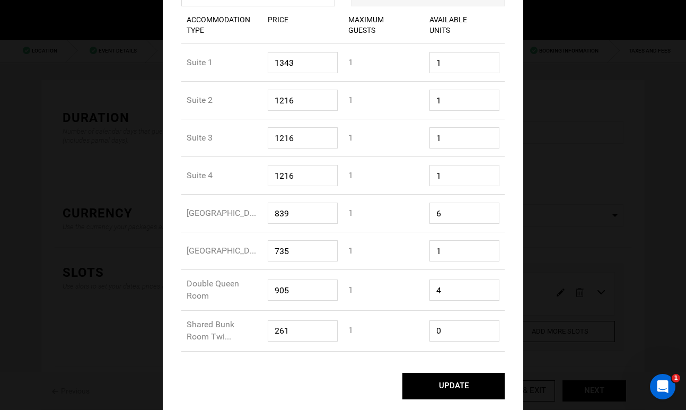
click at [460, 385] on button "UPDATE" at bounding box center [454, 386] width 102 height 27
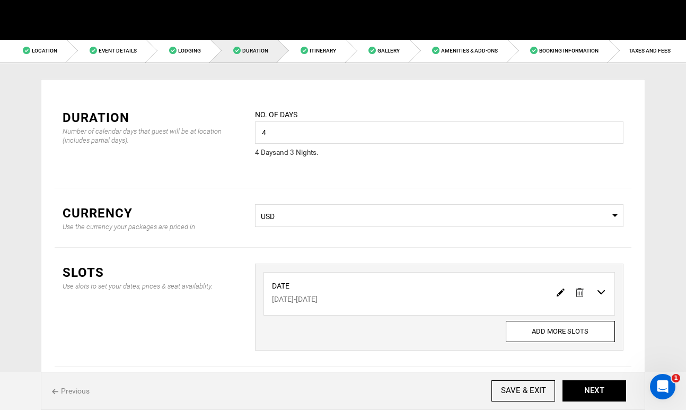
scroll to position [0, 0]
click at [274, 138] on input "4" at bounding box center [439, 132] width 369 height 22
click at [278, 137] on input "4" at bounding box center [439, 132] width 369 height 22
type input "3"
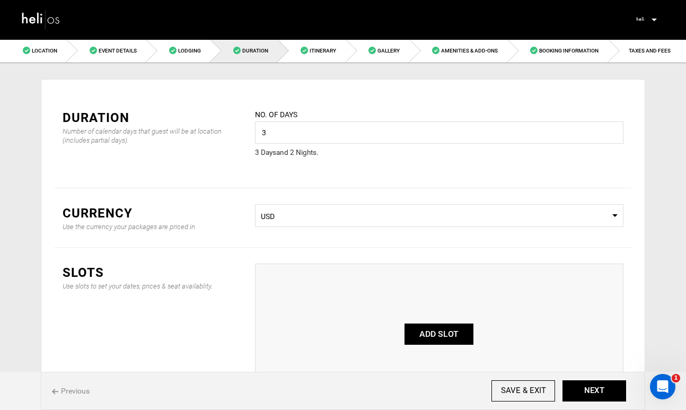
scroll to position [101, 0]
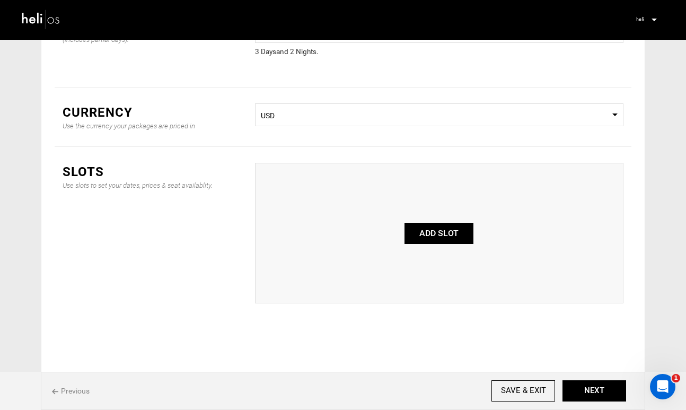
click at [442, 232] on button "ADD SLOT" at bounding box center [439, 233] width 69 height 21
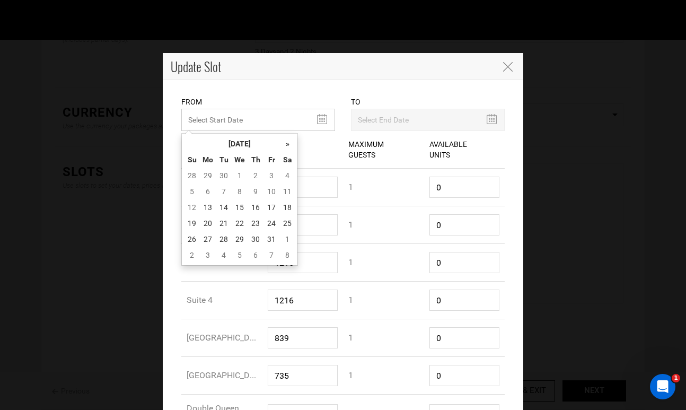
click at [319, 121] on input "MINIMUM NUMBER OF NIGHTS" at bounding box center [258, 120] width 154 height 22
click at [287, 146] on th "»" at bounding box center [288, 144] width 16 height 16
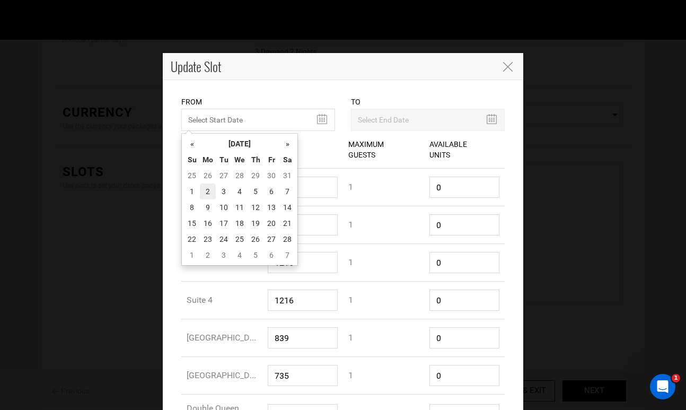
click at [209, 194] on td "2" at bounding box center [208, 192] width 16 height 16
type input "[DATE]"
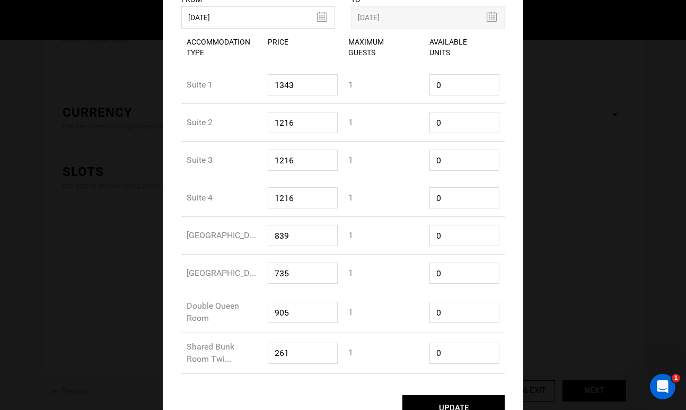
scroll to position [125, 0]
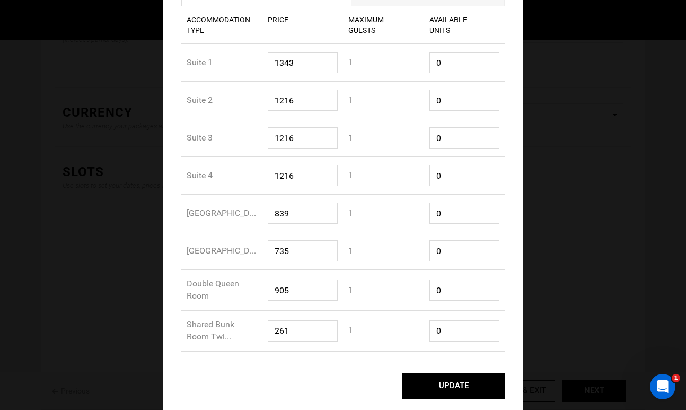
click at [459, 386] on button "UPDATE" at bounding box center [454, 386] width 102 height 27
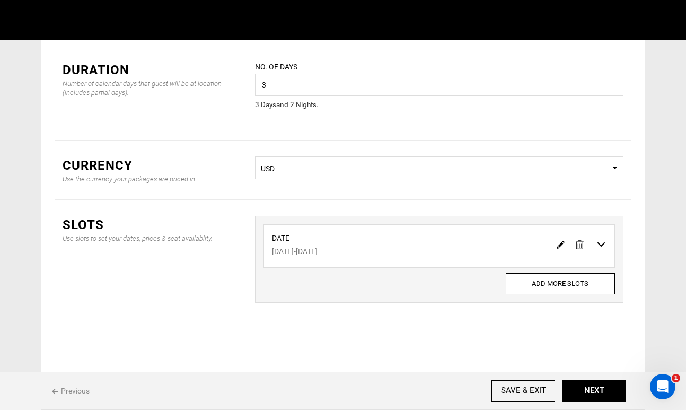
scroll to position [0, 0]
click at [557, 245] on img at bounding box center [561, 245] width 8 height 8
type input "[DATE]"
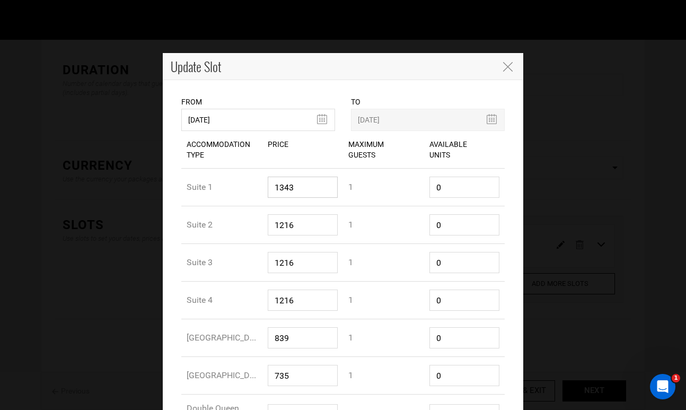
click at [306, 185] on input "1343" at bounding box center [303, 187] width 71 height 21
drag, startPoint x: 306, startPoint y: 185, endPoint x: 255, endPoint y: 180, distance: 50.6
click at [256, 183] on div "Accommodation Type Suite 1 Accommodation Price 1343 Maximum Guest 1 Available U…" at bounding box center [343, 188] width 324 height 38
type input "896"
click at [305, 229] on input "1216" at bounding box center [303, 224] width 71 height 21
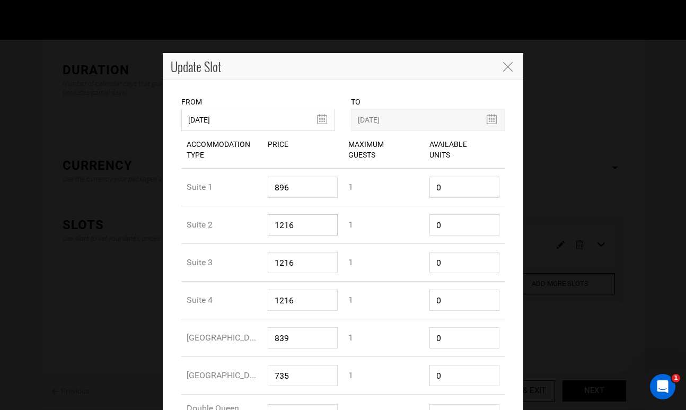
drag, startPoint x: 305, startPoint y: 229, endPoint x: 238, endPoint y: 223, distance: 66.6
click at [239, 223] on div "Accommodation Type Suite 2 Accommodation Price 1216 Maximum Guest 1 Available U…" at bounding box center [343, 225] width 324 height 38
type input "811"
drag, startPoint x: 295, startPoint y: 262, endPoint x: 215, endPoint y: 259, distance: 80.1
click at [218, 259] on div "Accommodation Type Suite 3 Accommodation Price 1216 Maximum Guest 1 Available U…" at bounding box center [343, 263] width 324 height 38
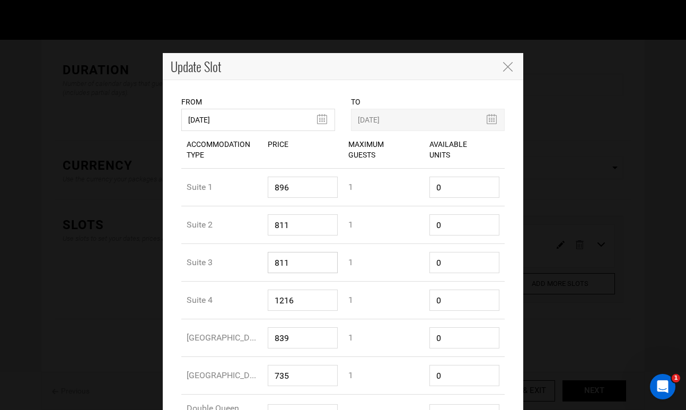
type input "811"
drag, startPoint x: 305, startPoint y: 299, endPoint x: 239, endPoint y: 296, distance: 65.3
click at [239, 297] on div "Accommodation Type Suite 4 Accommodation Price 1216 Maximum Guest 1 Available U…" at bounding box center [343, 301] width 324 height 38
type input "811"
drag, startPoint x: 296, startPoint y: 338, endPoint x: 261, endPoint y: 338, distance: 35.0
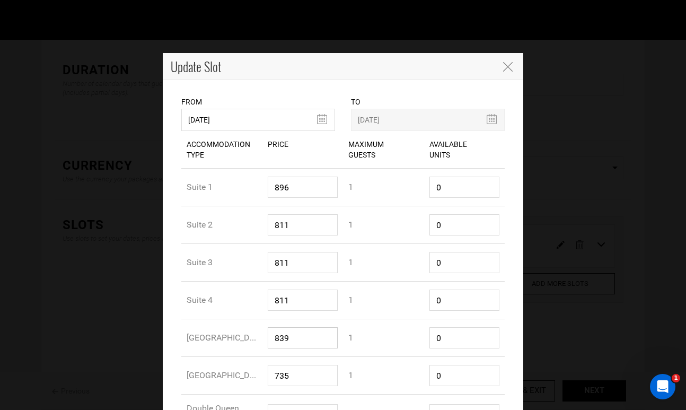
click at [263, 338] on div "Accommodation Price 839" at bounding box center [303, 337] width 81 height 37
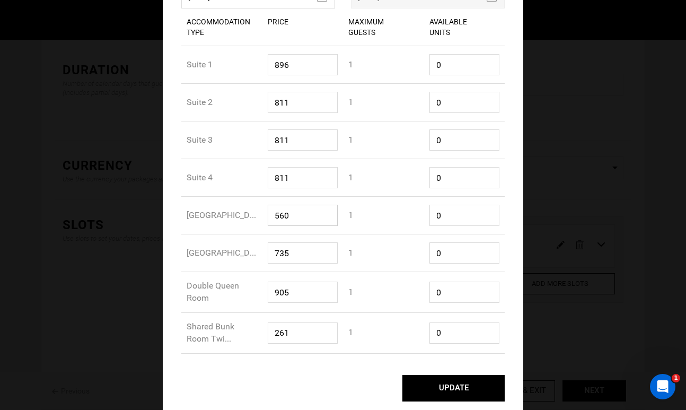
scroll to position [125, 0]
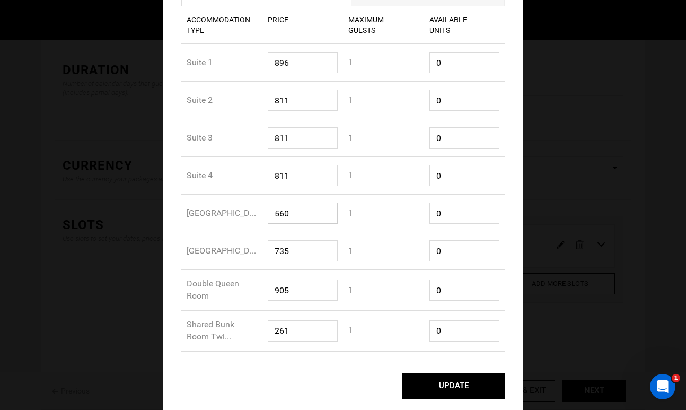
type input "560"
click at [308, 255] on input "735" at bounding box center [303, 250] width 71 height 21
drag, startPoint x: 308, startPoint y: 255, endPoint x: 271, endPoint y: 253, distance: 37.2
click at [271, 254] on input "735" at bounding box center [303, 250] width 71 height 21
type input "490"
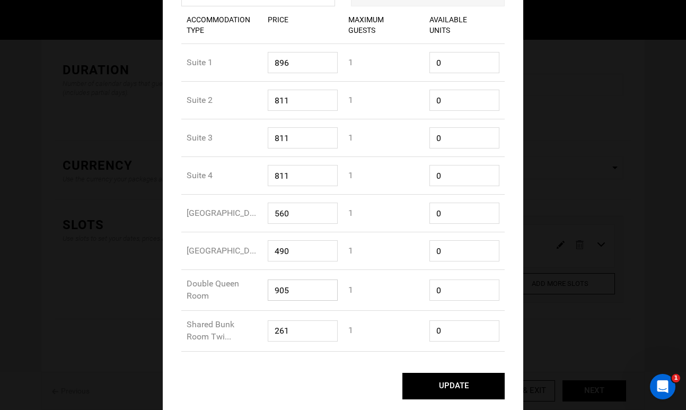
click at [297, 288] on input "905" at bounding box center [303, 290] width 71 height 21
drag, startPoint x: 297, startPoint y: 292, endPoint x: 249, endPoint y: 286, distance: 47.5
click at [249, 287] on div "Accommodation Type Double Queen Room Accommodation Price 905 Maximum Guest 1 Av…" at bounding box center [343, 290] width 324 height 41
type input "604"
drag, startPoint x: 290, startPoint y: 332, endPoint x: 261, endPoint y: 332, distance: 28.6
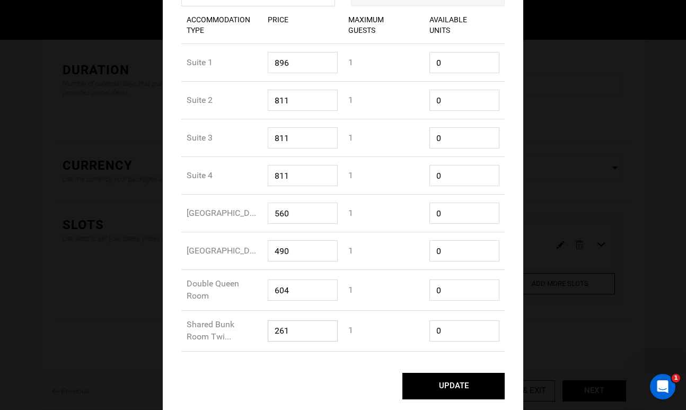
click at [261, 332] on div "Accommodation Type Shared Bunk Room Twi... Accommodation Price 261 Maximum Gues…" at bounding box center [343, 331] width 324 height 41
type input "174"
click at [458, 338] on input "0" at bounding box center [465, 330] width 71 height 21
click at [456, 331] on input "10" at bounding box center [465, 330] width 71 height 21
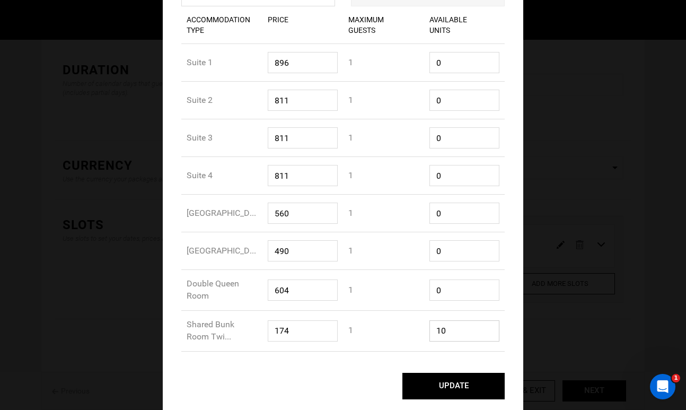
drag, startPoint x: 456, startPoint y: 331, endPoint x: 433, endPoint y: 331, distance: 22.8
click at [434, 331] on input "10" at bounding box center [465, 330] width 71 height 21
drag, startPoint x: 462, startPoint y: 337, endPoint x: 429, endPoint y: 327, distance: 34.8
click at [430, 329] on input "10" at bounding box center [465, 330] width 71 height 21
type input "0"
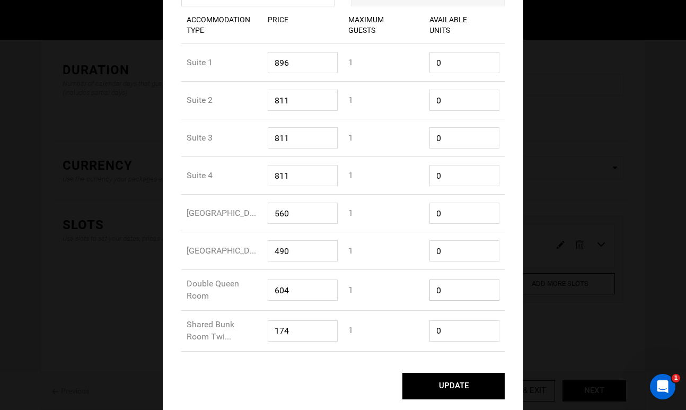
click at [464, 297] on input "0" at bounding box center [465, 290] width 71 height 21
click at [310, 331] on input "174" at bounding box center [303, 330] width 71 height 21
type input "174"
drag, startPoint x: 302, startPoint y: 336, endPoint x: 270, endPoint y: 59, distance: 278.3
click at [270, 59] on div "Accommodation Type Price Maximum Guests Available Units Accommodation Type Suit…" at bounding box center [343, 178] width 340 height 345
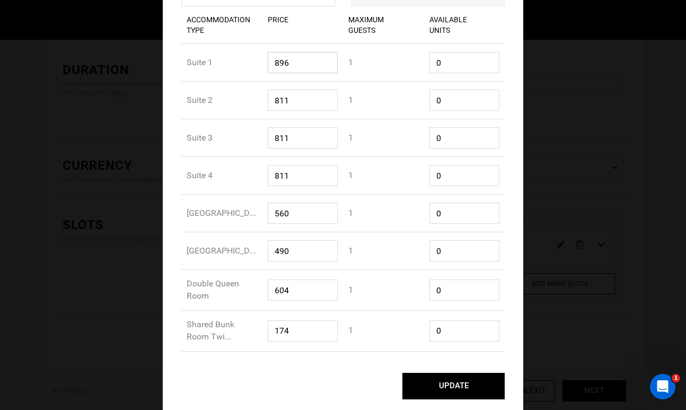
click at [270, 59] on input "896" at bounding box center [303, 62] width 71 height 21
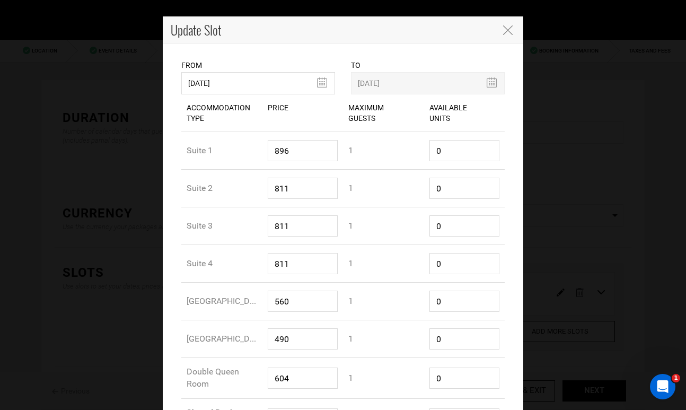
scroll to position [0, 0]
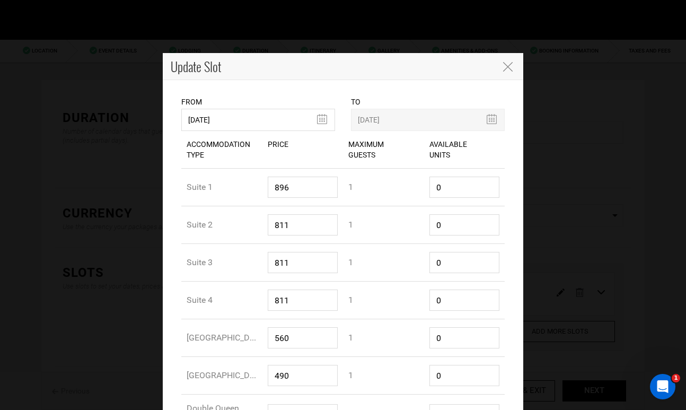
click at [507, 64] on icon "Close" at bounding box center [508, 67] width 10 height 10
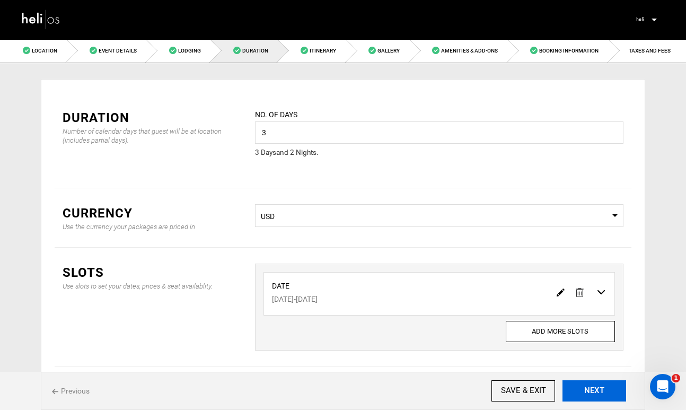
click at [585, 386] on button "NEXT" at bounding box center [595, 390] width 64 height 21
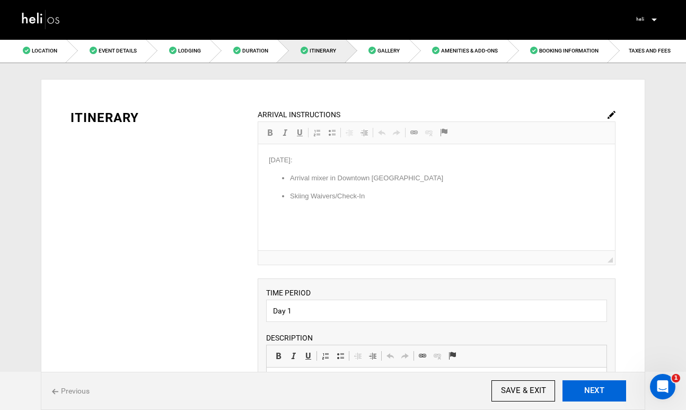
click at [585, 386] on button "NEXT" at bounding box center [595, 390] width 64 height 21
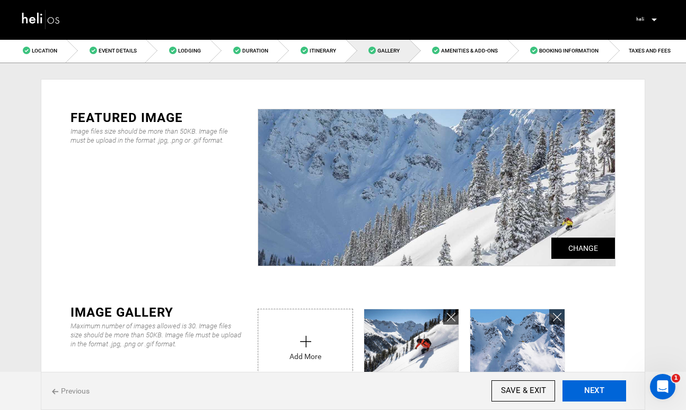
click at [585, 386] on button "NEXT" at bounding box center [595, 390] width 64 height 21
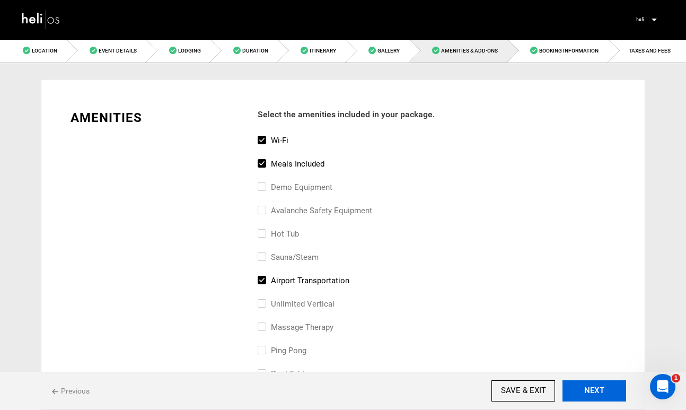
click at [585, 386] on button "NEXT" at bounding box center [595, 390] width 64 height 21
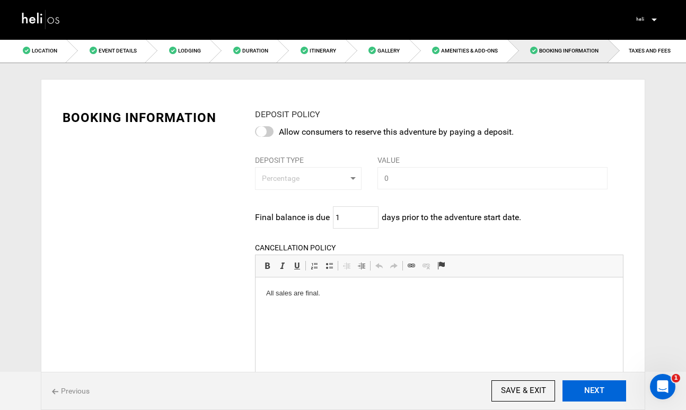
click at [585, 386] on button "NEXT" at bounding box center [595, 390] width 64 height 21
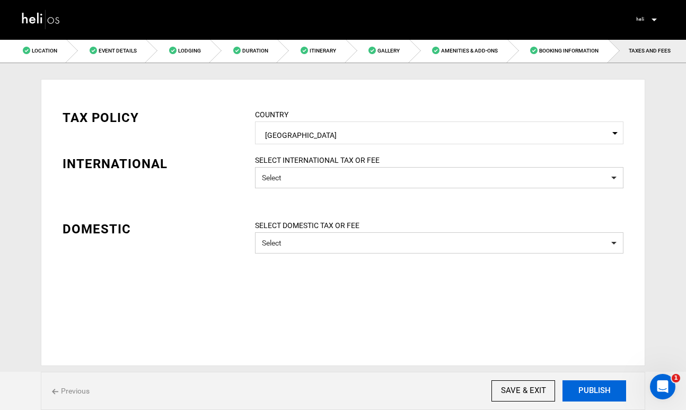
click at [585, 386] on button "PUBLISH" at bounding box center [595, 390] width 64 height 21
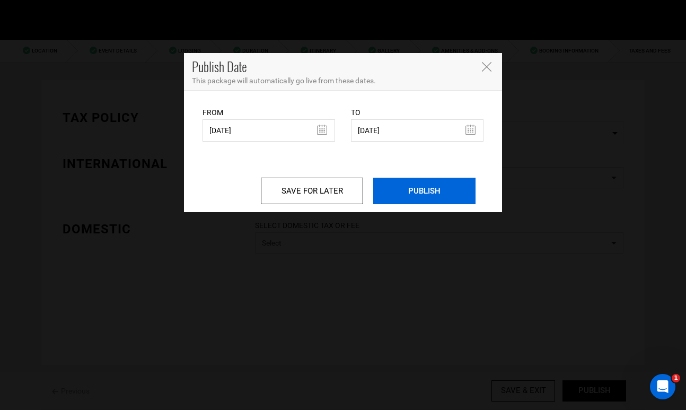
click at [429, 193] on input "PUBLISH" at bounding box center [424, 191] width 102 height 27
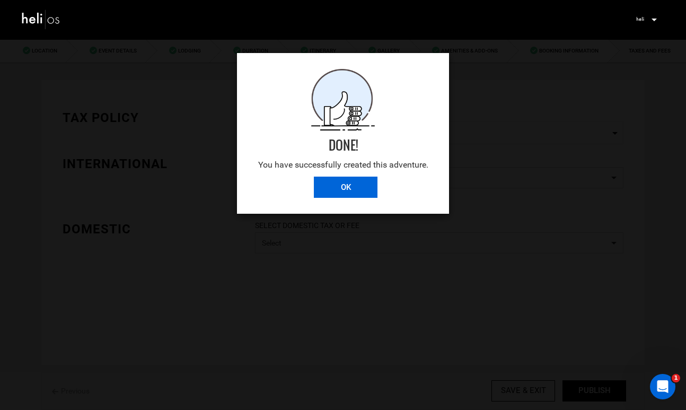
click at [347, 184] on input "OK" at bounding box center [346, 187] width 64 height 21
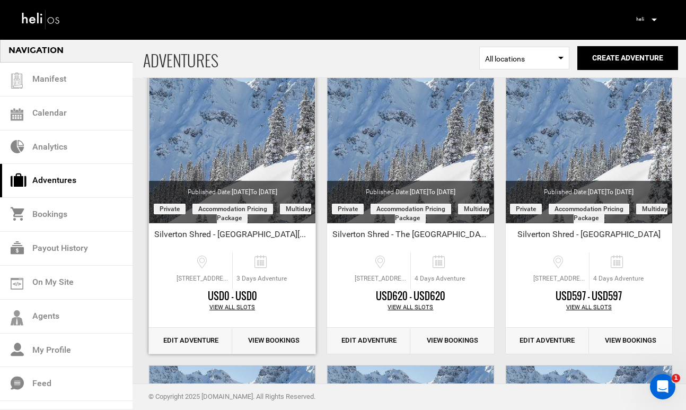
scroll to position [75, 0]
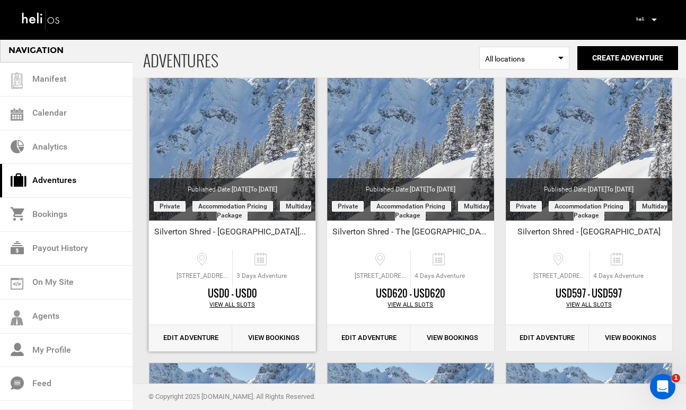
click at [206, 337] on link "Edit Adventure" at bounding box center [190, 338] width 83 height 26
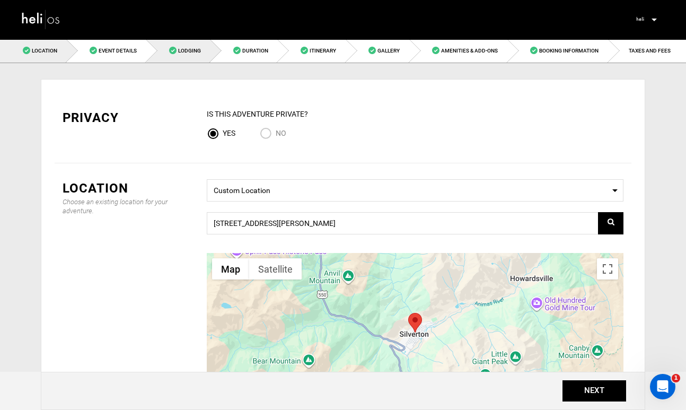
click at [189, 48] on span "Lodging" at bounding box center [189, 51] width 23 height 6
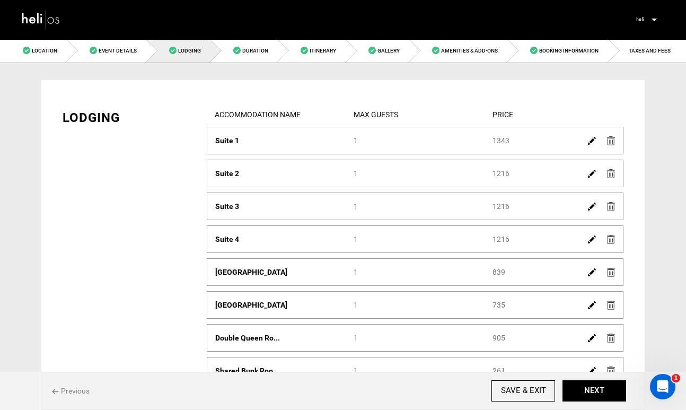
click at [589, 141] on img at bounding box center [592, 141] width 8 height 8
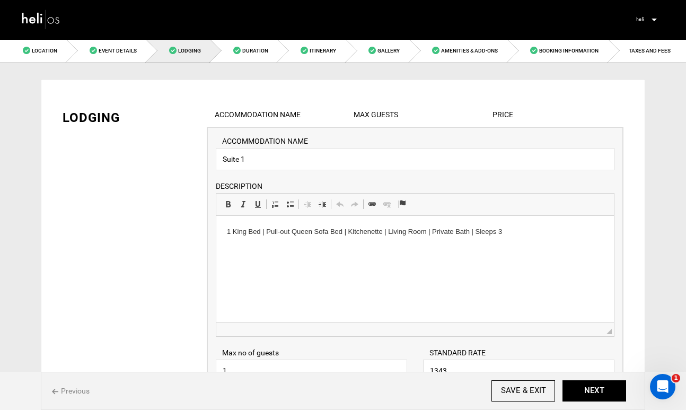
scroll to position [51, 0]
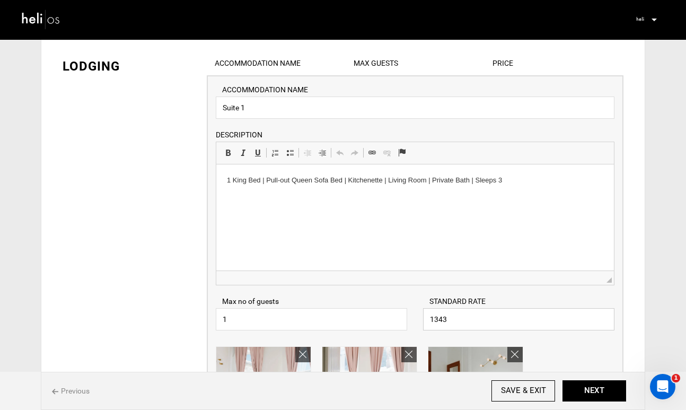
drag, startPoint x: 456, startPoint y: 317, endPoint x: 415, endPoint y: 317, distance: 40.8
click at [416, 317] on div "STANDARD RATE 1343 Please enter a valid Price." at bounding box center [518, 313] width 207 height 34
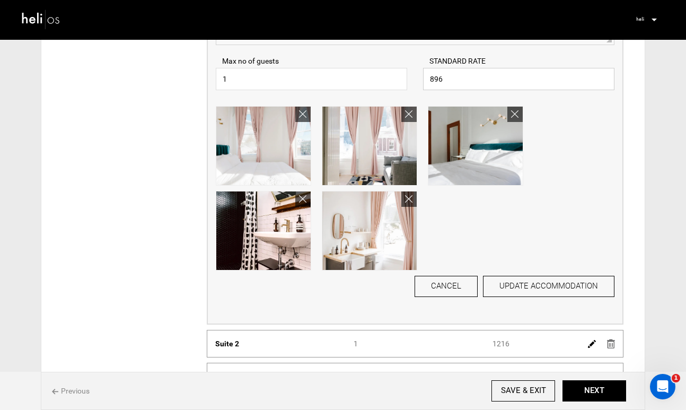
scroll to position [293, 0]
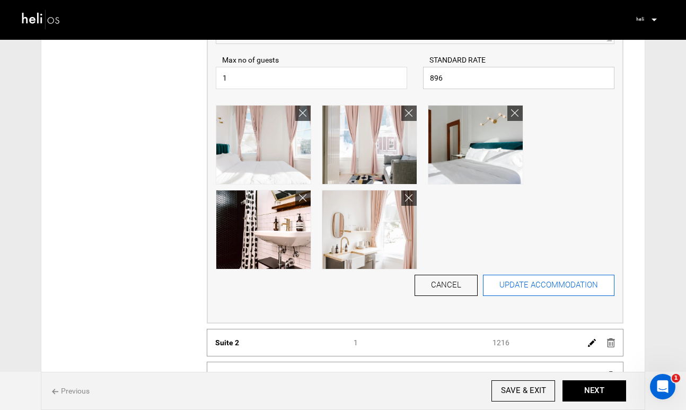
type input "896"
click at [556, 290] on button "UPDATE ACCOMMODATION" at bounding box center [549, 285] width 132 height 21
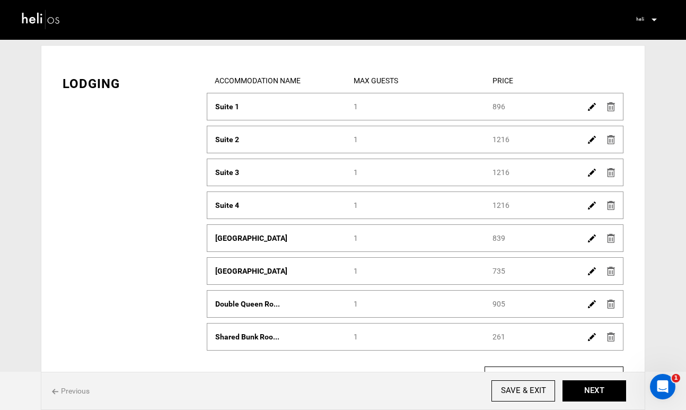
scroll to position [27, 0]
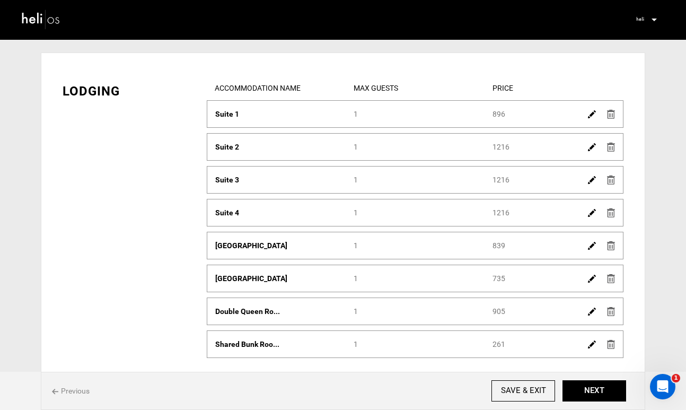
click at [589, 147] on img at bounding box center [592, 147] width 8 height 8
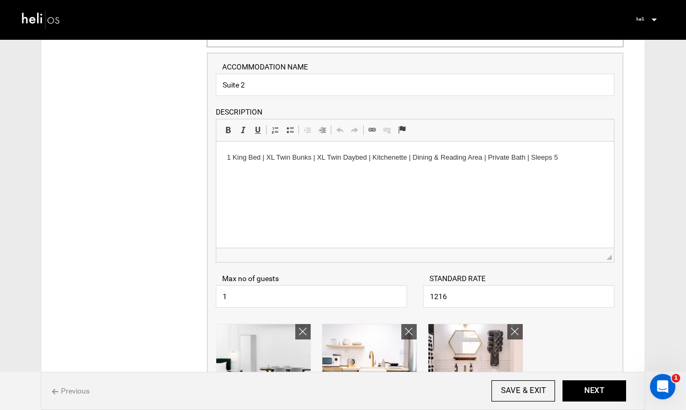
scroll to position [128, 0]
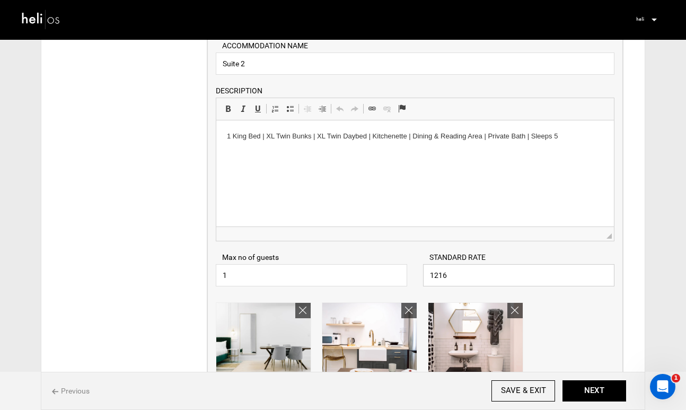
drag, startPoint x: 468, startPoint y: 276, endPoint x: 403, endPoint y: 271, distance: 66.0
click at [403, 275] on div "Max no of guests 1 Please enter a valid Guest no. STANDARD RATE 1216 Please ent…" at bounding box center [415, 263] width 415 height 45
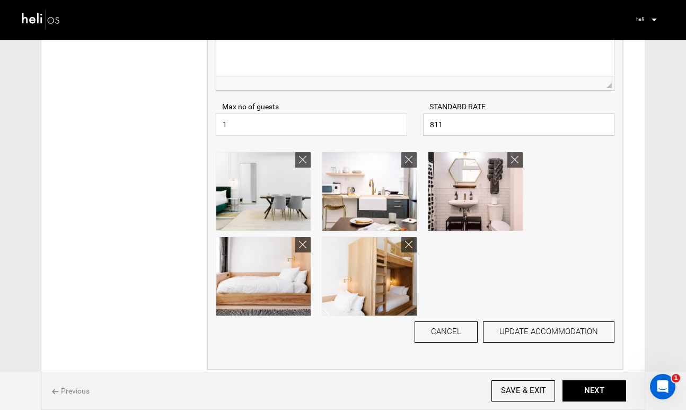
scroll to position [290, 0]
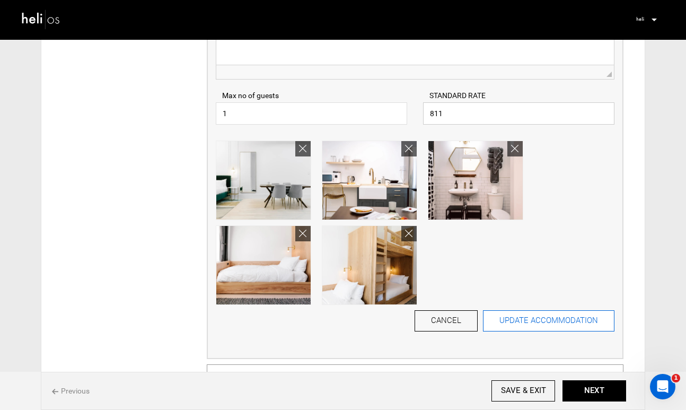
type input "811"
click at [570, 322] on button "UPDATE ACCOMMODATION" at bounding box center [549, 320] width 132 height 21
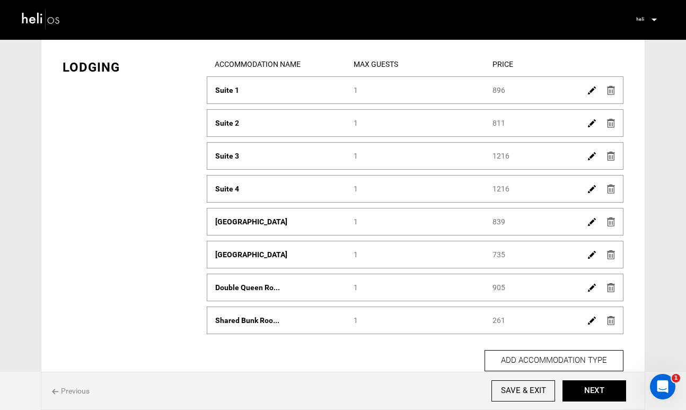
scroll to position [49, 0]
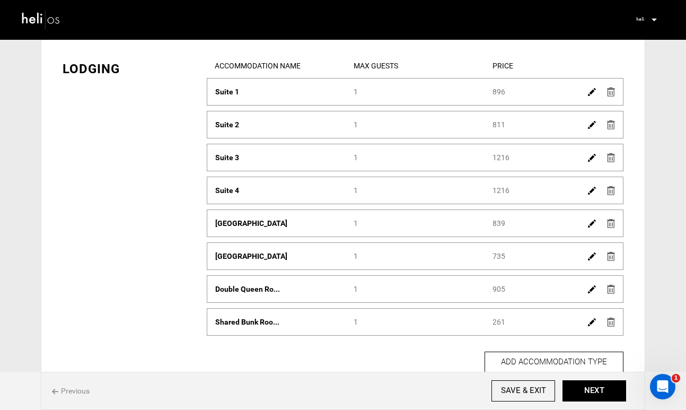
click at [592, 158] on img at bounding box center [592, 158] width 8 height 8
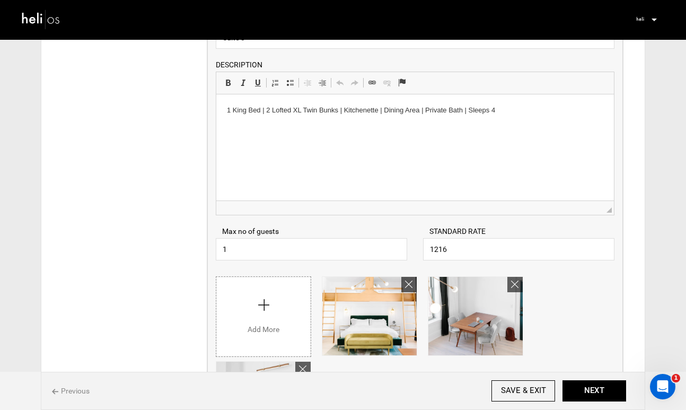
scroll to position [222, 0]
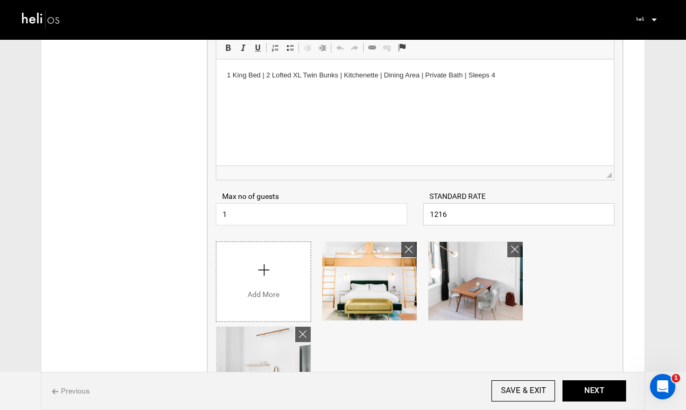
drag, startPoint x: 457, startPoint y: 215, endPoint x: 390, endPoint y: 205, distance: 67.5
click at [390, 205] on div "Max no of guests 1 Please enter a valid Guest no. STANDARD RATE 1216 Please ent…" at bounding box center [415, 202] width 415 height 45
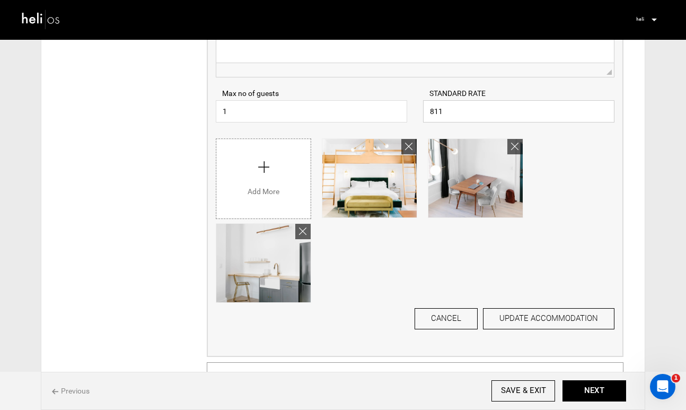
scroll to position [363, 0]
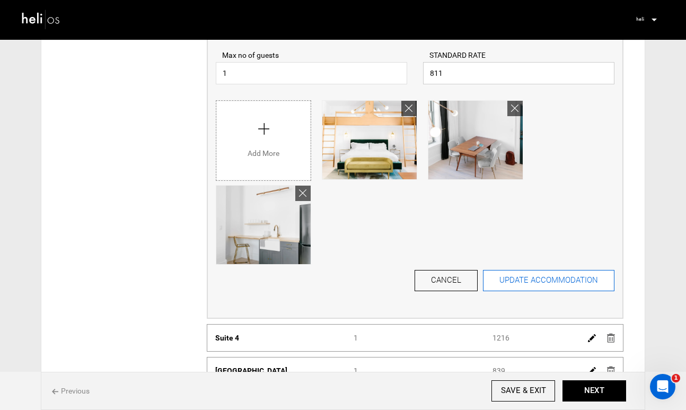
type input "811"
click at [556, 284] on button "UPDATE ACCOMMODATION" at bounding box center [549, 280] width 132 height 21
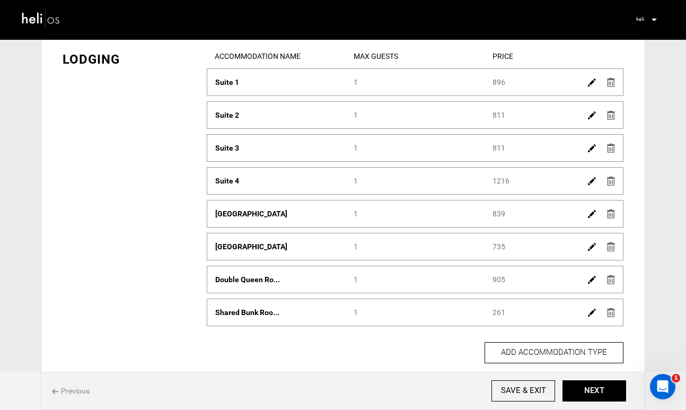
scroll to position [56, 0]
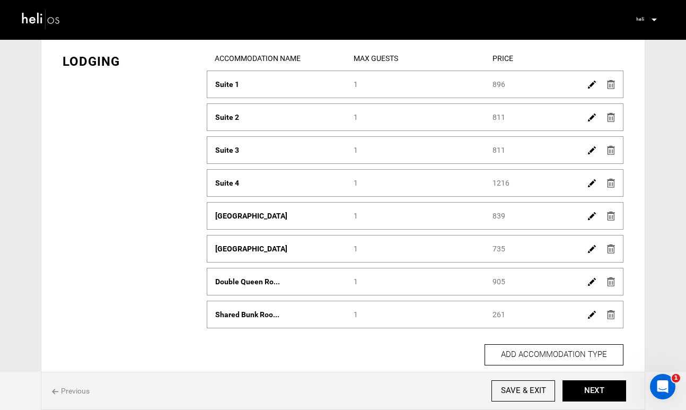
click at [589, 183] on img at bounding box center [592, 183] width 8 height 8
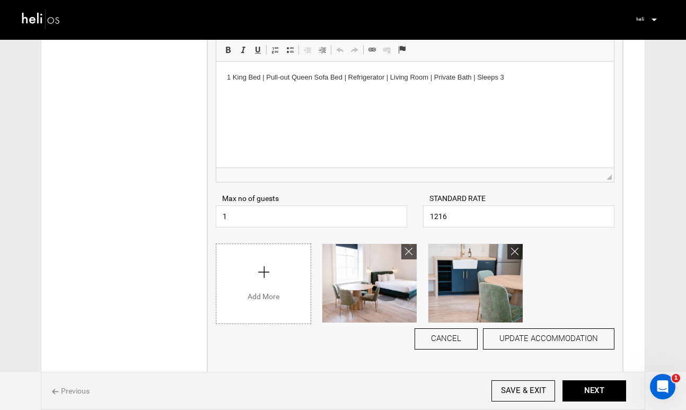
scroll to position [260, 0]
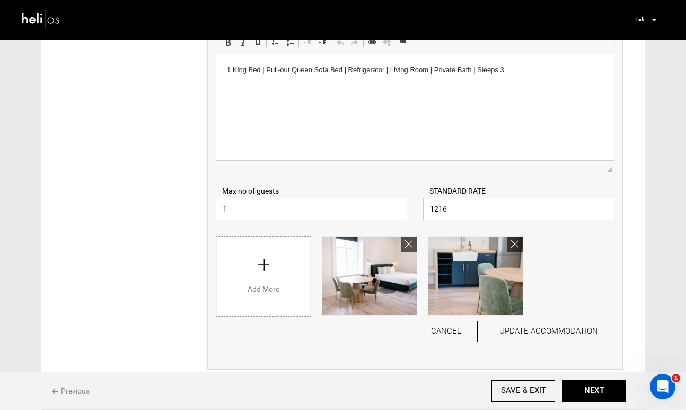
drag, startPoint x: 458, startPoint y: 212, endPoint x: 406, endPoint y: 210, distance: 52.5
click at [406, 211] on div "Max no of guests 1 Please enter a valid Guest no. STANDARD RATE 1216 Please ent…" at bounding box center [415, 197] width 415 height 45
type input "811"
click at [570, 324] on button "UPDATE ACCOMMODATION" at bounding box center [549, 331] width 132 height 21
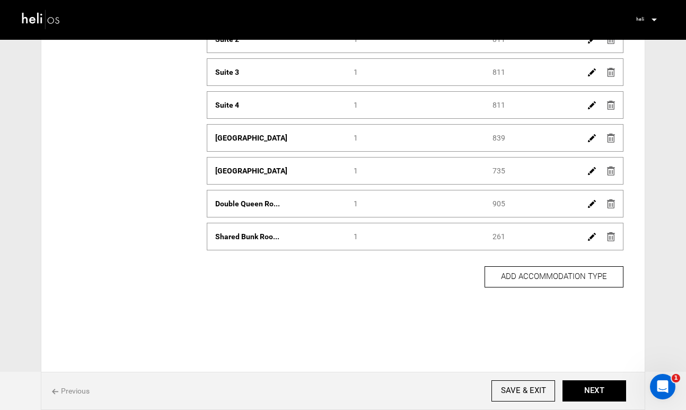
scroll to position [135, 0]
click at [589, 140] on img at bounding box center [592, 138] width 8 height 8
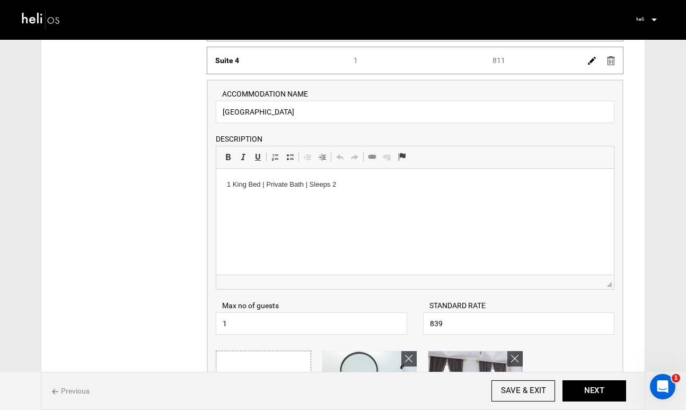
scroll to position [187, 0]
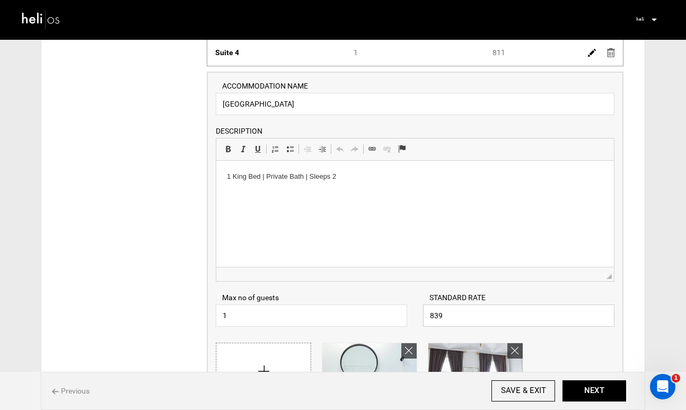
drag, startPoint x: 458, startPoint y: 319, endPoint x: 425, endPoint y: 311, distance: 34.2
click at [425, 311] on input "839" at bounding box center [519, 316] width 192 height 22
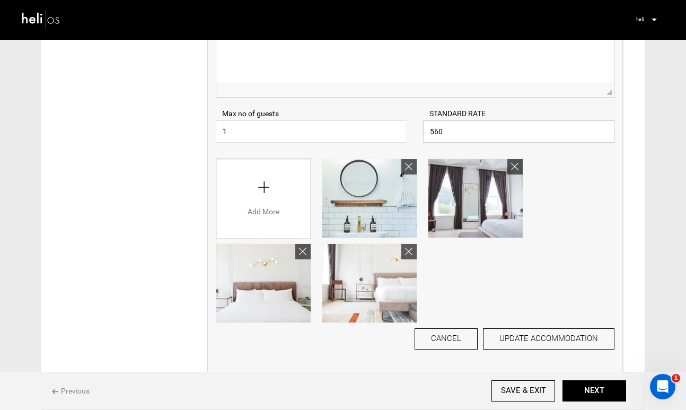
scroll to position [370, 0]
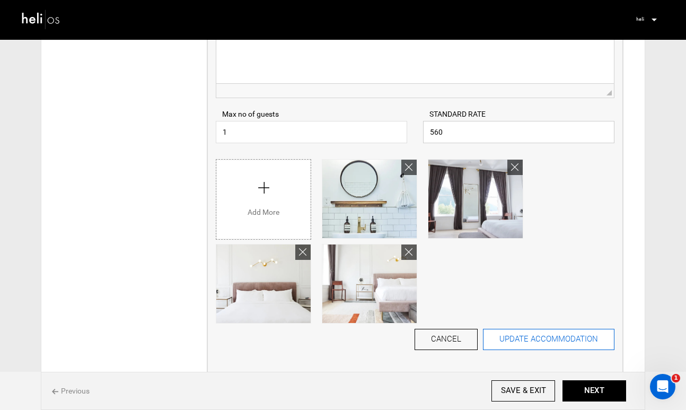
type input "560"
click at [550, 339] on button "UPDATE ACCOMMODATION" at bounding box center [549, 339] width 132 height 21
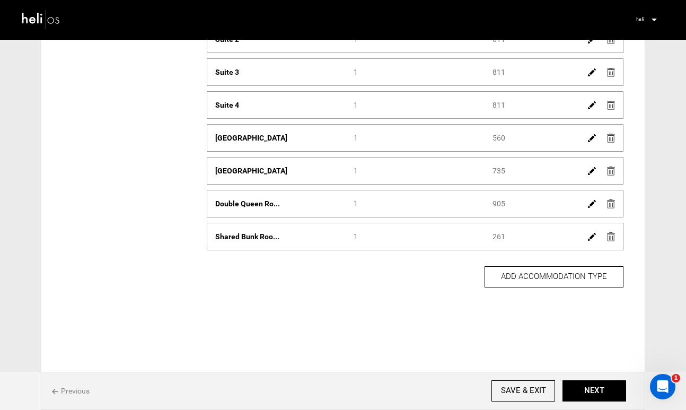
scroll to position [0, 0]
click at [589, 170] on img at bounding box center [592, 171] width 8 height 8
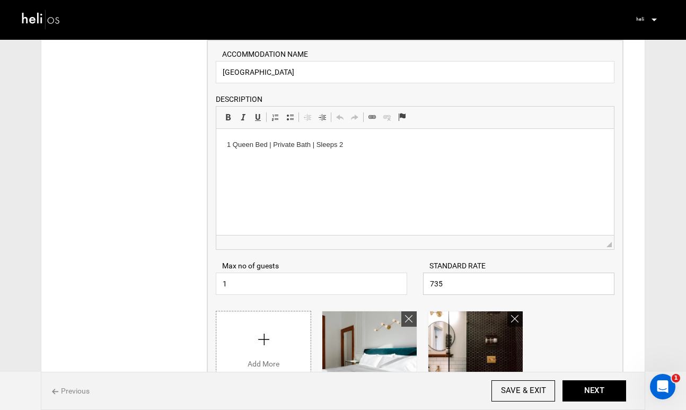
click at [482, 282] on input "735" at bounding box center [519, 284] width 192 height 22
drag, startPoint x: 468, startPoint y: 285, endPoint x: 387, endPoint y: 284, distance: 81.2
click at [390, 284] on div "Max no of guests 1 Please enter a valid Guest no. STANDARD RATE 735 Please ente…" at bounding box center [415, 272] width 415 height 45
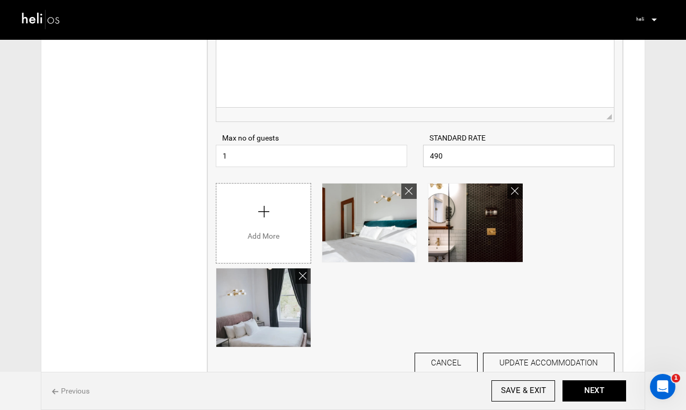
scroll to position [425, 0]
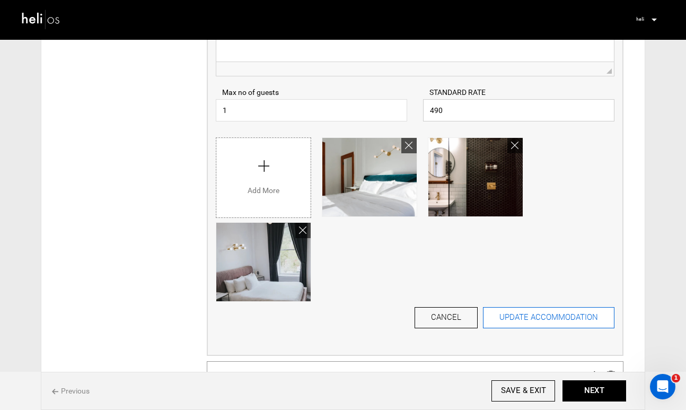
type input "490"
click at [563, 311] on button "UPDATE ACCOMMODATION" at bounding box center [549, 317] width 132 height 21
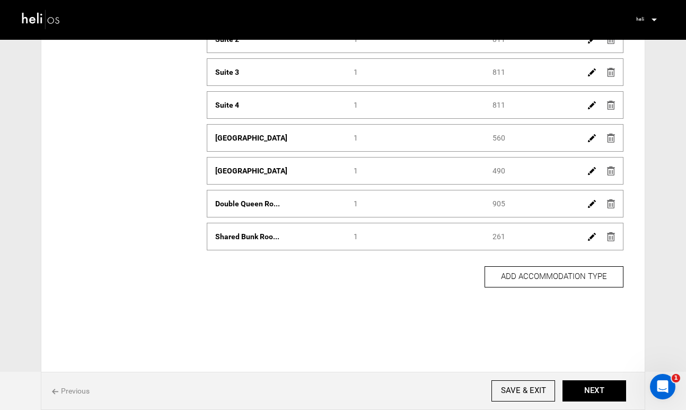
scroll to position [135, 0]
click at [589, 205] on img at bounding box center [592, 204] width 8 height 8
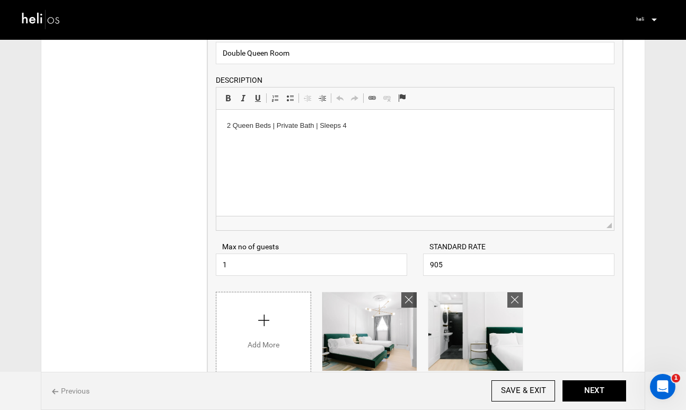
scroll to position [313, 0]
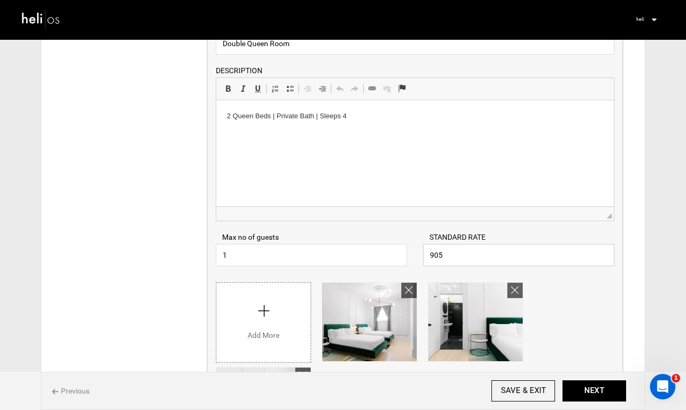
click at [487, 265] on input "905" at bounding box center [519, 255] width 192 height 22
drag, startPoint x: 473, startPoint y: 262, endPoint x: 397, endPoint y: 250, distance: 76.7
click at [397, 251] on div "Max no of guests 1 Please enter a valid Guest no. STANDARD RATE 905 Please ente…" at bounding box center [415, 243] width 415 height 45
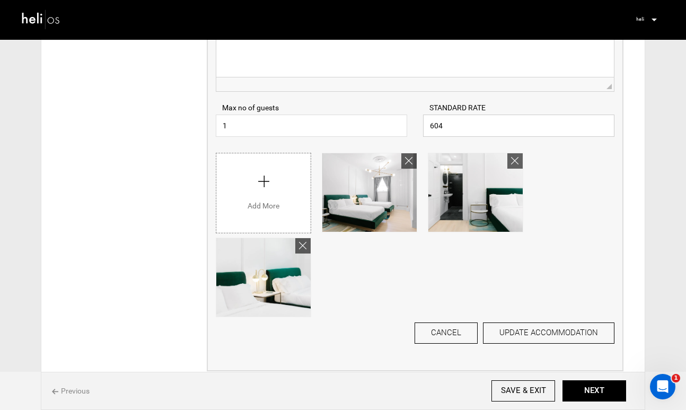
scroll to position [448, 0]
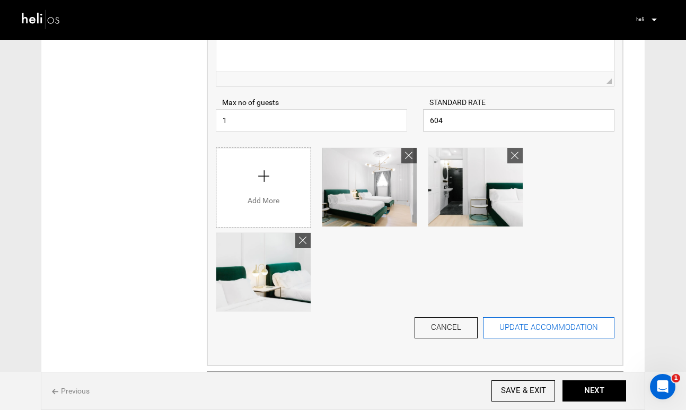
type input "604"
click at [521, 331] on button "UPDATE ACCOMMODATION" at bounding box center [549, 327] width 132 height 21
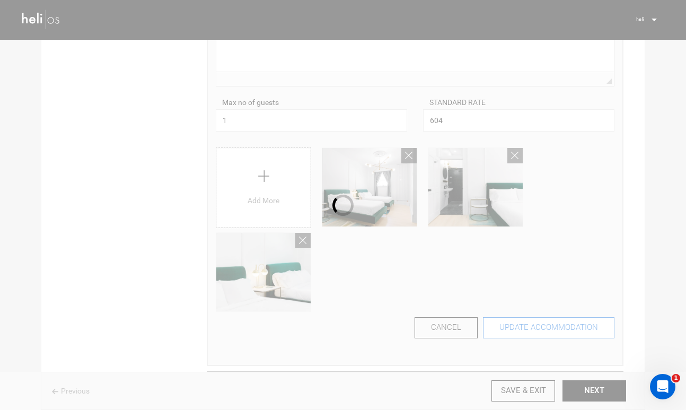
scroll to position [135, 0]
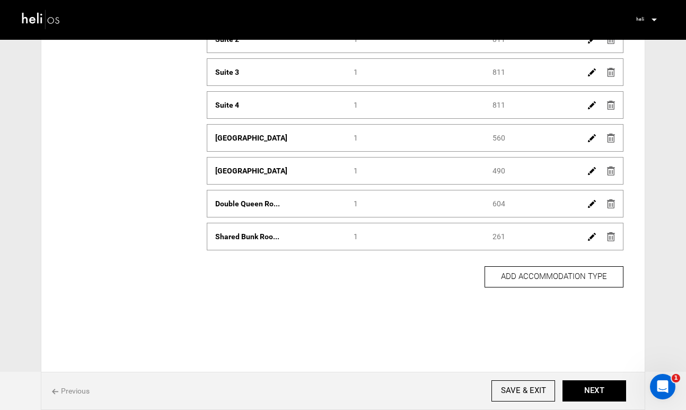
click at [589, 236] on img at bounding box center [592, 237] width 8 height 8
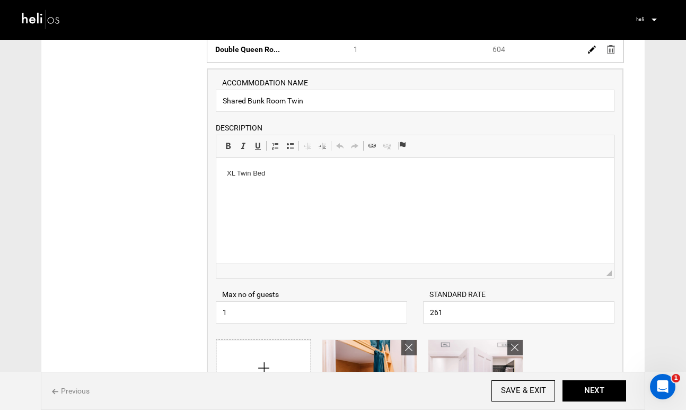
scroll to position [293, 0]
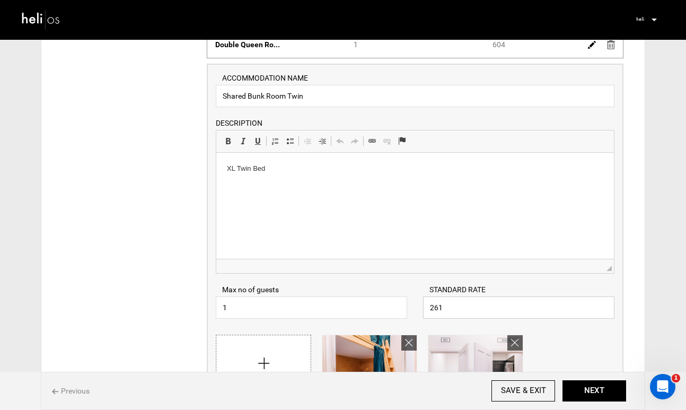
click at [477, 315] on input "261" at bounding box center [519, 308] width 192 height 22
drag, startPoint x: 458, startPoint y: 312, endPoint x: 399, endPoint y: 302, distance: 59.7
click at [402, 302] on div "Max no of guests 1 Please enter a valid Guest no. STANDARD RATE 261 Please ente…" at bounding box center [415, 296] width 415 height 45
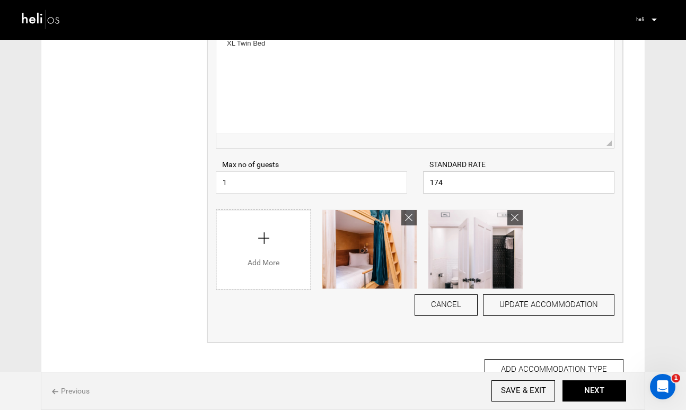
scroll to position [419, 0]
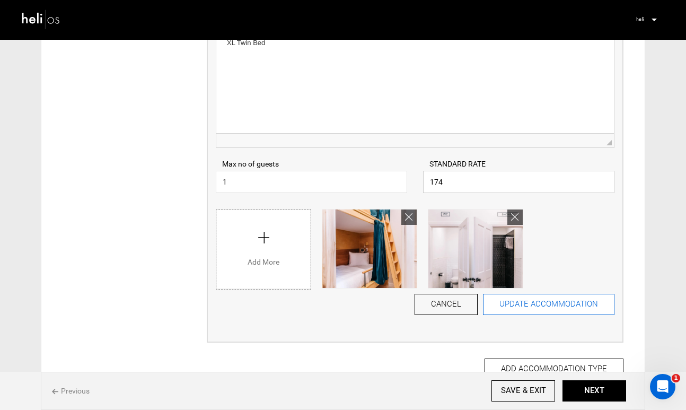
type input "174"
click at [564, 302] on button "UPDATE ACCOMMODATION" at bounding box center [549, 304] width 132 height 21
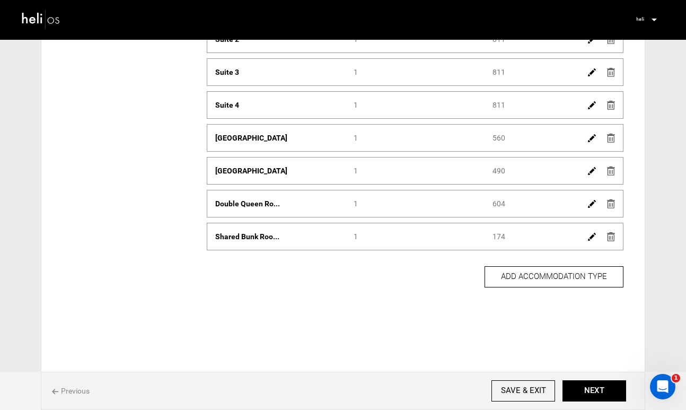
scroll to position [135, 0]
click at [579, 392] on button "NEXT" at bounding box center [595, 390] width 64 height 21
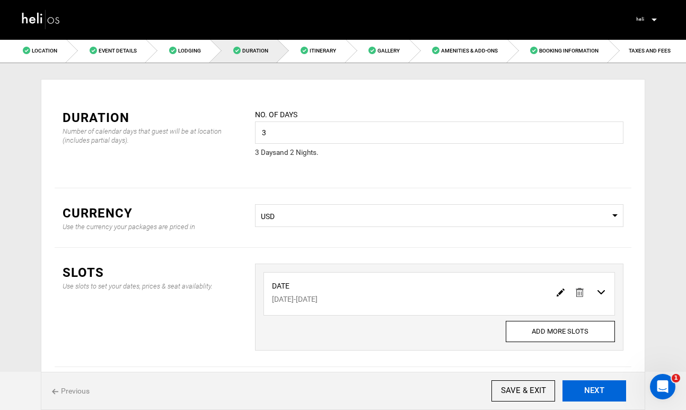
click at [579, 392] on button "NEXT" at bounding box center [595, 390] width 64 height 21
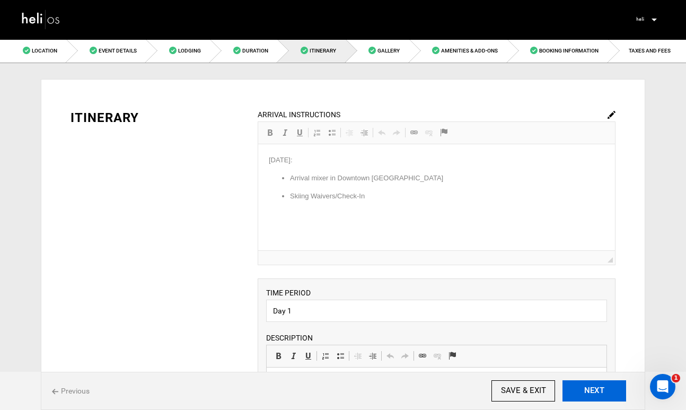
click at [579, 392] on button "NEXT" at bounding box center [595, 390] width 64 height 21
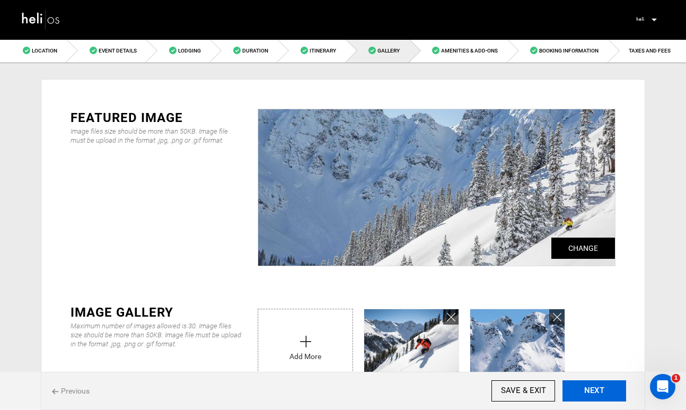
click at [579, 392] on button "NEXT" at bounding box center [595, 390] width 64 height 21
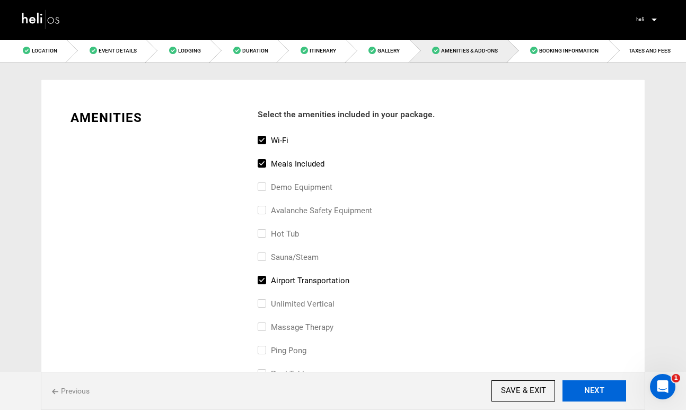
click at [579, 392] on button "NEXT" at bounding box center [595, 390] width 64 height 21
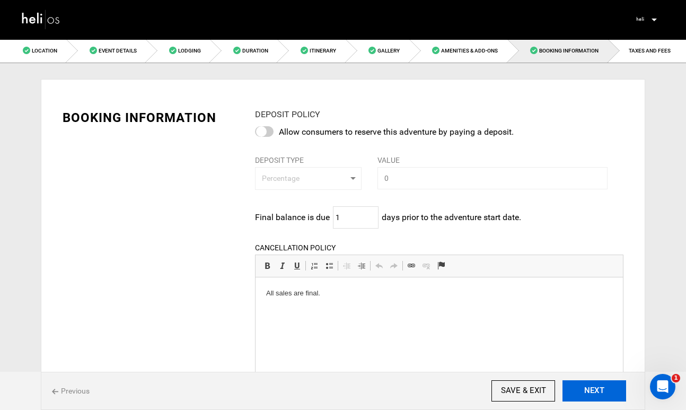
click at [579, 392] on button "NEXT" at bounding box center [595, 390] width 64 height 21
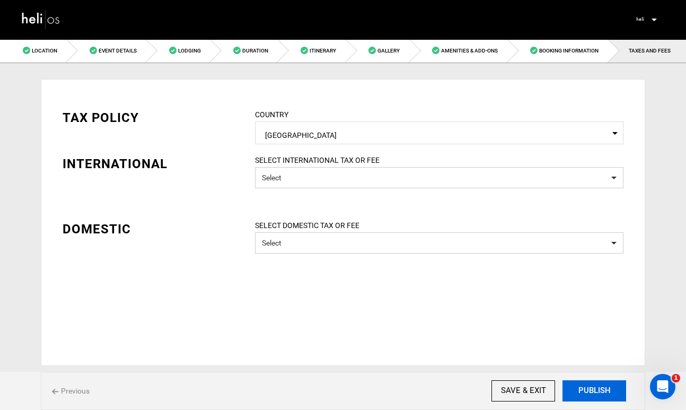
click at [579, 392] on button "PUBLISH" at bounding box center [595, 390] width 64 height 21
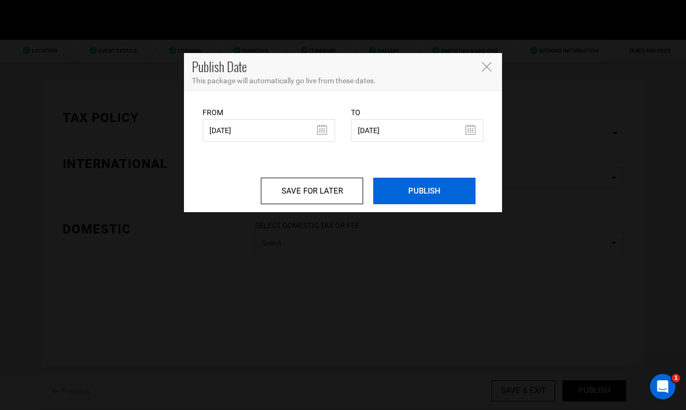
click at [423, 192] on input "PUBLISH" at bounding box center [424, 191] width 102 height 27
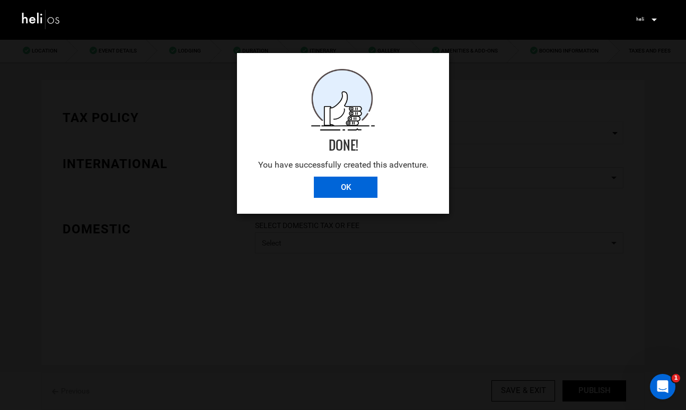
click at [329, 186] on input "OK" at bounding box center [346, 187] width 64 height 21
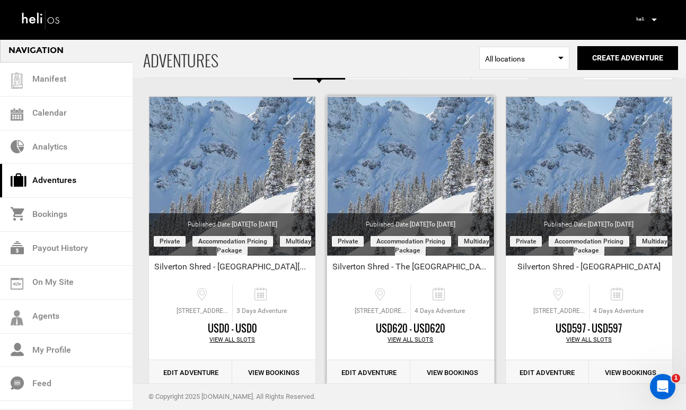
scroll to position [44, 0]
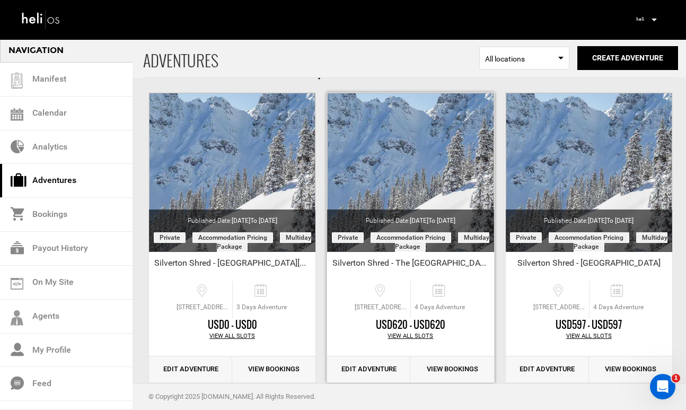
click at [377, 369] on link "Edit Adventure" at bounding box center [368, 369] width 83 height 26
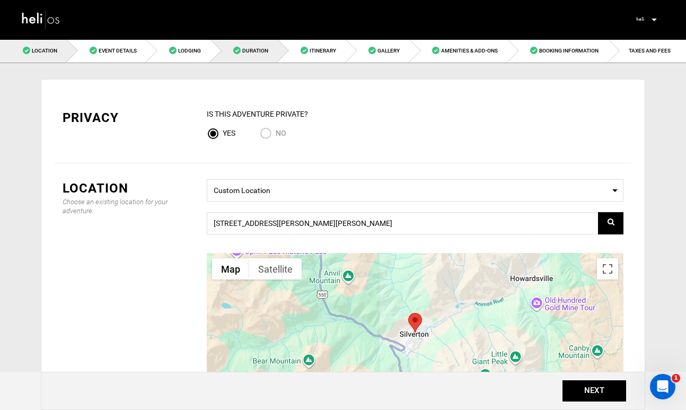
click at [254, 57] on link "Duration" at bounding box center [244, 51] width 67 height 24
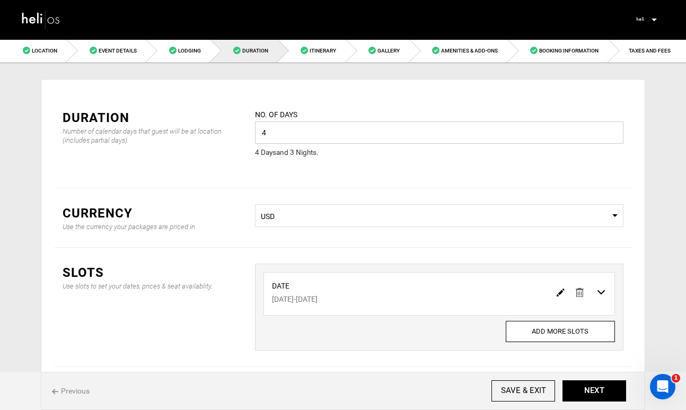
click at [299, 136] on input "4" at bounding box center [439, 132] width 369 height 22
type input "2"
type input "3"
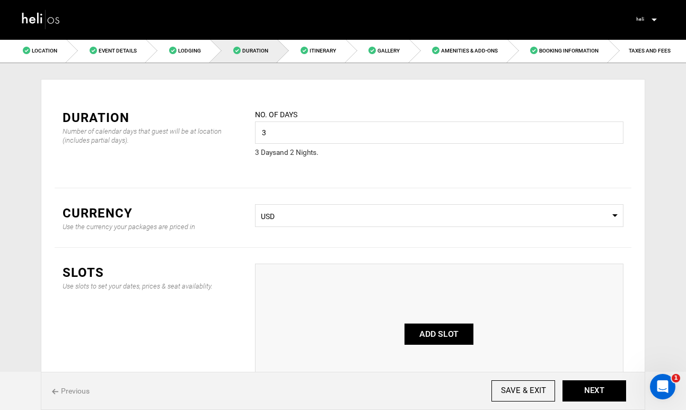
click at [440, 334] on button "ADD SLOT" at bounding box center [439, 334] width 69 height 21
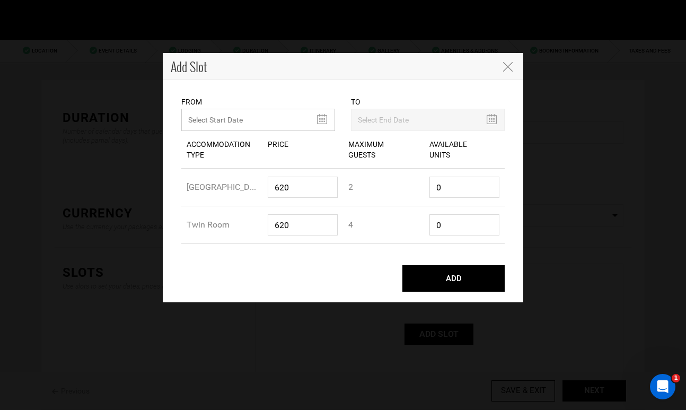
click at [323, 119] on input "text" at bounding box center [258, 120] width 154 height 22
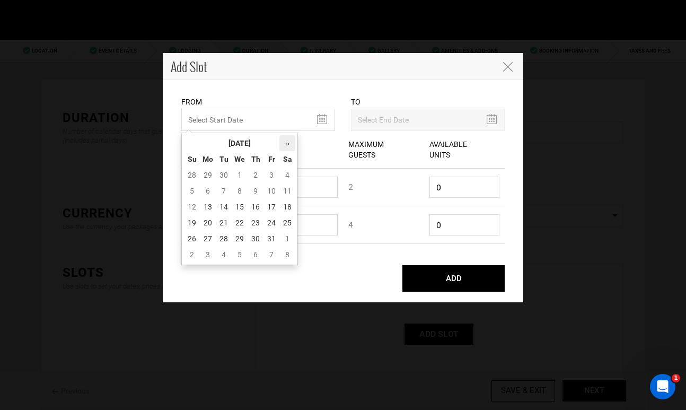
click at [286, 146] on th "»" at bounding box center [288, 143] width 16 height 16
click at [208, 190] on td "2" at bounding box center [208, 191] width 16 height 16
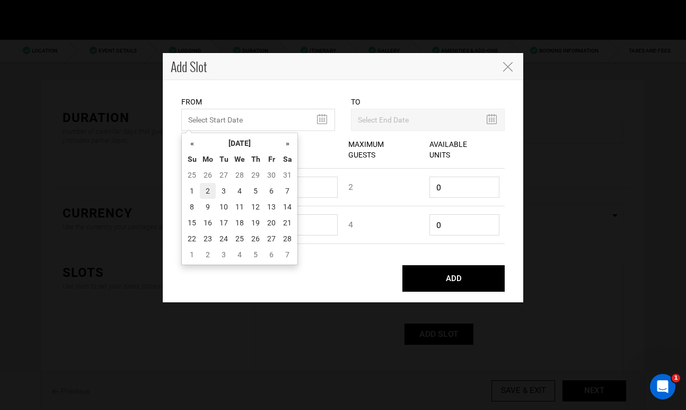
type input "[DATE]"
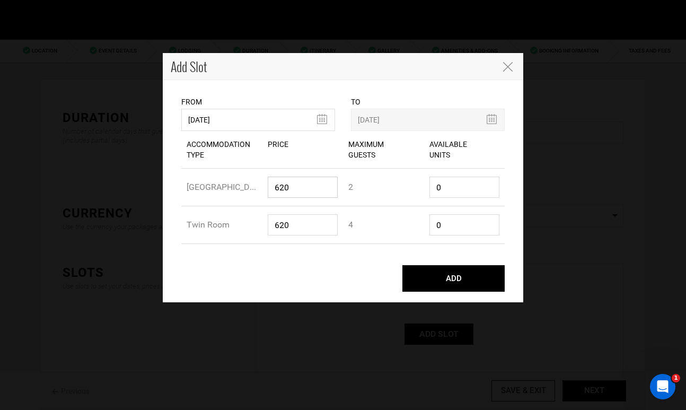
click at [327, 189] on input "620" at bounding box center [303, 187] width 71 height 21
type input "414"
click at [306, 229] on input "620" at bounding box center [303, 224] width 71 height 21
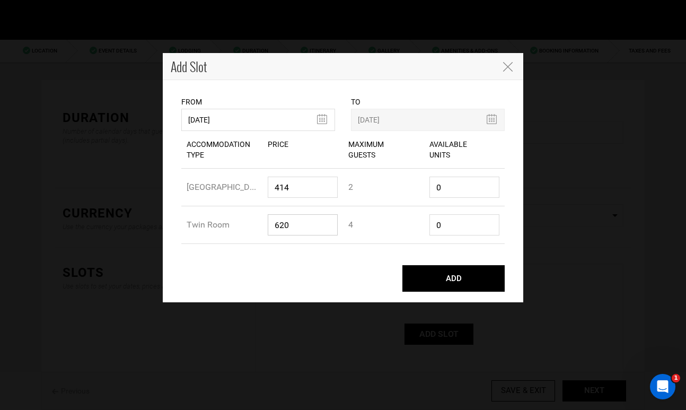
click at [306, 229] on input "620" at bounding box center [303, 224] width 71 height 21
type input "414"
click at [419, 268] on button "ADD" at bounding box center [454, 278] width 102 height 27
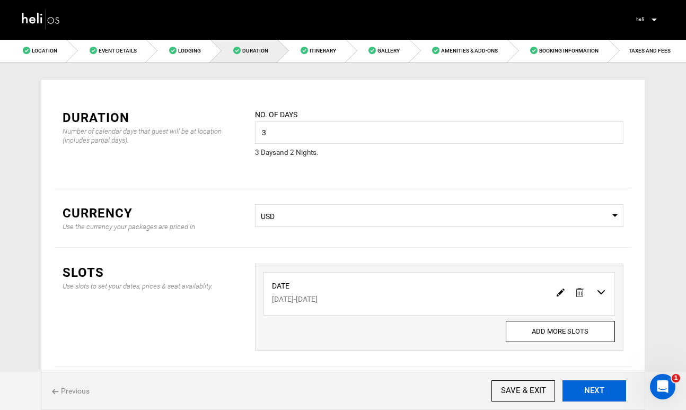
click at [595, 388] on button "NEXT" at bounding box center [595, 390] width 64 height 21
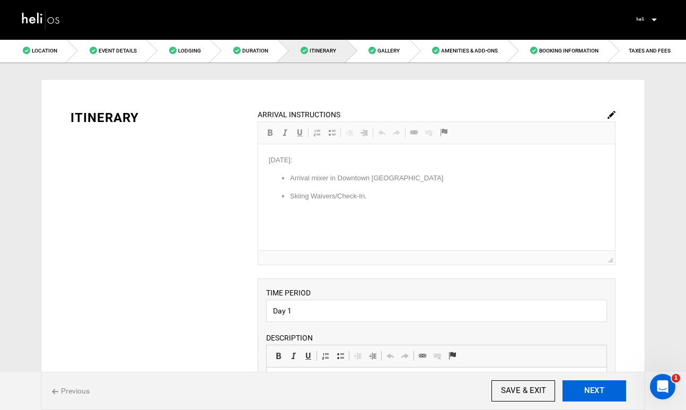
click at [595, 388] on button "NEXT" at bounding box center [595, 390] width 64 height 21
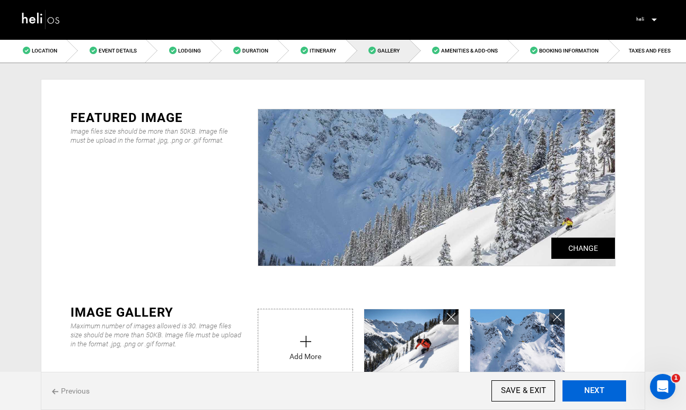
click at [595, 388] on button "NEXT" at bounding box center [595, 390] width 64 height 21
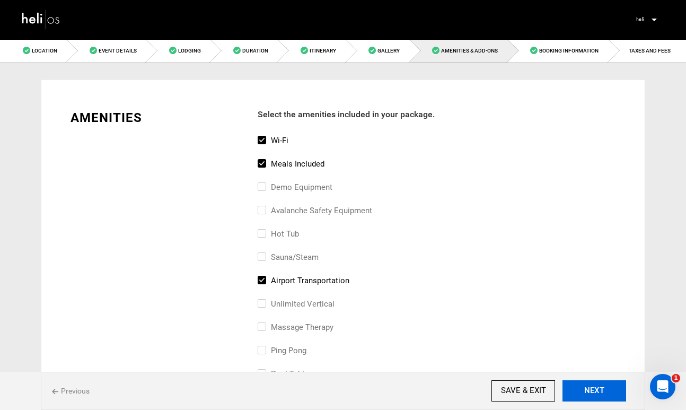
click at [595, 388] on button "NEXT" at bounding box center [595, 390] width 64 height 21
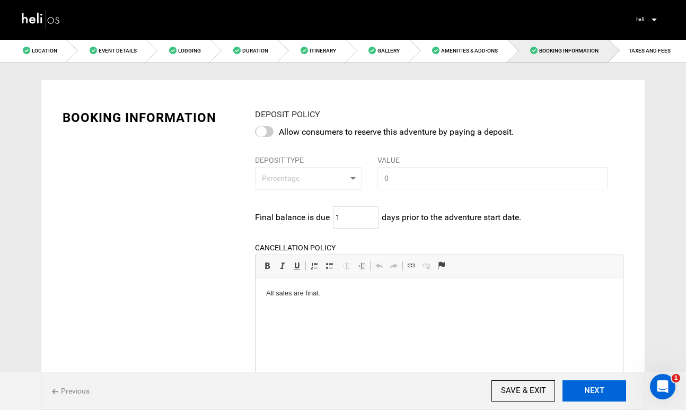
click at [595, 388] on button "NEXT" at bounding box center [595, 390] width 64 height 21
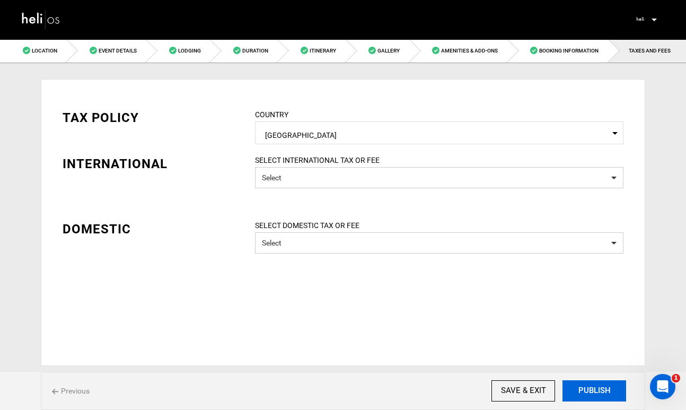
click at [595, 388] on button "PUBLISH" at bounding box center [595, 390] width 64 height 21
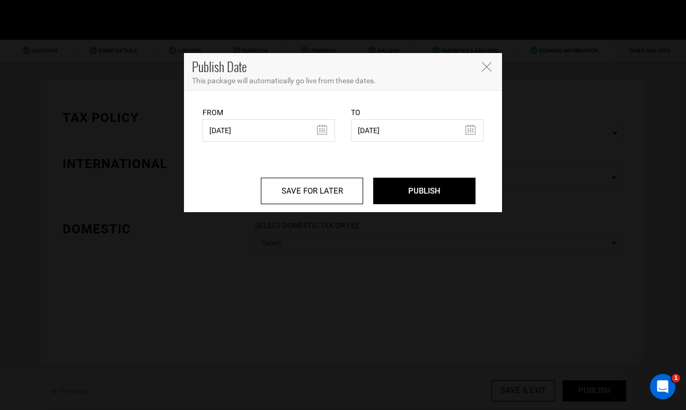
click at [595, 388] on div "Publish Date This package will automatically go live from these dates. From [DA…" at bounding box center [343, 205] width 686 height 410
click at [429, 194] on input "PUBLISH" at bounding box center [424, 191] width 102 height 27
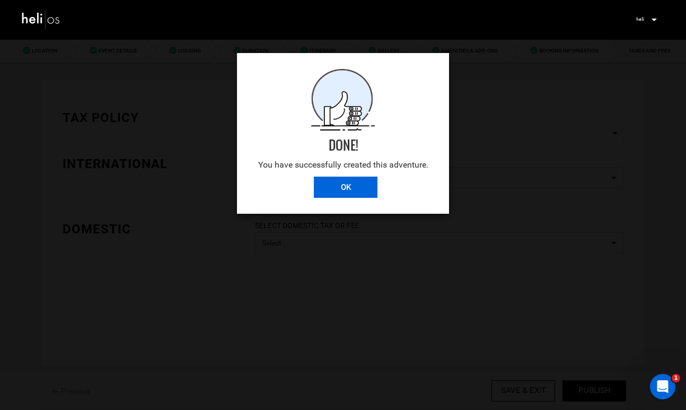
click at [343, 187] on input "OK" at bounding box center [346, 187] width 64 height 21
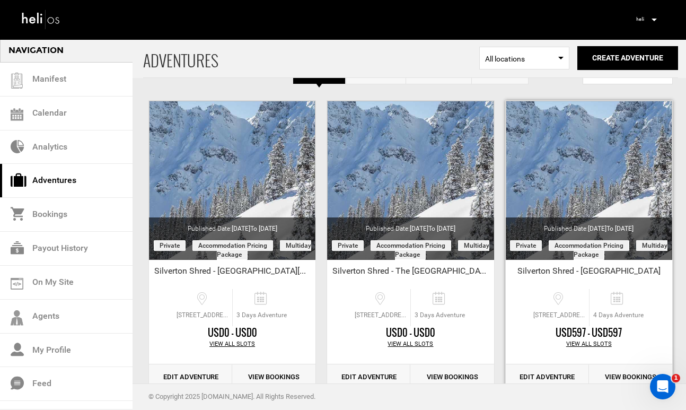
scroll to position [57, 0]
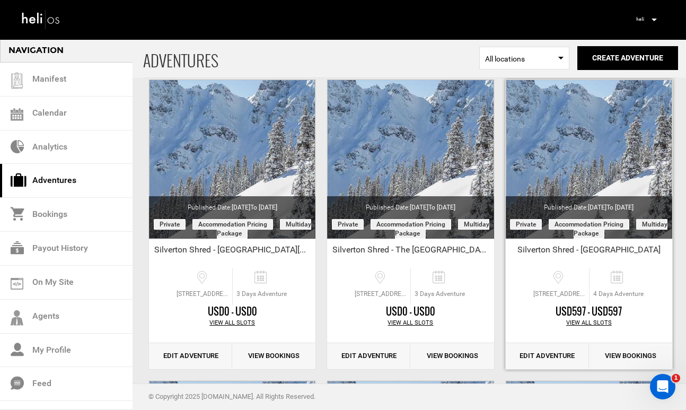
click at [544, 352] on link "Edit Adventure" at bounding box center [547, 356] width 83 height 26
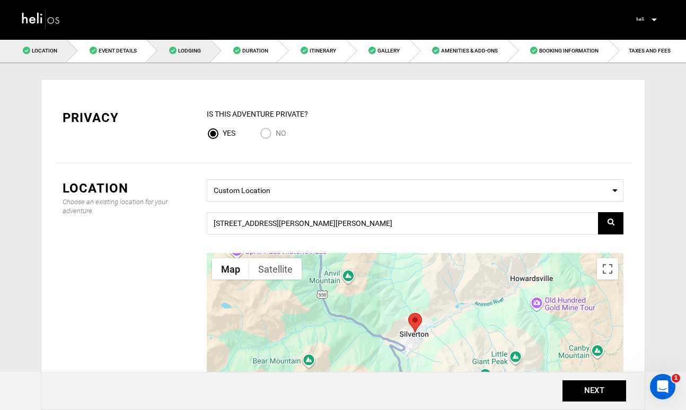
click at [192, 53] on span "Lodging" at bounding box center [189, 51] width 23 height 6
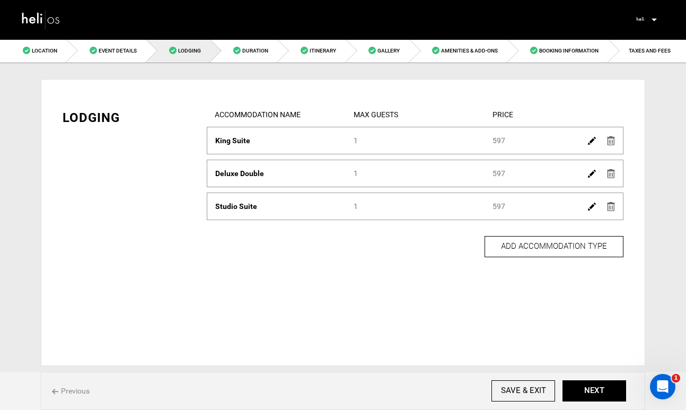
drag, startPoint x: 504, startPoint y: 144, endPoint x: 493, endPoint y: 144, distance: 11.1
click at [493, 144] on div "Price 597" at bounding box center [554, 140] width 138 height 11
click at [593, 145] on img at bounding box center [592, 141] width 8 height 8
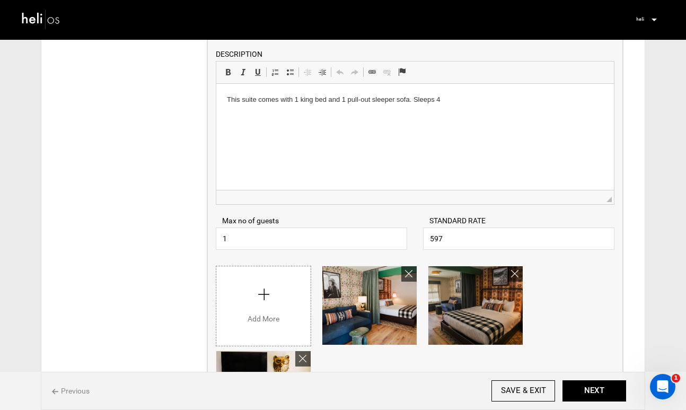
scroll to position [147, 0]
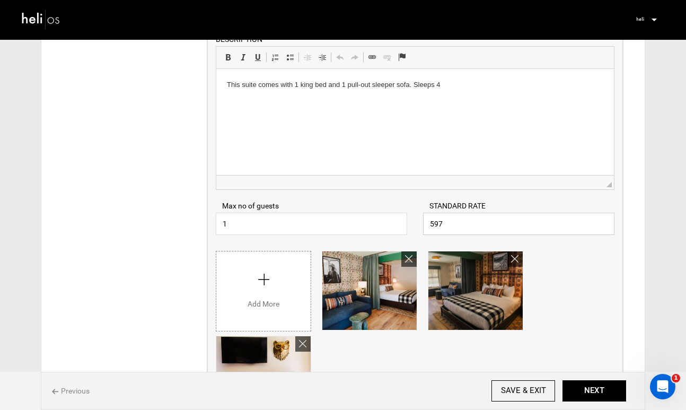
click at [447, 229] on input "597" at bounding box center [519, 224] width 192 height 22
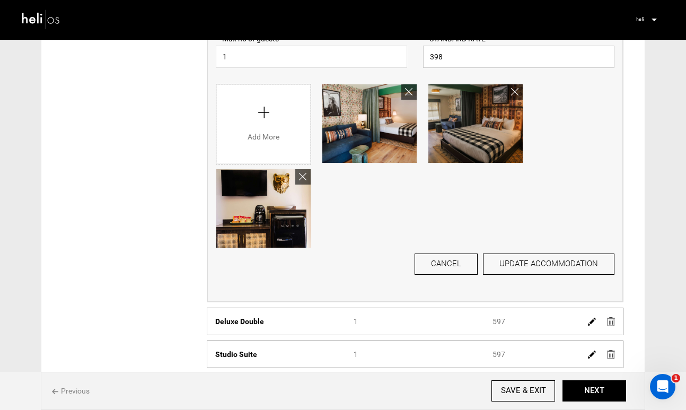
scroll to position [327, 0]
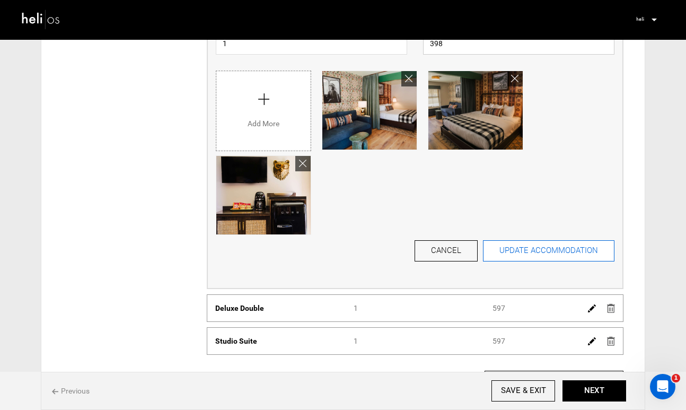
type input "398"
click at [546, 253] on button "UPDATE ACCOMMODATION" at bounding box center [549, 250] width 132 height 21
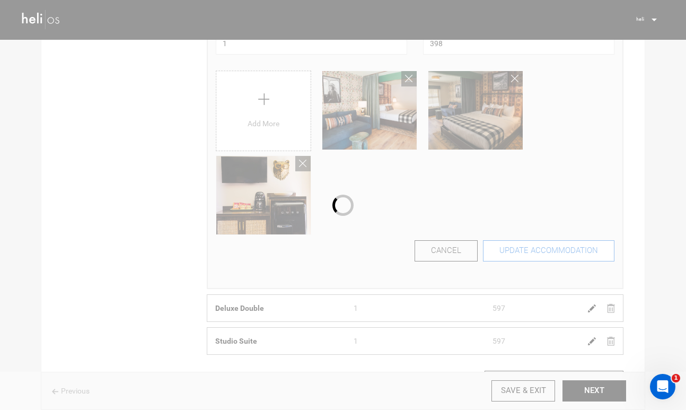
scroll to position [0, 0]
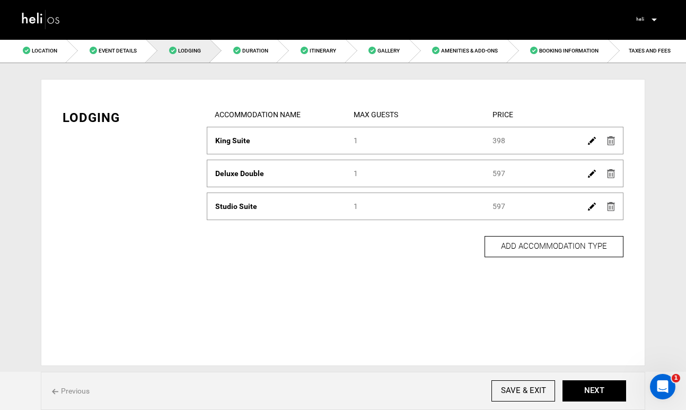
click at [588, 176] on img at bounding box center [592, 174] width 8 height 8
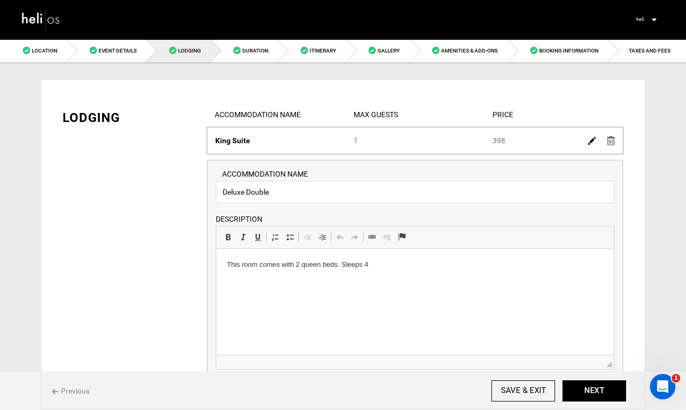
scroll to position [95, 0]
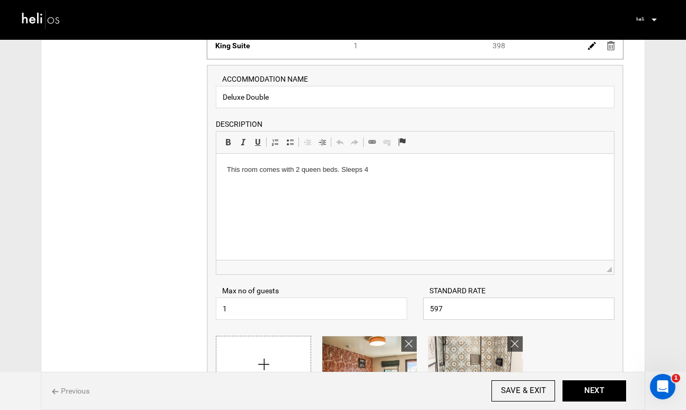
click at [481, 311] on input "597" at bounding box center [519, 309] width 192 height 22
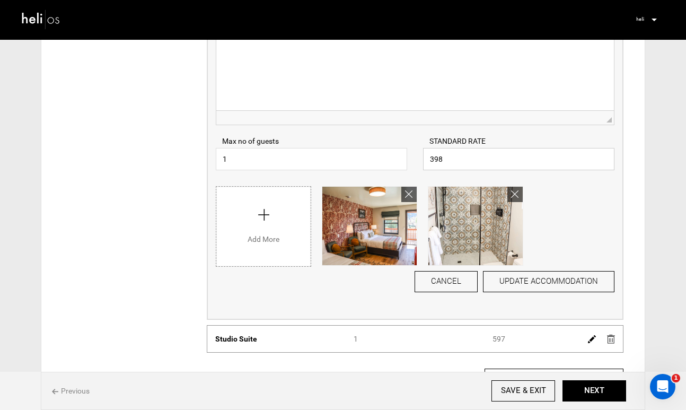
scroll to position [246, 0]
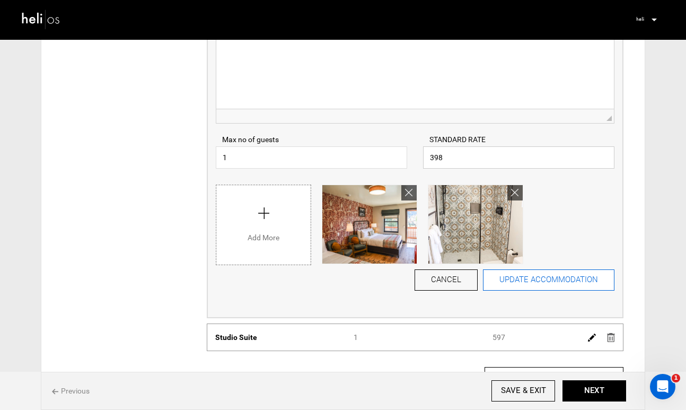
type input "398"
click at [543, 280] on button "UPDATE ACCOMMODATION" at bounding box center [549, 279] width 132 height 21
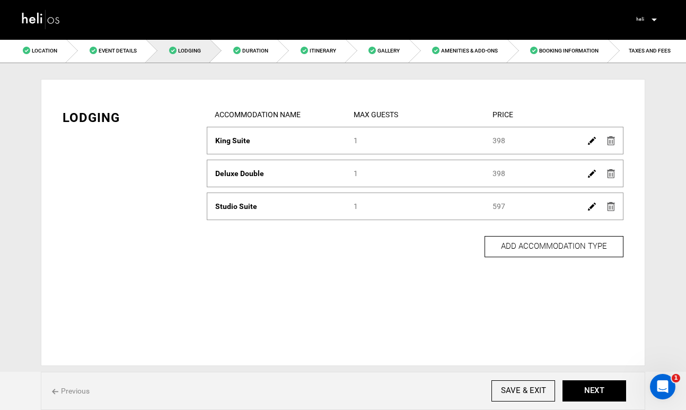
scroll to position [0, 0]
click at [593, 211] on link at bounding box center [592, 205] width 8 height 15
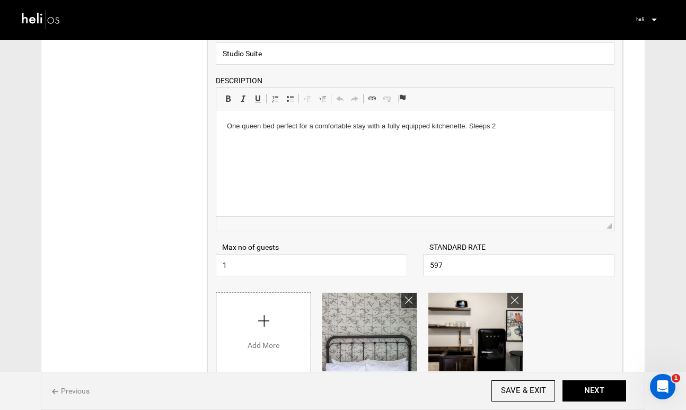
scroll to position [176, 0]
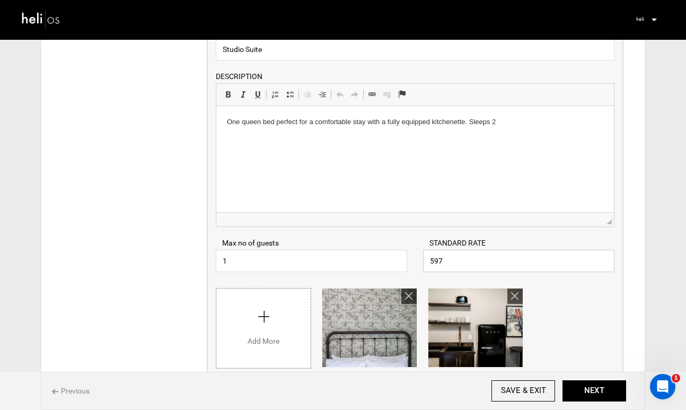
click at [477, 265] on input "597" at bounding box center [519, 261] width 192 height 22
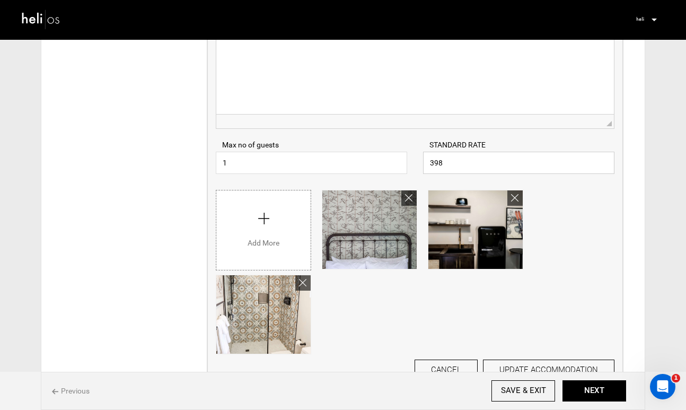
scroll to position [312, 0]
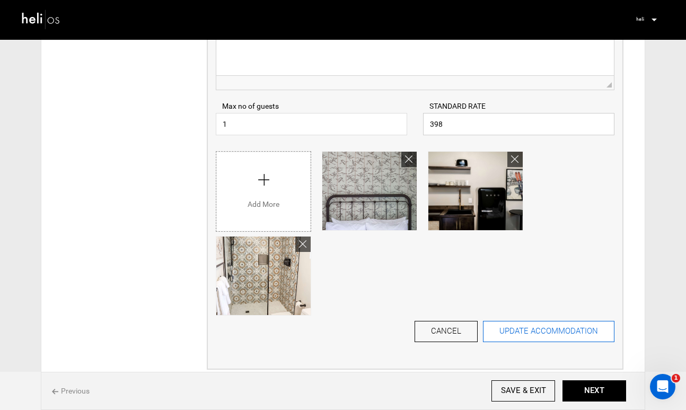
type input "398"
click at [564, 331] on button "UPDATE ACCOMMODATION" at bounding box center [549, 331] width 132 height 21
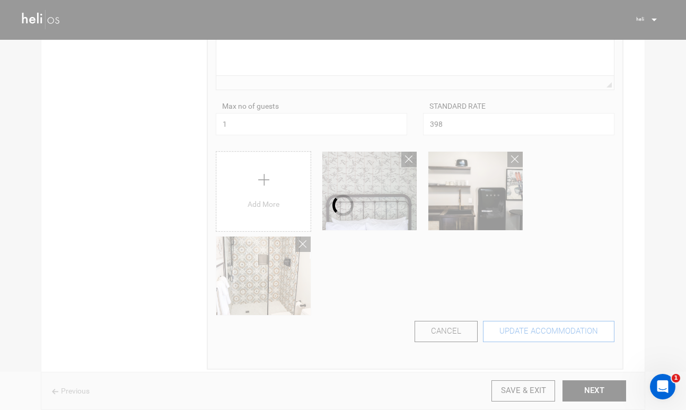
scroll to position [0, 0]
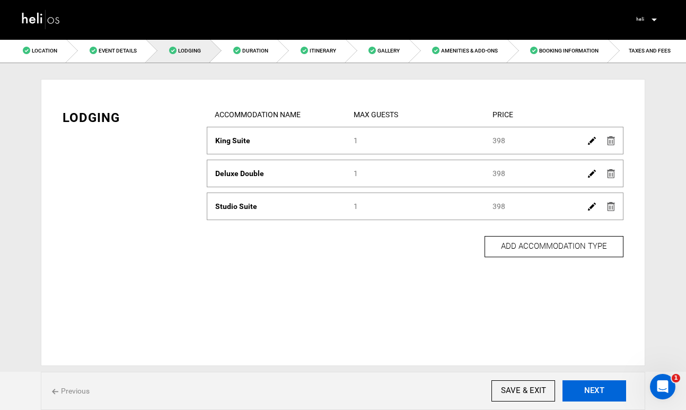
click at [592, 390] on button "NEXT" at bounding box center [595, 390] width 64 height 21
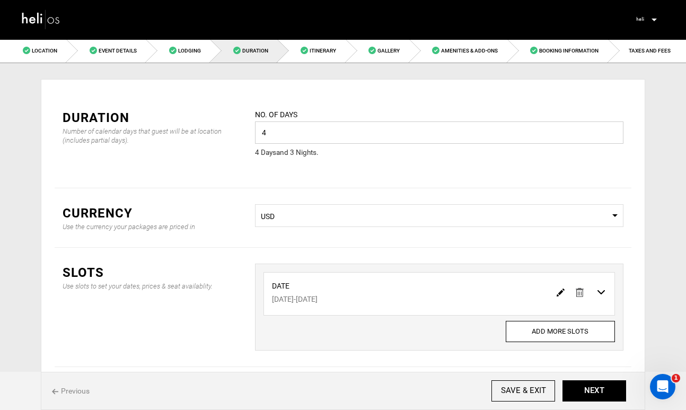
click at [283, 136] on input "4" at bounding box center [439, 132] width 369 height 22
drag, startPoint x: 283, startPoint y: 136, endPoint x: 234, endPoint y: 124, distance: 50.2
click at [235, 124] on div "Duration Number of calendar days that guest will be at location (includes parti…" at bounding box center [343, 140] width 577 height 95
click at [406, 168] on div "No. of days 4 Please enter a valid value. 4 Day s and 3 Night s ." at bounding box center [439, 140] width 385 height 63
click at [555, 293] on div at bounding box center [581, 291] width 59 height 15
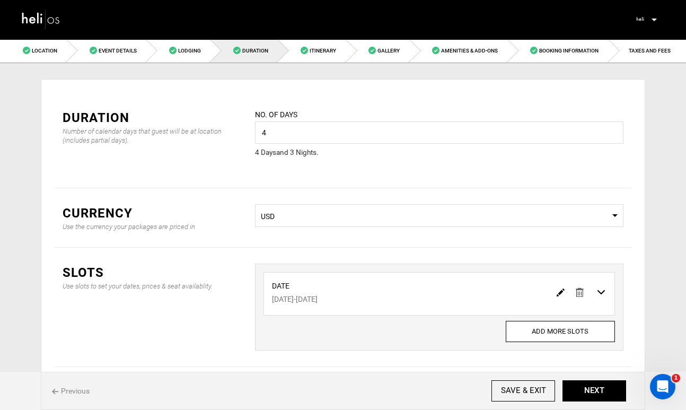
click at [558, 294] on img at bounding box center [561, 293] width 8 height 8
type input "[DATE]"
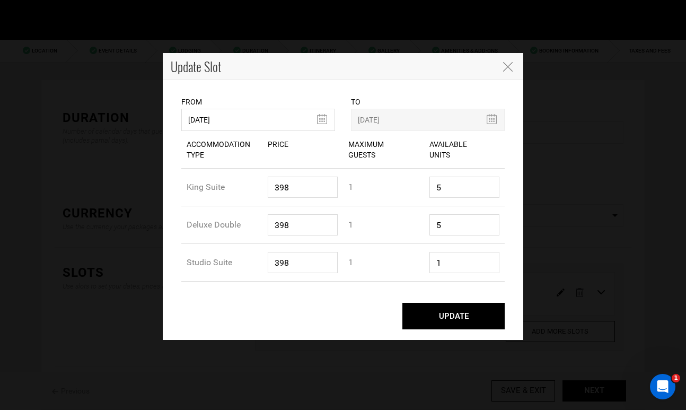
click at [507, 69] on icon "Close" at bounding box center [508, 67] width 10 height 10
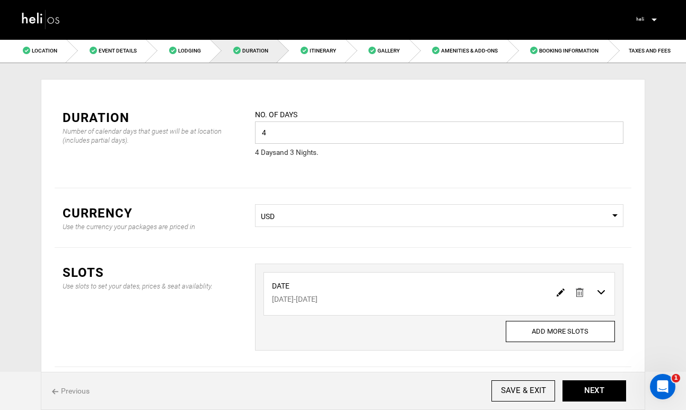
click at [463, 132] on input "4" at bounding box center [439, 132] width 369 height 22
type input "3"
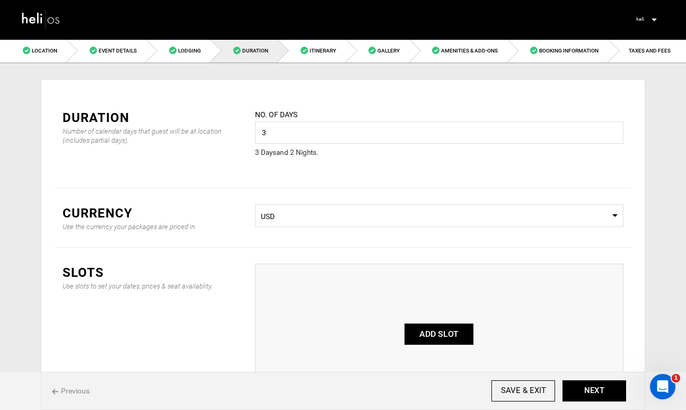
click at [455, 331] on button "ADD SLOT" at bounding box center [439, 334] width 69 height 21
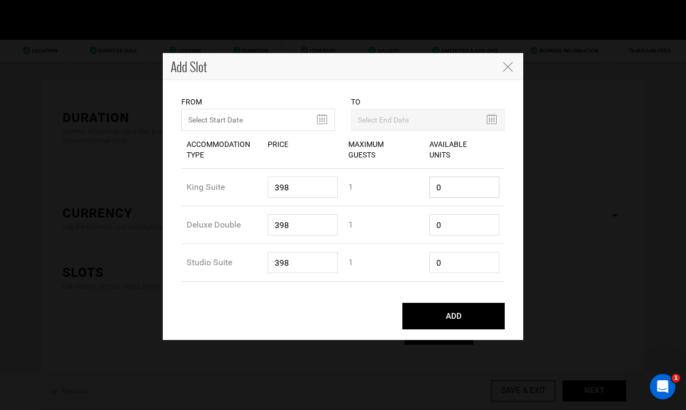
click at [456, 193] on input "0" at bounding box center [465, 187] width 71 height 21
type input "5"
click at [455, 218] on input "0" at bounding box center [465, 224] width 71 height 21
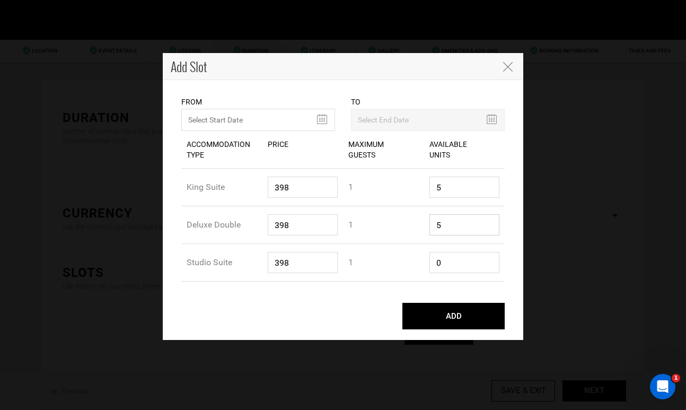
type input "5"
click at [446, 267] on input "0" at bounding box center [465, 262] width 71 height 21
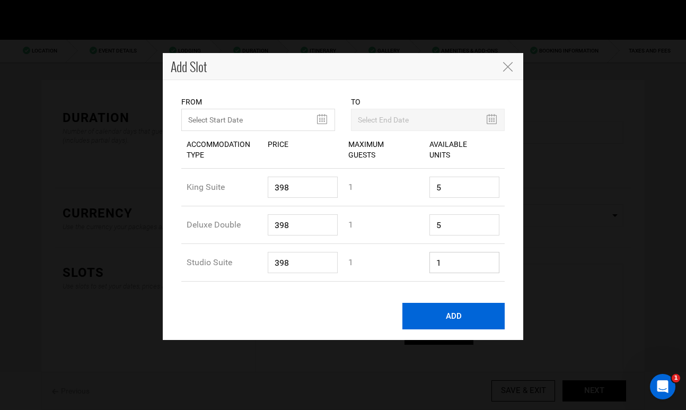
type input "1"
click at [453, 322] on button "ADD" at bounding box center [454, 316] width 102 height 27
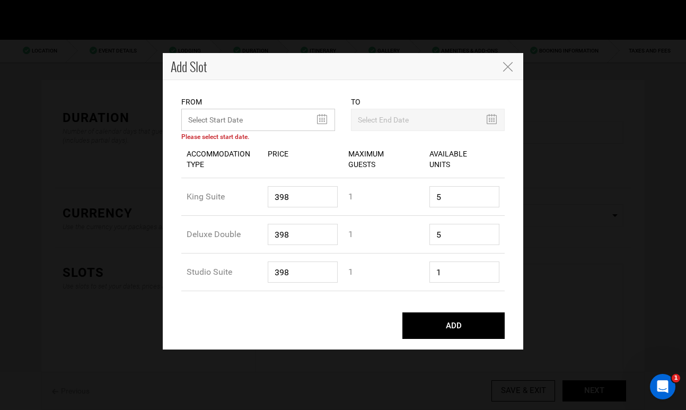
click at [321, 119] on input "text" at bounding box center [258, 120] width 154 height 22
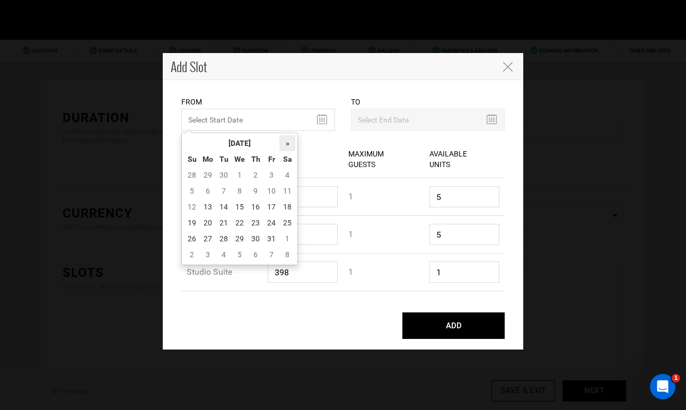
click at [286, 142] on th "»" at bounding box center [288, 143] width 16 height 16
click at [212, 193] on td "2" at bounding box center [208, 191] width 16 height 16
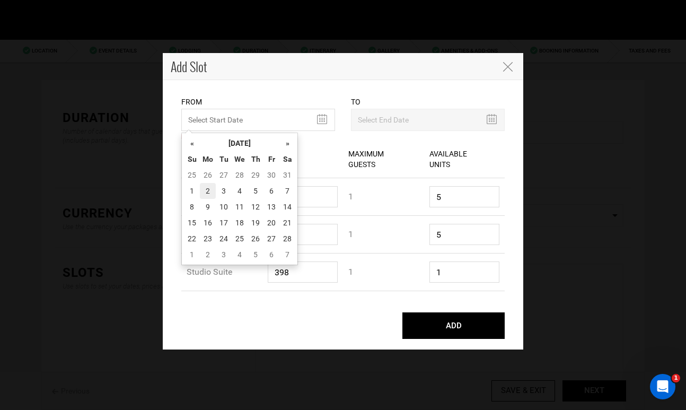
type input "[DATE]"
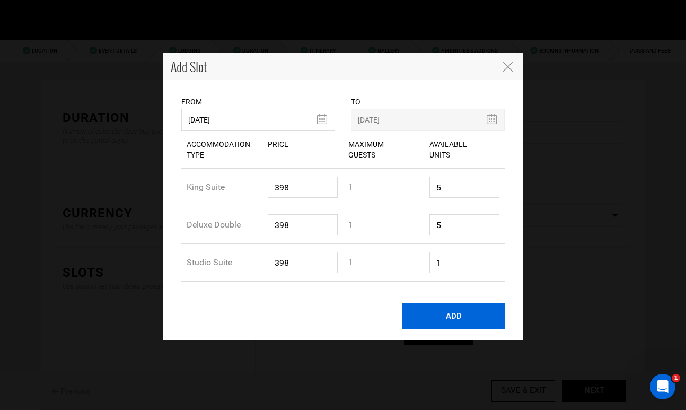
click at [455, 308] on button "ADD" at bounding box center [454, 316] width 102 height 27
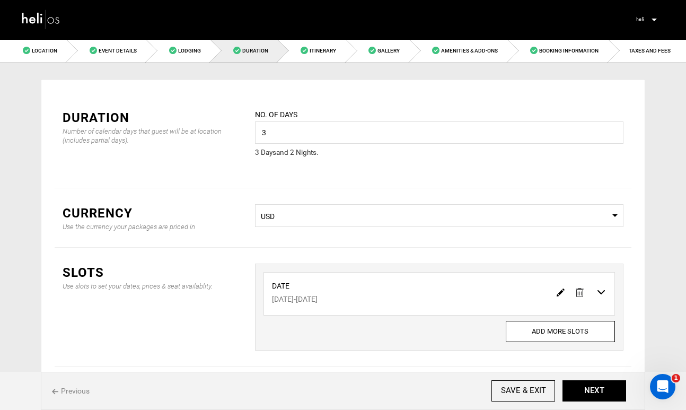
scroll to position [48, 0]
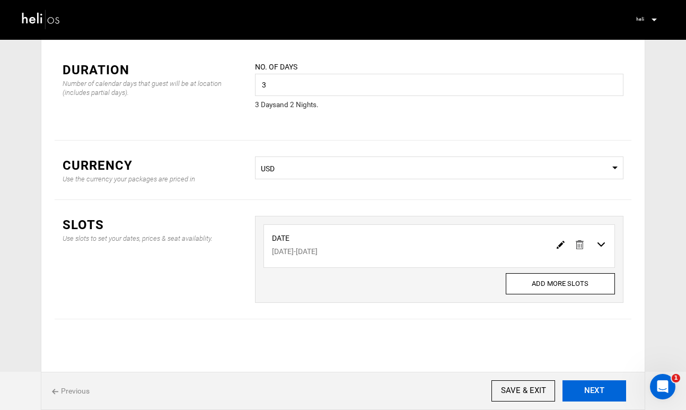
click at [586, 384] on button "NEXT" at bounding box center [595, 390] width 64 height 21
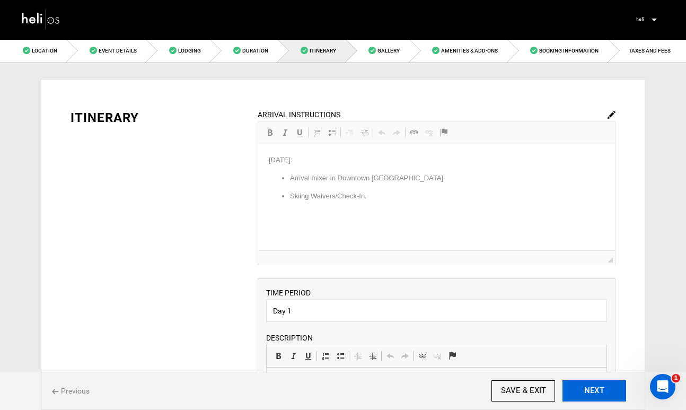
click at [586, 384] on button "NEXT" at bounding box center [595, 390] width 64 height 21
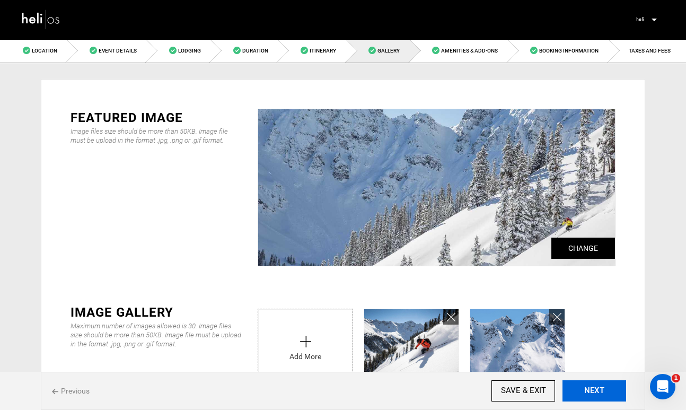
click at [586, 384] on button "NEXT" at bounding box center [595, 390] width 64 height 21
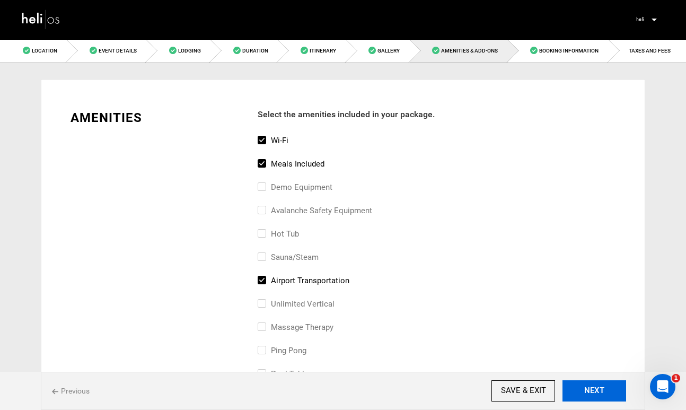
click at [586, 384] on button "NEXT" at bounding box center [595, 390] width 64 height 21
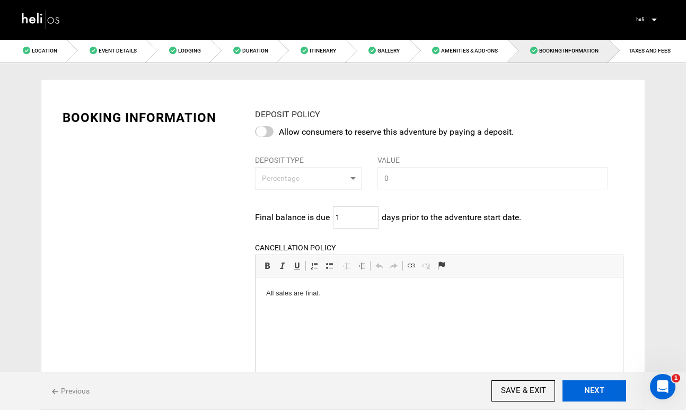
click at [586, 384] on button "NEXT" at bounding box center [595, 390] width 64 height 21
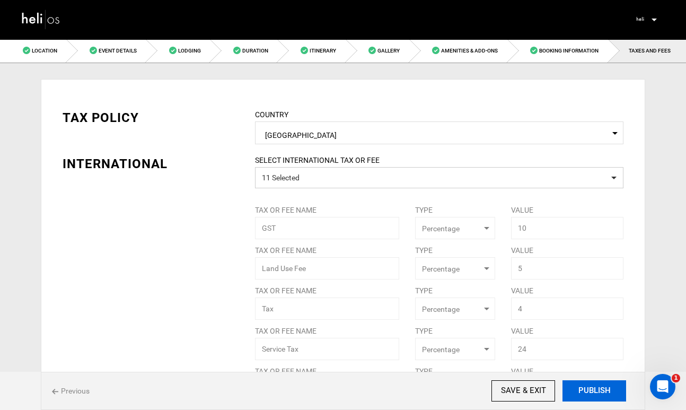
click at [586, 384] on button "PUBLISH" at bounding box center [595, 390] width 64 height 21
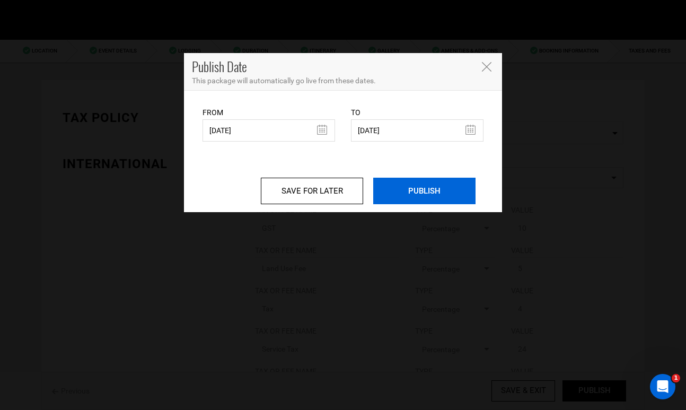
click at [424, 193] on input "PUBLISH" at bounding box center [424, 191] width 102 height 27
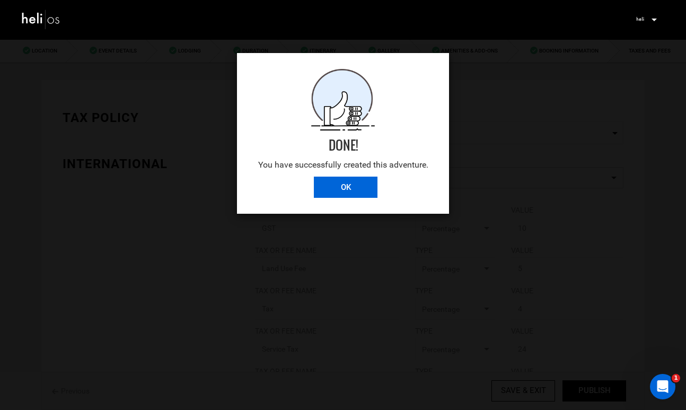
click at [362, 193] on input "OK" at bounding box center [346, 187] width 64 height 21
